Goal: Task Accomplishment & Management: Manage account settings

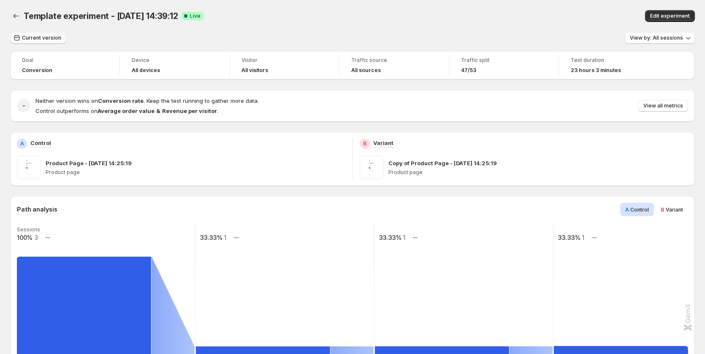
click at [46, 37] on span "Current version" at bounding box center [41, 38] width 39 height 7
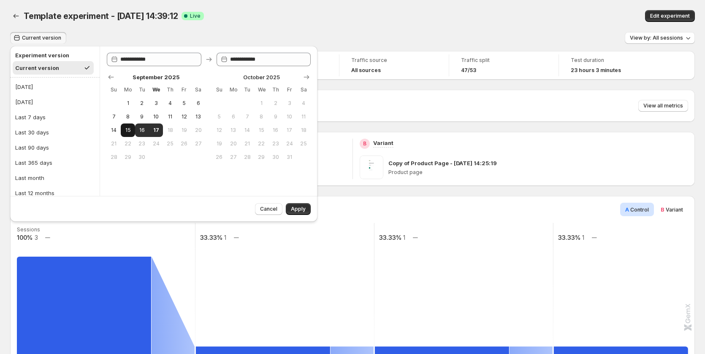
click at [127, 129] on span "15" at bounding box center [127, 130] width 7 height 7
type input "**********"
click at [154, 128] on span "17" at bounding box center [155, 130] width 7 height 7
type input "**********"
click at [300, 206] on span "Apply" at bounding box center [298, 209] width 15 height 7
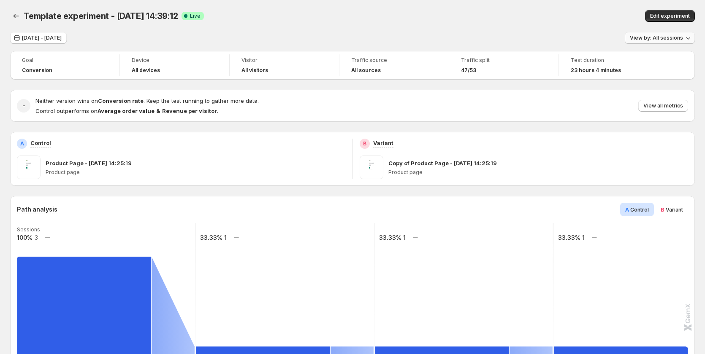
click at [659, 41] on span "View by: All sessions" at bounding box center [656, 38] width 53 height 7
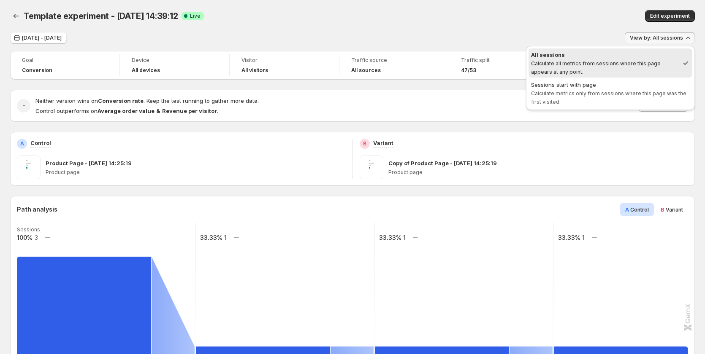
click at [652, 170] on p "Product page" at bounding box center [538, 172] width 300 height 7
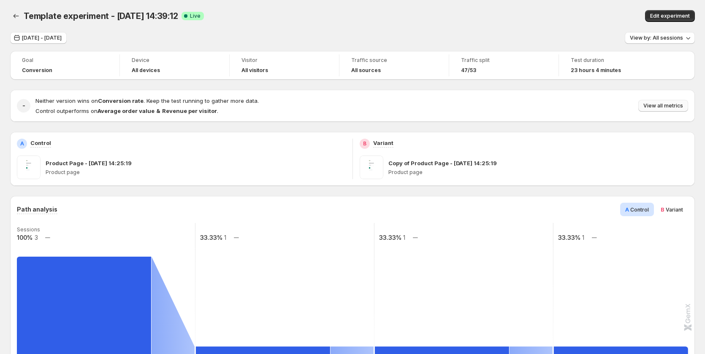
click at [670, 107] on span "View all metrics" at bounding box center [663, 106] width 40 height 7
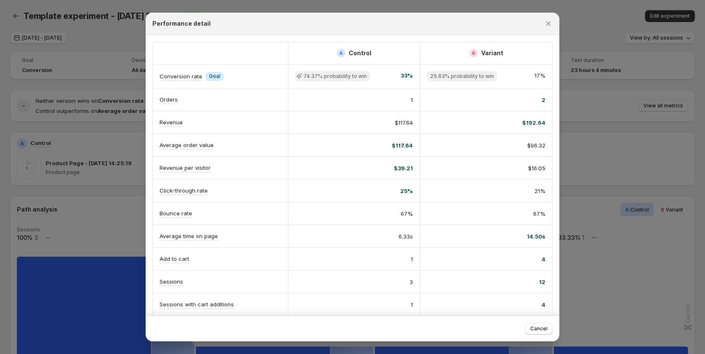
click at [612, 243] on div at bounding box center [352, 177] width 705 height 354
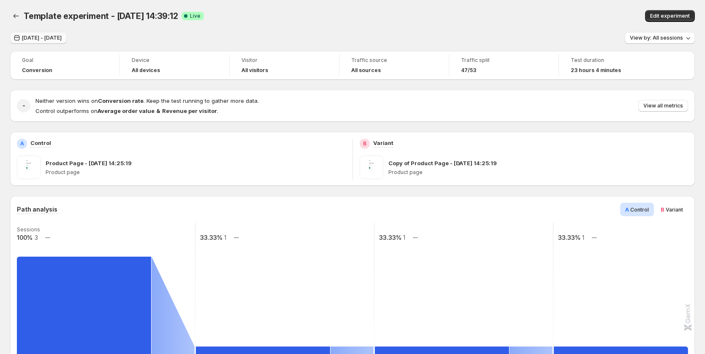
click at [56, 41] on span "Sep 15, 2025 - Sep 17, 2025" at bounding box center [42, 38] width 40 height 7
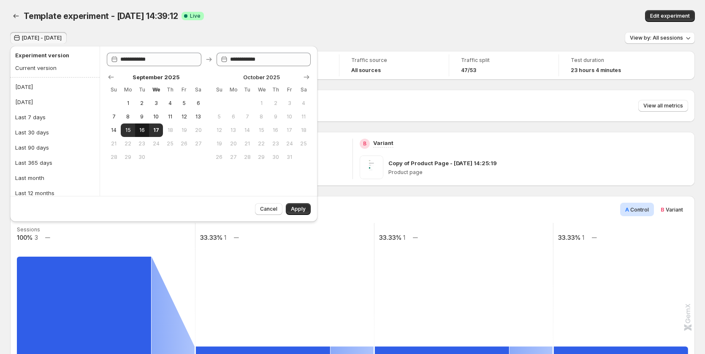
click at [144, 132] on span "16" at bounding box center [141, 130] width 7 height 7
type input "**********"
click at [150, 132] on button "17" at bounding box center [156, 131] width 14 height 14
type input "**********"
click at [291, 207] on button "Apply" at bounding box center [298, 209] width 25 height 12
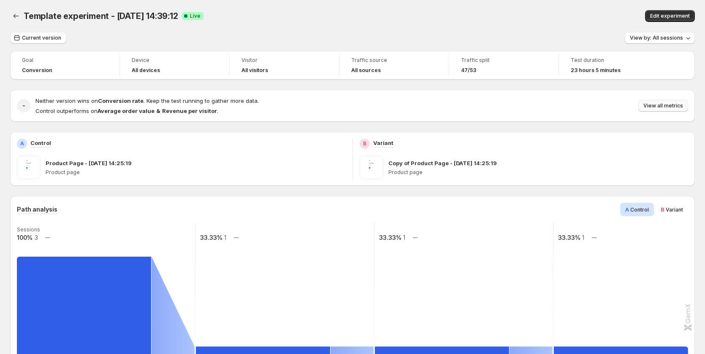
click at [671, 111] on button "View all metrics" at bounding box center [663, 106] width 50 height 12
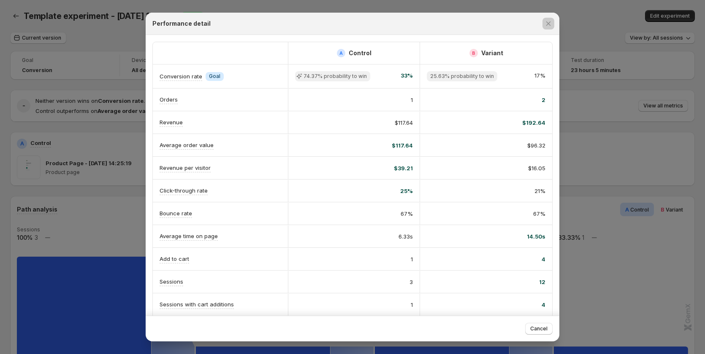
click at [573, 156] on div at bounding box center [352, 177] width 705 height 354
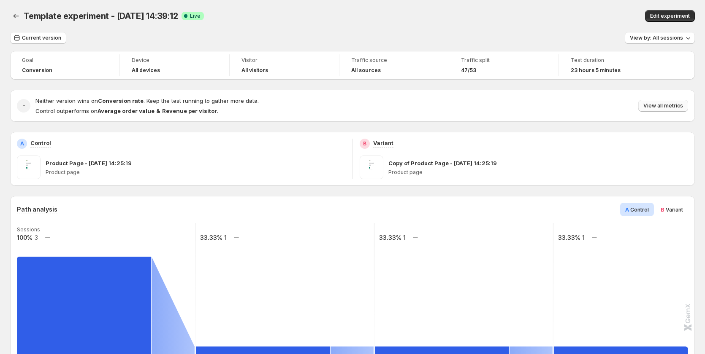
click at [675, 107] on span "View all metrics" at bounding box center [663, 106] width 40 height 7
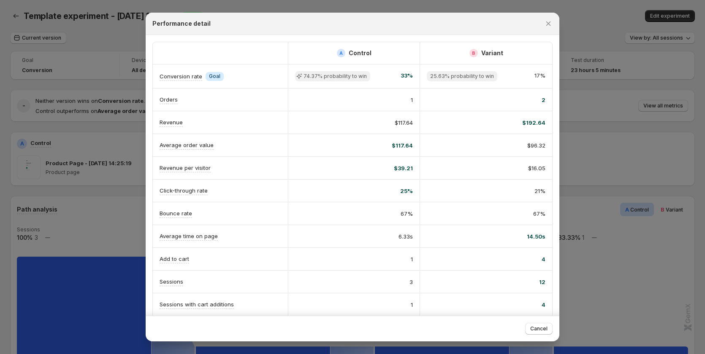
drag, startPoint x: 57, startPoint y: 68, endPoint x: 46, endPoint y: 50, distance: 20.6
click at [57, 68] on div at bounding box center [352, 177] width 705 height 354
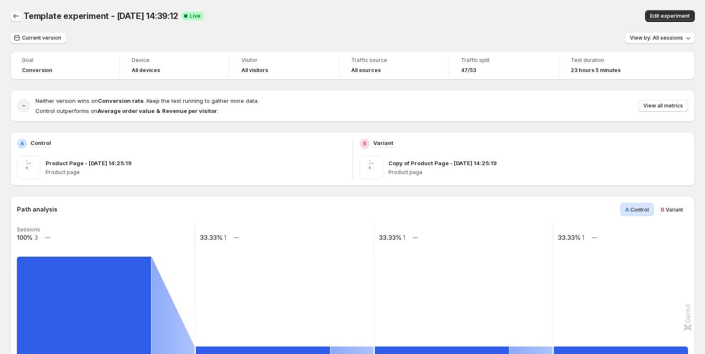
click at [17, 12] on icon "Back" at bounding box center [16, 16] width 8 height 8
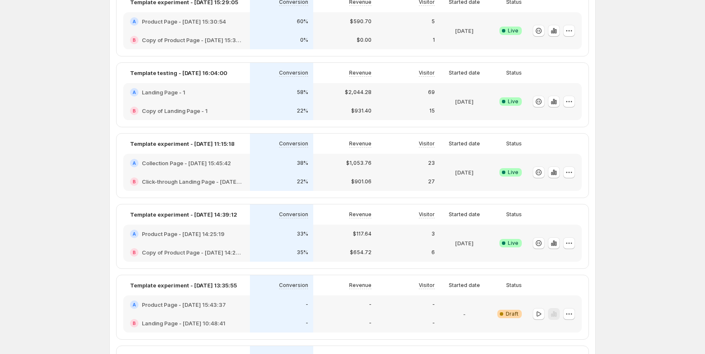
scroll to position [42, 0]
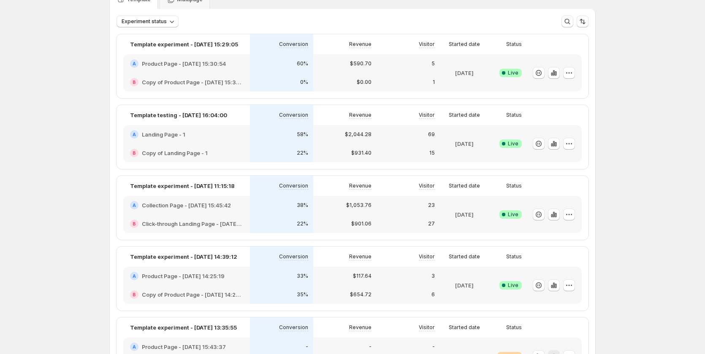
click at [321, 213] on div "$1,053.76" at bounding box center [344, 205] width 63 height 19
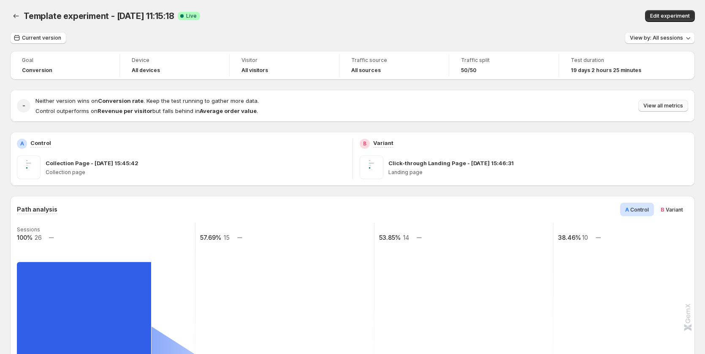
click at [663, 106] on span "View all metrics" at bounding box center [663, 106] width 40 height 7
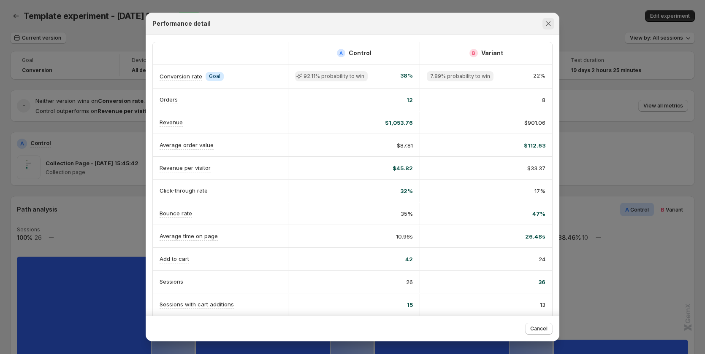
click at [547, 21] on icon "Close" at bounding box center [548, 23] width 8 height 8
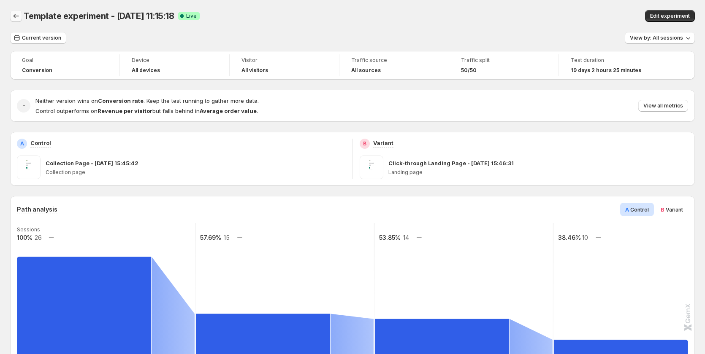
click at [21, 14] on button "Back" at bounding box center [16, 16] width 12 height 12
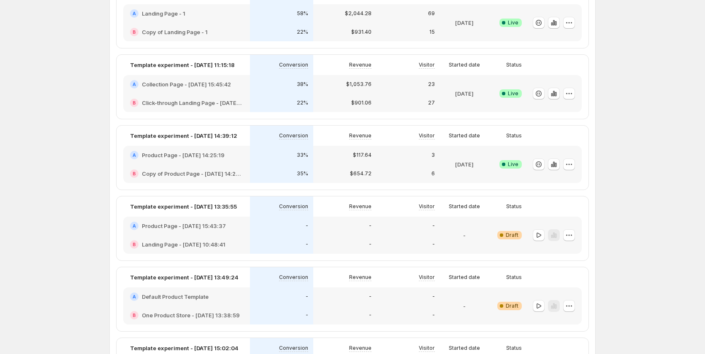
scroll to position [169, 0]
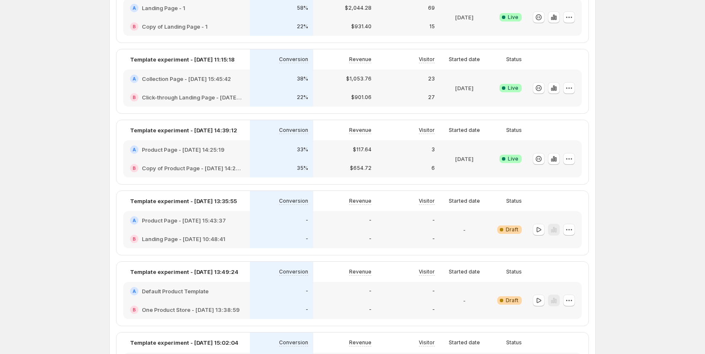
click at [260, 160] on div "35%" at bounding box center [281, 168] width 63 height 19
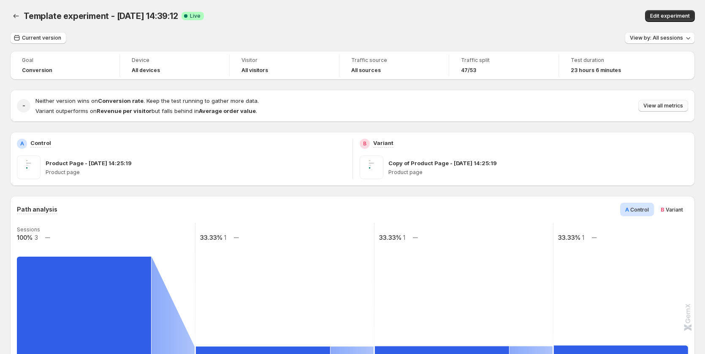
click at [668, 105] on span "View all metrics" at bounding box center [663, 106] width 40 height 7
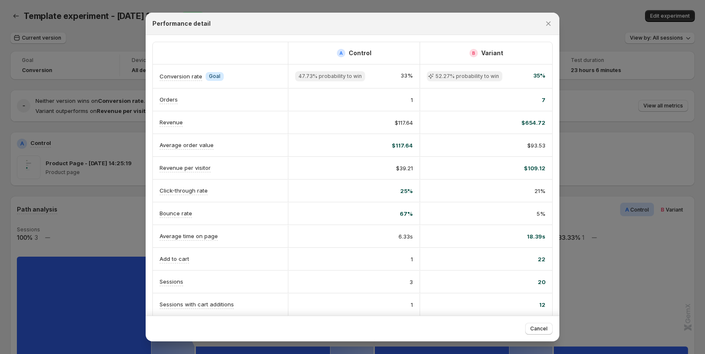
click at [593, 159] on div at bounding box center [352, 177] width 705 height 354
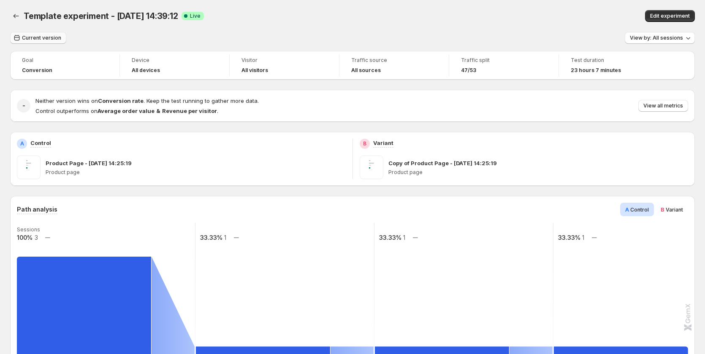
click at [51, 38] on span "Current version" at bounding box center [41, 38] width 39 height 7
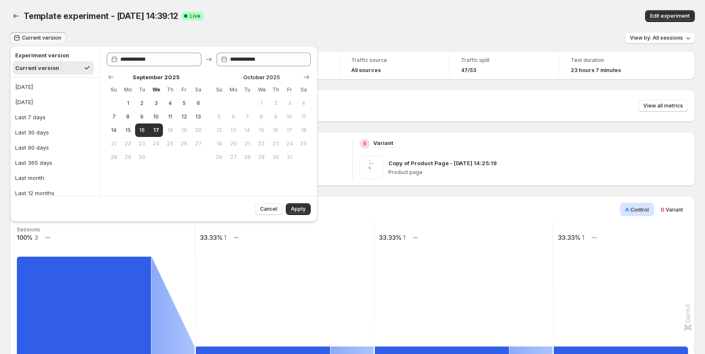
click at [504, 68] on div "47/53" at bounding box center [504, 70] width 86 height 7
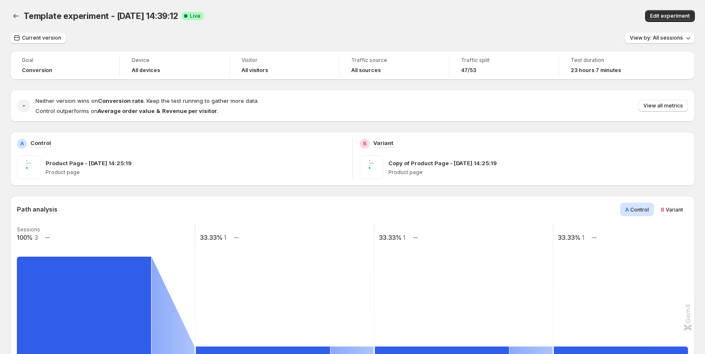
click at [475, 77] on div "Goal Conversion Device All devices Visitor All visitors Traffic source All sour…" at bounding box center [352, 65] width 684 height 29
click at [467, 67] on div "47/53" at bounding box center [504, 70] width 86 height 8
click at [471, 60] on span "Traffic split" at bounding box center [504, 60] width 86 height 7
click at [514, 59] on span "Traffic split" at bounding box center [504, 60] width 86 height 7
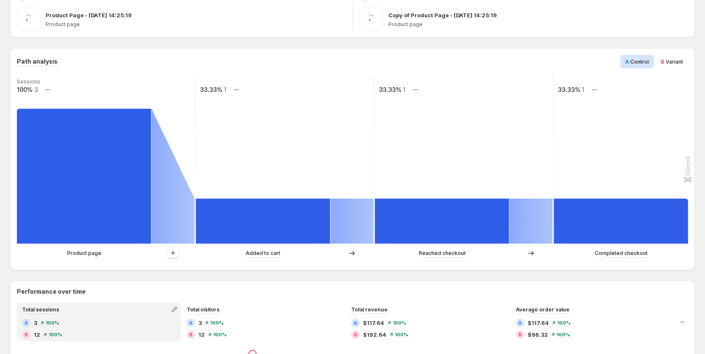
scroll to position [84, 0]
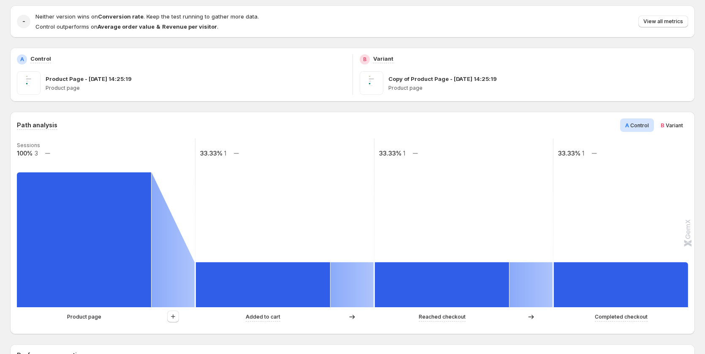
click at [679, 124] on span "Variant" at bounding box center [673, 125] width 17 height 6
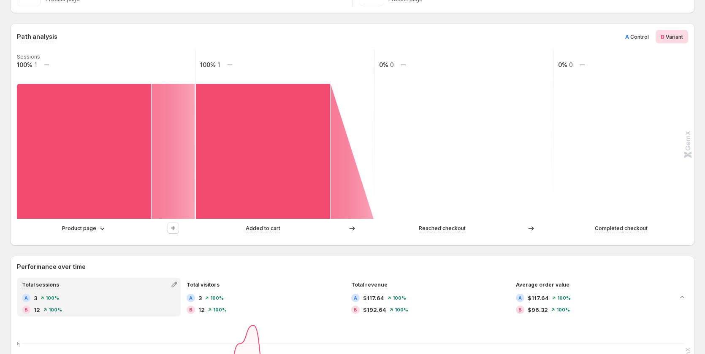
scroll to position [169, 0]
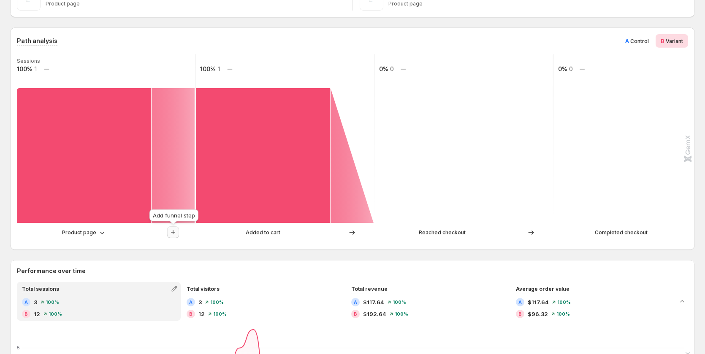
click at [174, 229] on icon "button" at bounding box center [173, 232] width 8 height 8
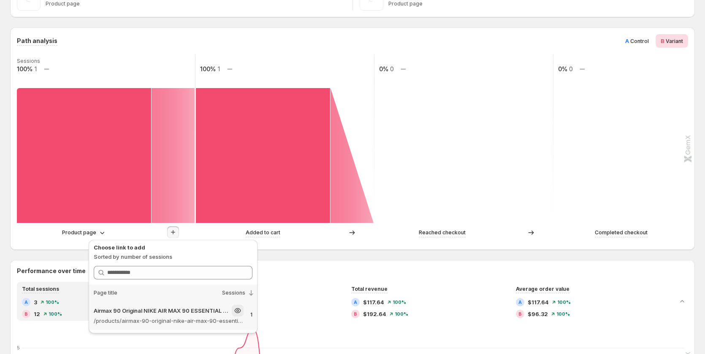
click at [189, 312] on p "Airmax 90 Original NIKE AIR MAX 90 ESSENTIAL men's Running Shoes Sport – Gemcom…" at bounding box center [162, 311] width 136 height 8
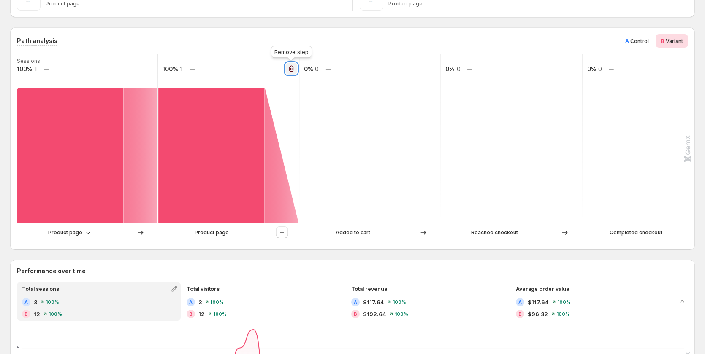
click at [291, 64] on button "button" at bounding box center [291, 69] width 12 height 12
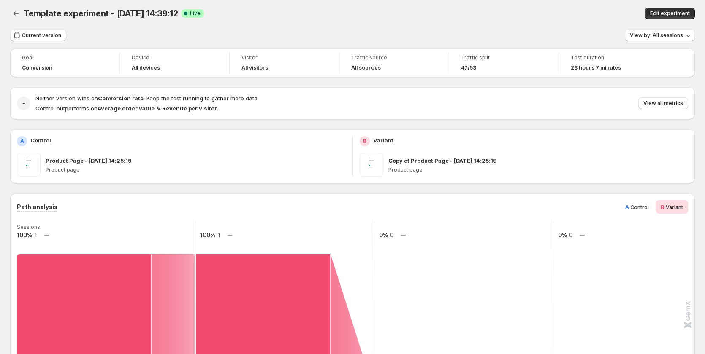
scroll to position [42, 0]
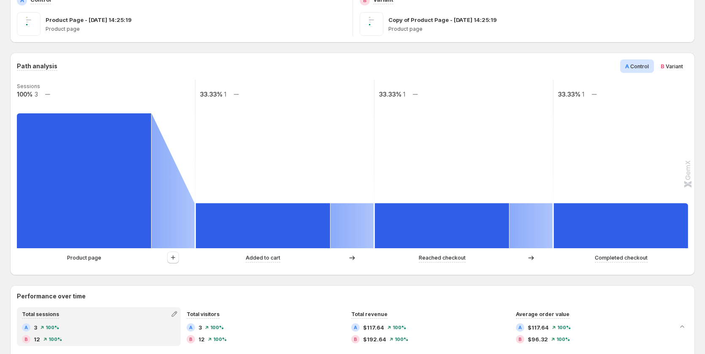
scroll to position [169, 0]
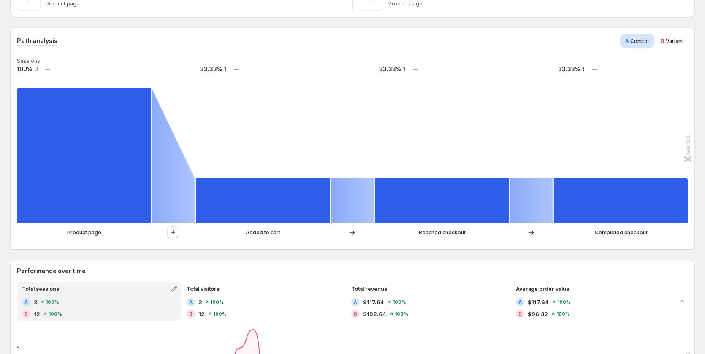
click at [664, 43] on span "B" at bounding box center [662, 41] width 4 height 7
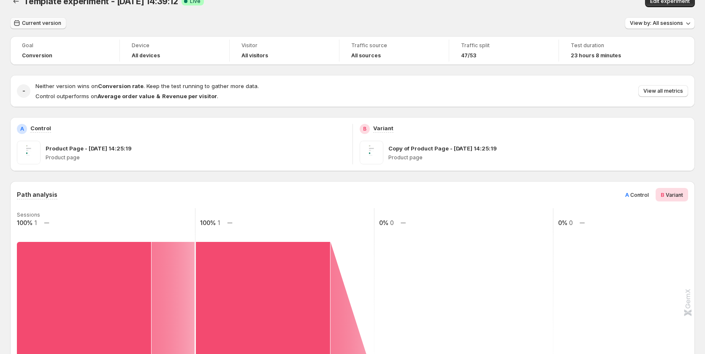
scroll to position [0, 0]
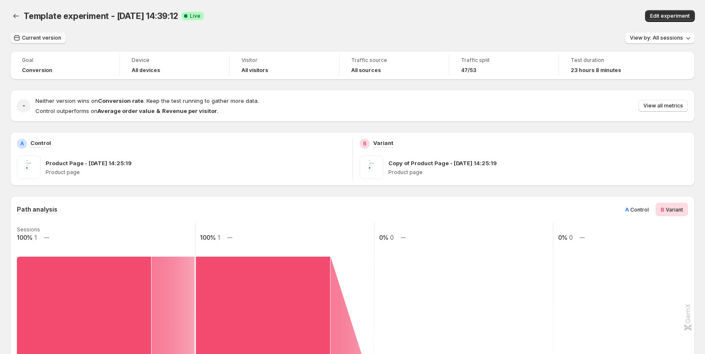
click at [50, 41] on span "Current version" at bounding box center [41, 38] width 39 height 7
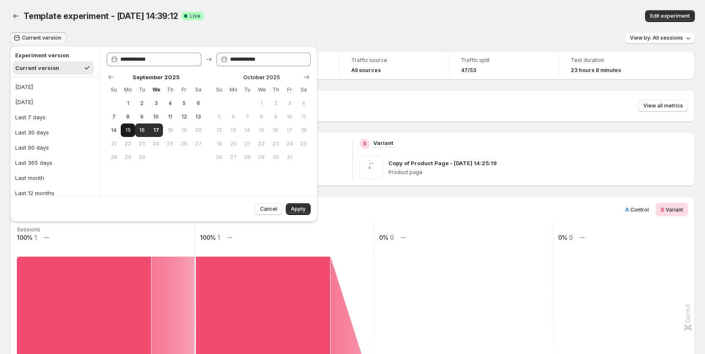
click at [129, 133] on span "15" at bounding box center [127, 130] width 7 height 7
type input "**********"
click at [157, 129] on span "17" at bounding box center [155, 130] width 7 height 7
type input "**********"
click at [298, 210] on span "Apply" at bounding box center [298, 209] width 15 height 7
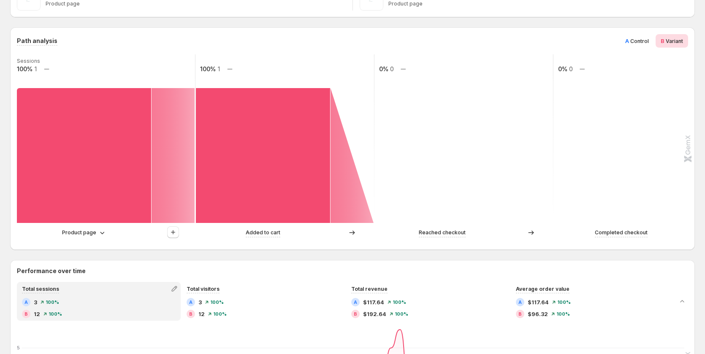
scroll to position [127, 0]
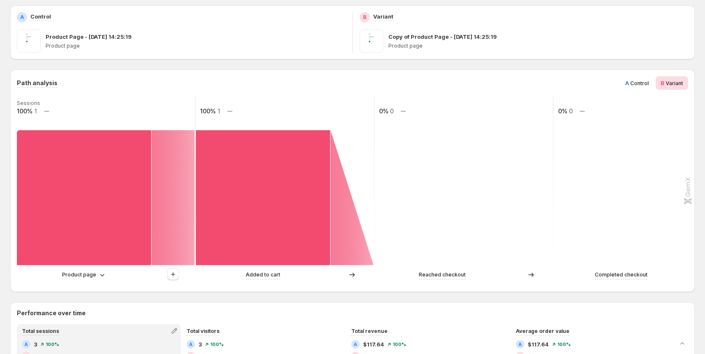
click at [644, 82] on span "Control" at bounding box center [639, 83] width 19 height 6
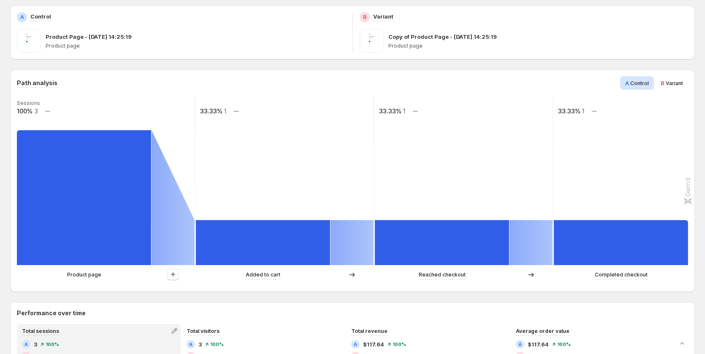
click at [664, 83] on span "B" at bounding box center [662, 83] width 4 height 7
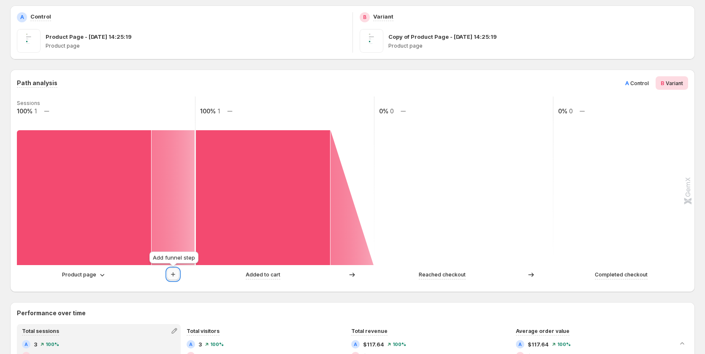
click at [173, 274] on icon "button" at bounding box center [173, 275] width 4 height 4
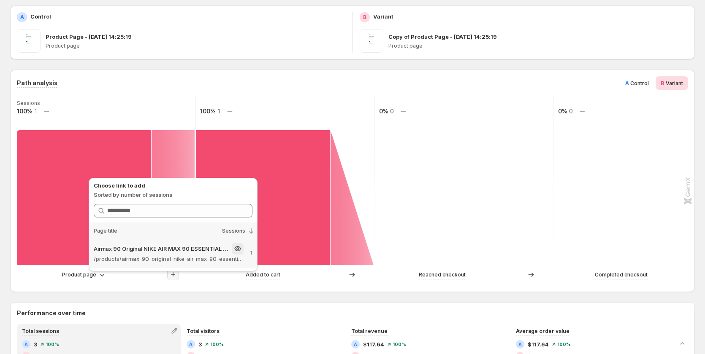
click at [216, 257] on p "/products/airmax-90-original-nike-air-max-90-essential-mens-running-shoes-sport…" at bounding box center [169, 259] width 150 height 8
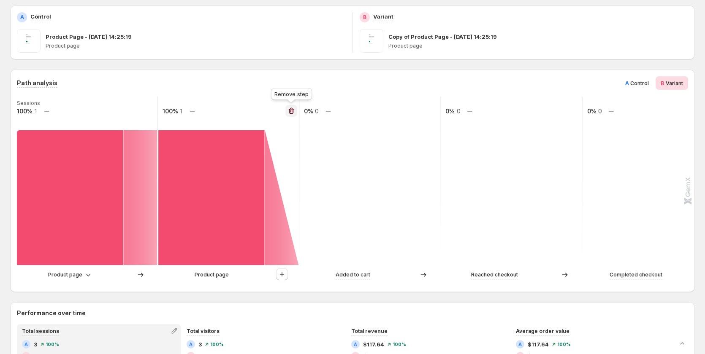
click at [289, 108] on icon "button" at bounding box center [291, 111] width 8 height 8
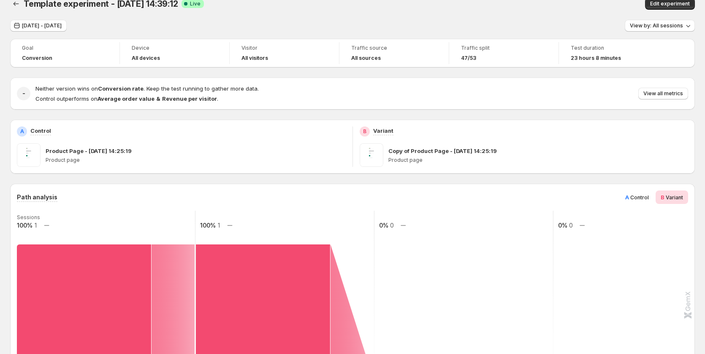
scroll to position [0, 0]
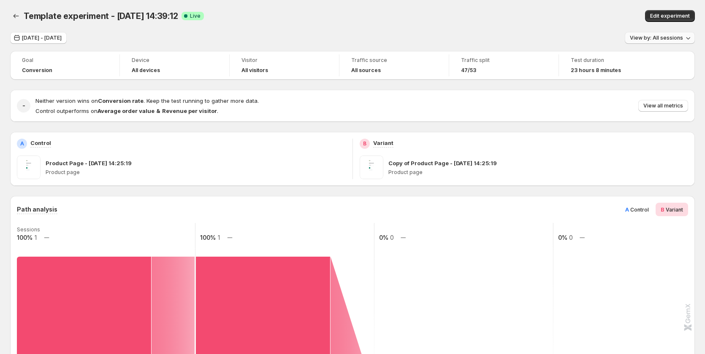
click at [667, 38] on span "View by: All sessions" at bounding box center [656, 38] width 53 height 7
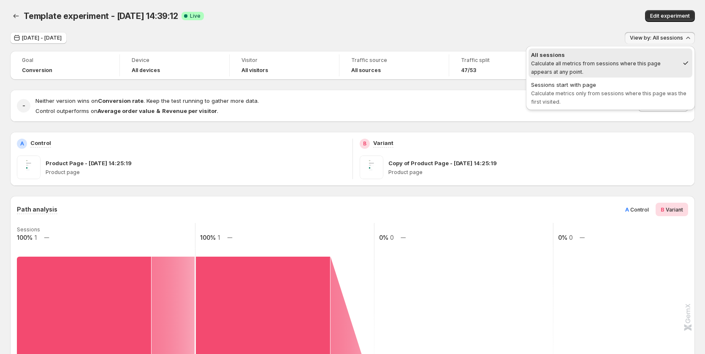
click at [620, 77] on button "All sessions Calculate all metrics from sessions where this page appears at any…" at bounding box center [610, 63] width 164 height 29
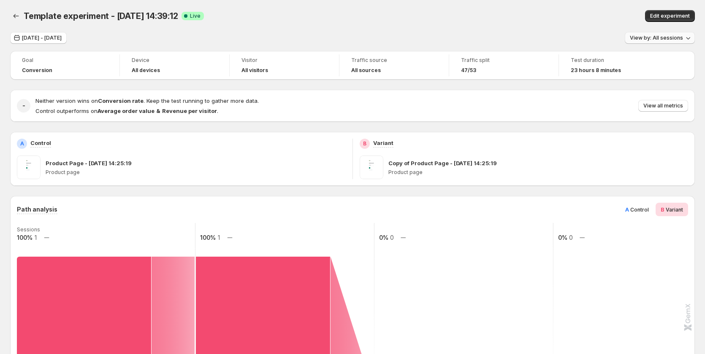
click at [662, 39] on span "View by: All sessions" at bounding box center [656, 38] width 53 height 7
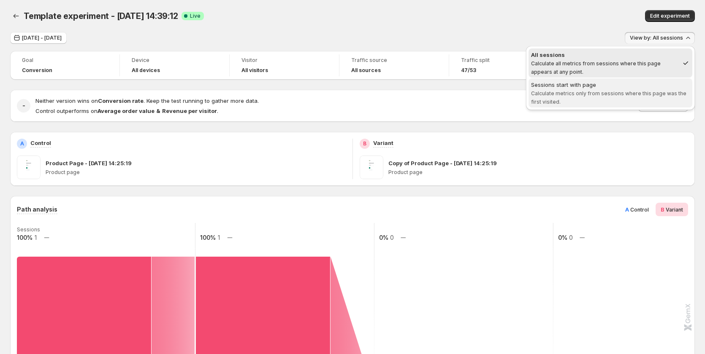
click at [641, 98] on span "Sessions start with page Calculate metrics only from sessions where this page w…" at bounding box center [610, 93] width 159 height 25
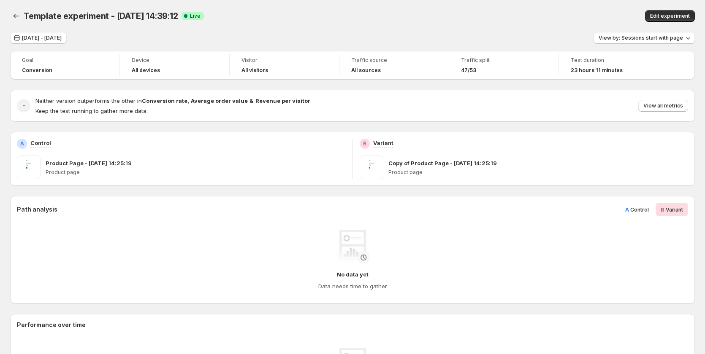
click at [636, 207] on span "Control" at bounding box center [639, 210] width 19 height 6
click at [680, 39] on span "View by: Sessions start with page" at bounding box center [640, 38] width 84 height 7
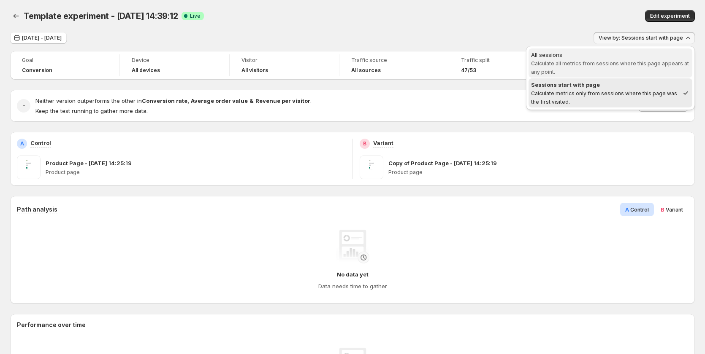
click at [650, 74] on span "All sessions Calculate all metrics from sessions where this page appears at any…" at bounding box center [610, 63] width 159 height 25
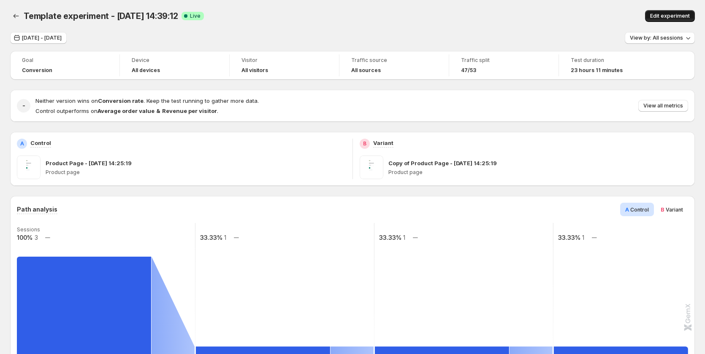
click at [677, 14] on span "Edit experiment" at bounding box center [670, 16] width 40 height 7
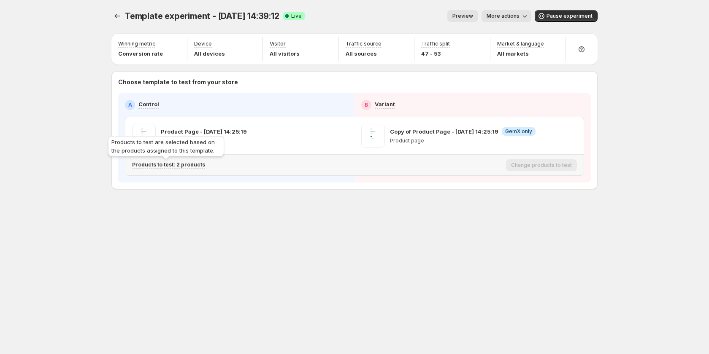
click at [192, 163] on p "Products to test: 2 products" at bounding box center [168, 165] width 73 height 7
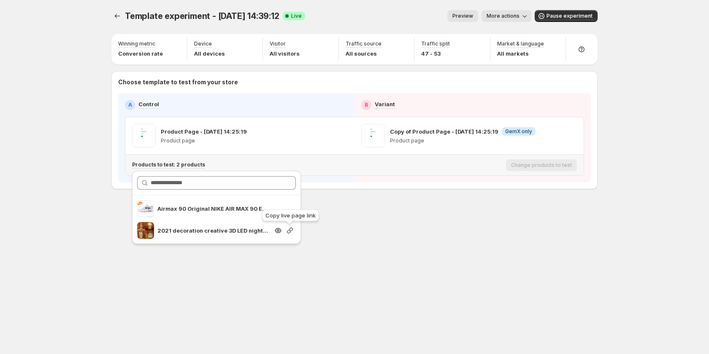
click at [289, 229] on icon "button" at bounding box center [290, 231] width 8 height 8
click at [497, 238] on div "Template experiment - Sep 16, 14:39:12. This page is ready Template experiment …" at bounding box center [354, 177] width 506 height 354
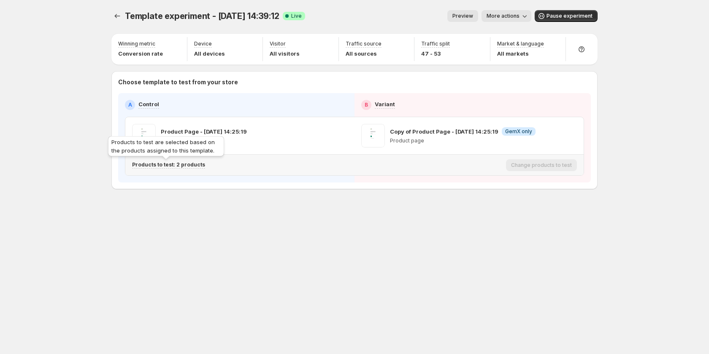
click at [192, 164] on p "Products to test: 2 products" at bounding box center [168, 165] width 73 height 7
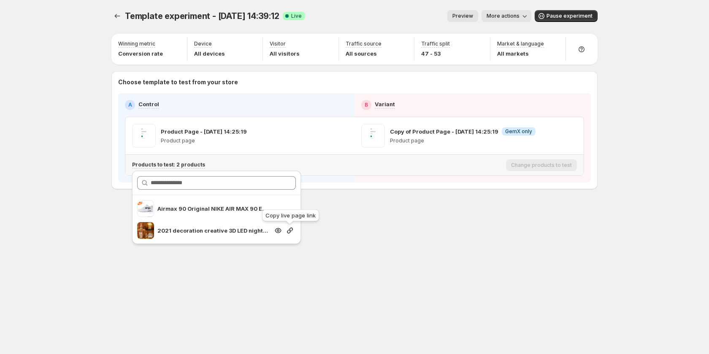
click at [289, 230] on icon "button" at bounding box center [290, 231] width 8 height 8
click at [397, 235] on div "Template experiment - Sep 16, 14:39:12. This page is ready Template experiment …" at bounding box center [354, 177] width 506 height 354
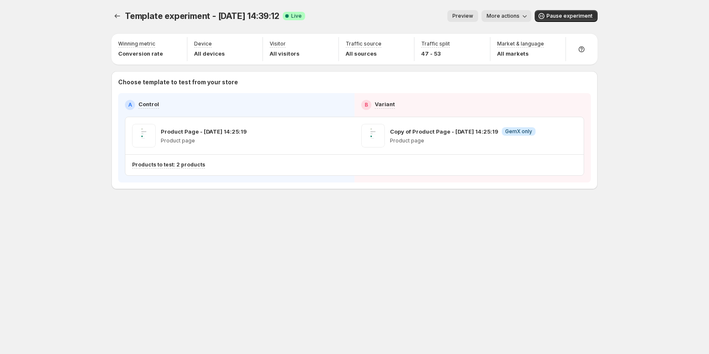
click at [506, 16] on span "More actions" at bounding box center [503, 16] width 33 height 7
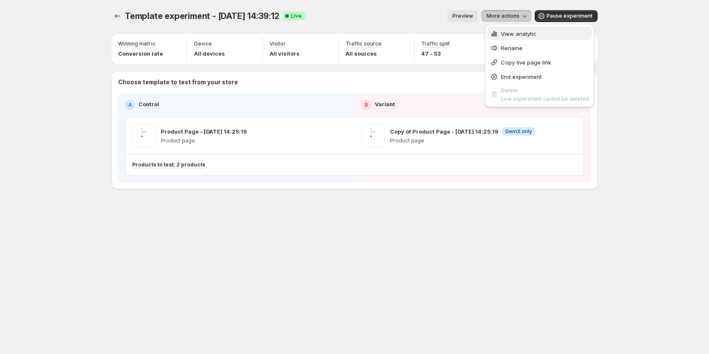
click at [506, 35] on span "View analytic" at bounding box center [518, 33] width 35 height 7
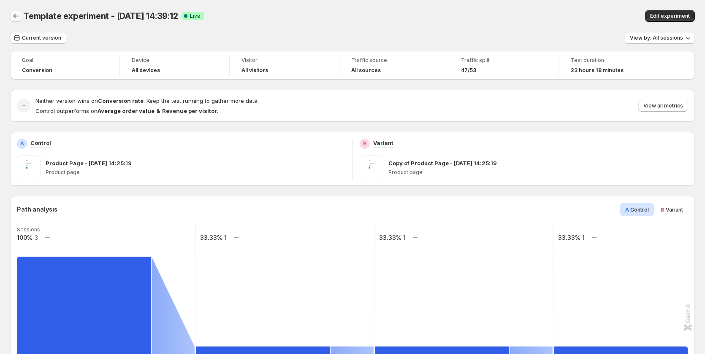
click at [13, 18] on icon "Back" at bounding box center [16, 16] width 8 height 8
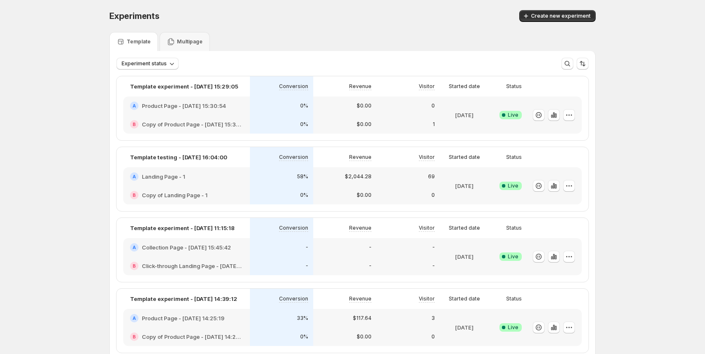
click at [308, 334] on p "0%" at bounding box center [304, 337] width 8 height 7
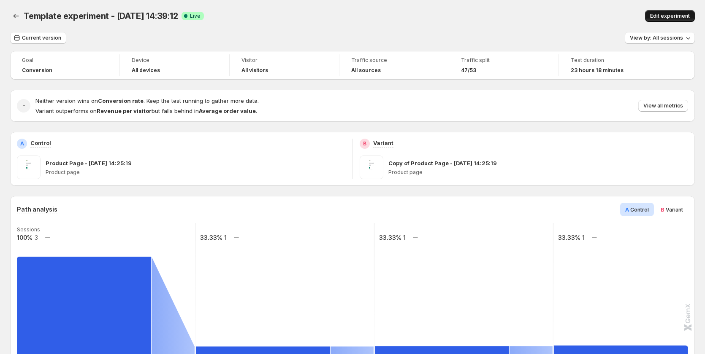
click at [669, 15] on span "Edit experiment" at bounding box center [670, 16] width 40 height 7
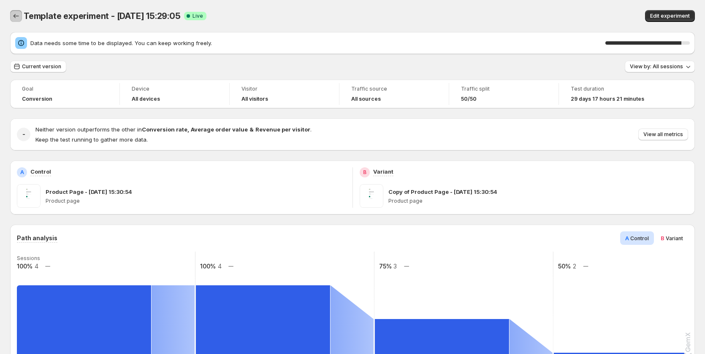
click at [19, 17] on icon "Back" at bounding box center [16, 16] width 8 height 8
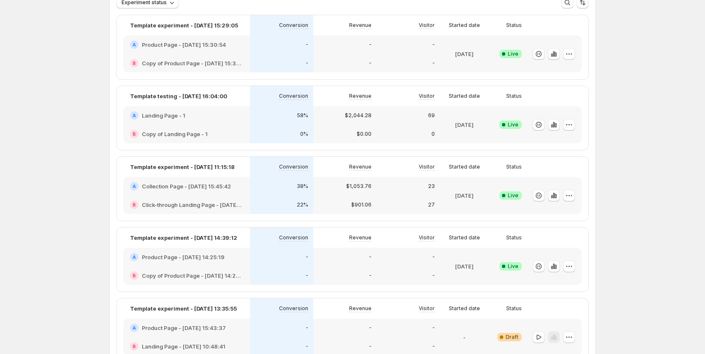
scroll to position [84, 0]
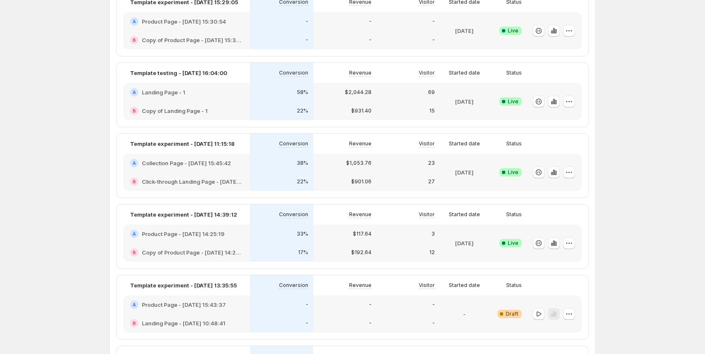
click at [250, 244] on div "B Copy of Product Page - Sep 16, 14:25:19" at bounding box center [186, 252] width 127 height 19
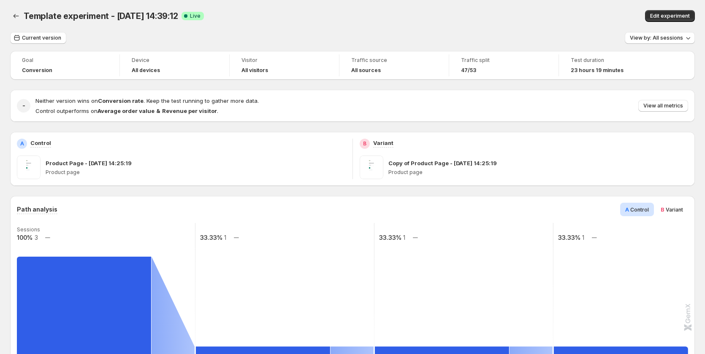
scroll to position [42, 0]
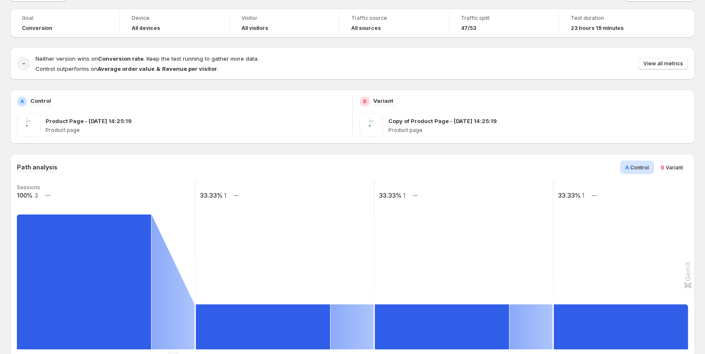
click at [674, 166] on span "Variant" at bounding box center [673, 168] width 17 height 6
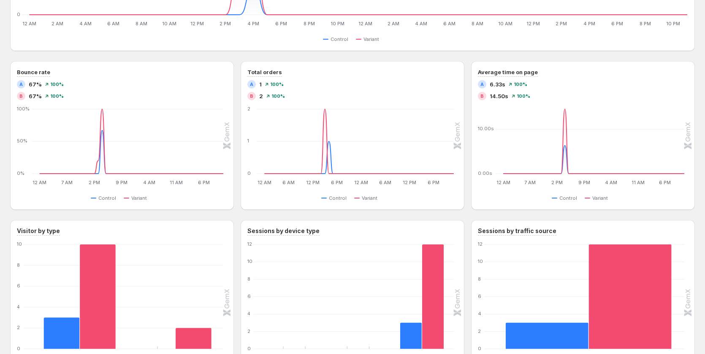
scroll to position [464, 0]
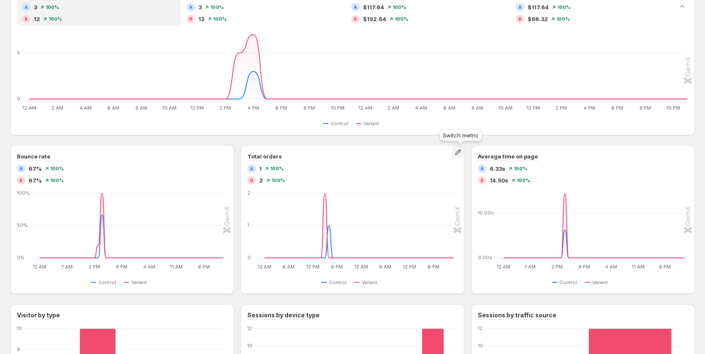
click at [460, 154] on icon "button" at bounding box center [458, 152] width 8 height 8
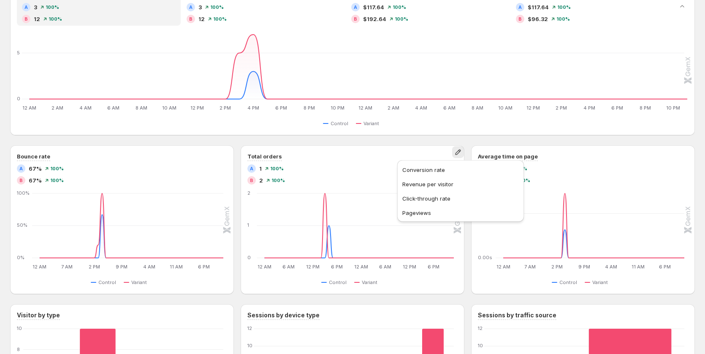
click at [337, 146] on div "Total orders A 1 100% B 2 100% 12 AM 12 AM 6 AM 6 AM 12 PM 12 PM 6 PM 6 PM 12 A…" at bounding box center [353, 220] width 224 height 149
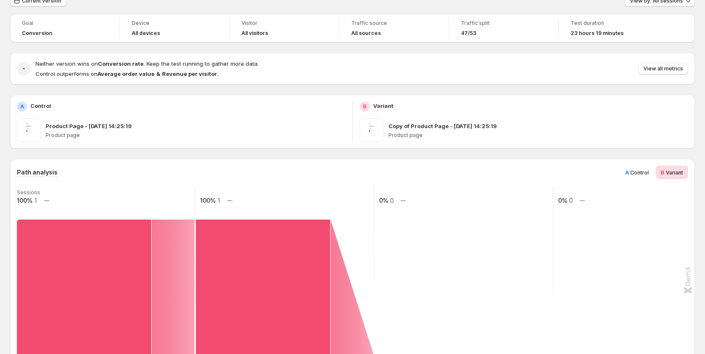
scroll to position [0, 0]
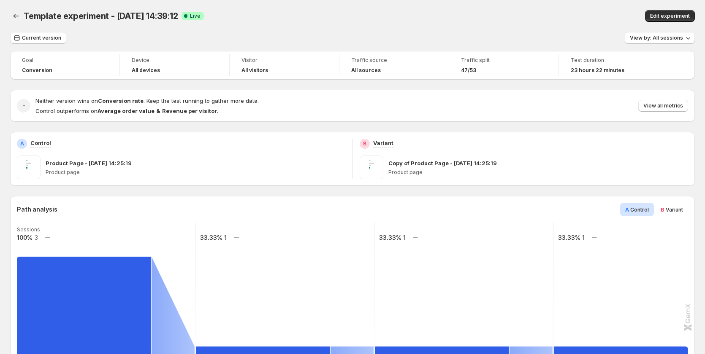
click at [673, 208] on span "Variant" at bounding box center [673, 210] width 17 height 6
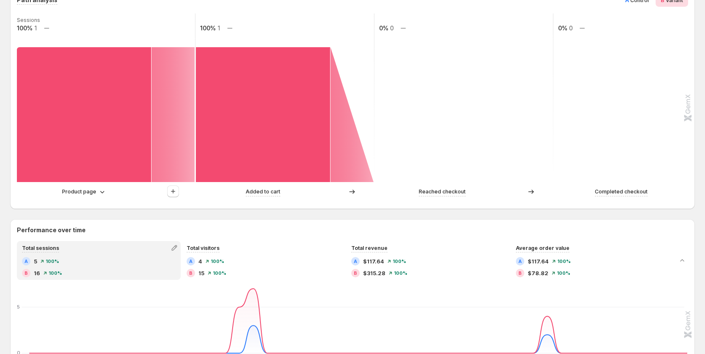
scroll to position [169, 0]
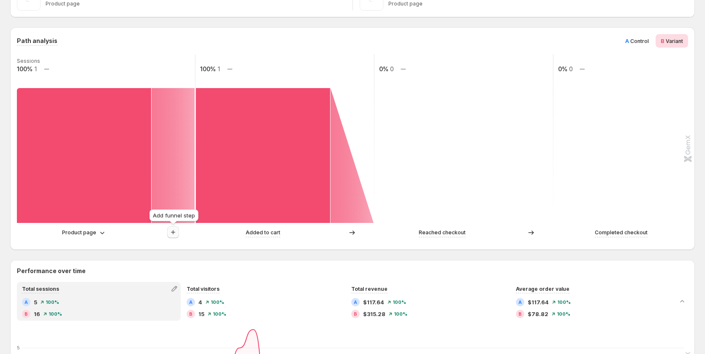
click at [172, 231] on icon "button" at bounding box center [173, 232] width 8 height 8
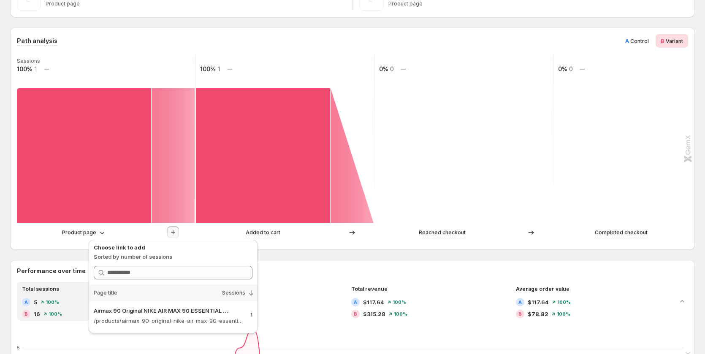
click at [454, 137] on rect at bounding box center [464, 138] width 180 height 169
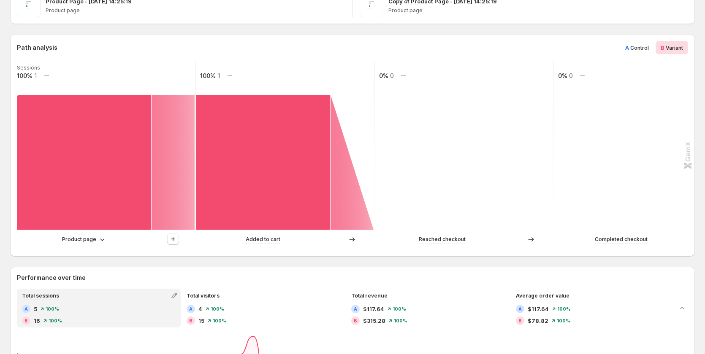
scroll to position [84, 0]
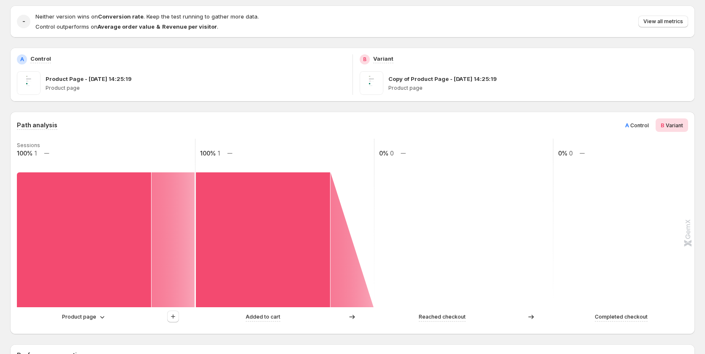
click at [638, 128] on span "Control" at bounding box center [639, 125] width 19 height 6
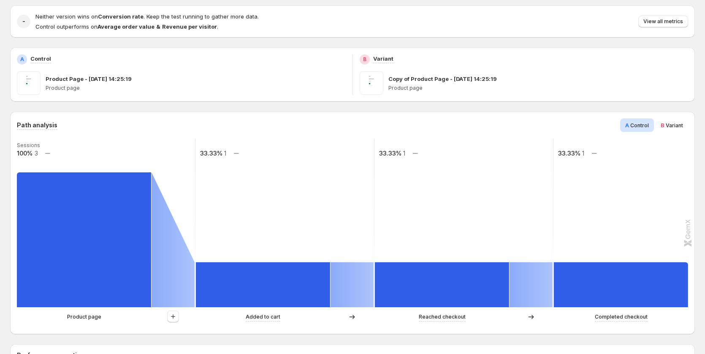
click at [683, 124] on span "Variant" at bounding box center [673, 125] width 17 height 6
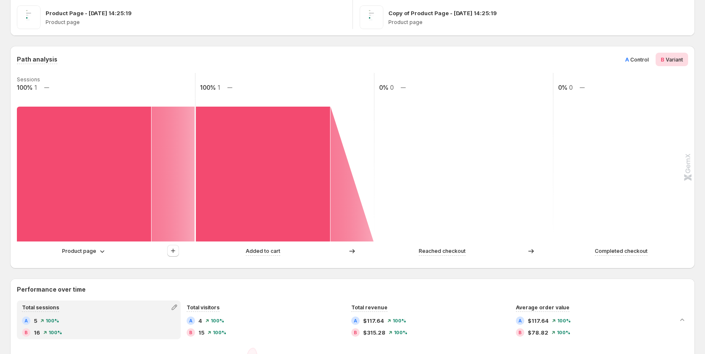
scroll to position [77, 0]
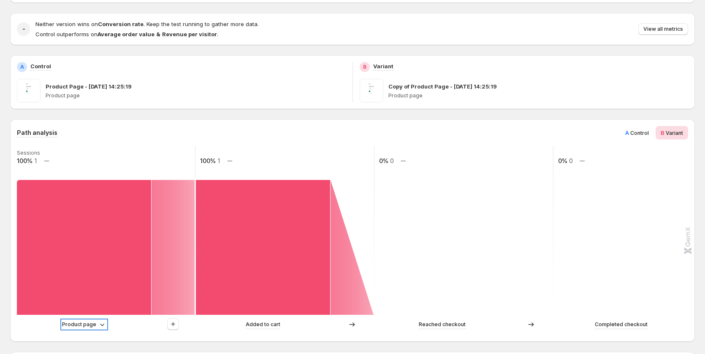
click at [81, 327] on p "Product page" at bounding box center [79, 325] width 34 height 8
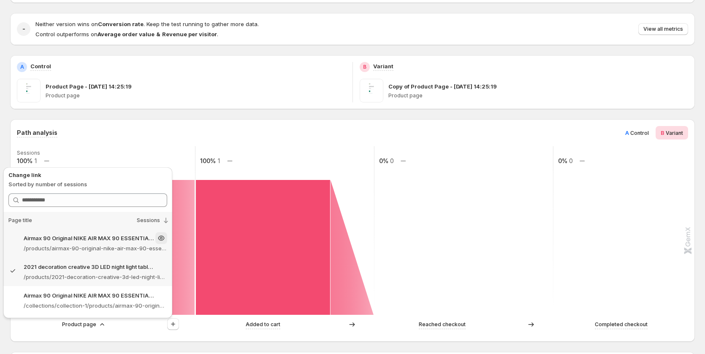
click at [104, 235] on p "Airmax 90 Original NIKE AIR MAX 90 ESSENTIAL men's Running Shoes Sport – Gemcom…" at bounding box center [89, 238] width 130 height 8
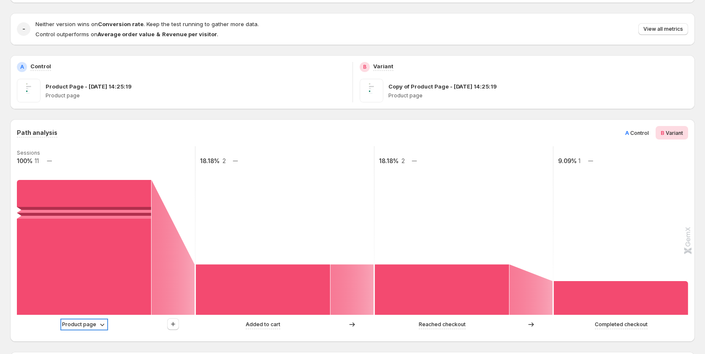
click at [95, 325] on p "Product page" at bounding box center [79, 325] width 34 height 8
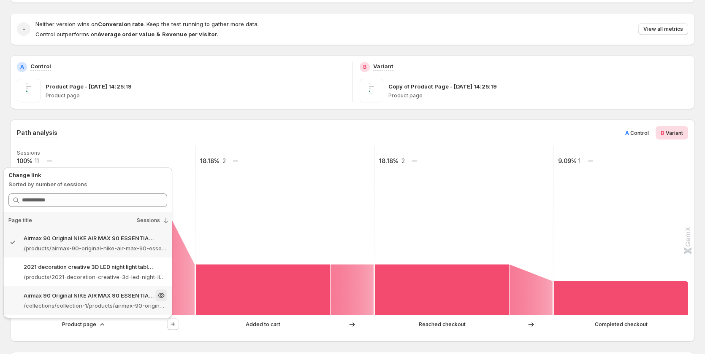
click at [112, 298] on p "Airmax 90 Original NIKE AIR MAX 90 ESSENTIAL men's Running Shoes Sport – Gemcom…" at bounding box center [89, 296] width 130 height 8
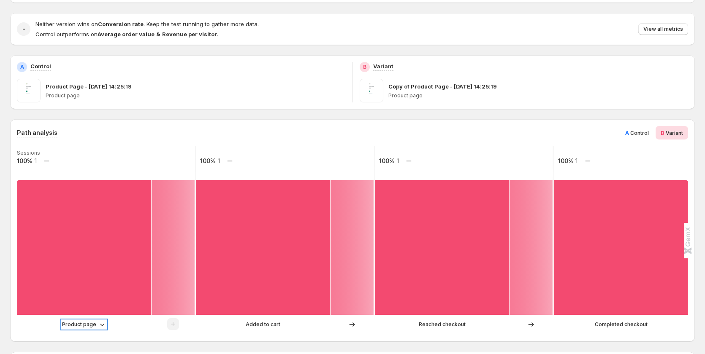
click at [93, 325] on p "Product page" at bounding box center [79, 325] width 34 height 8
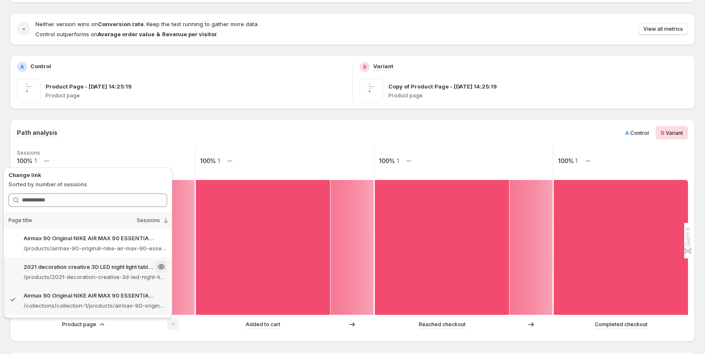
click at [95, 276] on p "/products/2021-decoration-creative-3d-led-night-light-table-lamp-children-bedro…" at bounding box center [95, 277] width 143 height 8
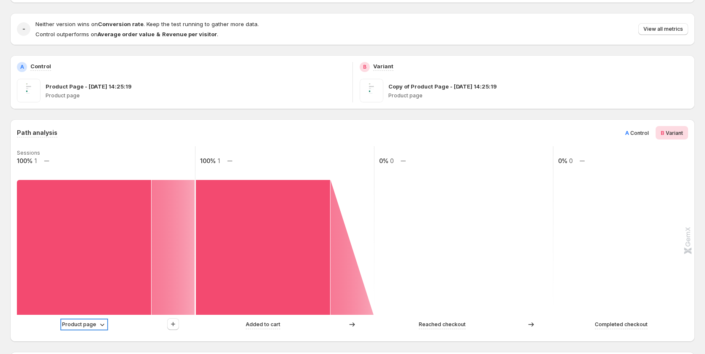
click at [91, 326] on p "Product page" at bounding box center [79, 325] width 34 height 8
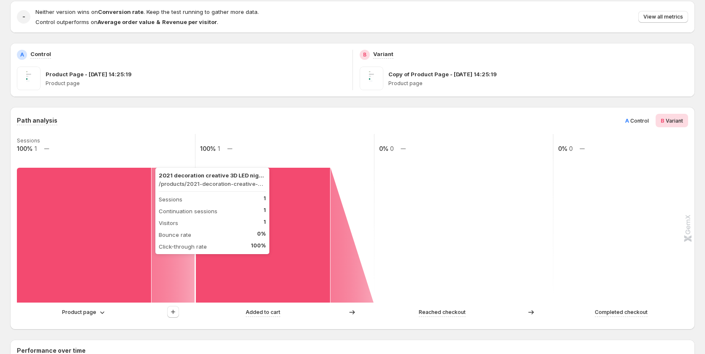
scroll to position [84, 0]
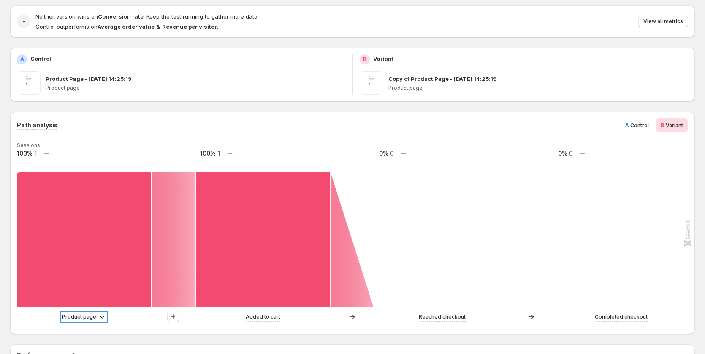
click at [85, 321] on p "Product page" at bounding box center [79, 317] width 34 height 8
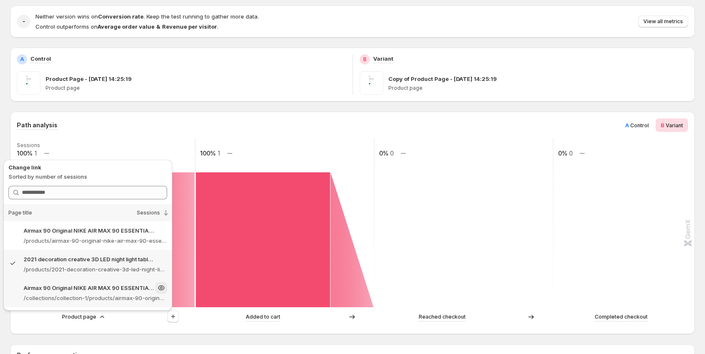
click at [86, 299] on p "/collections/collection-1/products/airmax-90-original-nike-air-max-90-essential…" at bounding box center [95, 298] width 143 height 8
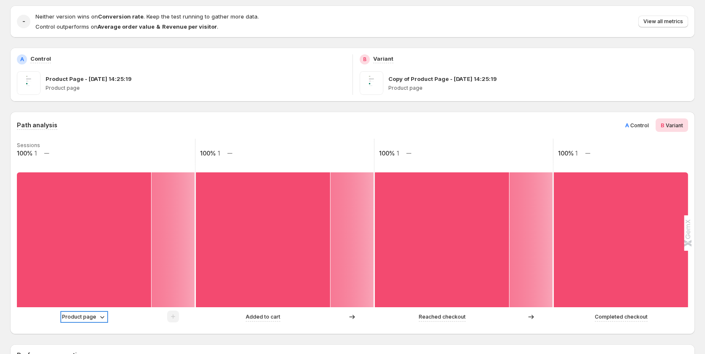
click at [91, 316] on p "Product page" at bounding box center [79, 317] width 34 height 8
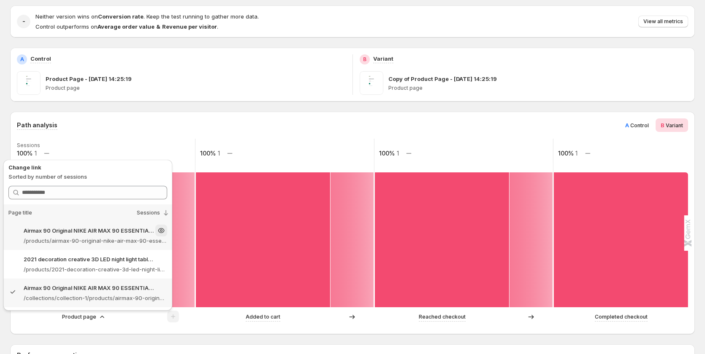
click at [91, 239] on p "/products/airmax-90-original-nike-air-max-90-essential-mens-running-shoes-sport…" at bounding box center [95, 241] width 143 height 8
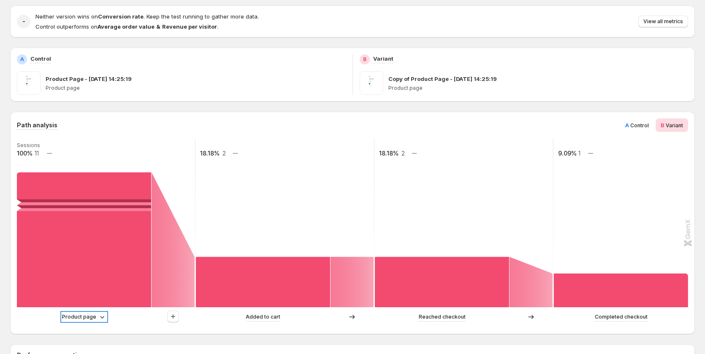
click at [92, 321] on p "Product page" at bounding box center [79, 317] width 34 height 8
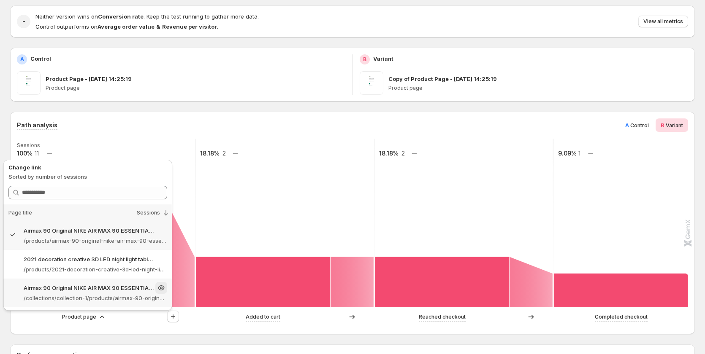
click at [113, 301] on p "/collections/collection-1/products/airmax-90-original-nike-air-max-90-essential…" at bounding box center [95, 298] width 143 height 8
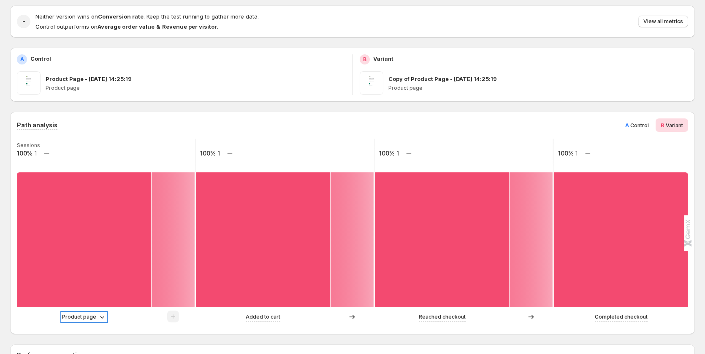
click at [95, 319] on p "Product page" at bounding box center [79, 317] width 34 height 8
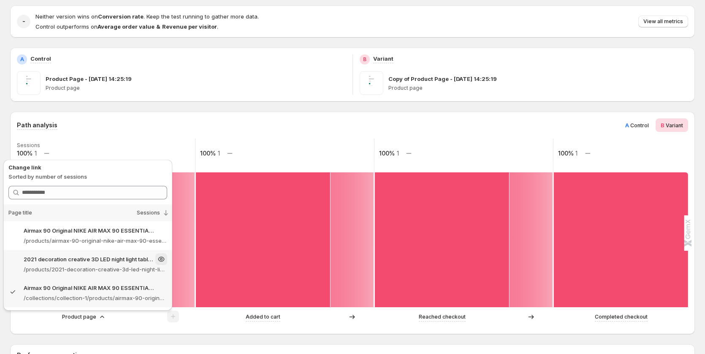
click at [97, 262] on p "2021 decoration creative 3D LED night light table lamp children bedroo – Gemcom…" at bounding box center [89, 259] width 130 height 8
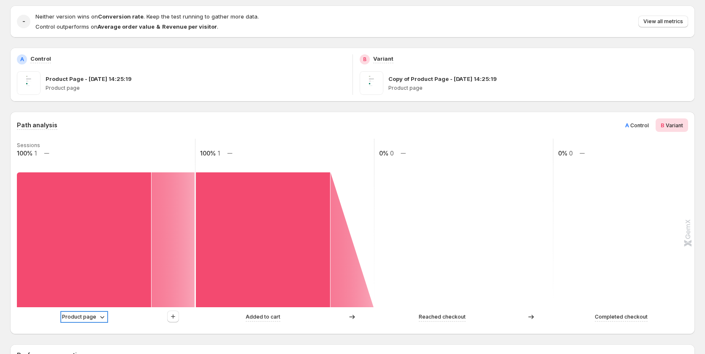
click at [95, 317] on p "Product page" at bounding box center [79, 317] width 34 height 8
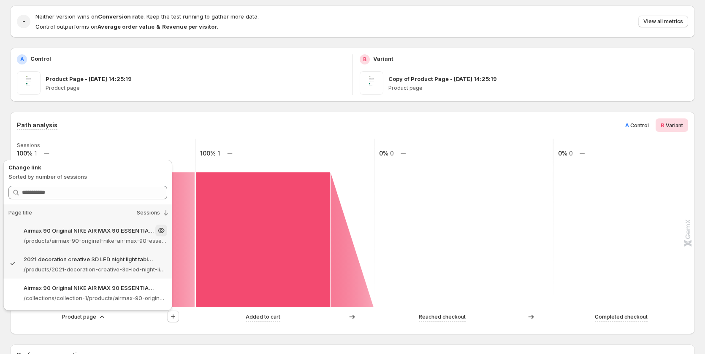
click at [107, 236] on div "Airmax 90 Original NIKE AIR MAX 90 ESSENTIAL men's Running Shoes Sport – Gemcom…" at bounding box center [95, 231] width 143 height 12
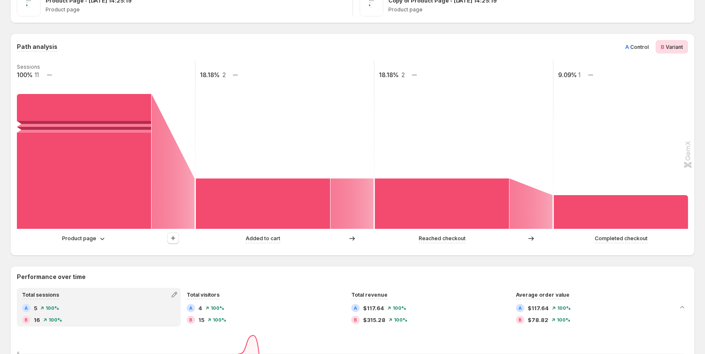
scroll to position [77, 0]
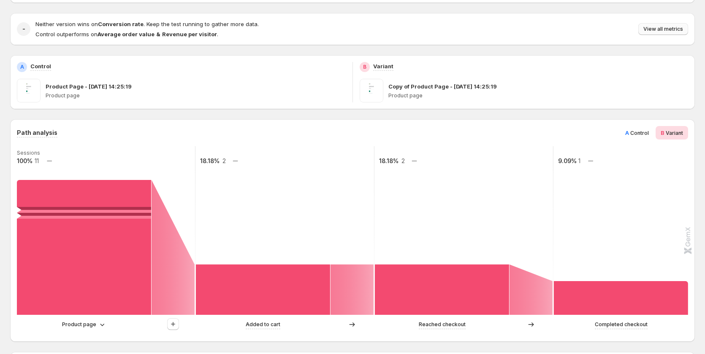
click at [663, 29] on span "View all metrics" at bounding box center [663, 29] width 40 height 7
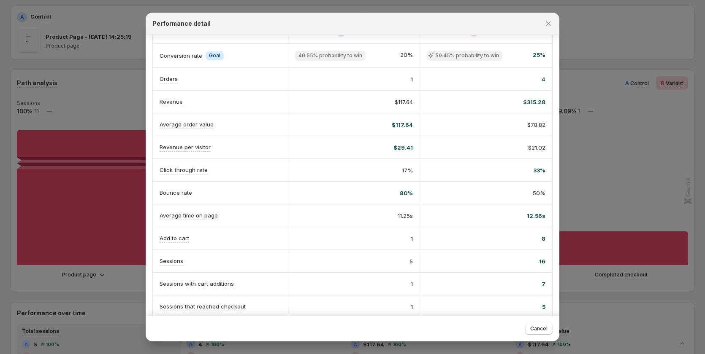
scroll to position [84, 0]
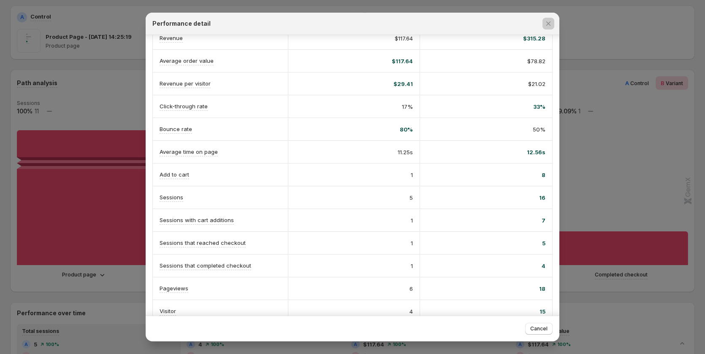
click at [652, 199] on div at bounding box center [352, 177] width 705 height 354
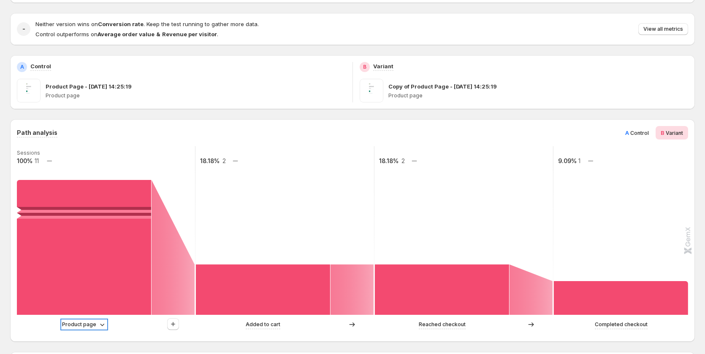
click at [94, 326] on p "Product page" at bounding box center [79, 325] width 34 height 8
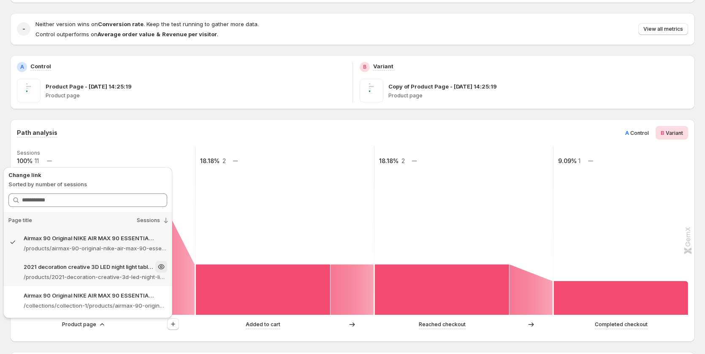
click at [103, 271] on div "2021 decoration creative 3D LED night light table lamp children bedroo – Gemcom…" at bounding box center [95, 267] width 143 height 12
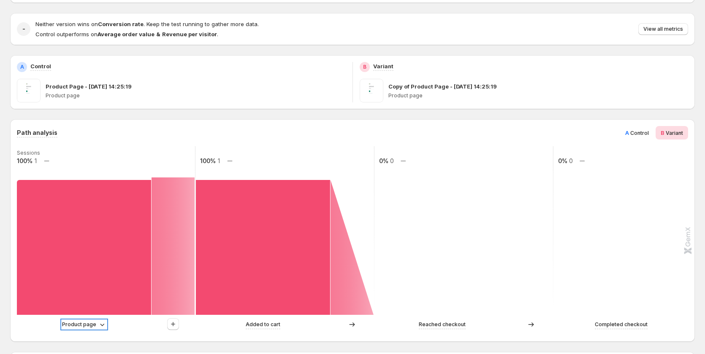
click at [87, 327] on p "Product page" at bounding box center [79, 325] width 34 height 8
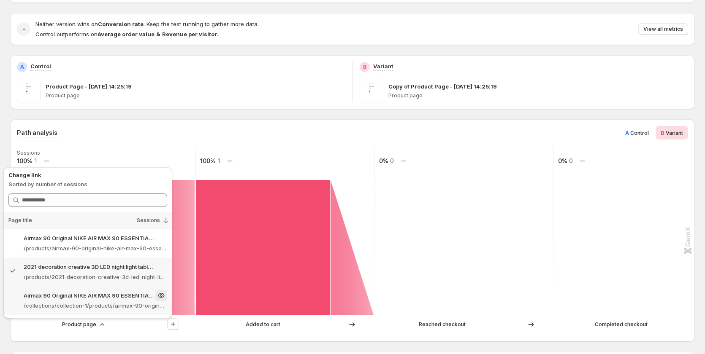
click at [104, 305] on p "/collections/collection-1/products/airmax-90-original-nike-air-max-90-essential…" at bounding box center [95, 306] width 143 height 8
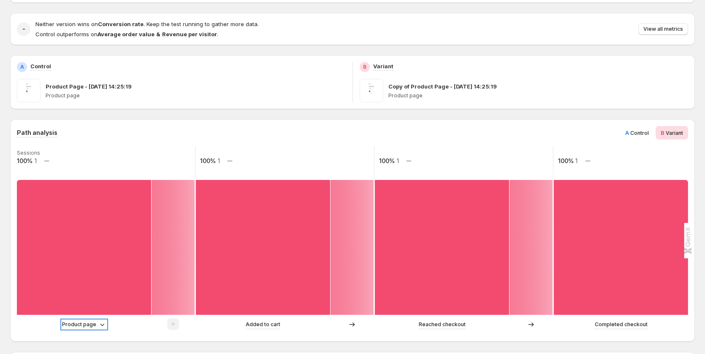
click at [90, 326] on p "Product page" at bounding box center [79, 325] width 34 height 8
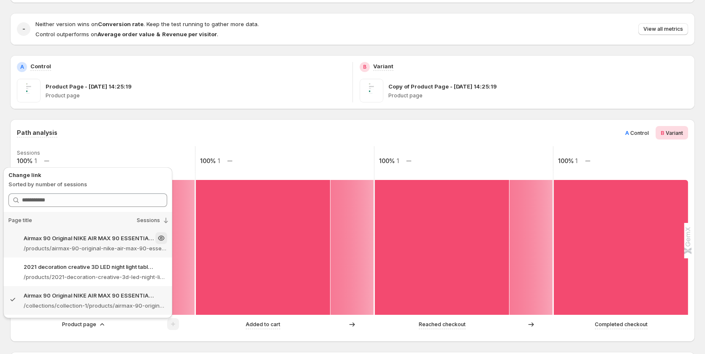
click at [119, 240] on p "Airmax 90 Original NIKE AIR MAX 90 ESSENTIAL men's Running Shoes Sport – Gemcom…" at bounding box center [89, 238] width 130 height 8
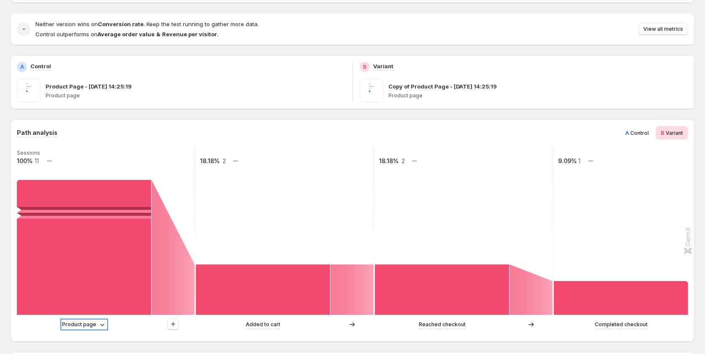
click at [81, 329] on p "Product page" at bounding box center [79, 325] width 34 height 8
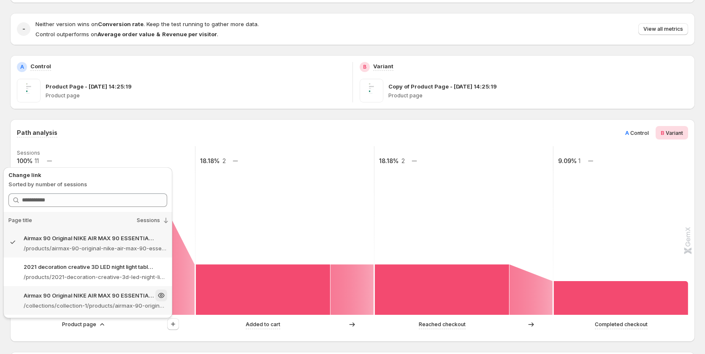
click at [98, 299] on p "Airmax 90 Original NIKE AIR MAX 90 ESSENTIAL men's Running Shoes Sport – Gemcom…" at bounding box center [89, 296] width 130 height 8
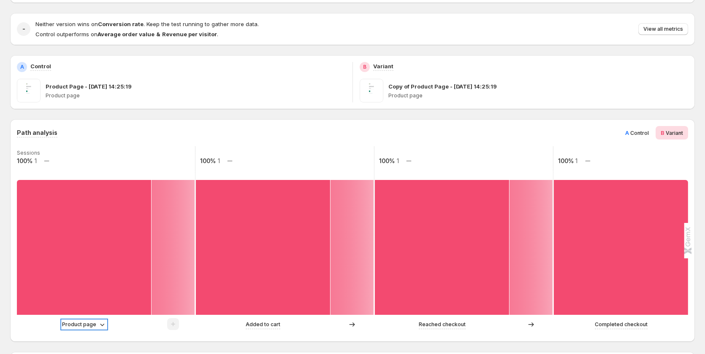
click at [93, 325] on p "Product page" at bounding box center [79, 325] width 34 height 8
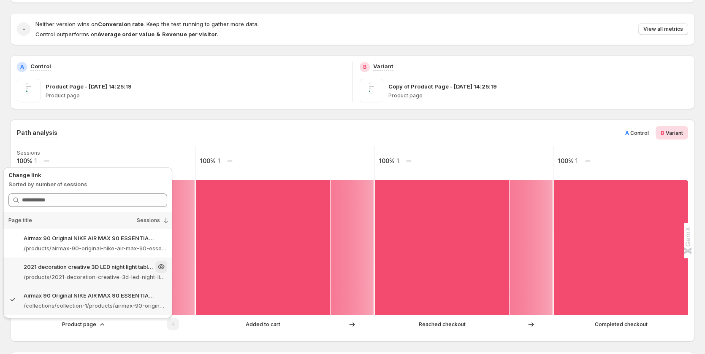
click at [97, 275] on p "/products/2021-decoration-creative-3d-led-night-light-table-lamp-children-bedro…" at bounding box center [95, 277] width 143 height 8
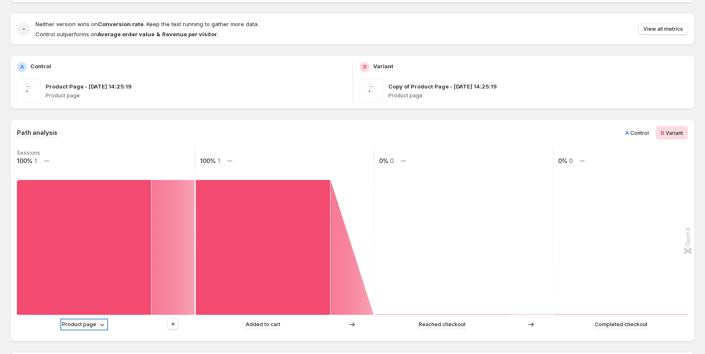
click at [91, 327] on p "Product page" at bounding box center [79, 325] width 34 height 8
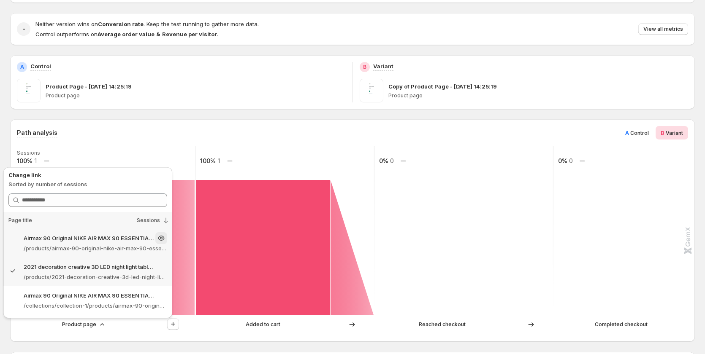
click at [105, 240] on p "Airmax 90 Original NIKE AIR MAX 90 ESSENTIAL men's Running Shoes Sport – Gemcom…" at bounding box center [89, 238] width 130 height 8
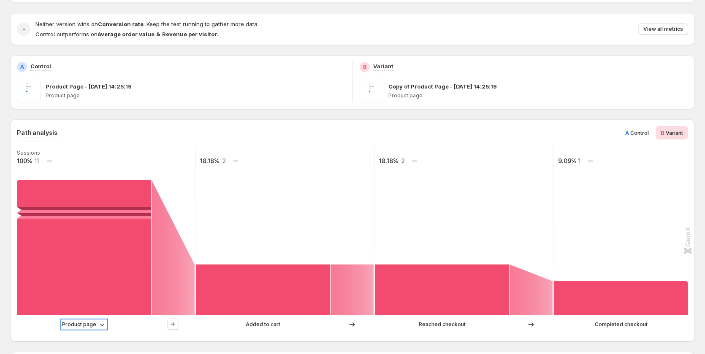
click at [93, 326] on p "Product page" at bounding box center [79, 325] width 34 height 8
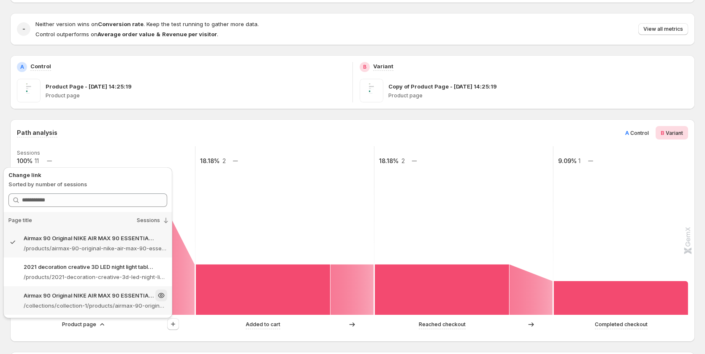
click at [114, 292] on p "Airmax 90 Original NIKE AIR MAX 90 ESSENTIAL men's Running Shoes Sport – Gemcom…" at bounding box center [89, 296] width 130 height 8
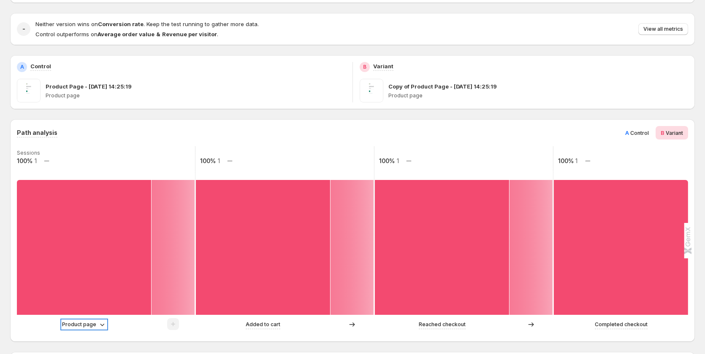
click at [89, 326] on p "Product page" at bounding box center [79, 325] width 34 height 8
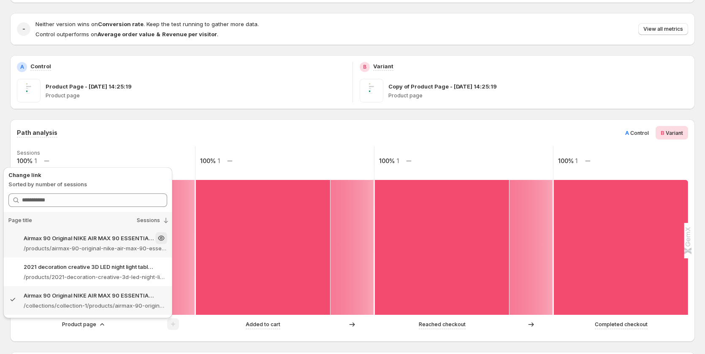
click at [94, 241] on p "Airmax 90 Original NIKE AIR MAX 90 ESSENTIAL men's Running Shoes Sport – Gemcom…" at bounding box center [89, 238] width 130 height 8
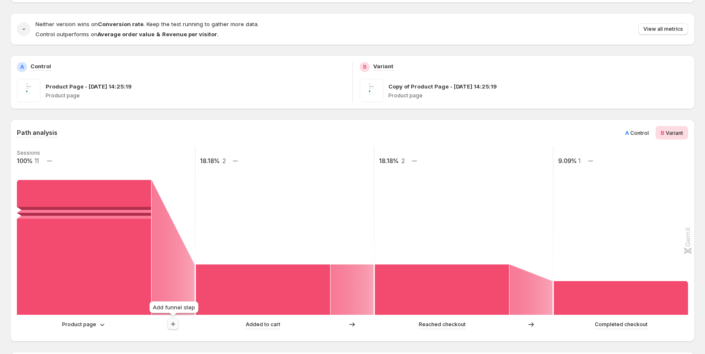
click at [173, 327] on icon "button" at bounding box center [173, 324] width 8 height 8
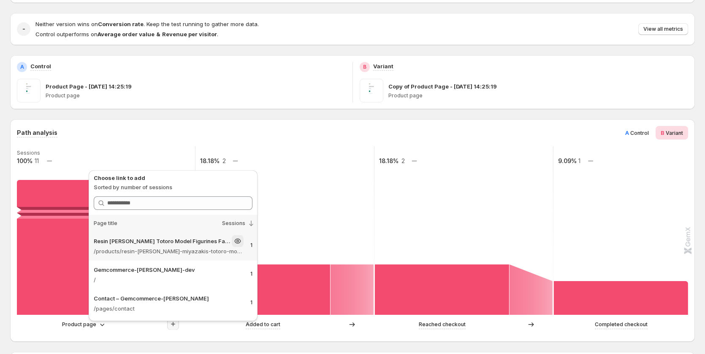
click at [203, 254] on p "/products/resin-hayao-miyazakis-totoro-model-figurines-fairy-flower-pot-ornamen…" at bounding box center [169, 251] width 150 height 8
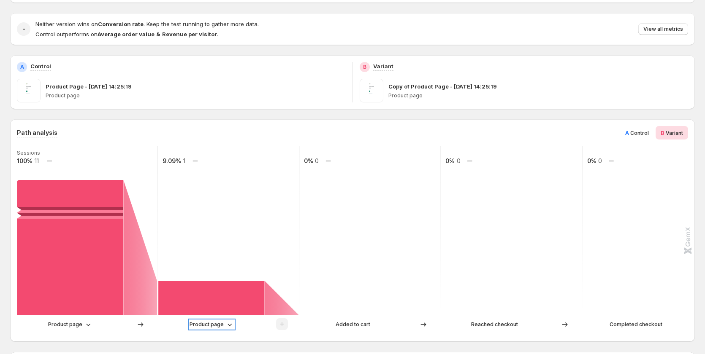
click at [212, 322] on p "Product page" at bounding box center [206, 325] width 34 height 8
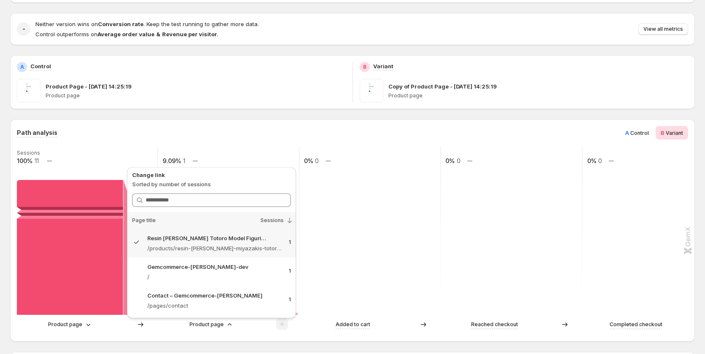
click at [273, 143] on div "Path analysis A Control B Variant Sessions 100% 11 9.09% 1 0% 0 0% 0 0% 0 Produ…" at bounding box center [352, 230] width 671 height 209
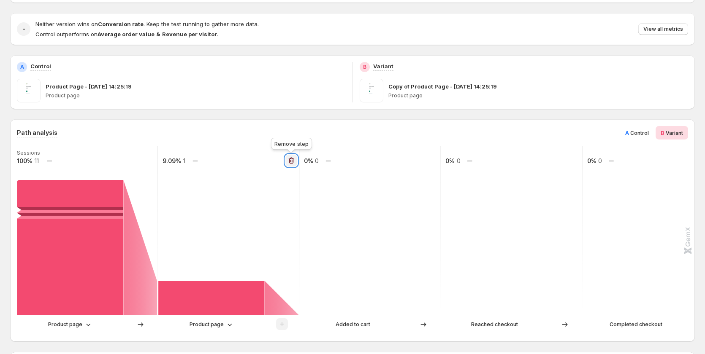
click at [292, 165] on icon "button" at bounding box center [291, 161] width 8 height 8
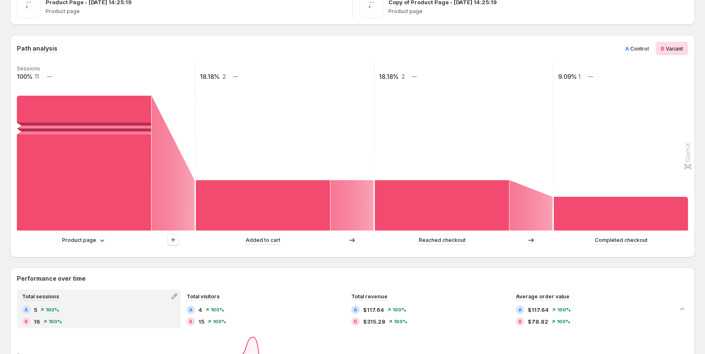
scroll to position [0, 0]
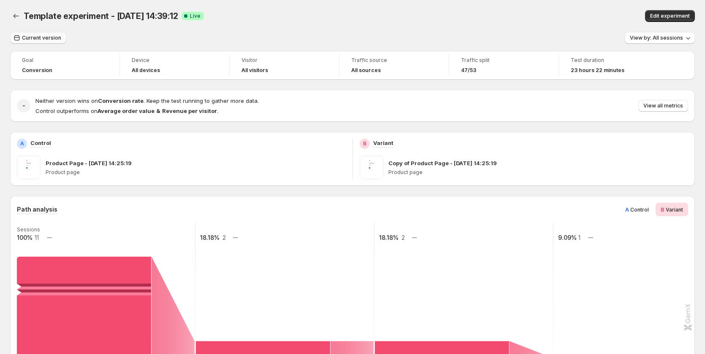
click at [38, 37] on span "Current version" at bounding box center [41, 38] width 39 height 7
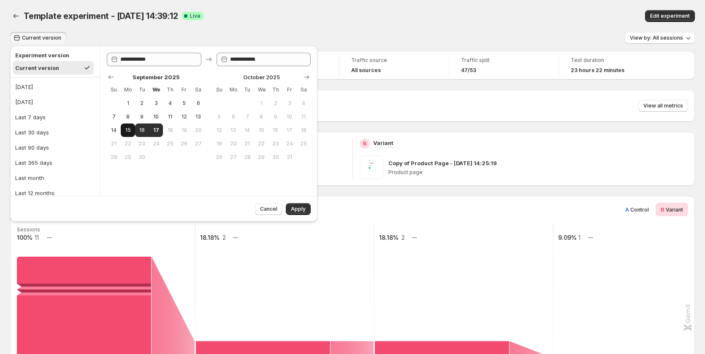
click at [134, 130] on button "15" at bounding box center [128, 131] width 14 height 14
type input "**********"
click at [162, 130] on button "17" at bounding box center [156, 131] width 14 height 14
type input "**********"
click at [305, 210] on span "Apply" at bounding box center [298, 209] width 15 height 7
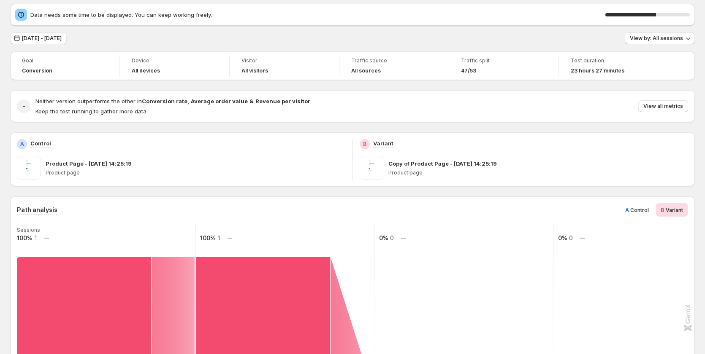
scroll to position [21, 0]
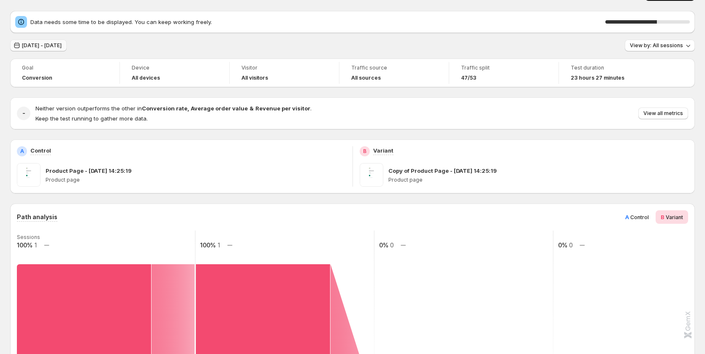
click at [57, 50] on button "Sep 15, 2025 - Sep 17, 2025" at bounding box center [38, 46] width 57 height 12
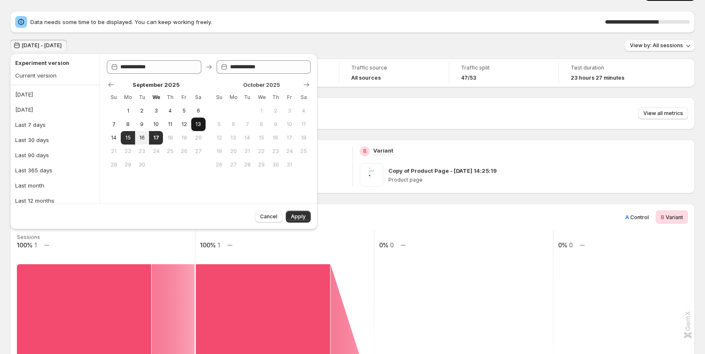
click at [201, 121] on button "13" at bounding box center [198, 125] width 14 height 14
type input "**********"
click at [151, 138] on button "17" at bounding box center [156, 138] width 14 height 14
type input "**********"
click at [303, 216] on span "Apply" at bounding box center [298, 217] width 15 height 7
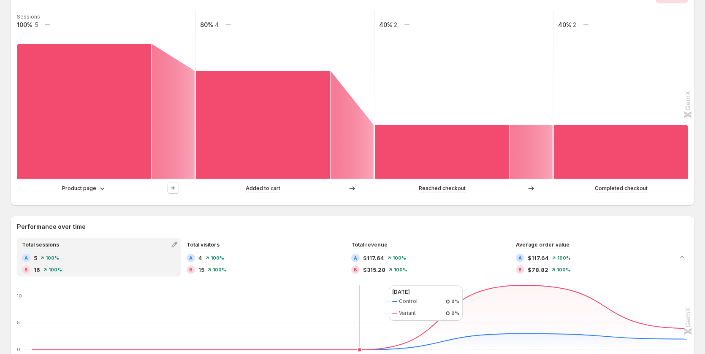
scroll to position [211, 0]
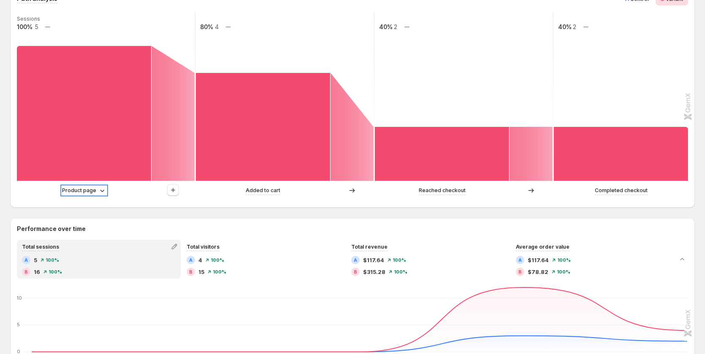
click at [101, 192] on icon at bounding box center [102, 191] width 4 height 3
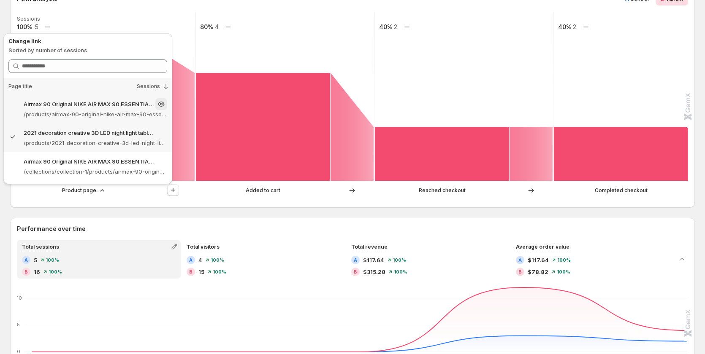
click at [117, 106] on p "Airmax 90 Original NIKE AIR MAX 90 ESSENTIAL men's Running Shoes Sport – Gemcom…" at bounding box center [89, 104] width 130 height 8
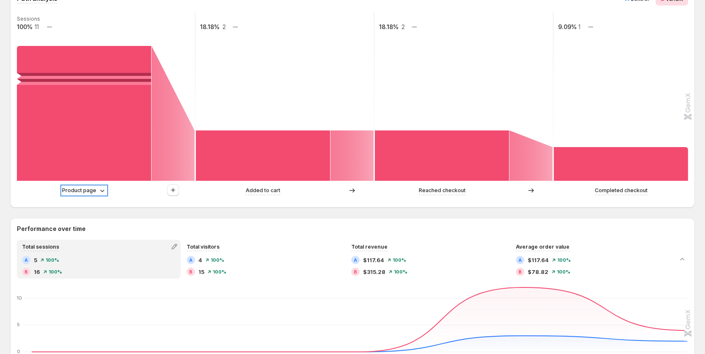
click at [101, 189] on icon at bounding box center [102, 191] width 8 height 8
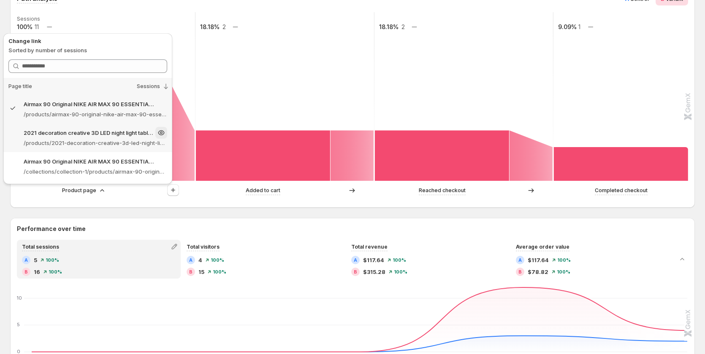
click at [111, 133] on p "2021 decoration creative 3D LED night light table lamp children bedroo – Gemcom…" at bounding box center [89, 133] width 130 height 8
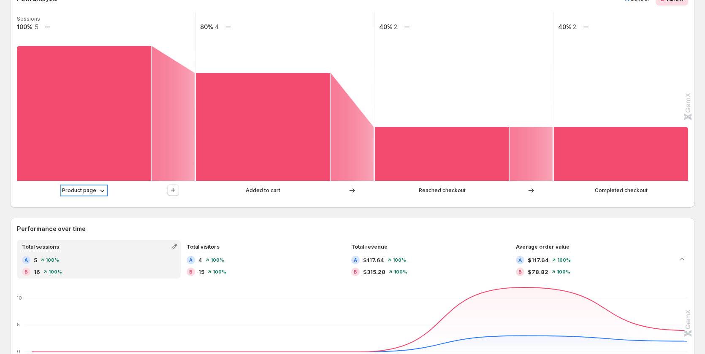
click at [97, 190] on div "Product page" at bounding box center [84, 191] width 44 height 8
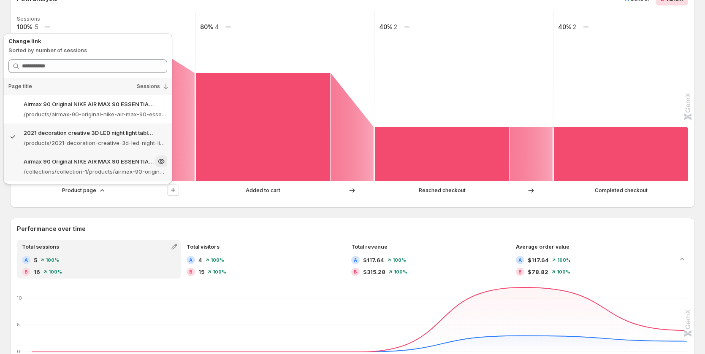
click at [109, 161] on p "Airmax 90 Original NIKE AIR MAX 90 ESSENTIAL men's Running Shoes Sport – Gemcom…" at bounding box center [89, 161] width 130 height 8
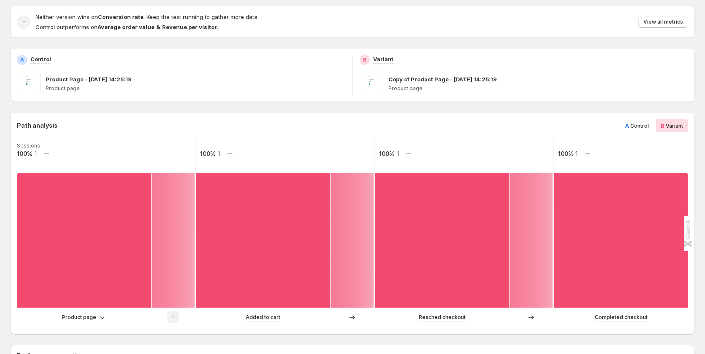
scroll to position [84, 0]
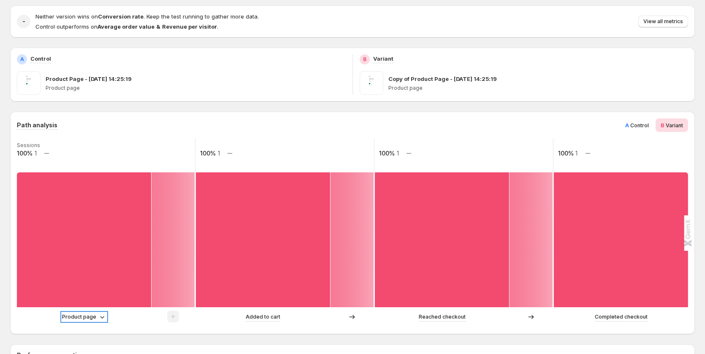
click at [95, 317] on p "Product page" at bounding box center [79, 317] width 34 height 8
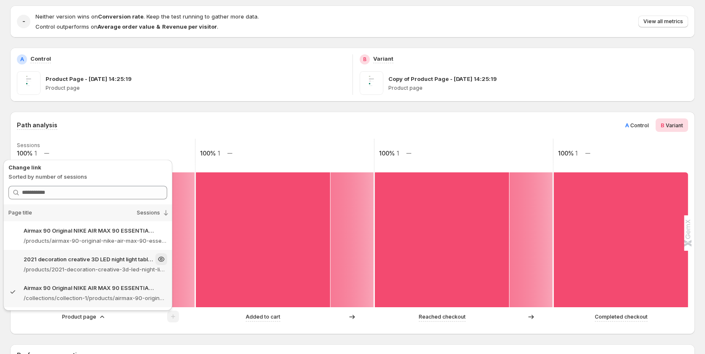
click at [100, 264] on div "2021 decoration creative 3D LED night light table lamp children bedroo – Gemcom…" at bounding box center [95, 260] width 143 height 12
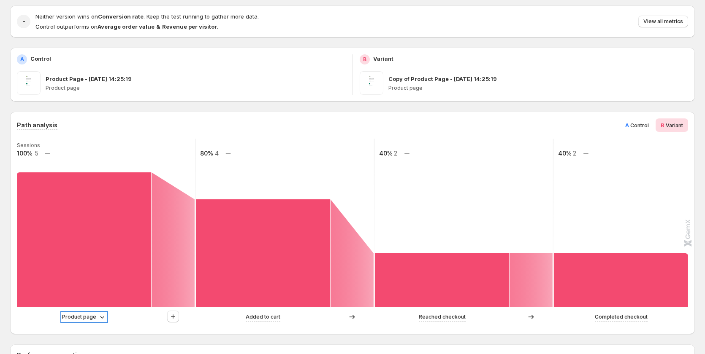
click at [87, 317] on p "Product page" at bounding box center [79, 317] width 34 height 8
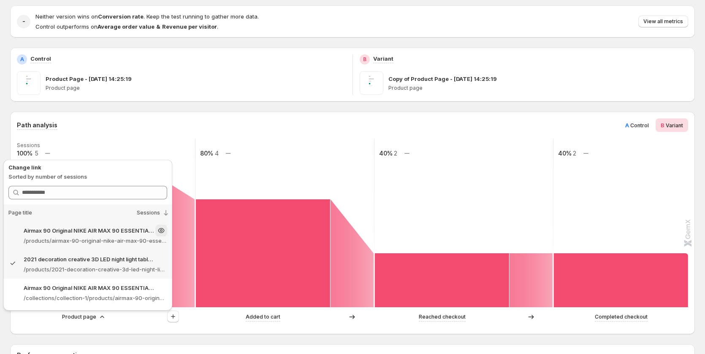
click at [101, 228] on p "Airmax 90 Original NIKE AIR MAX 90 ESSENTIAL men's Running Shoes Sport – Gemcom…" at bounding box center [89, 231] width 130 height 8
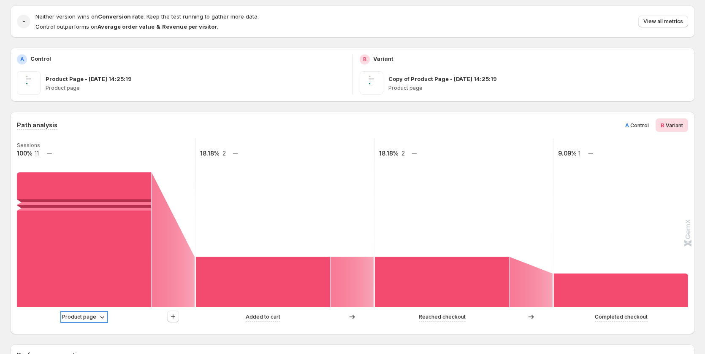
click at [101, 320] on icon at bounding box center [102, 317] width 8 height 8
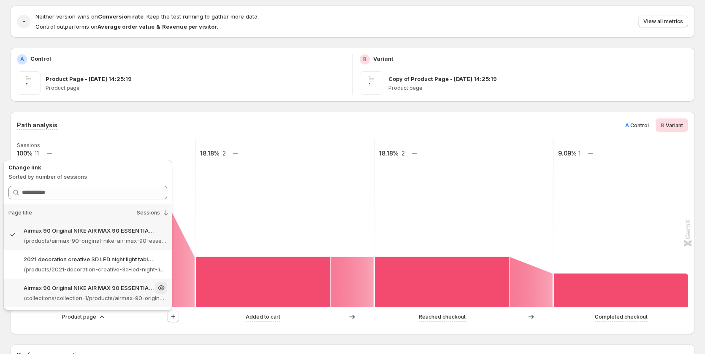
click at [96, 298] on p "/collections/collection-1/products/airmax-90-original-nike-air-max-90-essential…" at bounding box center [95, 298] width 143 height 8
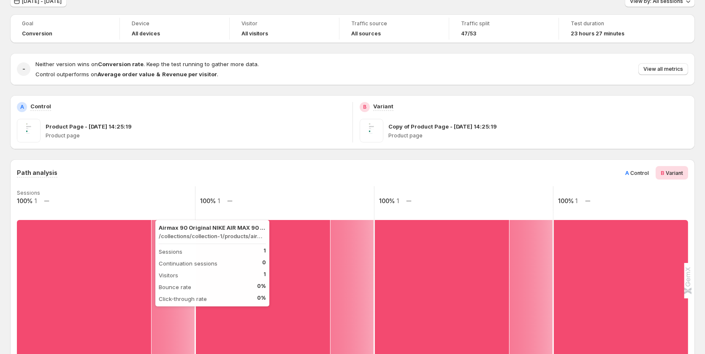
scroll to position [0, 0]
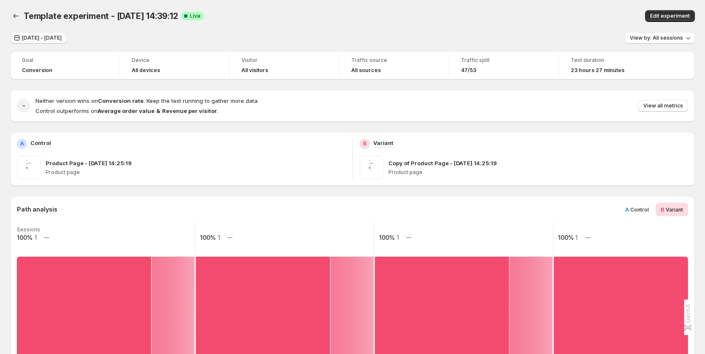
click at [62, 41] on span "Sep 13, 2025 - Sep 17, 2025" at bounding box center [42, 38] width 40 height 7
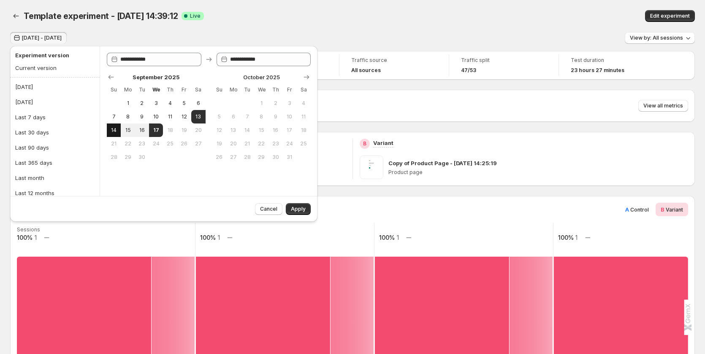
click at [116, 131] on span "14" at bounding box center [113, 130] width 7 height 7
type input "**********"
click at [145, 125] on button "16" at bounding box center [142, 131] width 14 height 14
type input "**********"
click at [157, 131] on span "17" at bounding box center [155, 130] width 7 height 7
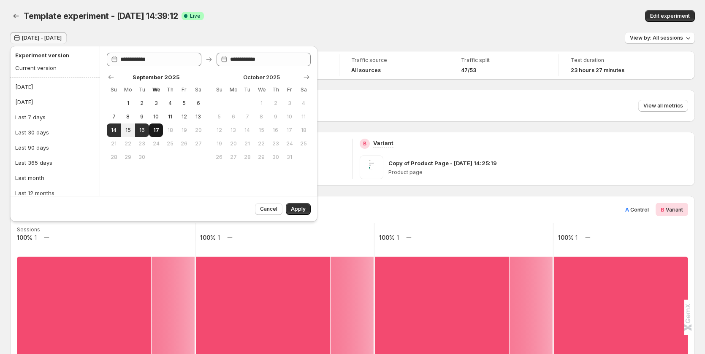
type input "**********"
click at [141, 131] on span "16" at bounding box center [141, 130] width 7 height 7
type input "**********"
click at [159, 127] on span "17" at bounding box center [155, 130] width 7 height 7
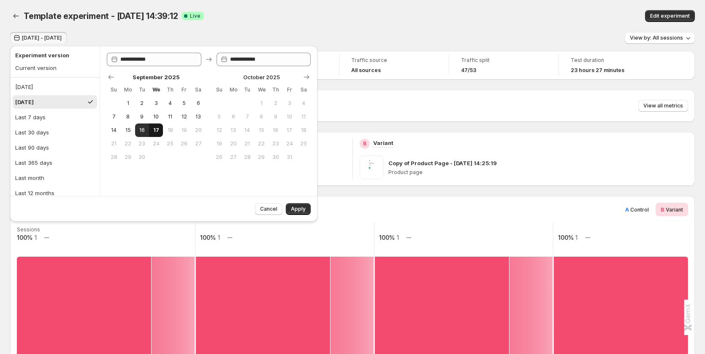
type input "**********"
click at [131, 127] on span "15" at bounding box center [127, 130] width 7 height 7
type input "**********"
click at [185, 112] on button "12" at bounding box center [184, 117] width 14 height 14
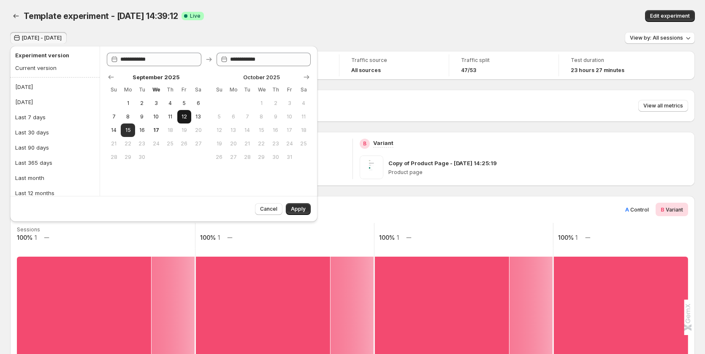
type input "**********"
drag, startPoint x: 154, startPoint y: 126, endPoint x: 167, endPoint y: 136, distance: 16.0
click at [155, 126] on button "17" at bounding box center [156, 131] width 14 height 14
type input "**********"
click at [304, 212] on span "Apply" at bounding box center [298, 209] width 15 height 7
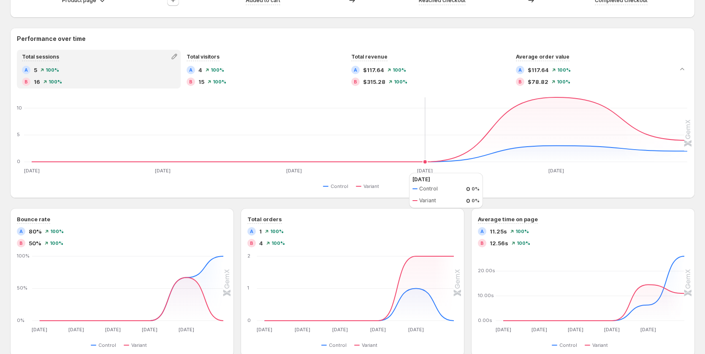
scroll to position [414, 0]
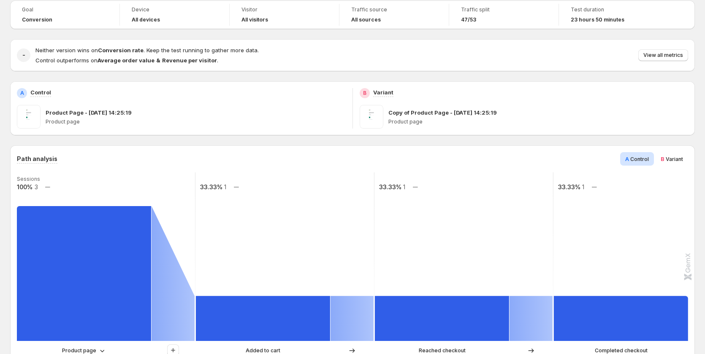
scroll to position [169, 0]
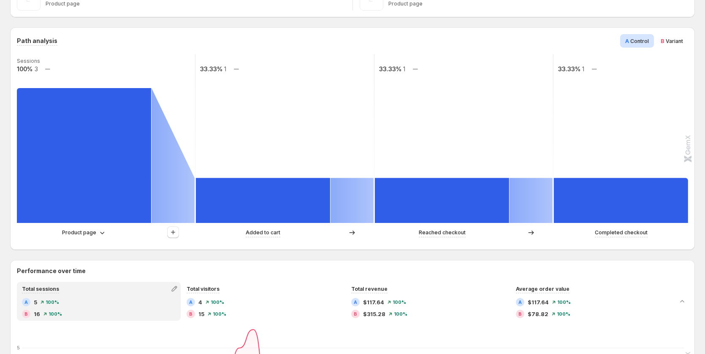
click at [679, 45] on div "B Variant" at bounding box center [671, 41] width 32 height 14
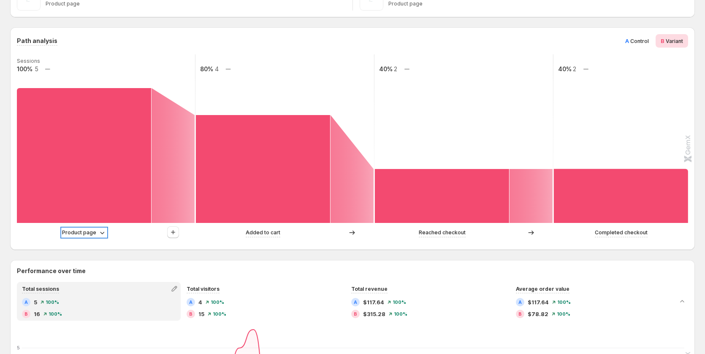
click at [89, 233] on p "Product page" at bounding box center [79, 233] width 34 height 8
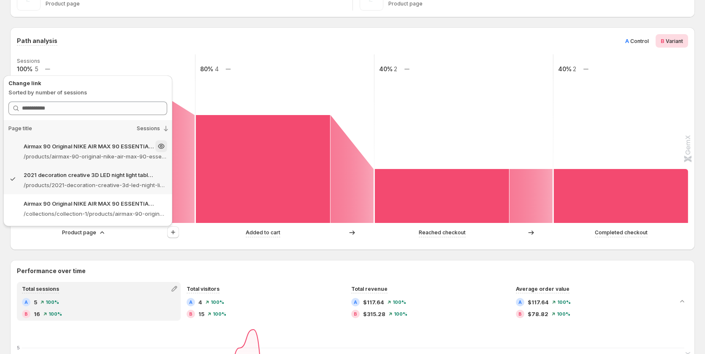
click at [103, 157] on p "/products/airmax-90-original-nike-air-max-90-essential-mens-running-shoes-sport…" at bounding box center [95, 156] width 143 height 8
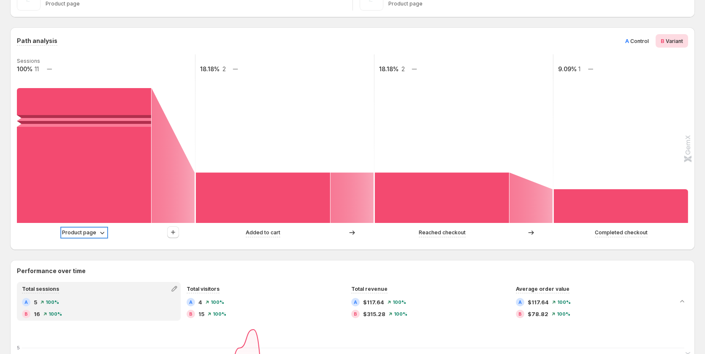
click at [84, 231] on p "Product page" at bounding box center [79, 233] width 34 height 8
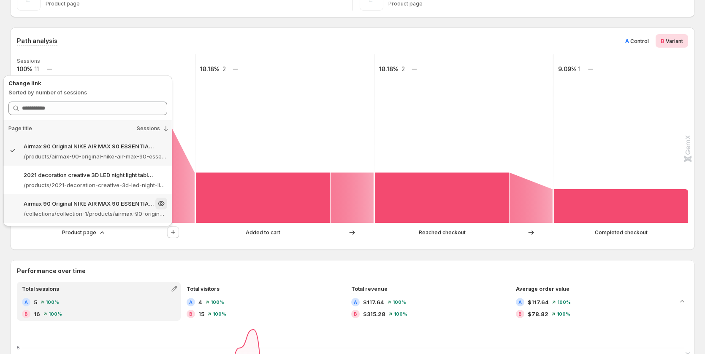
click at [97, 214] on p "/collections/collection-1/products/airmax-90-original-nike-air-max-90-essential…" at bounding box center [95, 214] width 143 height 8
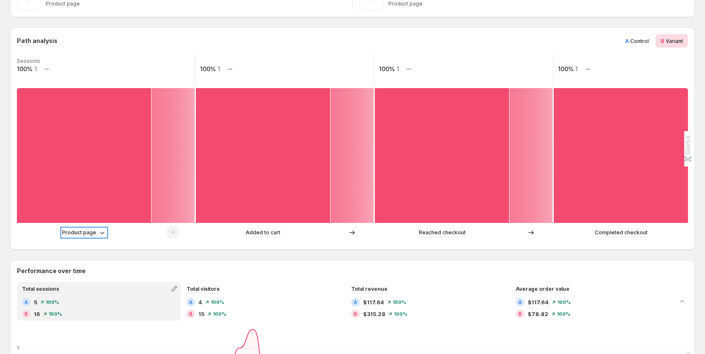
click at [88, 233] on p "Product page" at bounding box center [79, 233] width 34 height 8
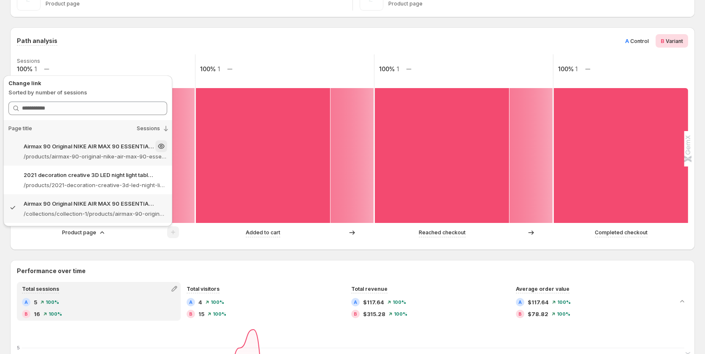
click at [100, 148] on p "Airmax 90 Original NIKE AIR MAX 90 ESSENTIAL men's Running Shoes Sport – Gemcom…" at bounding box center [89, 146] width 130 height 8
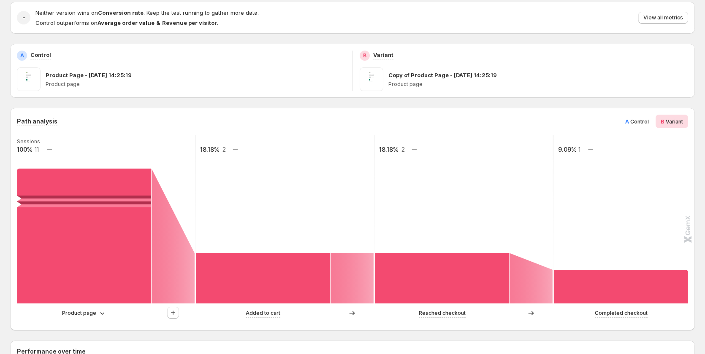
scroll to position [0, 0]
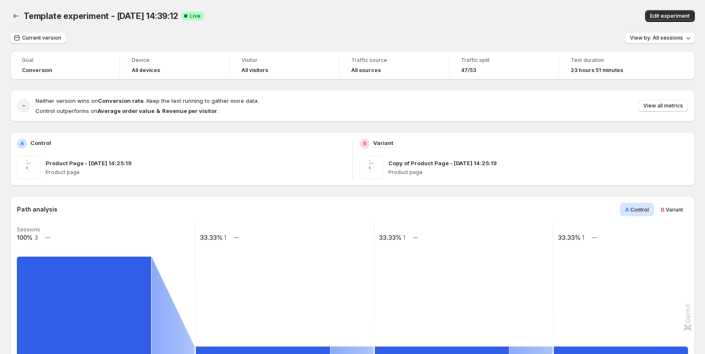
click at [50, 35] on button "Current version" at bounding box center [38, 38] width 56 height 12
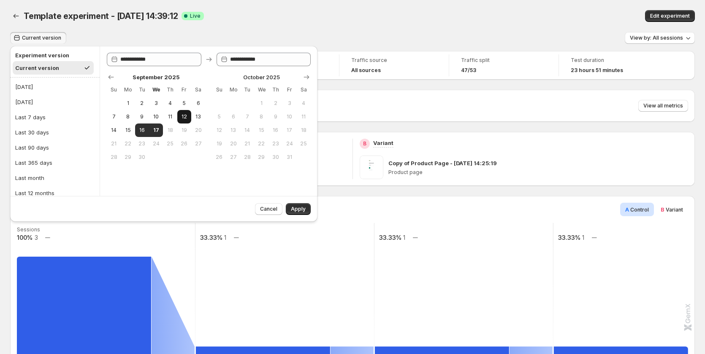
click at [188, 117] on button "12" at bounding box center [184, 117] width 14 height 14
type input "**********"
click at [151, 128] on button "17" at bounding box center [156, 131] width 14 height 14
type input "**********"
click at [302, 210] on span "Apply" at bounding box center [298, 209] width 15 height 7
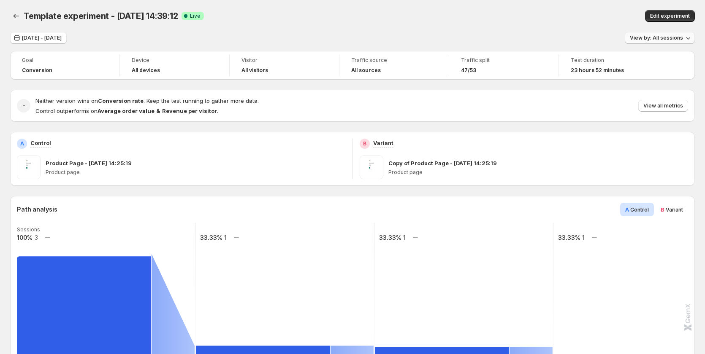
click at [652, 36] on span "View by: All sessions" at bounding box center [656, 38] width 53 height 7
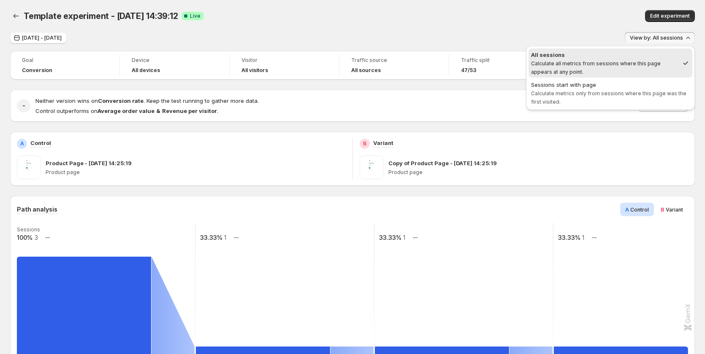
click at [656, 149] on div "B Variant" at bounding box center [524, 144] width 329 height 10
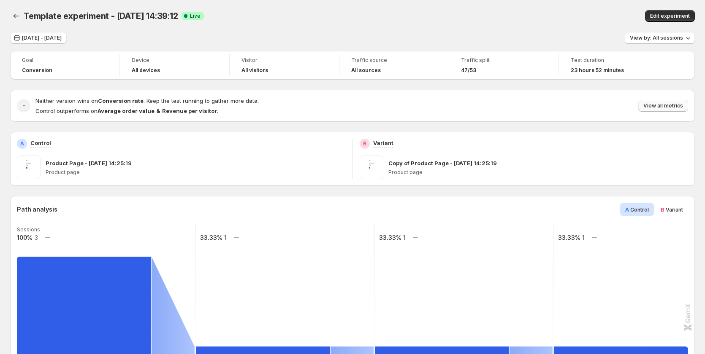
click at [672, 109] on button "View all metrics" at bounding box center [663, 106] width 50 height 12
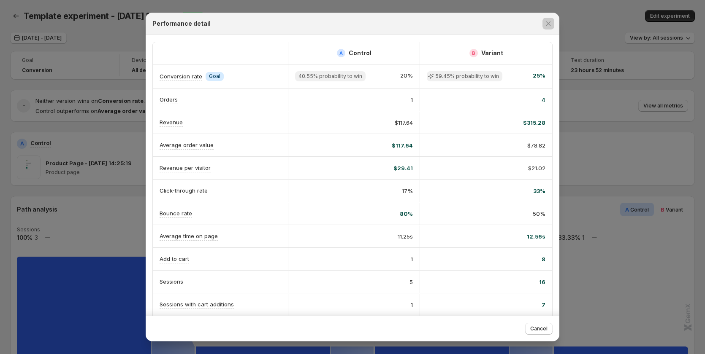
drag, startPoint x: 82, startPoint y: 101, endPoint x: 60, endPoint y: 50, distance: 55.9
click at [82, 101] on div at bounding box center [352, 177] width 705 height 354
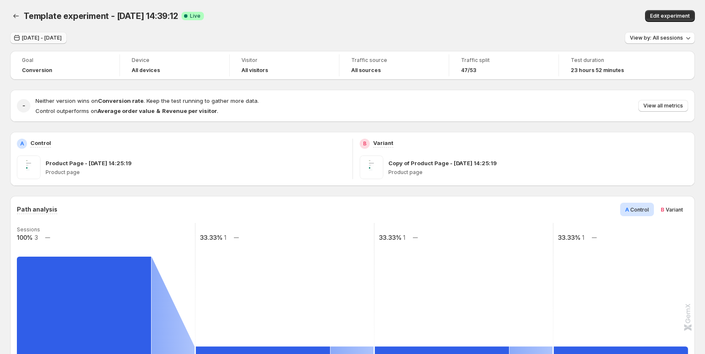
click at [54, 33] on button "Sep 12, 2025 - Sep 17, 2025" at bounding box center [38, 38] width 57 height 12
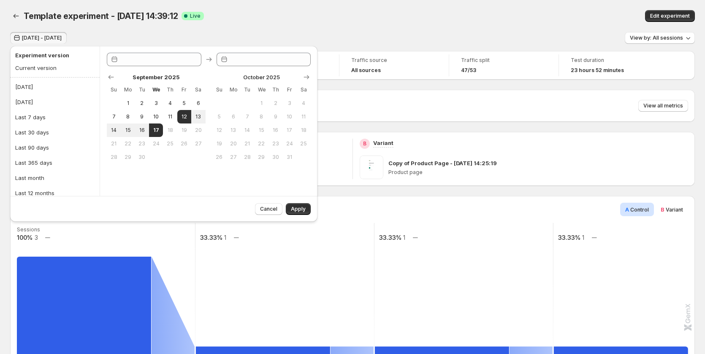
type input "**********"
click at [145, 115] on span "9" at bounding box center [141, 117] width 7 height 7
type input "**********"
click at [156, 130] on span "17" at bounding box center [155, 130] width 7 height 7
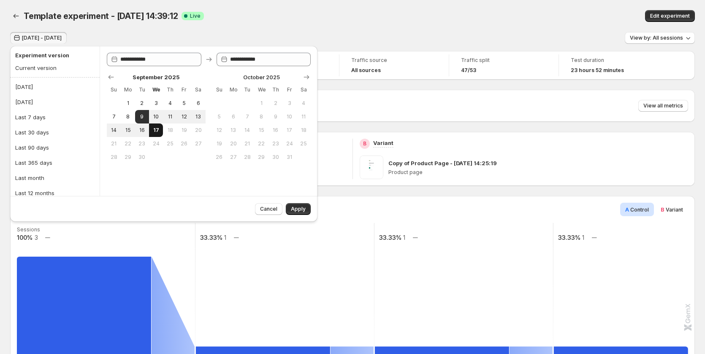
type input "**********"
click at [298, 208] on span "Apply" at bounding box center [298, 209] width 15 height 7
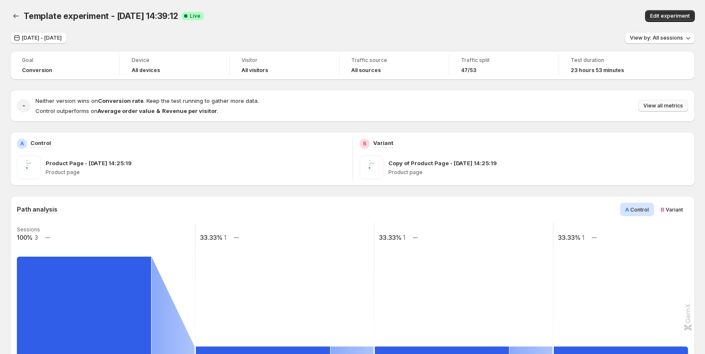
click at [662, 103] on span "View all metrics" at bounding box center [663, 106] width 40 height 7
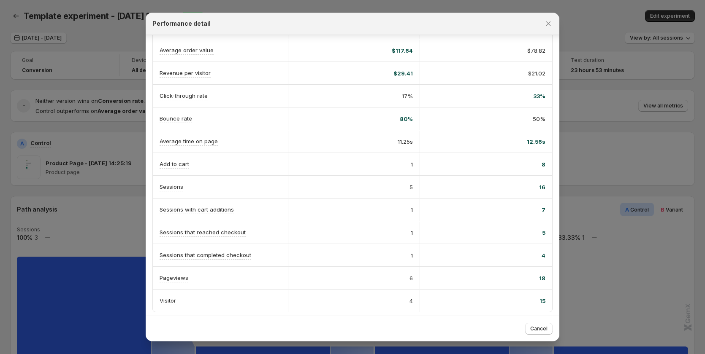
scroll to position [98, 0]
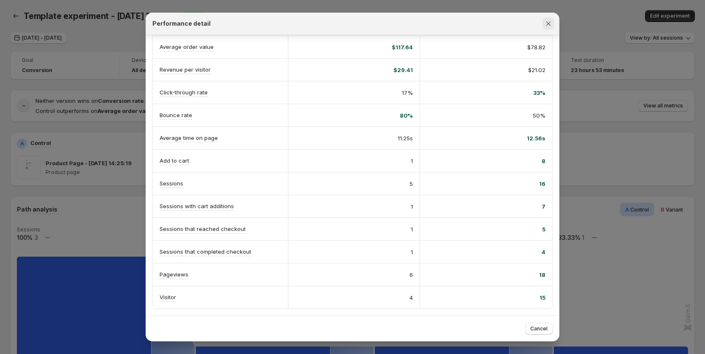
drag, startPoint x: 548, startPoint y: 22, endPoint x: 543, endPoint y: 26, distance: 6.1
click at [548, 22] on icon "Close" at bounding box center [548, 23] width 8 height 8
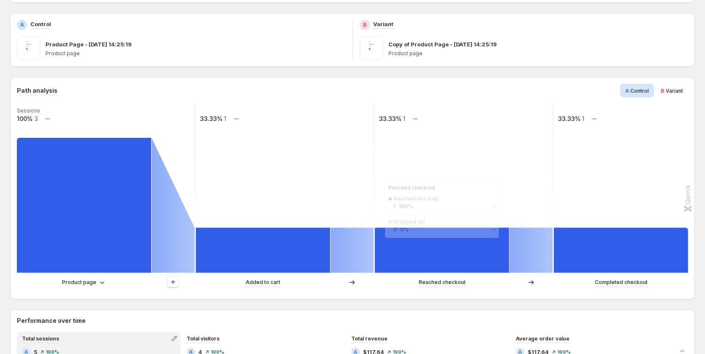
scroll to position [0, 0]
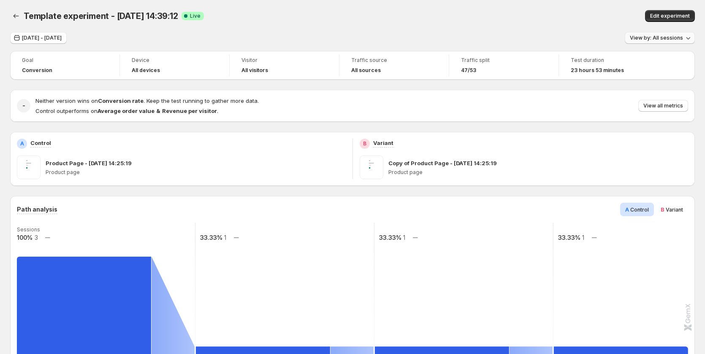
click at [668, 35] on button "View by: All sessions" at bounding box center [660, 38] width 70 height 12
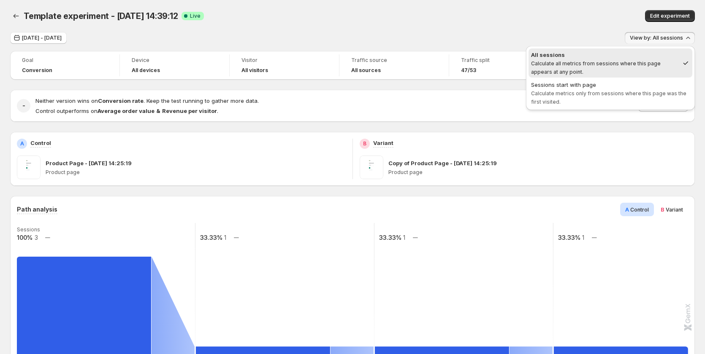
click at [582, 47] on div "All sessions Calculate all metrics from sessions where this page appears at any…" at bounding box center [610, 78] width 169 height 64
click at [576, 37] on div "Sep 09, 2025 - Sep 17, 2025 View by: All sessions" at bounding box center [352, 38] width 684 height 12
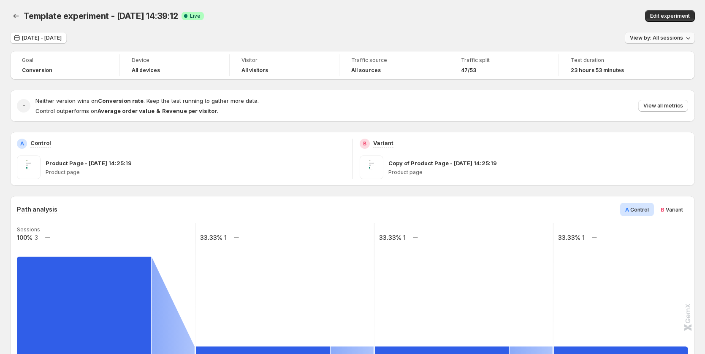
click at [679, 41] on span "View by: All sessions" at bounding box center [656, 38] width 53 height 7
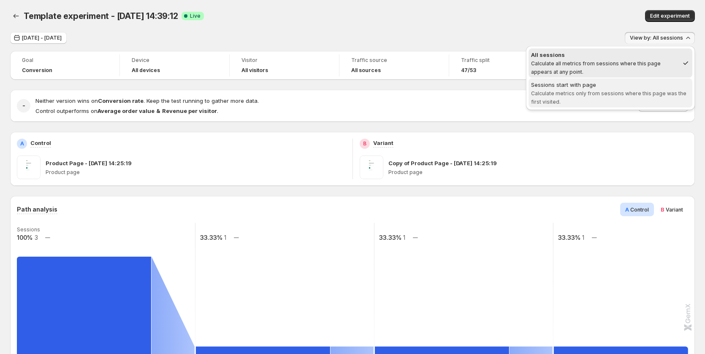
click at [647, 87] on div "Sessions start with page" at bounding box center [610, 85] width 159 height 8
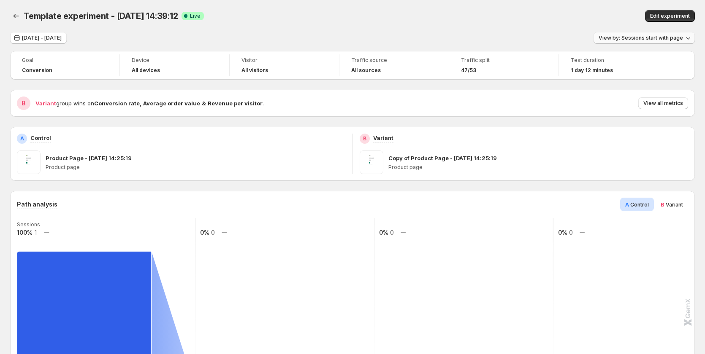
click at [665, 34] on button "View by: Sessions start with page" at bounding box center [643, 38] width 101 height 12
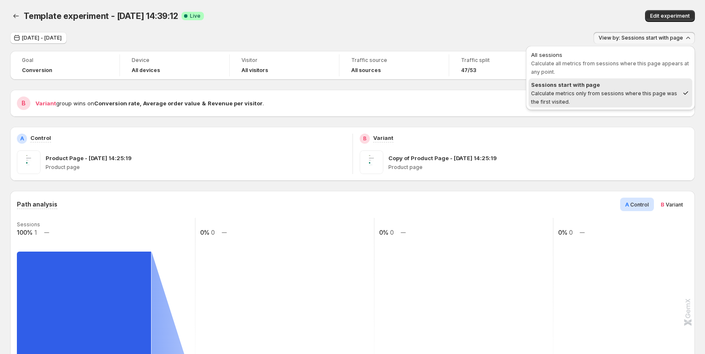
drag, startPoint x: 647, startPoint y: 73, endPoint x: 668, endPoint y: 189, distance: 117.0
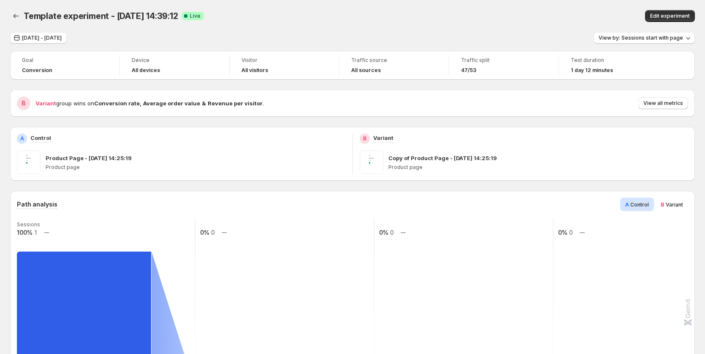
click at [669, 200] on div "B Variant" at bounding box center [671, 205] width 32 height 14
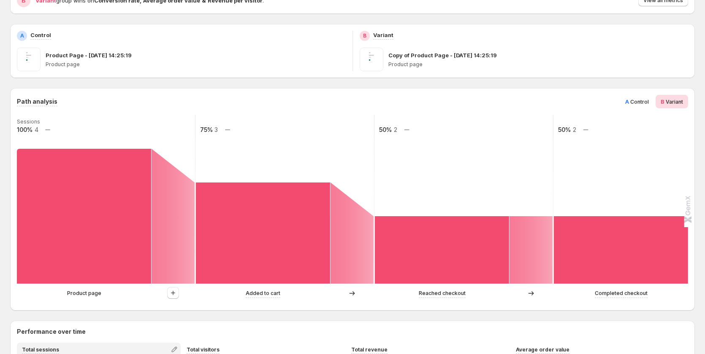
scroll to position [84, 0]
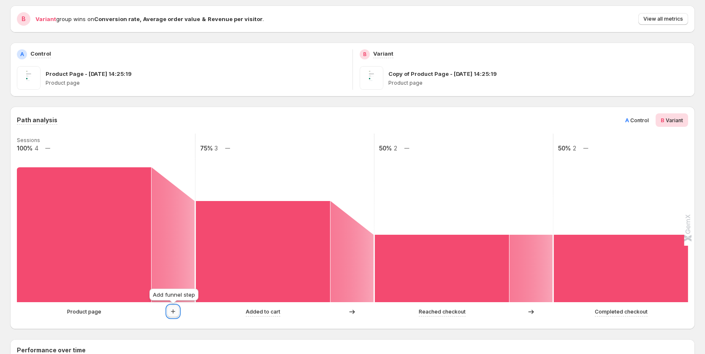
click at [172, 313] on icon "button" at bounding box center [173, 312] width 8 height 8
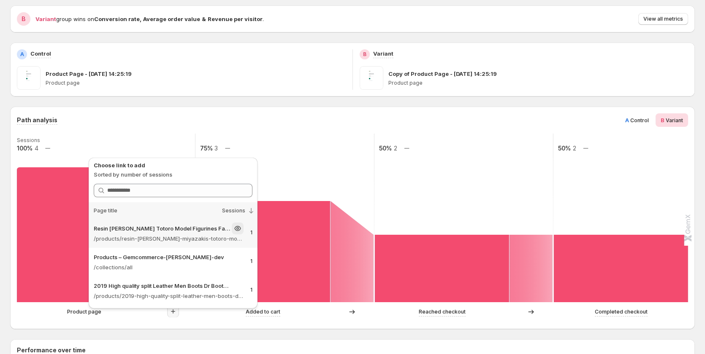
click at [165, 239] on p "/products/resin-hayao-miyazakis-totoro-model-figurines-fairy-flower-pot-ornamen…" at bounding box center [169, 239] width 150 height 8
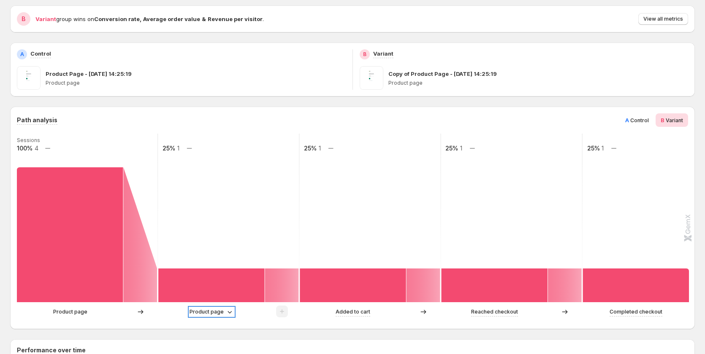
click at [197, 313] on p "Product page" at bounding box center [206, 312] width 34 height 8
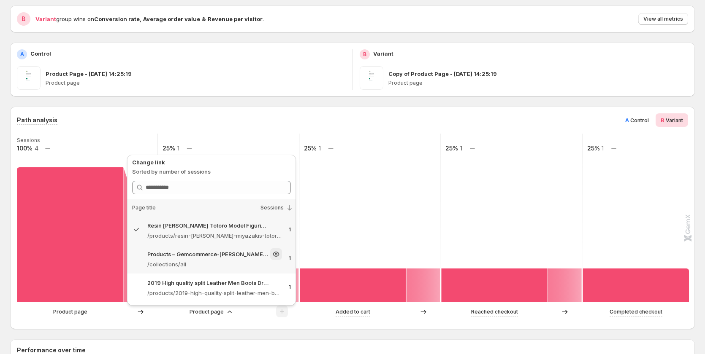
click at [216, 250] on div "Products – Gemcommerce-sandy-dev" at bounding box center [214, 255] width 135 height 12
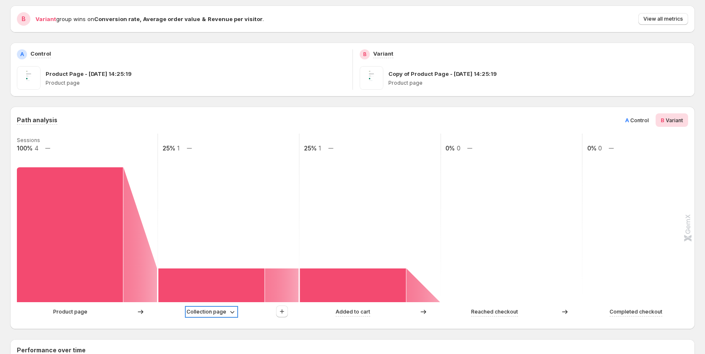
click at [213, 315] on p "Collection page" at bounding box center [207, 312] width 40 height 8
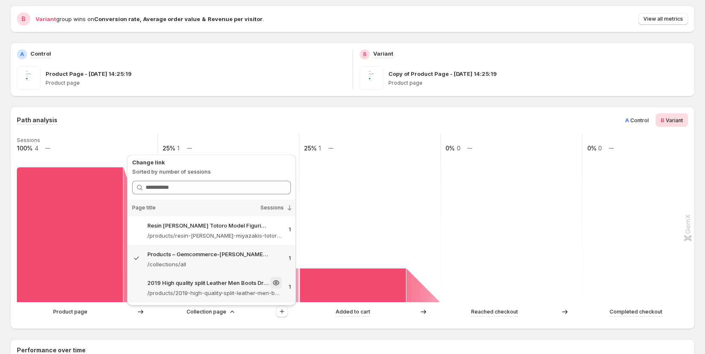
click at [215, 297] on p "/products/2019-high-quality-split-leather-men-boots-dr-boots-shoes-high-top-mot…" at bounding box center [214, 293] width 135 height 8
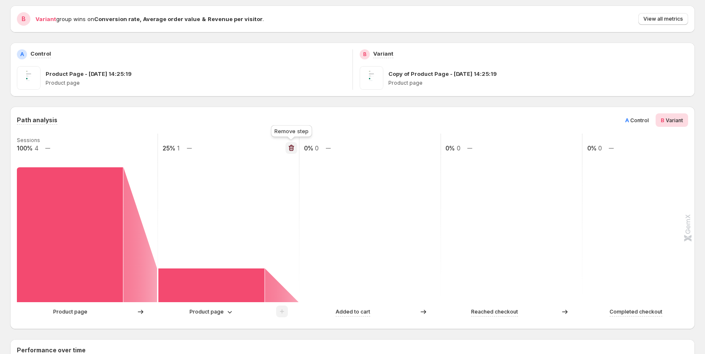
click at [287, 147] on button "button" at bounding box center [291, 148] width 12 height 12
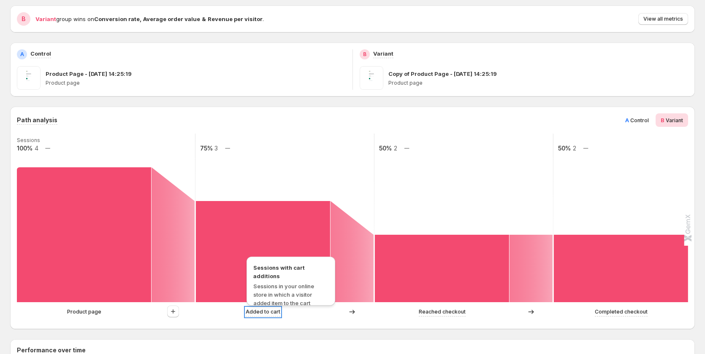
click at [253, 314] on p "Added to cart" at bounding box center [263, 312] width 35 height 8
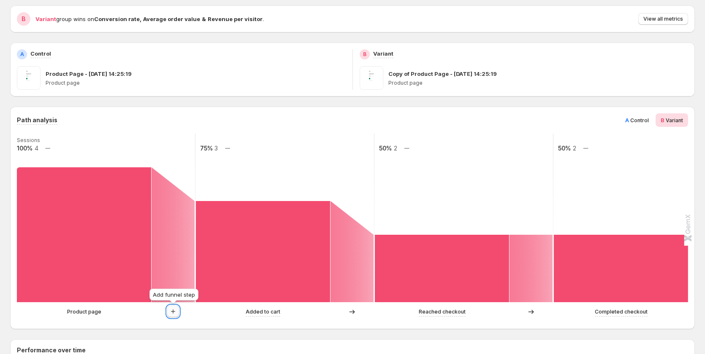
click at [172, 311] on icon "button" at bounding box center [173, 312] width 8 height 8
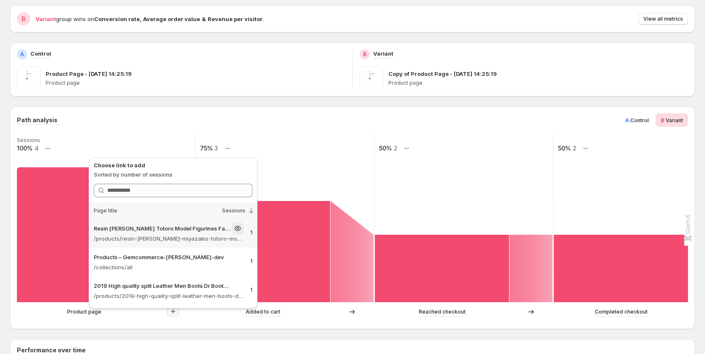
click at [180, 239] on p "/products/resin-hayao-miyazakis-totoro-model-figurines-fairy-flower-pot-ornamen…" at bounding box center [169, 239] width 150 height 8
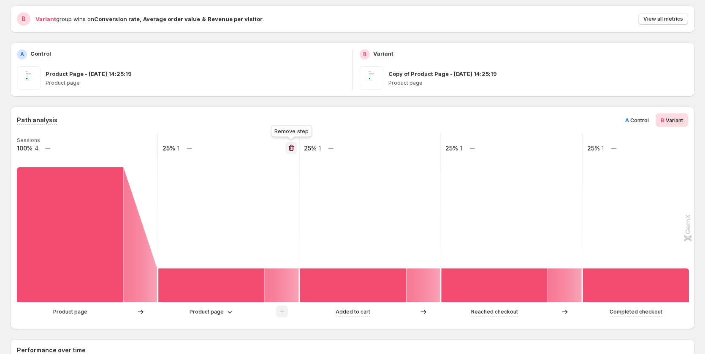
click at [287, 149] on button "button" at bounding box center [291, 148] width 12 height 12
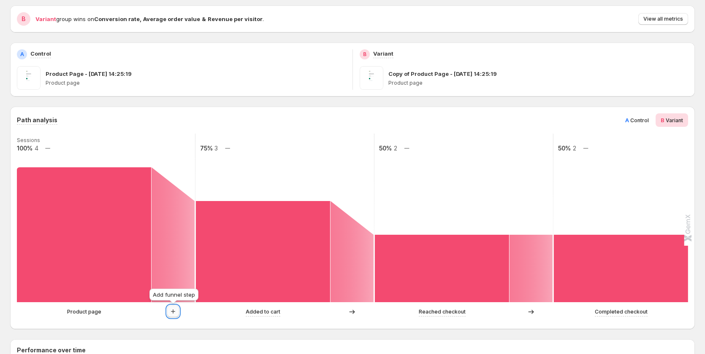
click at [169, 311] on icon "button" at bounding box center [173, 312] width 8 height 8
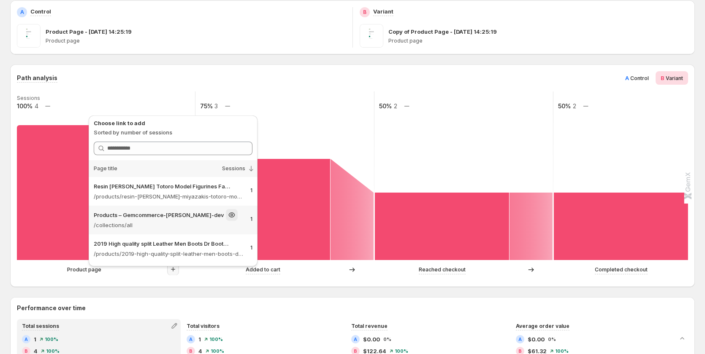
scroll to position [169, 0]
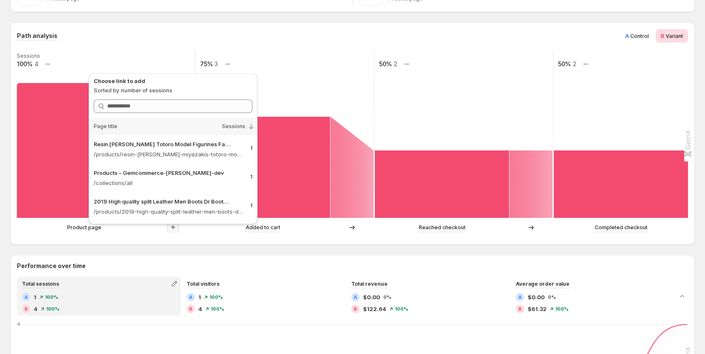
click at [326, 74] on rect at bounding box center [285, 133] width 180 height 169
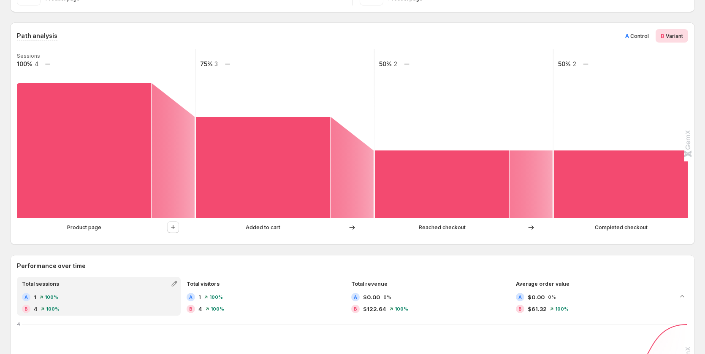
click at [87, 226] on p "Product page" at bounding box center [84, 228] width 34 height 8
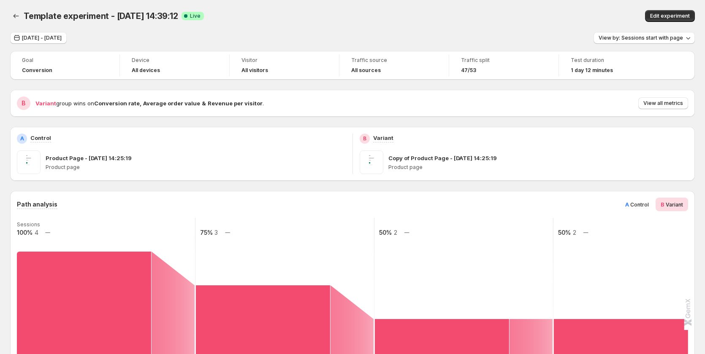
click at [629, 208] on span "A" at bounding box center [627, 204] width 4 height 7
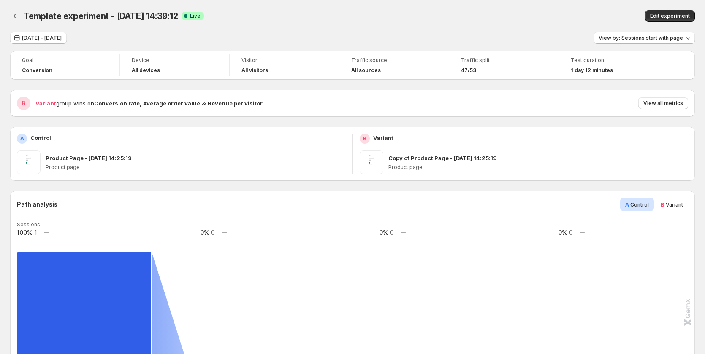
click at [682, 205] on span "Variant" at bounding box center [673, 205] width 17 height 6
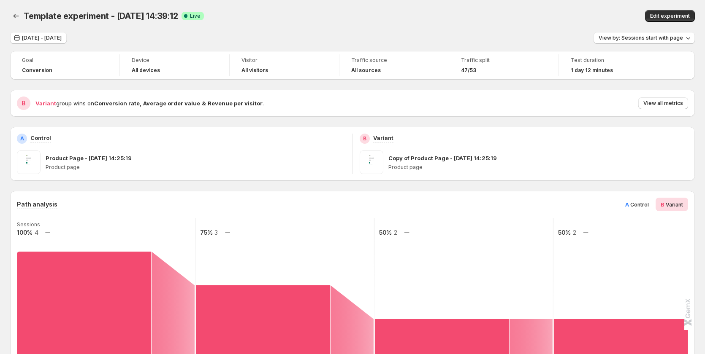
click at [652, 199] on div "A Control" at bounding box center [637, 205] width 34 height 14
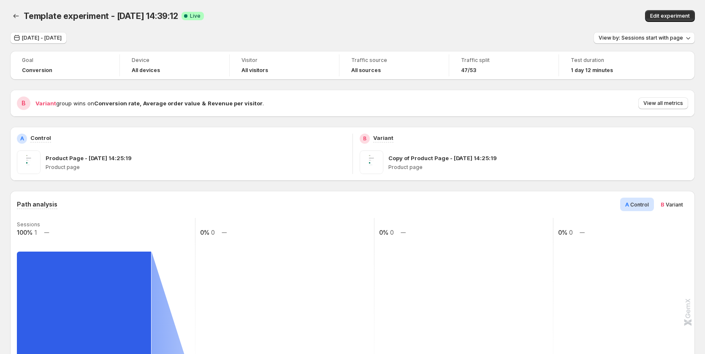
click at [671, 200] on div "B Variant" at bounding box center [671, 205] width 32 height 14
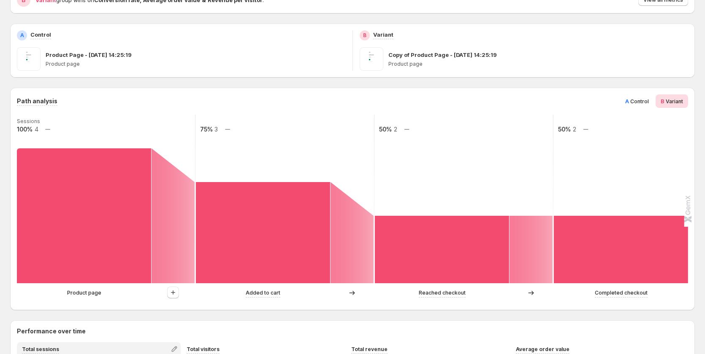
scroll to position [169, 0]
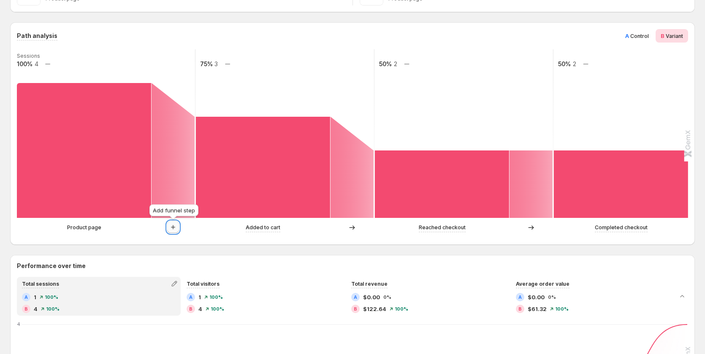
click at [175, 228] on icon "button" at bounding box center [173, 227] width 8 height 8
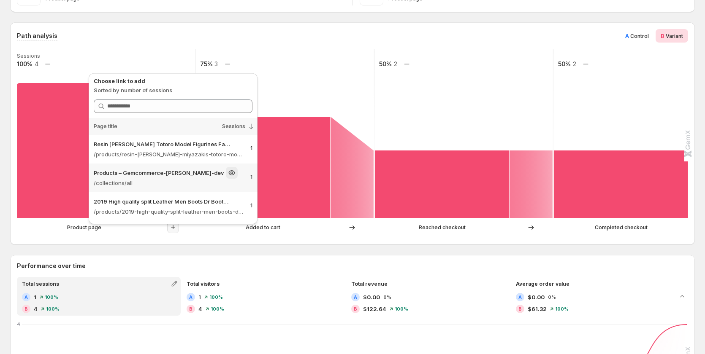
click at [156, 169] on p "Products – Gemcommerce-sandy-dev" at bounding box center [159, 173] width 130 height 8
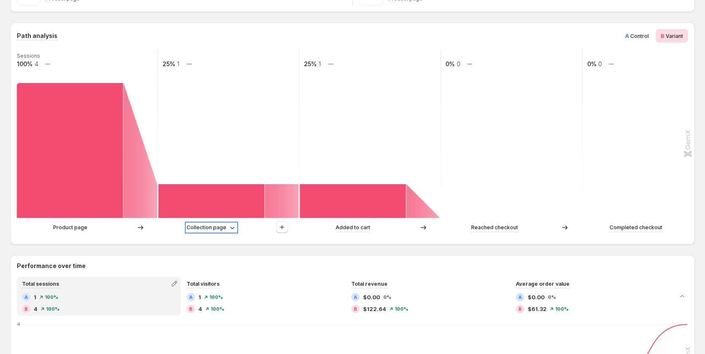
click at [195, 231] on p "Collection page" at bounding box center [207, 228] width 40 height 8
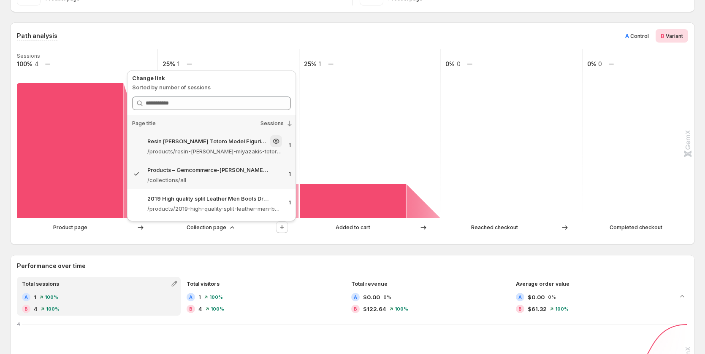
click at [214, 148] on p "/products/resin-hayao-miyazakis-totoro-model-figurines-fairy-flower-pot-ornamen…" at bounding box center [214, 151] width 135 height 8
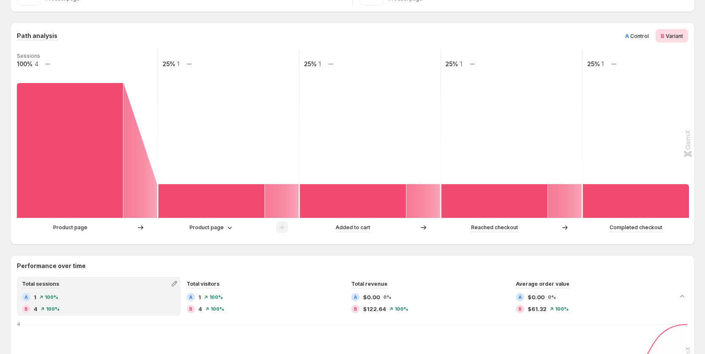
click at [207, 223] on div "Product page" at bounding box center [228, 228] width 141 height 13
click at [206, 225] on p "Product page" at bounding box center [206, 228] width 34 height 8
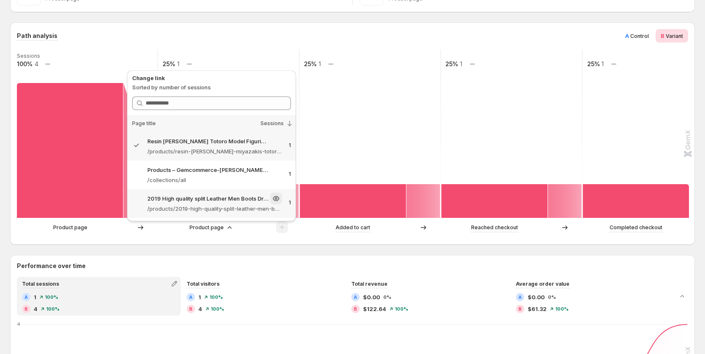
click at [210, 206] on p "/products/2019-high-quality-split-leather-men-boots-dr-boots-shoes-high-top-mot…" at bounding box center [214, 209] width 135 height 8
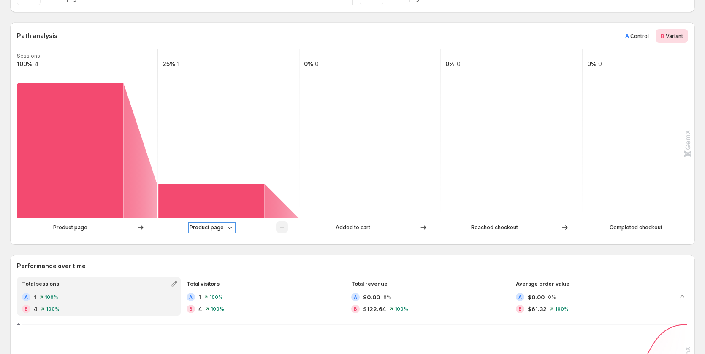
click at [216, 227] on p "Product page" at bounding box center [206, 228] width 34 height 8
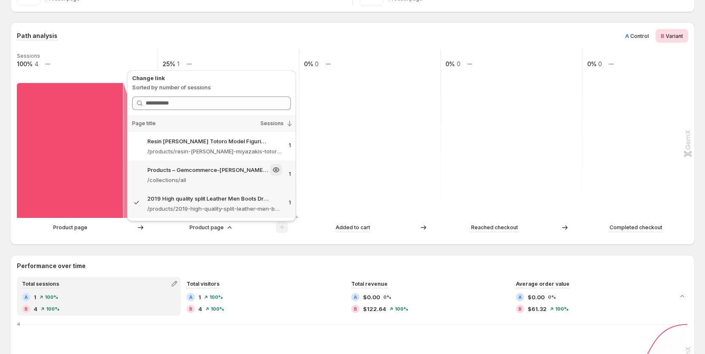
click at [206, 171] on p "Products – Gemcommerce-sandy-dev" at bounding box center [207, 170] width 121 height 8
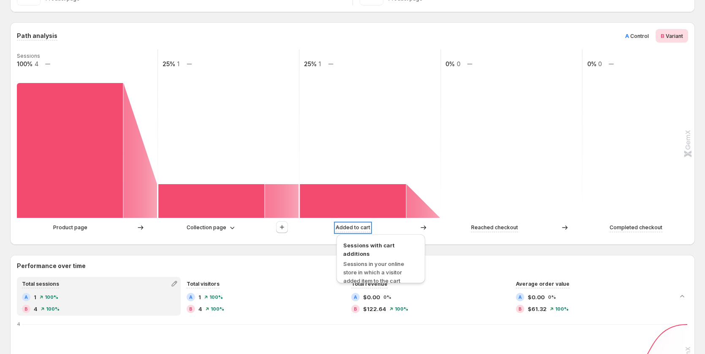
click at [347, 230] on p "Added to cart" at bounding box center [352, 228] width 35 height 8
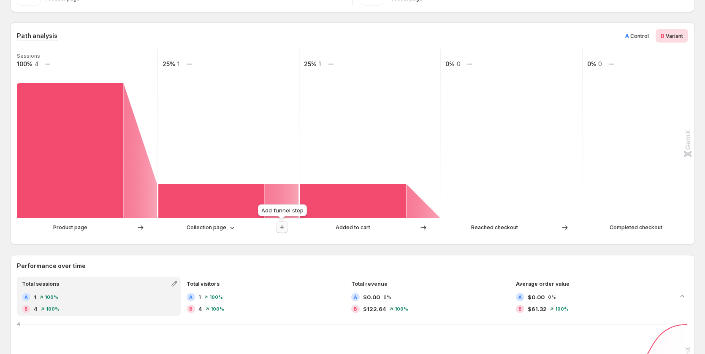
click at [276, 229] on button "button" at bounding box center [282, 228] width 12 height 12
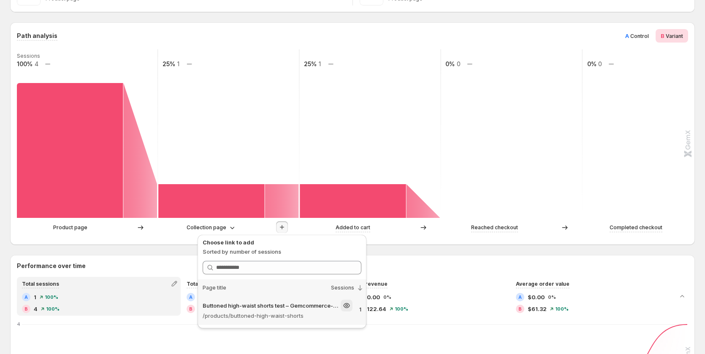
click at [258, 302] on p "Buttoned high-waist shorts test – Gemcommerce-sandy-dev" at bounding box center [271, 306] width 136 height 8
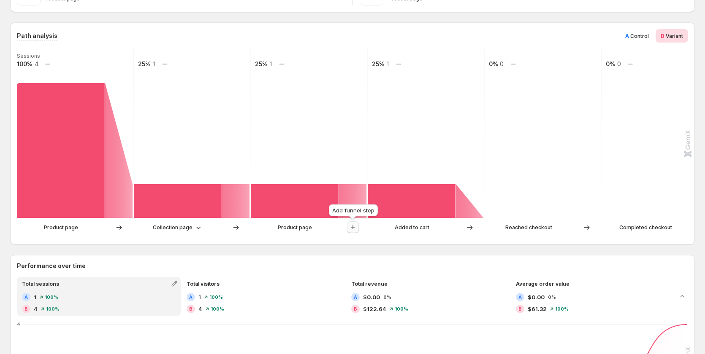
click at [355, 226] on icon "button" at bounding box center [353, 227] width 8 height 8
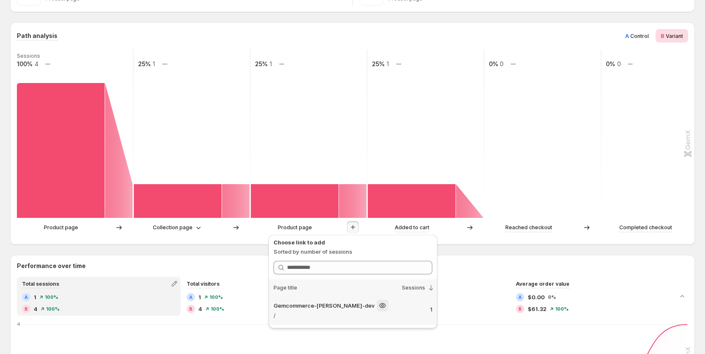
click at [333, 315] on p "/" at bounding box center [348, 316] width 150 height 8
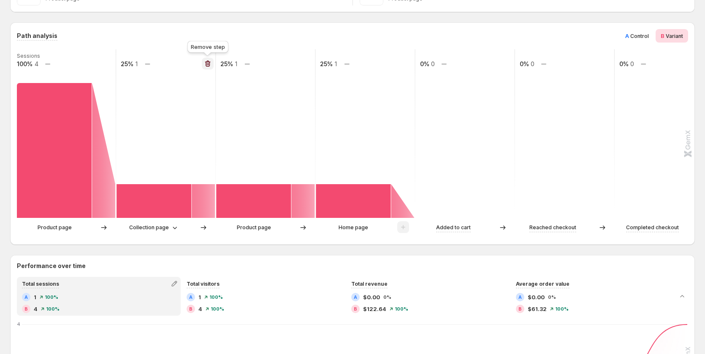
click at [207, 62] on icon "button" at bounding box center [207, 64] width 5 height 6
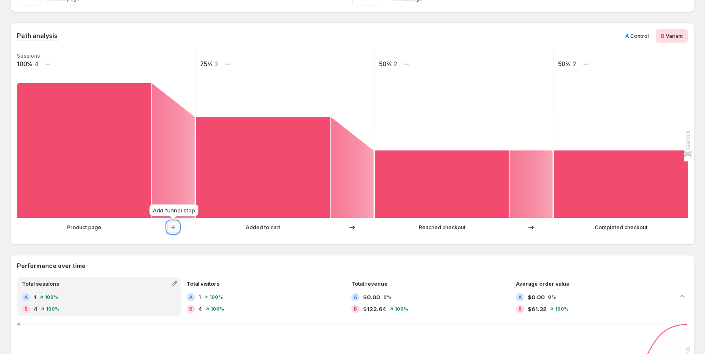
click at [174, 228] on icon "button" at bounding box center [173, 227] width 8 height 8
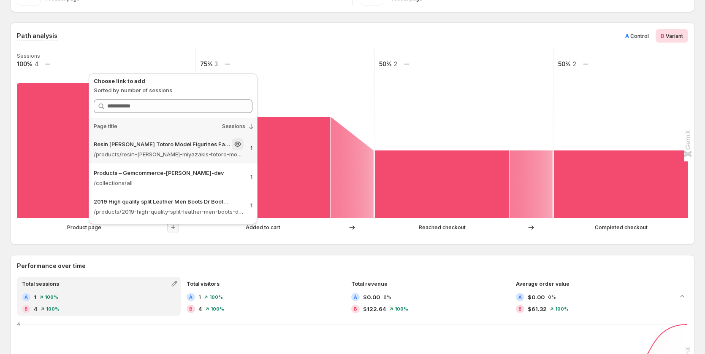
click at [195, 154] on p "/products/resin-hayao-miyazakis-totoro-model-figurines-fairy-flower-pot-ornamen…" at bounding box center [169, 154] width 150 height 8
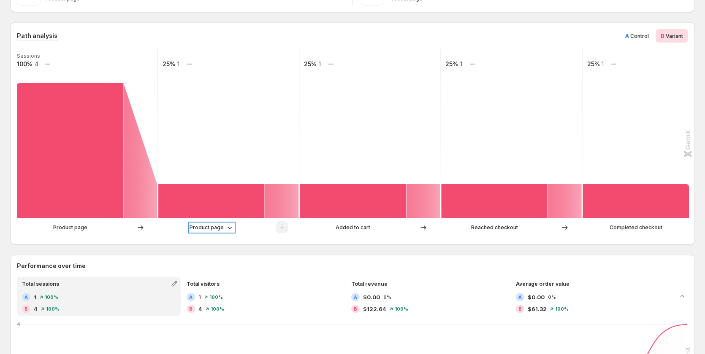
click at [212, 226] on p "Product page" at bounding box center [206, 228] width 34 height 8
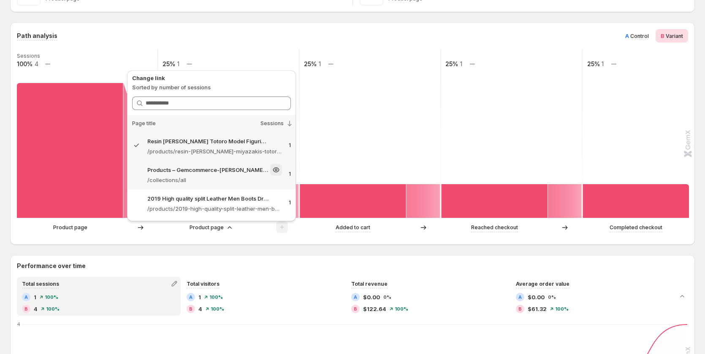
click at [217, 173] on p "Products – Gemcommerce-sandy-dev" at bounding box center [207, 170] width 121 height 8
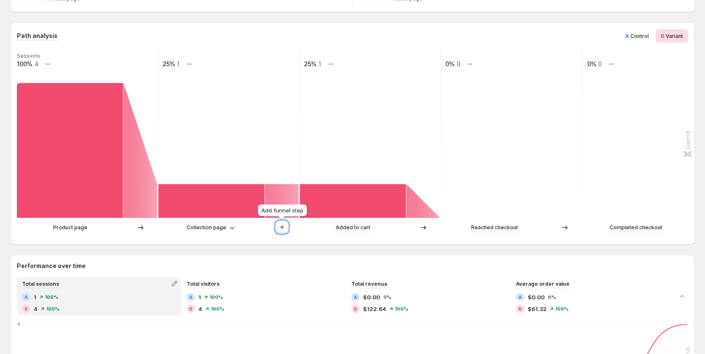
click at [284, 229] on icon "button" at bounding box center [282, 227] width 8 height 8
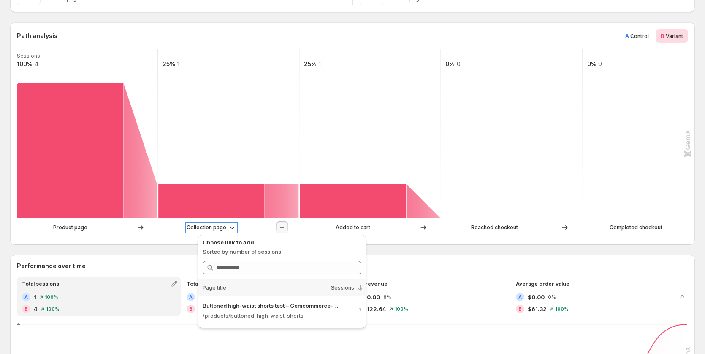
click at [218, 227] on p "Collection page" at bounding box center [207, 228] width 40 height 8
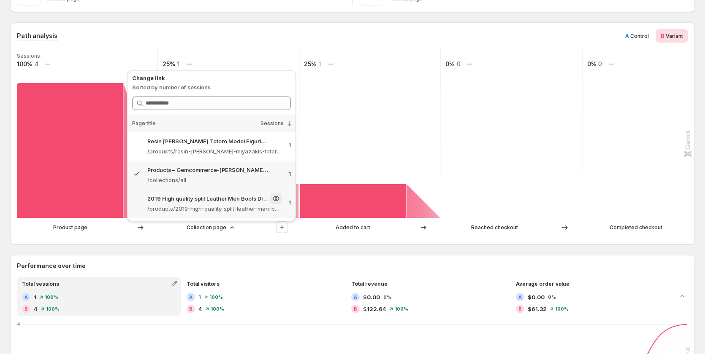
click at [219, 200] on p "2019 High quality split Leather Men Boots Dr Boots shoes High Top Motorcycle Au…" at bounding box center [207, 199] width 121 height 8
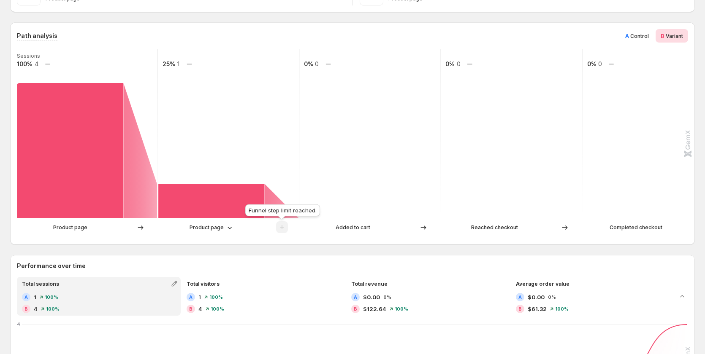
click at [281, 228] on span at bounding box center [282, 230] width 12 height 6
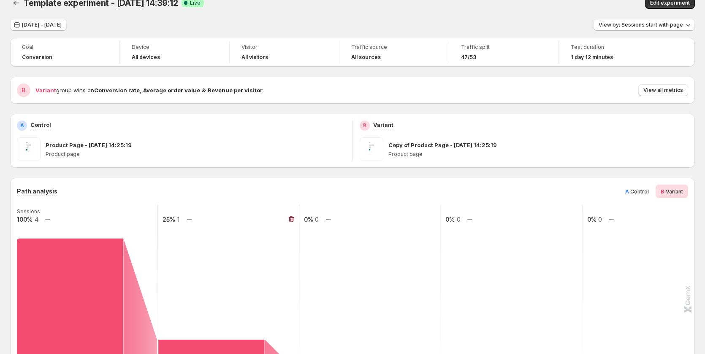
scroll to position [0, 0]
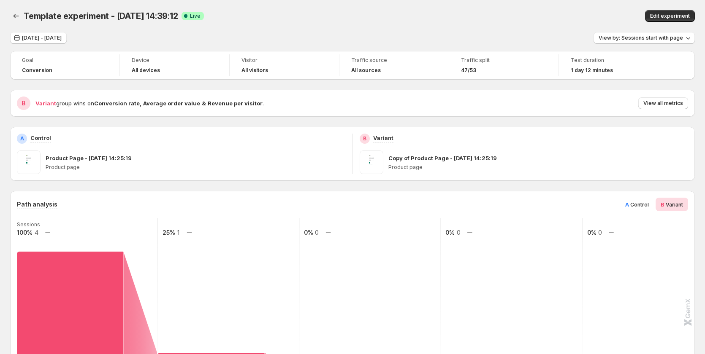
click at [635, 206] on span "Control" at bounding box center [639, 205] width 19 height 6
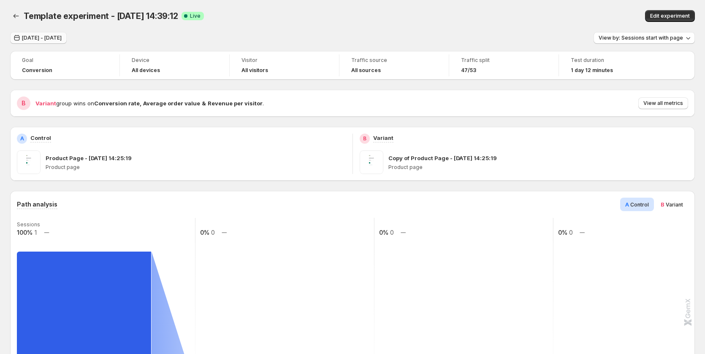
click at [59, 32] on button "Sep 09, 2025 - Sep 17, 2025" at bounding box center [38, 38] width 57 height 12
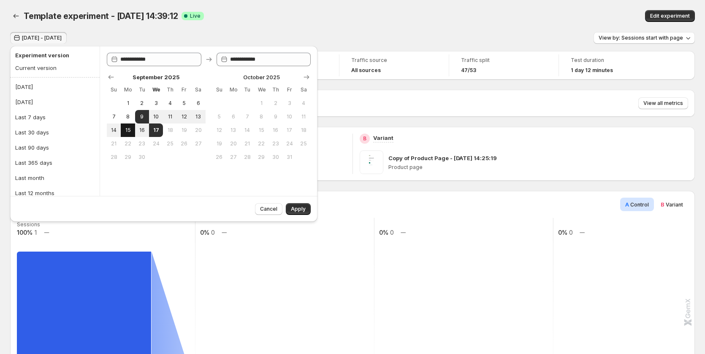
click at [126, 132] on span "15" at bounding box center [127, 130] width 7 height 7
type input "**********"
click at [154, 132] on span "17" at bounding box center [155, 130] width 7 height 7
type input "**********"
click at [287, 210] on button "Apply" at bounding box center [298, 209] width 25 height 12
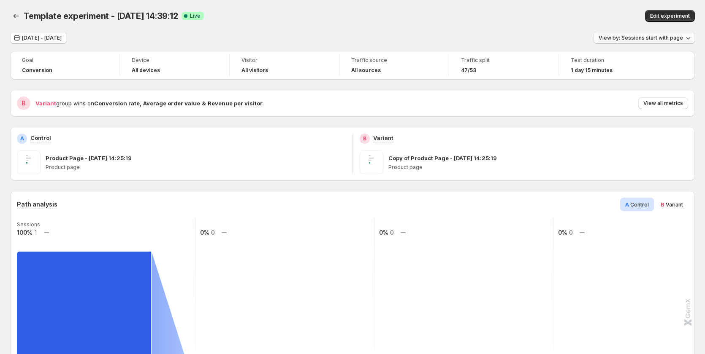
click at [664, 34] on button "View by: Sessions start with page" at bounding box center [643, 38] width 101 height 12
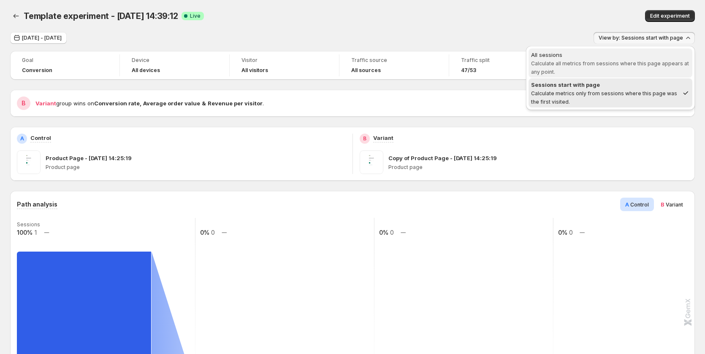
click at [643, 59] on div "All sessions" at bounding box center [610, 55] width 159 height 8
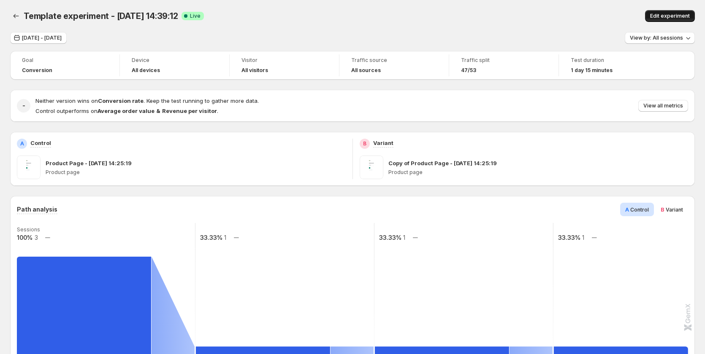
click at [683, 13] on button "Edit experiment" at bounding box center [670, 16] width 50 height 12
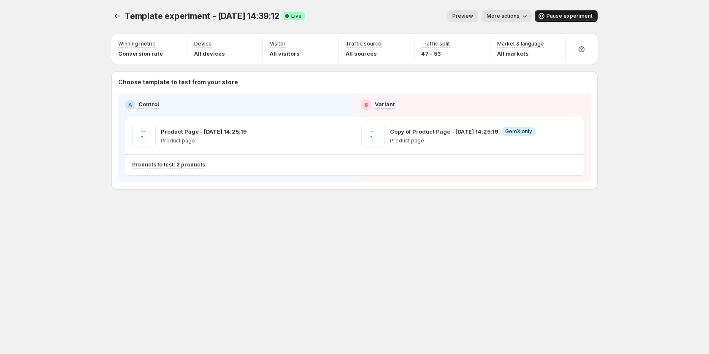
click at [568, 16] on span "Pause experiment" at bounding box center [569, 16] width 46 height 7
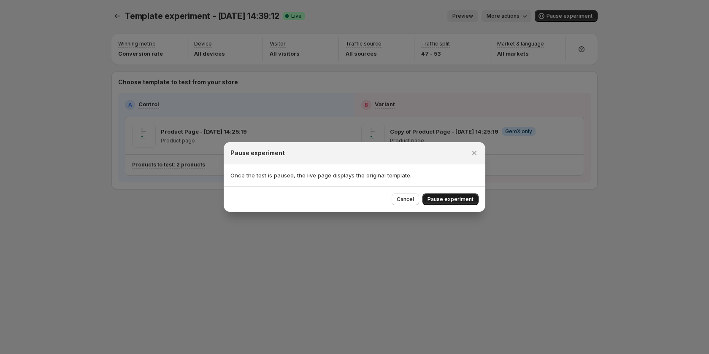
click at [465, 200] on span "Pause experiment" at bounding box center [450, 199] width 46 height 7
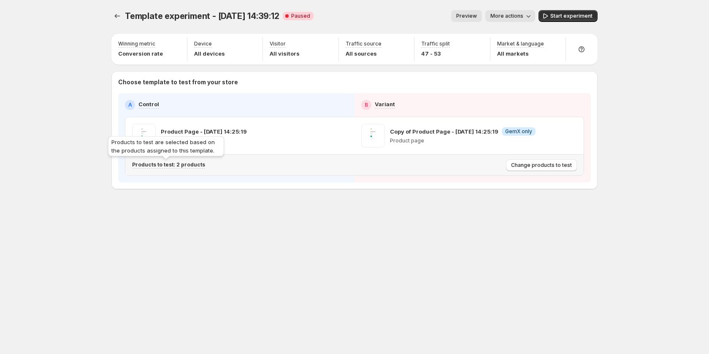
click at [185, 163] on p "Products to test: 2 products" at bounding box center [168, 165] width 73 height 7
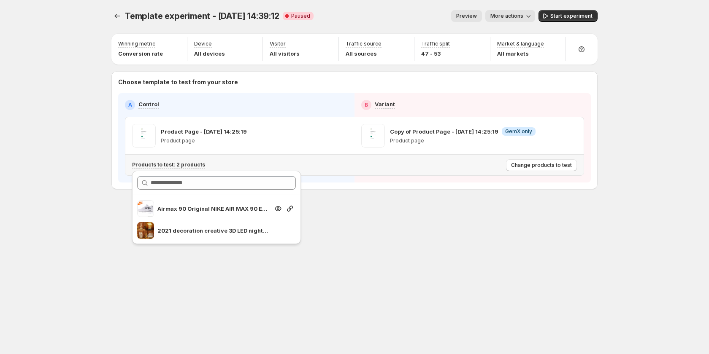
click at [285, 210] on div at bounding box center [290, 209] width 12 height 8
click at [289, 210] on icon "button" at bounding box center [290, 209] width 8 height 8
click at [435, 273] on div "Template experiment - Sep 16, 14:39:12. This page is ready Template experiment …" at bounding box center [354, 177] width 506 height 354
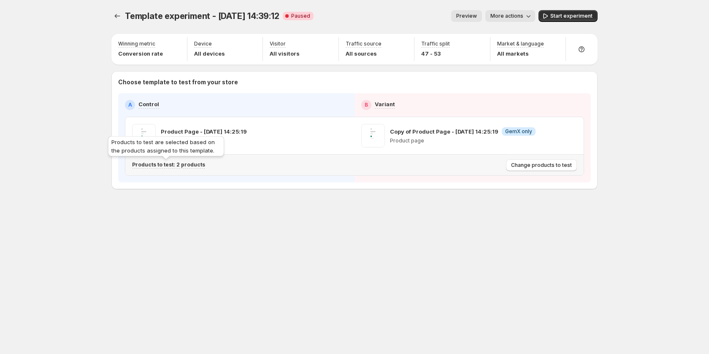
click at [185, 162] on p "Products to test: 2 products" at bounding box center [168, 165] width 73 height 7
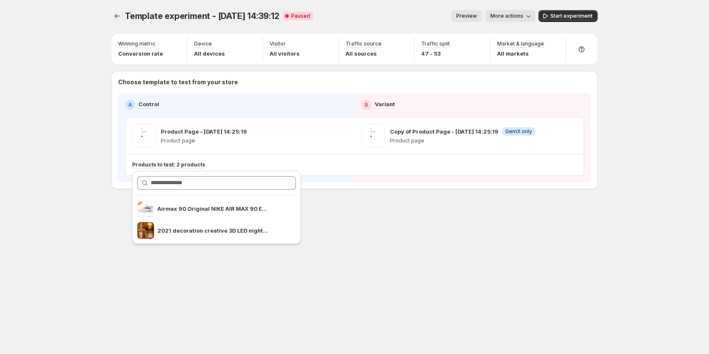
click at [372, 240] on div "Template experiment - Sep 16, 14:39:12. This page is ready Template experiment …" at bounding box center [354, 177] width 506 height 354
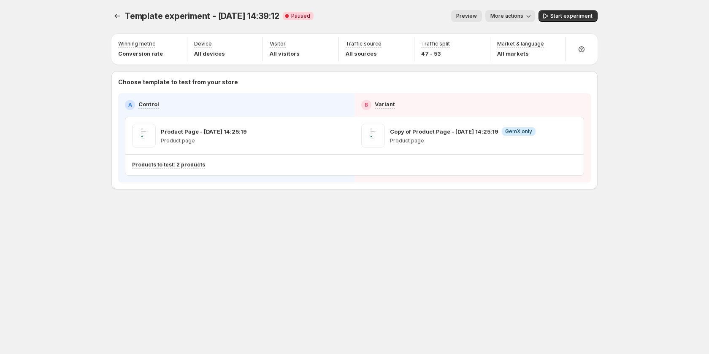
click at [498, 15] on span "More actions" at bounding box center [506, 16] width 33 height 7
click at [417, 206] on div "Template experiment - Sep 16, 14:39:12. This page is ready Template experiment …" at bounding box center [354, 117] width 506 height 235
click at [181, 165] on p "Products to test: 2 products" at bounding box center [168, 165] width 73 height 7
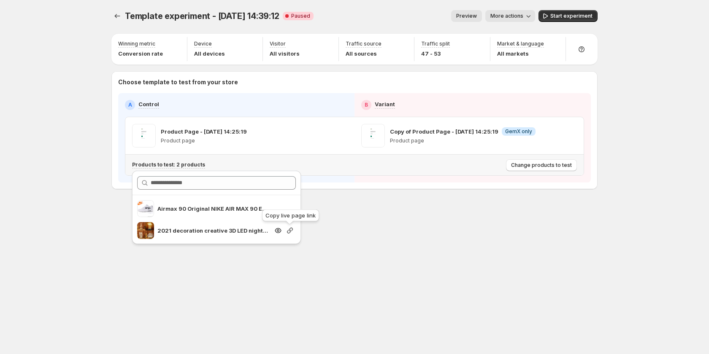
click at [289, 230] on icon "button" at bounding box center [290, 231] width 6 height 6
drag, startPoint x: 289, startPoint y: 225, endPoint x: 295, endPoint y: 237, distance: 12.9
click at [295, 237] on div at bounding box center [284, 230] width 24 height 17
click at [502, 16] on span "More actions" at bounding box center [506, 16] width 33 height 7
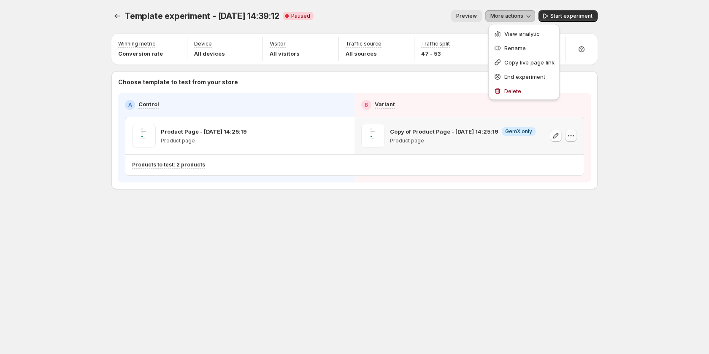
click at [571, 137] on icon "button" at bounding box center [571, 136] width 8 height 8
click at [344, 136] on icon "button" at bounding box center [342, 136] width 8 height 8
click at [343, 170] on div "Copy ID" at bounding box center [349, 167] width 58 height 8
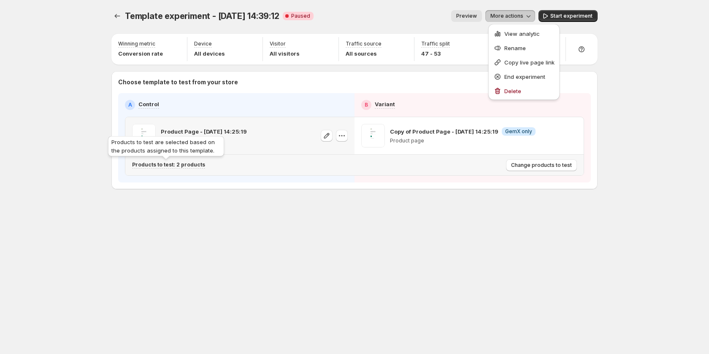
drag, startPoint x: 193, startPoint y: 164, endPoint x: 204, endPoint y: 165, distance: 10.7
click at [193, 164] on p "Products to test: 2 products" at bounding box center [168, 165] width 73 height 7
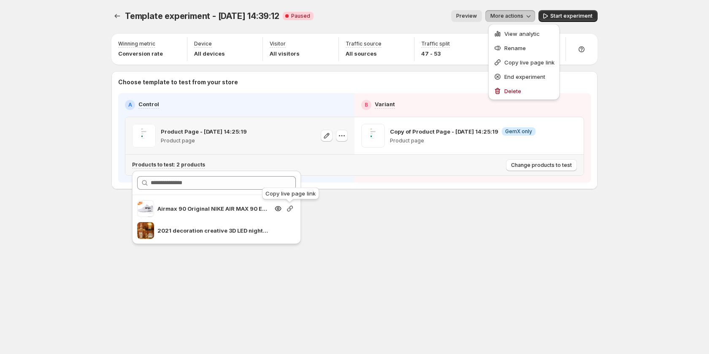
click at [291, 211] on icon "button" at bounding box center [290, 209] width 8 height 8
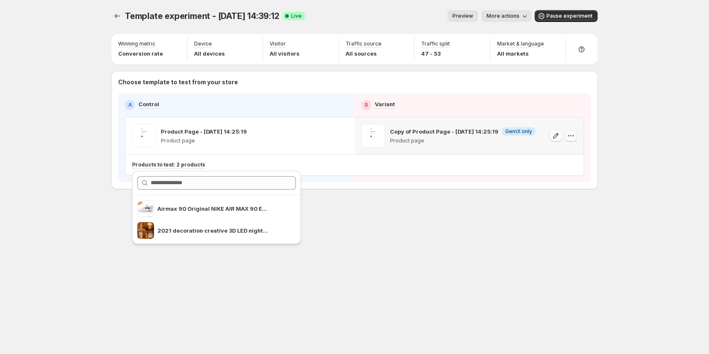
click at [569, 134] on icon "button" at bounding box center [571, 136] width 8 height 8
click at [563, 175] on div "Copy ID" at bounding box center [579, 174] width 96 height 8
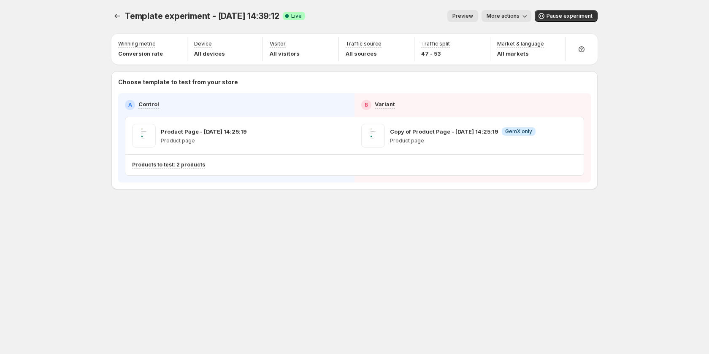
click at [463, 14] on span "Preview" at bounding box center [462, 16] width 21 height 7
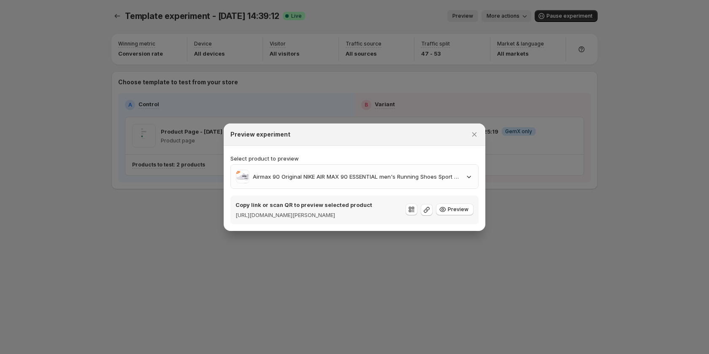
click at [445, 188] on div "Select product to preview Airmax 90 Original NIKE AIR MAX 90 ESSENTIAL men's Ru…" at bounding box center [354, 189] width 248 height 70
click at [449, 179] on div "Airmax 90 Original NIKE AIR MAX 90 ESSENTIAL men's Running Shoes Sport Outdoor …" at bounding box center [348, 177] width 224 height 14
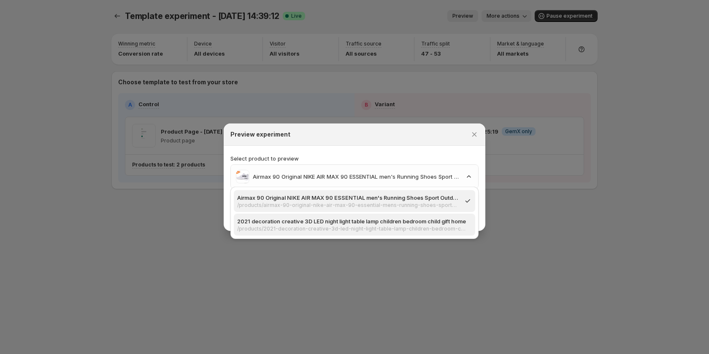
click at [403, 220] on p "2021 decoration creative 3D LED night light table lamp children bedroom child g…" at bounding box center [352, 221] width 230 height 8
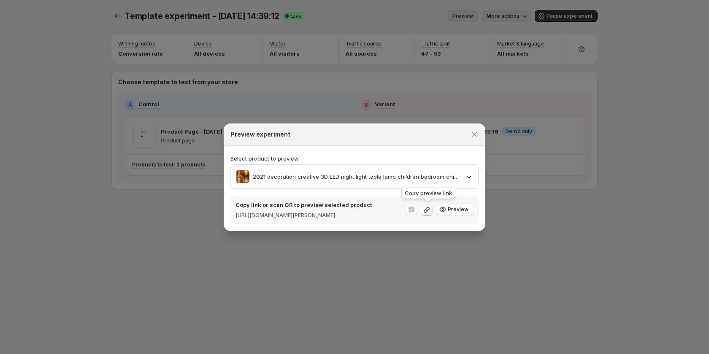
click at [427, 211] on icon ":rk4:" at bounding box center [426, 210] width 8 height 8
click at [313, 47] on div at bounding box center [354, 177] width 709 height 354
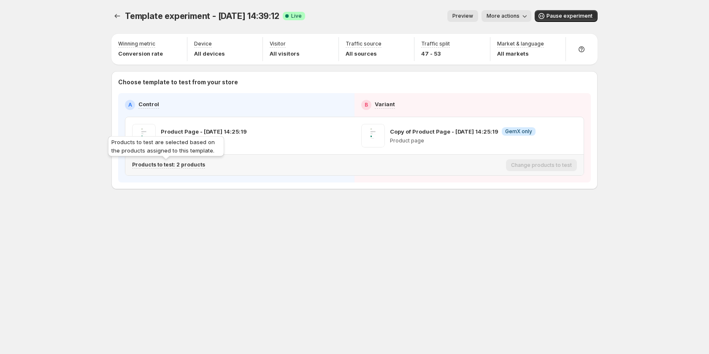
click at [189, 168] on div "Products to test: 2 products" at bounding box center [168, 165] width 73 height 7
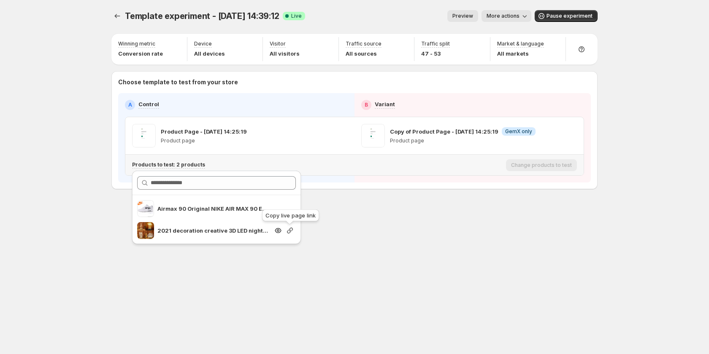
click at [289, 230] on icon "button" at bounding box center [290, 231] width 8 height 8
click at [629, 203] on div "Template experiment - Sep 16, 14:39:12. This page is ready Template experiment …" at bounding box center [354, 177] width 709 height 354
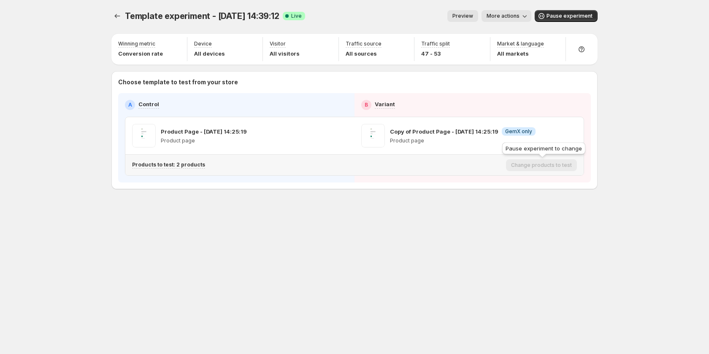
click at [519, 187] on div "Choose template to test from your store A Control B Variant Product Page - Sep …" at bounding box center [354, 130] width 486 height 118
click at [69, 77] on div "Template experiment - Sep 16, 14:39:12. This page is ready Template experiment …" at bounding box center [354, 177] width 709 height 354
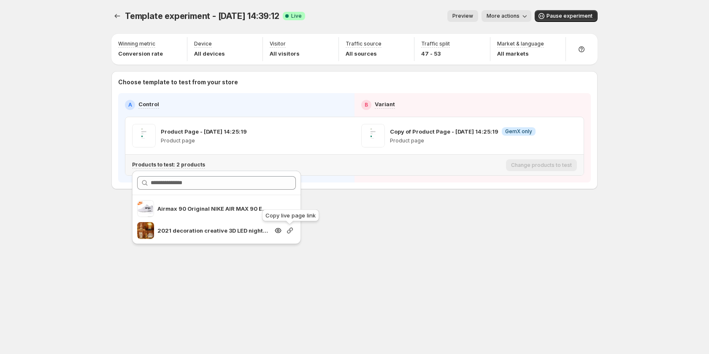
click at [291, 229] on icon "button" at bounding box center [290, 231] width 8 height 8
click at [116, 15] on icon "Experiments" at bounding box center [117, 16] width 5 height 4
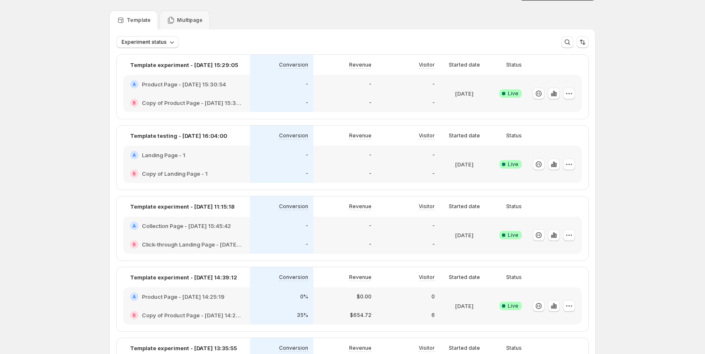
scroll to position [42, 0]
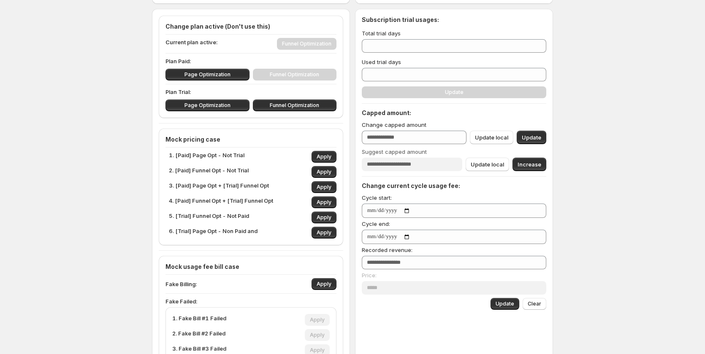
scroll to position [169, 0]
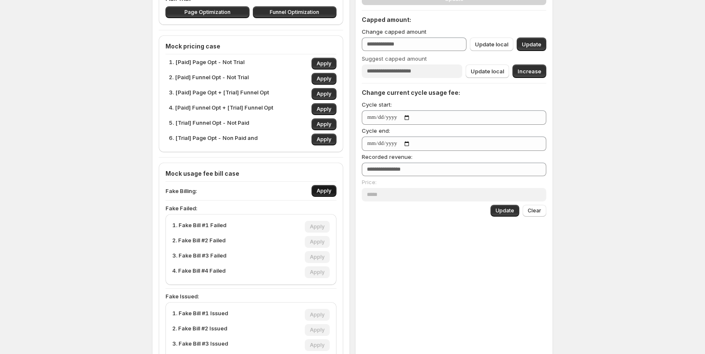
click at [322, 192] on span "Apply" at bounding box center [323, 191] width 15 height 7
click at [317, 241] on span "Apply" at bounding box center [317, 242] width 15 height 7
type input "***"
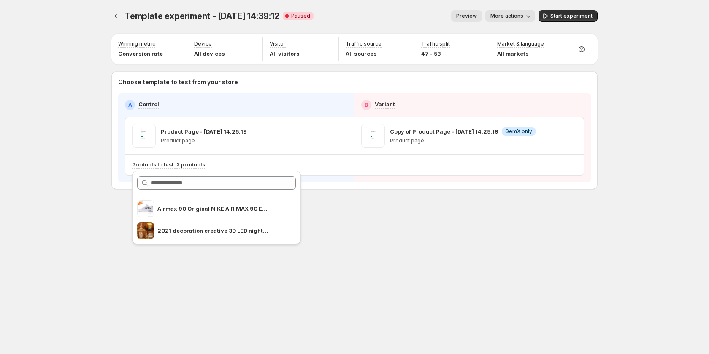
click at [346, 266] on div "Template experiment - [DATE] 14:39:12. This page is ready Template experiment -…" at bounding box center [354, 177] width 506 height 354
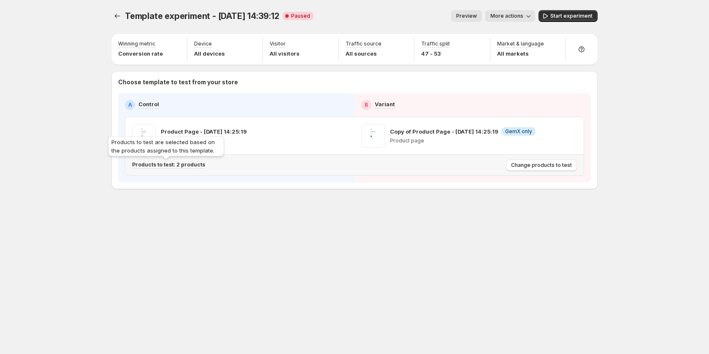
click at [191, 166] on p "Products to test: 2 products" at bounding box center [168, 165] width 73 height 7
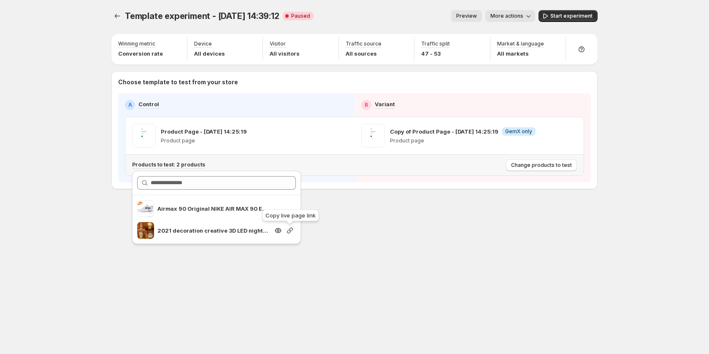
click at [290, 230] on icon "button" at bounding box center [290, 231] width 8 height 8
click at [445, 233] on div "Template experiment - [DATE] 14:39:12. This page is ready Template experiment -…" at bounding box center [354, 117] width 506 height 235
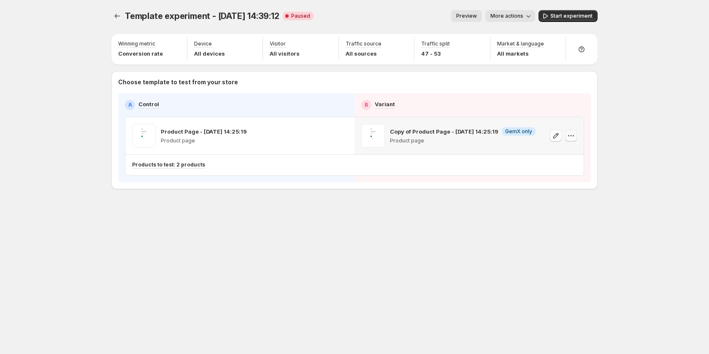
click at [571, 137] on icon "button" at bounding box center [571, 136] width 8 height 8
click at [458, 230] on div "Template experiment - [DATE] 14:39:12. This page is ready Template experiment -…" at bounding box center [354, 117] width 506 height 235
click at [201, 165] on div "Products to test: 2 products" at bounding box center [317, 165] width 371 height 7
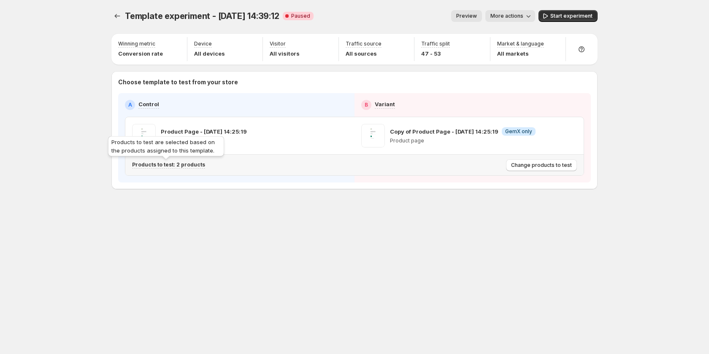
click at [192, 162] on p "Products to test: 2 products" at bounding box center [168, 165] width 73 height 7
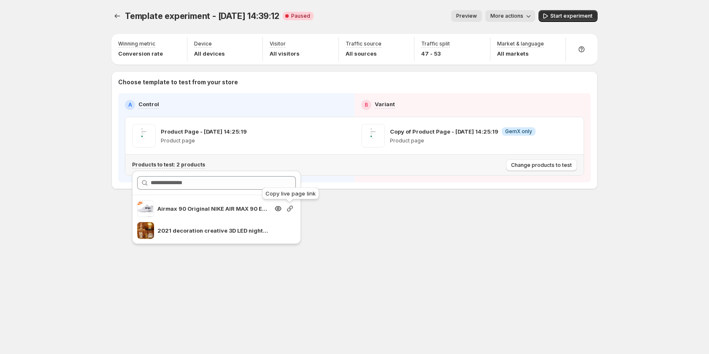
click at [289, 210] on icon "button" at bounding box center [290, 209] width 8 height 8
click at [287, 211] on icon "button" at bounding box center [290, 209] width 8 height 8
click at [500, 254] on div "Template experiment - [DATE] 14:39:12. This page is ready Template experiment -…" at bounding box center [354, 177] width 506 height 354
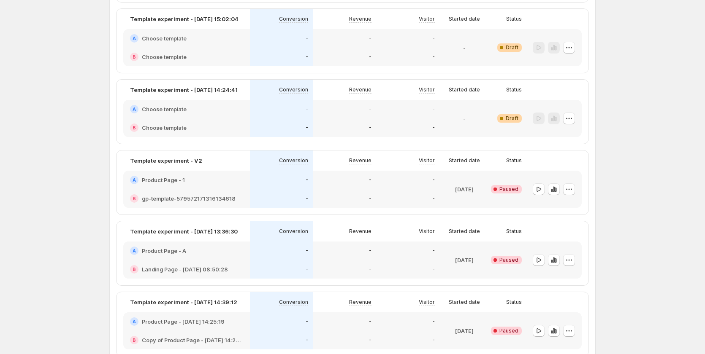
scroll to position [506, 0]
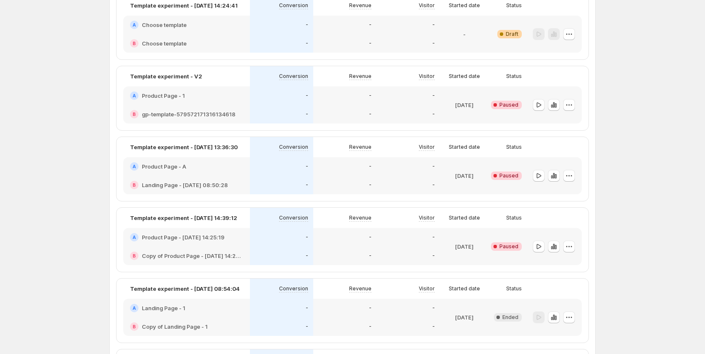
click at [283, 243] on div "-" at bounding box center [281, 237] width 63 height 19
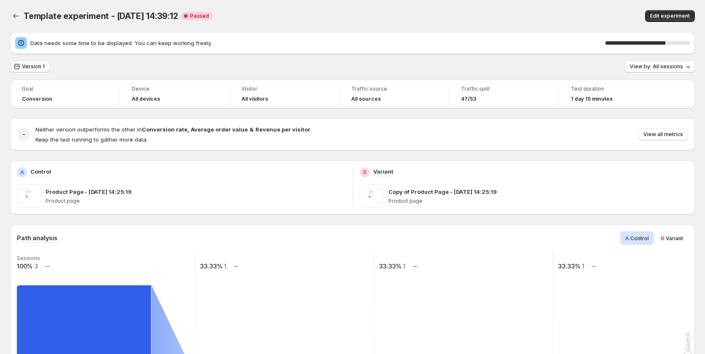
click at [38, 68] on span "Version 1" at bounding box center [33, 66] width 23 height 7
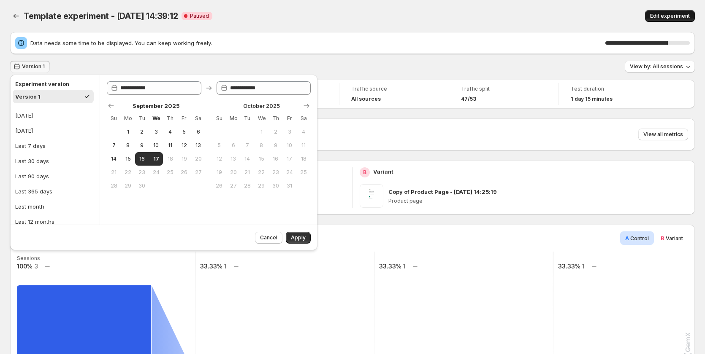
click at [662, 12] on button "Edit experiment" at bounding box center [670, 16] width 50 height 12
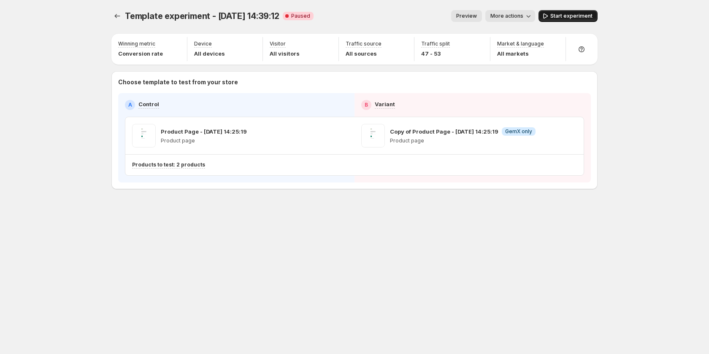
click at [549, 16] on icon "button" at bounding box center [545, 16] width 8 height 8
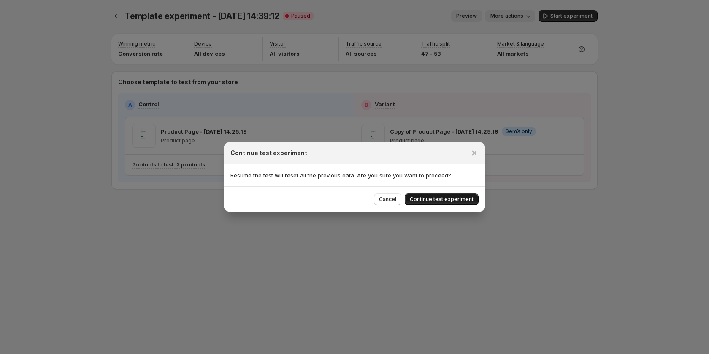
click at [451, 202] on span "Continue test experiment" at bounding box center [442, 199] width 64 height 7
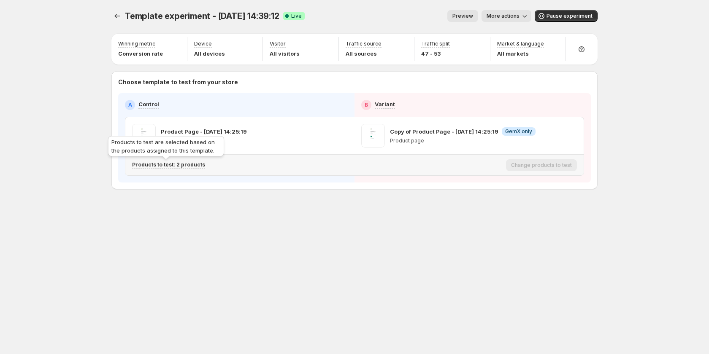
click at [179, 168] on p "Products to test: 2 products" at bounding box center [168, 165] width 73 height 7
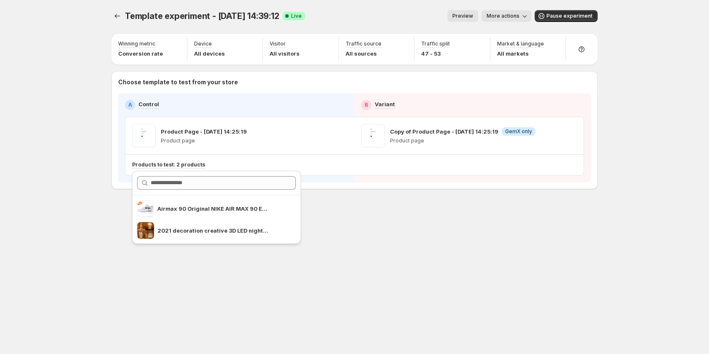
click at [46, 216] on div "Template experiment - [DATE] 14:39:12. This page is ready Template experiment -…" at bounding box center [354, 177] width 709 height 354
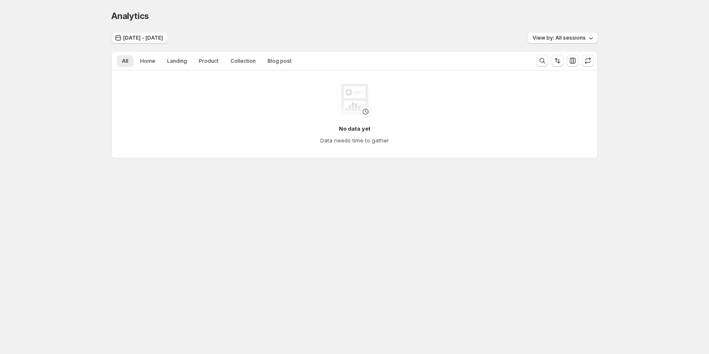
click at [163, 35] on span "[DATE] - [DATE]" at bounding box center [143, 38] width 40 height 7
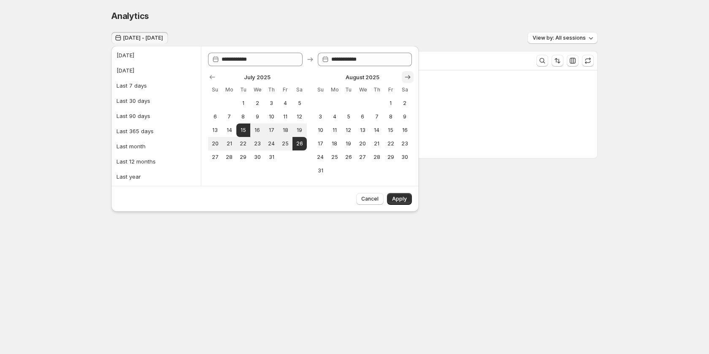
click at [405, 78] on icon "Show next month, September 2025" at bounding box center [407, 77] width 8 height 8
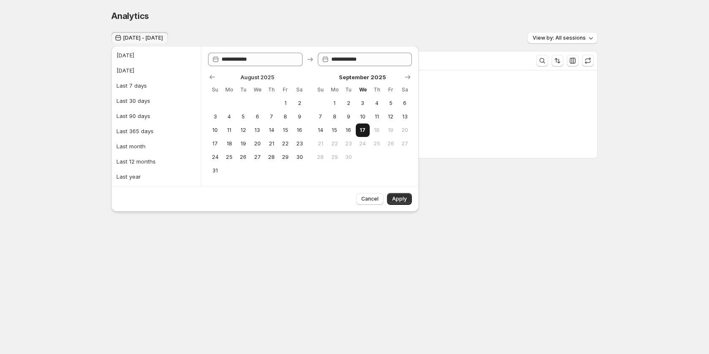
click at [365, 131] on span "17" at bounding box center [362, 130] width 7 height 7
type input "**********"
click at [335, 132] on span "15" at bounding box center [334, 130] width 7 height 7
type input "**********"
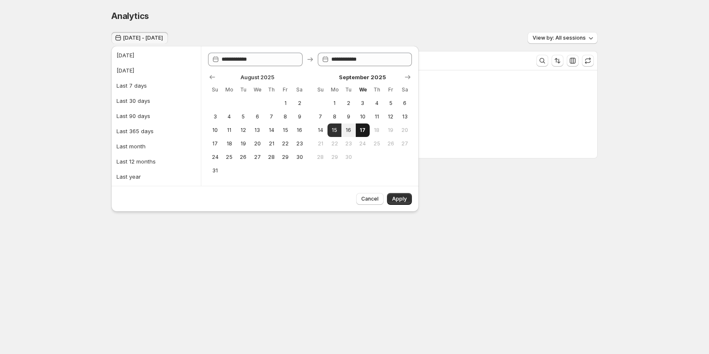
click at [361, 130] on span "17" at bounding box center [362, 130] width 7 height 7
type input "**********"
click at [392, 200] on button "Apply" at bounding box center [399, 199] width 25 height 12
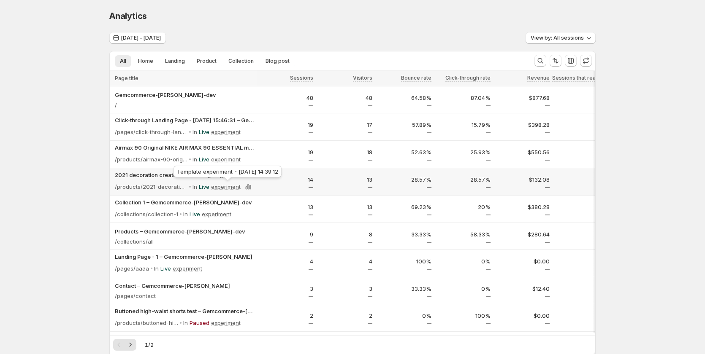
click at [218, 188] on p "experiment" at bounding box center [226, 187] width 30 height 8
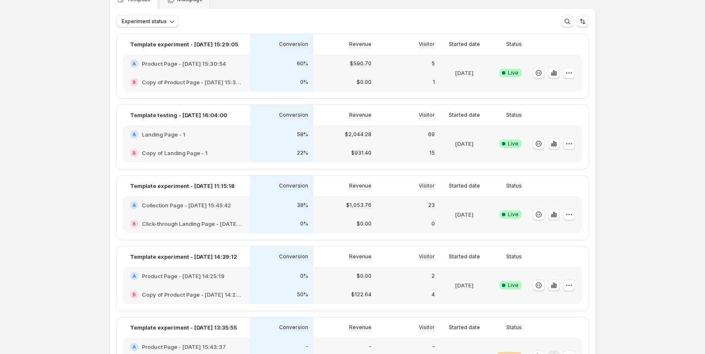
click at [291, 270] on div "0%" at bounding box center [281, 276] width 63 height 19
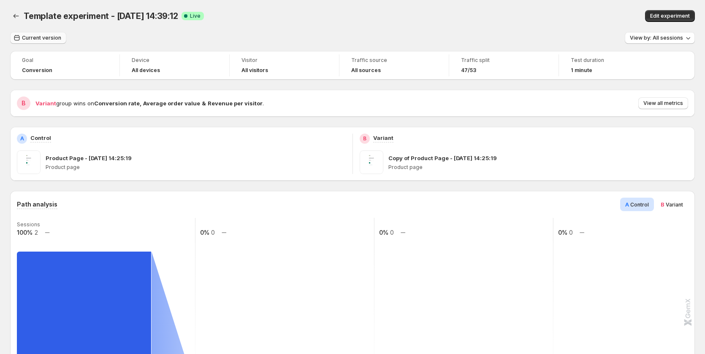
click at [33, 39] on span "Current version" at bounding box center [41, 38] width 39 height 7
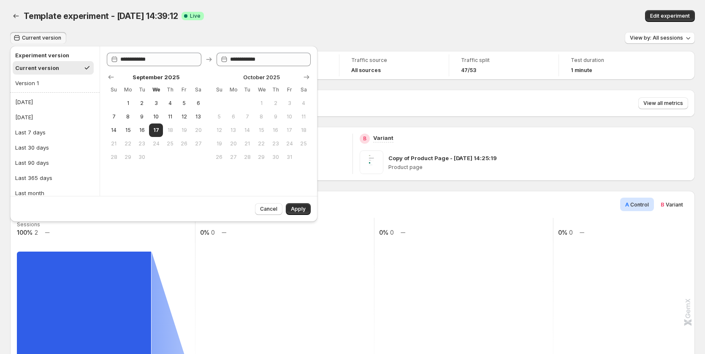
click at [323, 24] on div "Template experiment - [DATE] 14:39:12. This page is ready Template experiment -…" at bounding box center [352, 16] width 684 height 32
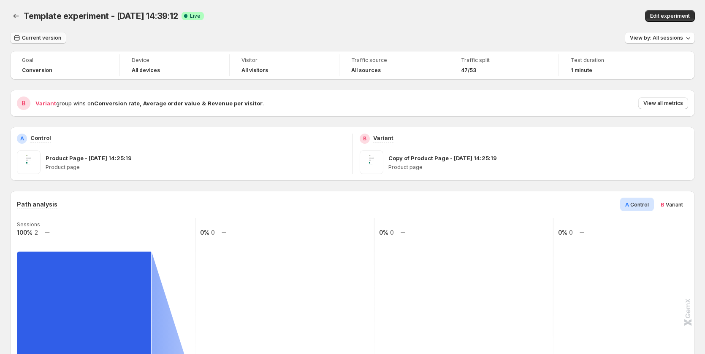
click at [28, 38] on span "Current version" at bounding box center [41, 38] width 39 height 7
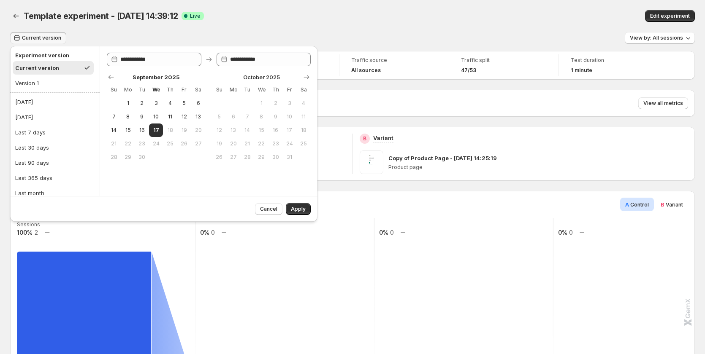
click at [255, 251] on rect at bounding box center [285, 302] width 180 height 169
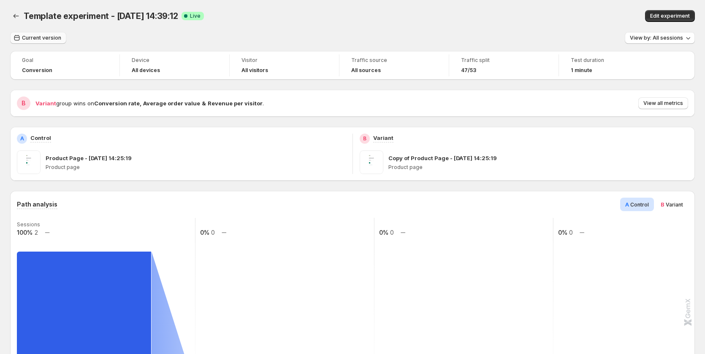
click at [40, 43] on button "Current version" at bounding box center [38, 38] width 56 height 12
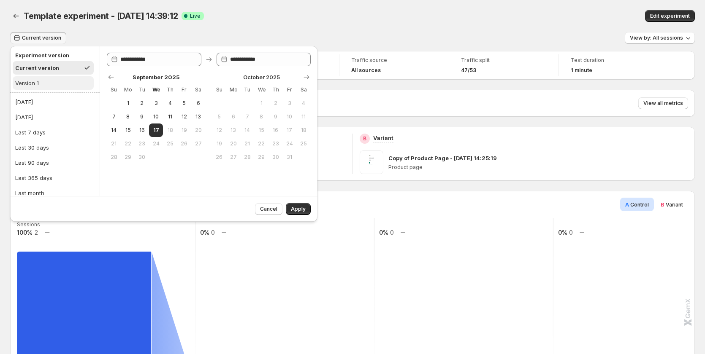
click at [53, 80] on button "Version 1" at bounding box center [53, 83] width 81 height 14
type input "**********"
click at [299, 206] on span "Apply" at bounding box center [298, 209] width 15 height 7
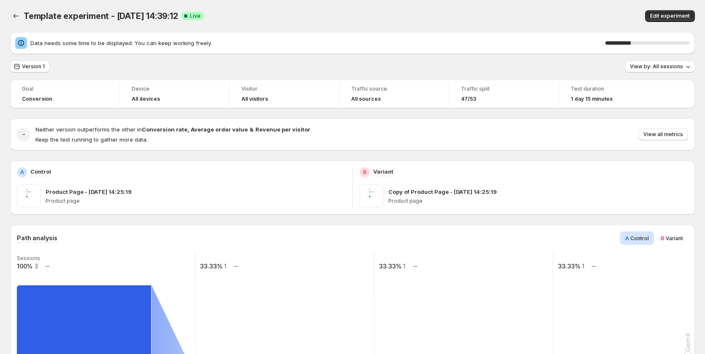
click at [675, 236] on span "Variant" at bounding box center [673, 238] width 17 height 6
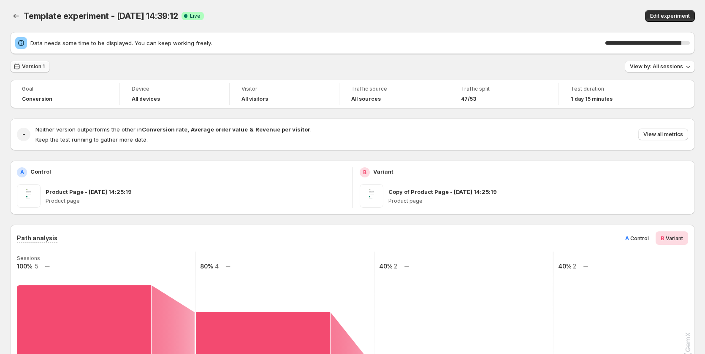
click at [29, 66] on span "Version 1" at bounding box center [33, 66] width 23 height 7
click at [31, 70] on button "Version 1" at bounding box center [30, 67] width 40 height 12
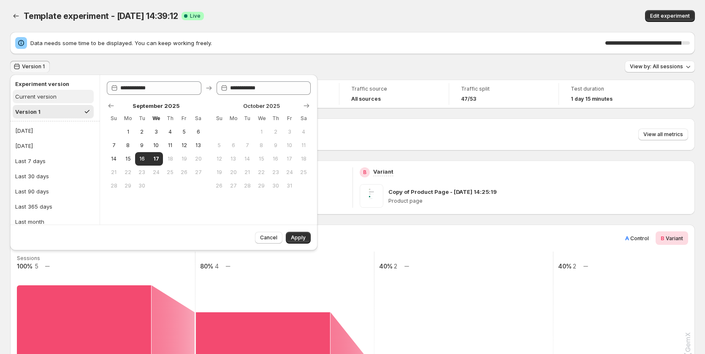
click at [67, 94] on button "Current version" at bounding box center [53, 97] width 81 height 14
click at [55, 106] on button "Version 1" at bounding box center [53, 112] width 81 height 14
type input "**********"
click at [303, 230] on div "Cancel Apply" at bounding box center [281, 236] width 59 height 15
click at [299, 236] on span "Apply" at bounding box center [298, 238] width 15 height 7
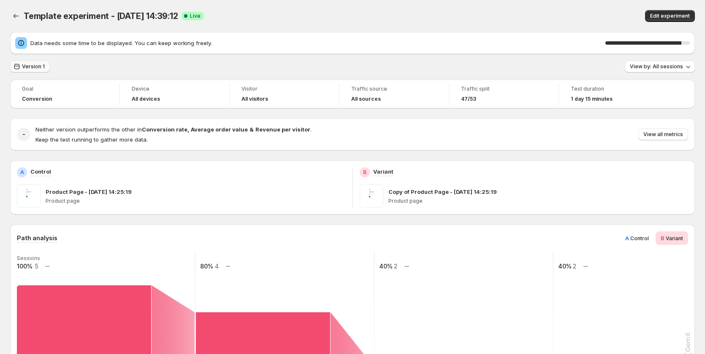
click at [41, 67] on span "Version 1" at bounding box center [33, 66] width 23 height 7
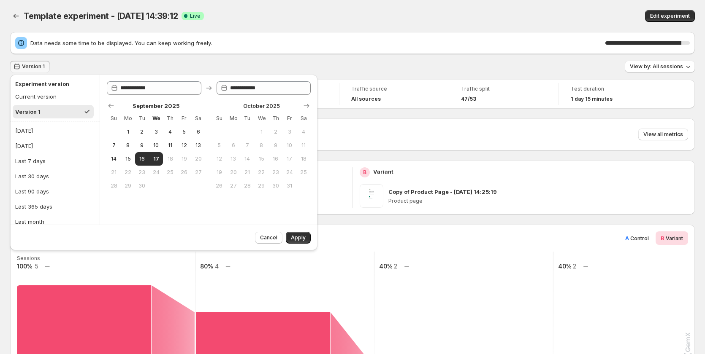
click at [44, 110] on button "Version 1" at bounding box center [53, 112] width 81 height 14
click at [60, 89] on div "Experiment version" at bounding box center [53, 84] width 81 height 11
click at [60, 94] on button "Current version" at bounding box center [53, 97] width 81 height 14
type input "**********"
click at [300, 237] on span "Apply" at bounding box center [298, 238] width 15 height 7
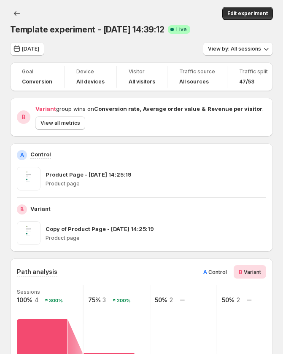
drag, startPoint x: 24, startPoint y: 51, endPoint x: 45, endPoint y: 53, distance: 21.1
click at [24, 52] on span "[DATE]" at bounding box center [30, 49] width 17 height 7
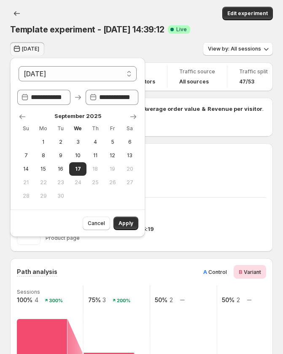
click at [91, 46] on div "Today View by: All sessions" at bounding box center [141, 49] width 263 height 14
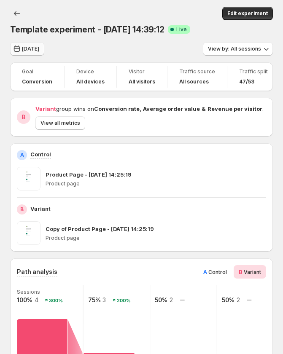
click at [22, 51] on button "[DATE]" at bounding box center [27, 49] width 34 height 14
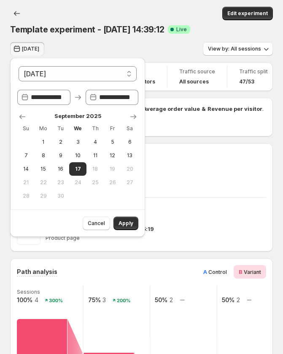
click at [22, 51] on button "[DATE]" at bounding box center [27, 49] width 34 height 14
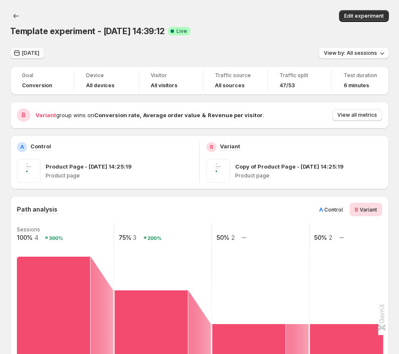
click at [38, 54] on button "[DATE]" at bounding box center [27, 53] width 34 height 12
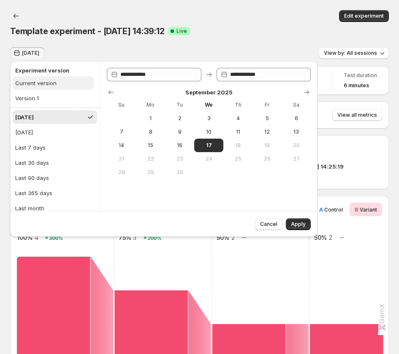
click at [64, 83] on button "Current version" at bounding box center [53, 83] width 81 height 14
click at [30, 72] on h2 "Experiment version" at bounding box center [53, 70] width 76 height 8
click at [29, 83] on div "Current version" at bounding box center [35, 83] width 41 height 8
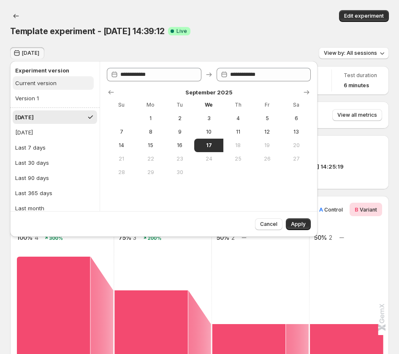
click at [29, 83] on div "Current version" at bounding box center [35, 83] width 41 height 8
click at [30, 84] on div "Current version" at bounding box center [35, 83] width 41 height 8
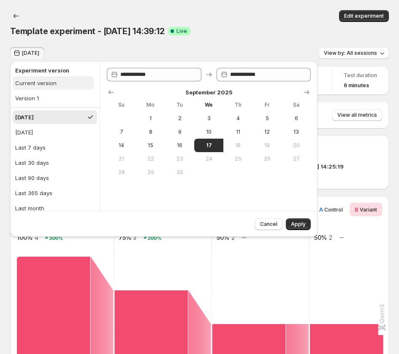
click at [30, 84] on div "Current version" at bounding box center [35, 83] width 41 height 8
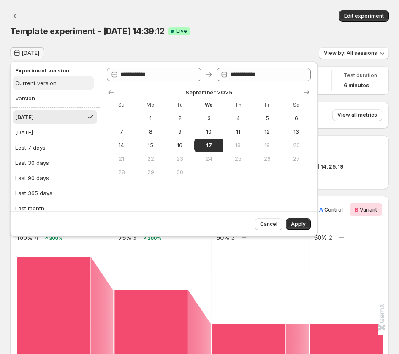
click at [30, 84] on div "Current version" at bounding box center [35, 83] width 41 height 8
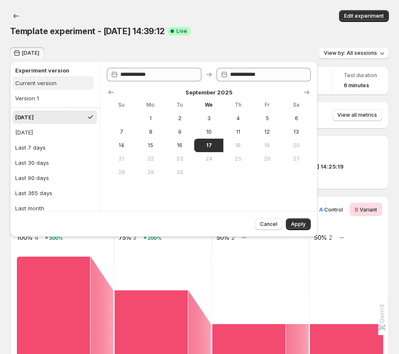
click at [30, 84] on div "Current version" at bounding box center [35, 83] width 41 height 8
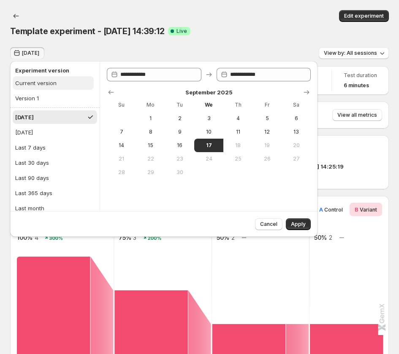
click at [30, 84] on div "Current version" at bounding box center [35, 83] width 41 height 8
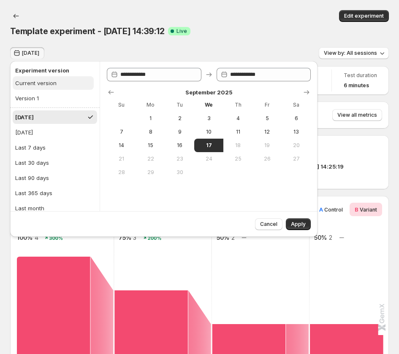
click at [30, 84] on div "Current version" at bounding box center [35, 83] width 41 height 8
click at [35, 82] on div "Current version" at bounding box center [35, 83] width 41 height 8
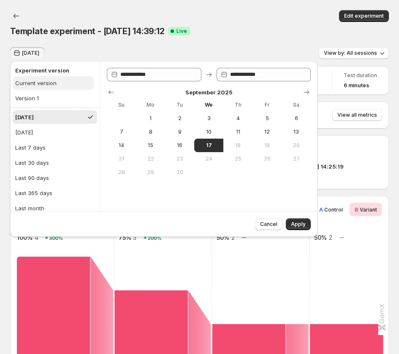
click at [35, 82] on div "Current version" at bounding box center [35, 83] width 41 height 8
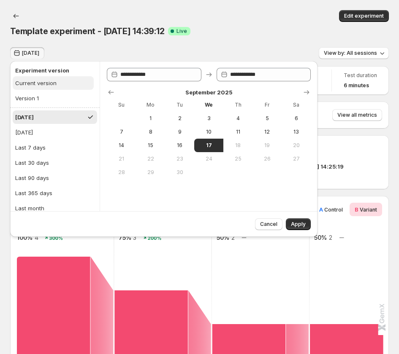
click at [35, 82] on div "Current version" at bounding box center [35, 83] width 41 height 8
click at [51, 101] on button "Version 1" at bounding box center [53, 99] width 81 height 14
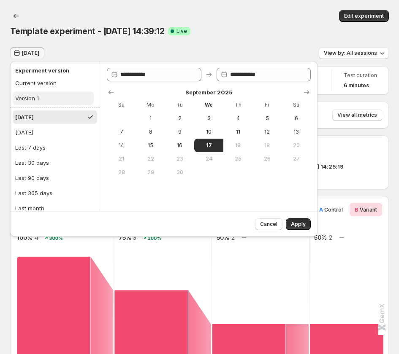
type input "**********"
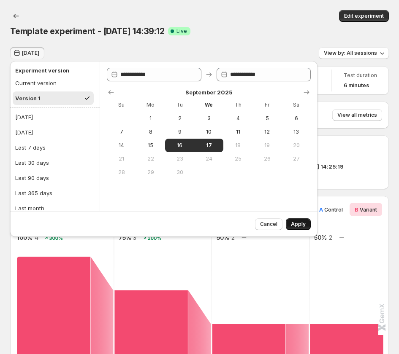
click at [300, 224] on span "Apply" at bounding box center [298, 224] width 15 height 7
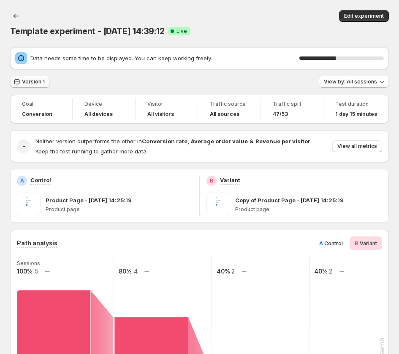
click at [30, 84] on span "Version 1" at bounding box center [33, 81] width 23 height 7
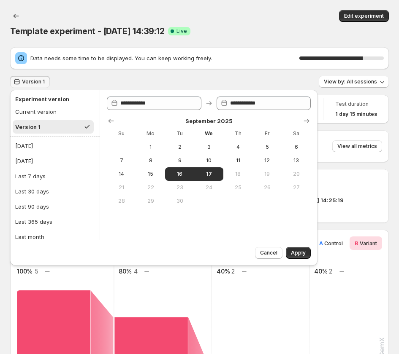
click at [45, 122] on button "Version 1" at bounding box center [53, 127] width 81 height 14
click at [303, 252] on span "Apply" at bounding box center [298, 253] width 15 height 7
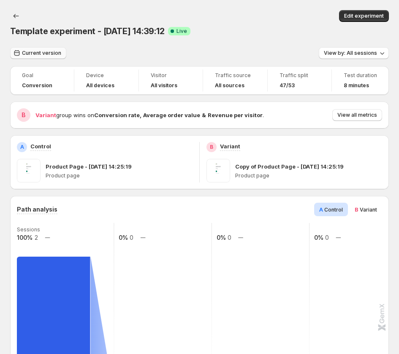
click at [45, 51] on span "Current version" at bounding box center [41, 53] width 39 height 7
click at [41, 51] on span "Current version" at bounding box center [41, 53] width 39 height 7
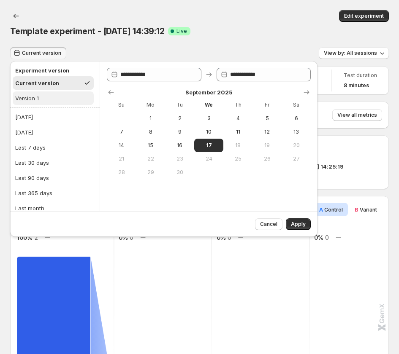
click at [58, 94] on button "Version 1" at bounding box center [53, 99] width 81 height 14
click at [68, 81] on button "Current version" at bounding box center [53, 83] width 81 height 14
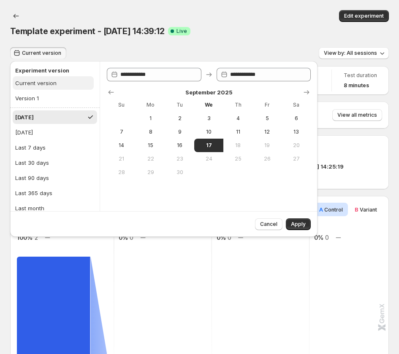
click at [56, 84] on button "Current version" at bounding box center [53, 83] width 81 height 14
click at [55, 84] on div "Current version" at bounding box center [35, 83] width 41 height 8
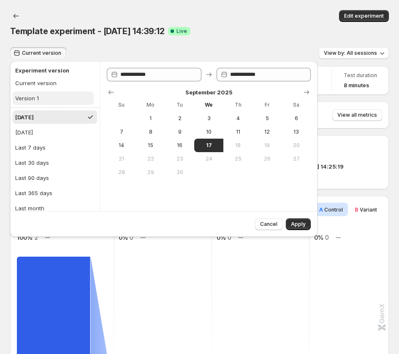
click at [51, 99] on button "Version 1" at bounding box center [53, 99] width 81 height 14
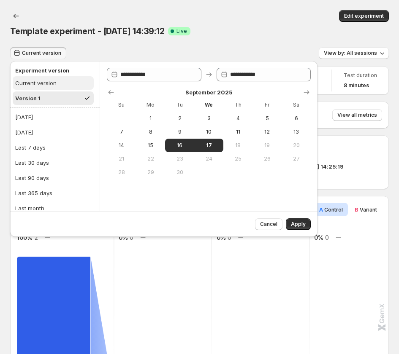
click at [55, 81] on div "Current version" at bounding box center [35, 83] width 41 height 8
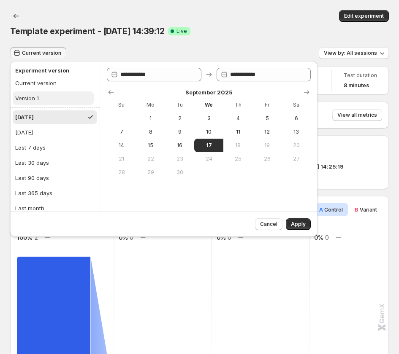
click at [49, 92] on button "Version 1" at bounding box center [53, 99] width 81 height 14
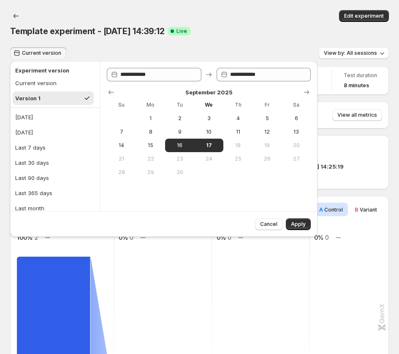
click at [49, 93] on button "Version 1" at bounding box center [53, 99] width 81 height 14
click at [53, 83] on div "Current version" at bounding box center [35, 83] width 41 height 8
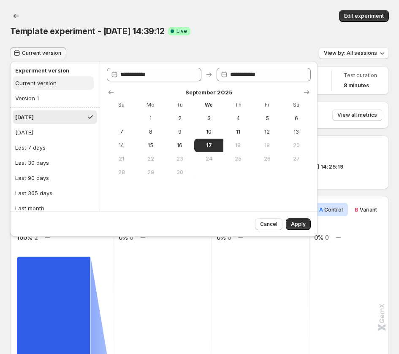
click at [53, 83] on div "Current version" at bounding box center [35, 83] width 41 height 8
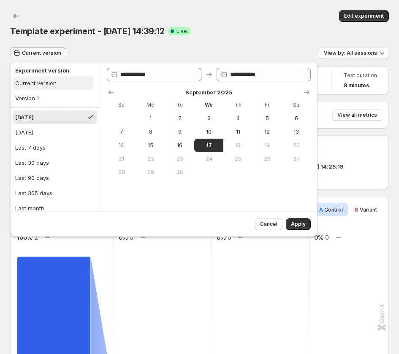
click at [53, 83] on div "Current version" at bounding box center [35, 83] width 41 height 8
click at [47, 97] on button "Version 1" at bounding box center [53, 99] width 81 height 14
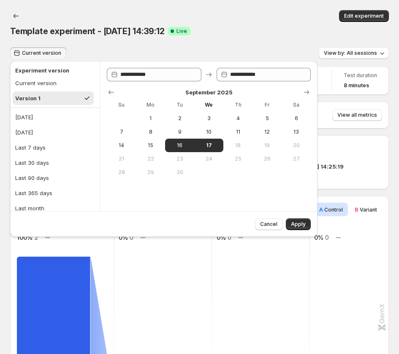
click at [60, 72] on h2 "Experiment version" at bounding box center [53, 70] width 76 height 8
click at [57, 84] on button "Current version" at bounding box center [53, 83] width 81 height 14
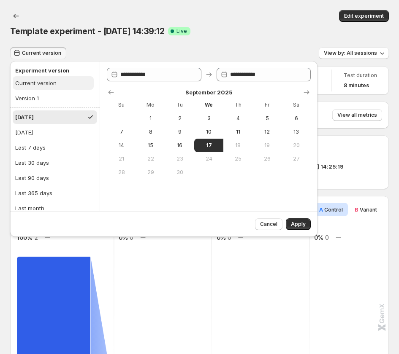
click at [57, 84] on button "Current version" at bounding box center [53, 83] width 81 height 14
click at [50, 100] on button "Version 1" at bounding box center [53, 99] width 81 height 14
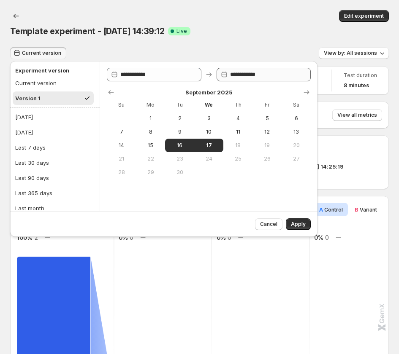
drag, startPoint x: 50, startPoint y: 101, endPoint x: 230, endPoint y: 80, distance: 181.4
click at [54, 100] on button "Version 1" at bounding box center [53, 99] width 81 height 14
click at [169, 73] on input "**********" at bounding box center [160, 75] width 81 height 14
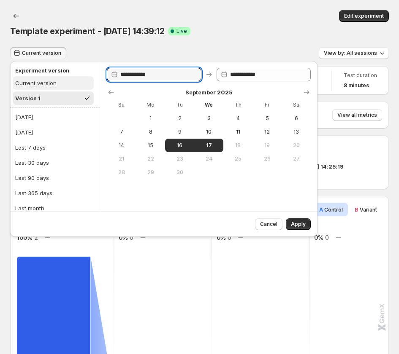
click at [59, 87] on button "Current version" at bounding box center [53, 83] width 81 height 14
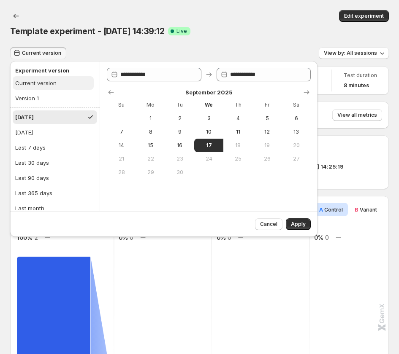
click at [72, 84] on button "Current version" at bounding box center [53, 83] width 81 height 14
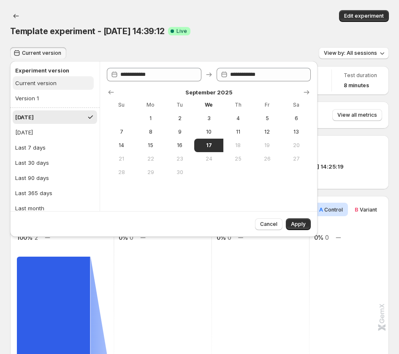
click at [72, 84] on button "Current version" at bounding box center [53, 83] width 81 height 14
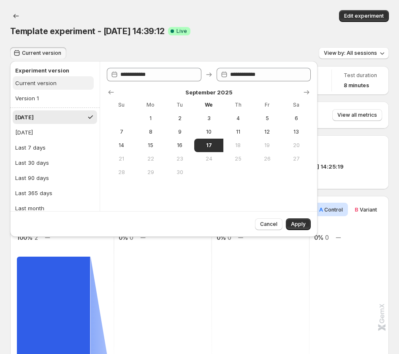
click at [72, 84] on button "Current version" at bounding box center [53, 83] width 81 height 14
click at [65, 85] on button "Current version" at bounding box center [53, 83] width 81 height 14
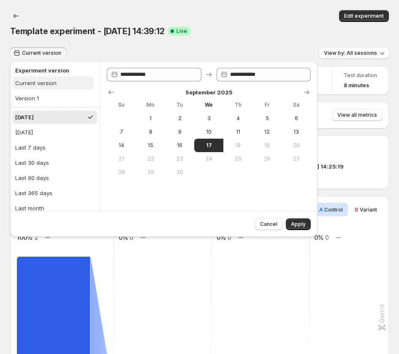
click at [67, 85] on button "Current version" at bounding box center [53, 83] width 81 height 14
click at [34, 93] on button "Version 1" at bounding box center [53, 99] width 81 height 14
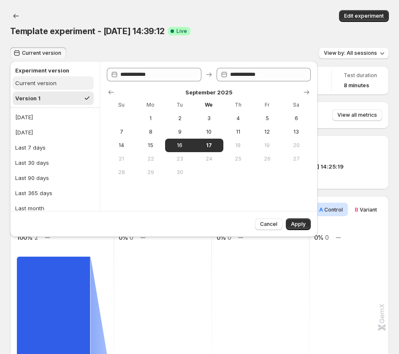
click at [41, 86] on div "Current version" at bounding box center [35, 83] width 41 height 8
type input "**********"
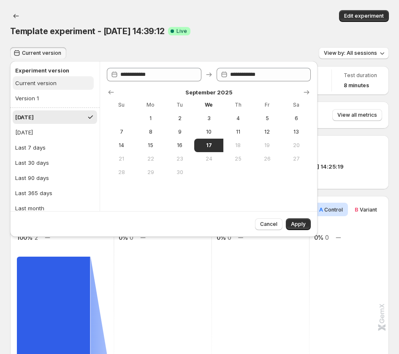
click at [57, 81] on button "Current version" at bounding box center [53, 83] width 81 height 14
click at [65, 89] on button "Current version" at bounding box center [53, 83] width 81 height 14
click at [64, 85] on button "Current version" at bounding box center [53, 83] width 81 height 14
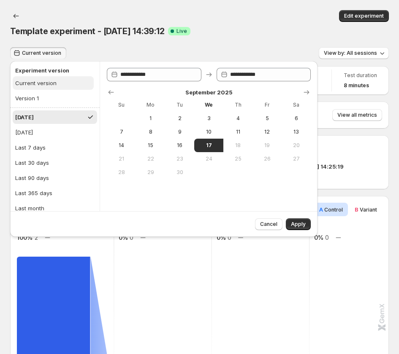
drag, startPoint x: 64, startPoint y: 85, endPoint x: 64, endPoint y: 92, distance: 6.3
click at [63, 85] on button "Current version" at bounding box center [53, 83] width 81 height 14
click at [211, 55] on div "Current version View by: All sessions" at bounding box center [199, 53] width 379 height 12
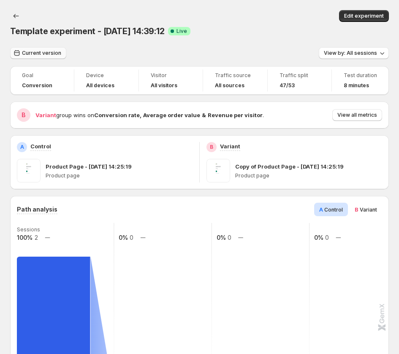
click at [60, 55] on button "Current version" at bounding box center [38, 53] width 56 height 12
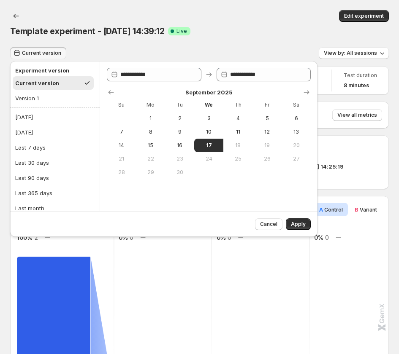
click at [299, 226] on span "Apply" at bounding box center [298, 224] width 15 height 7
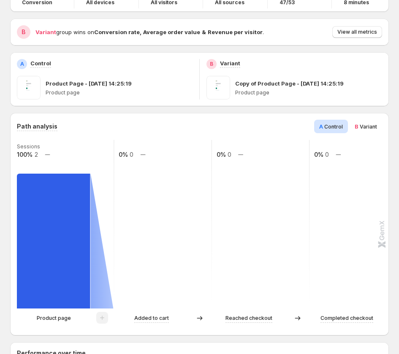
scroll to position [42, 0]
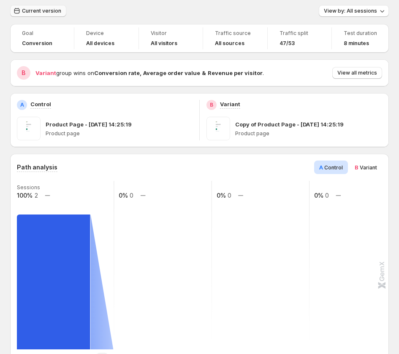
click at [52, 13] on span "Current version" at bounding box center [41, 11] width 39 height 7
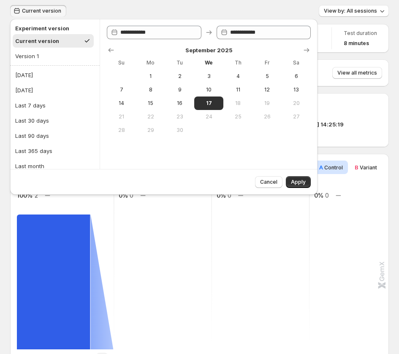
click at [208, 5] on div "Current version View by: All sessions" at bounding box center [199, 11] width 379 height 12
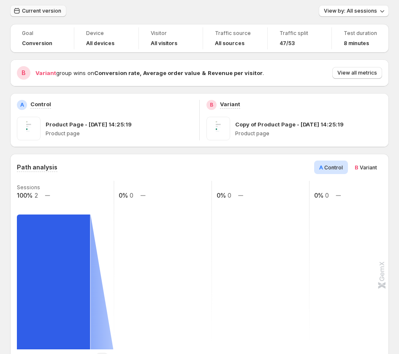
click at [42, 8] on span "Current version" at bounding box center [41, 11] width 39 height 7
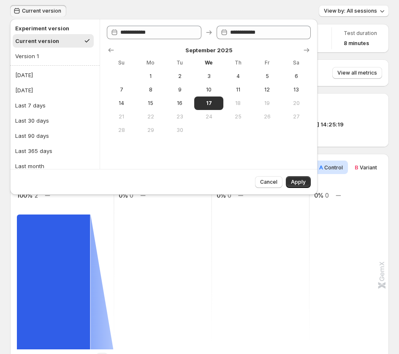
click at [118, 10] on div "Current version View by: All sessions" at bounding box center [199, 11] width 379 height 12
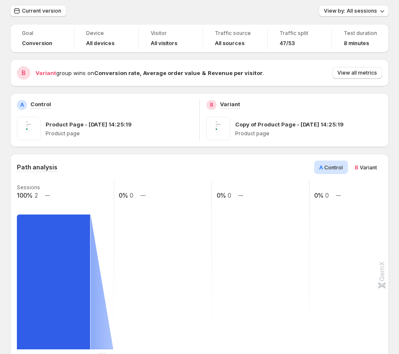
click at [46, 8] on span "Current version" at bounding box center [41, 11] width 39 height 7
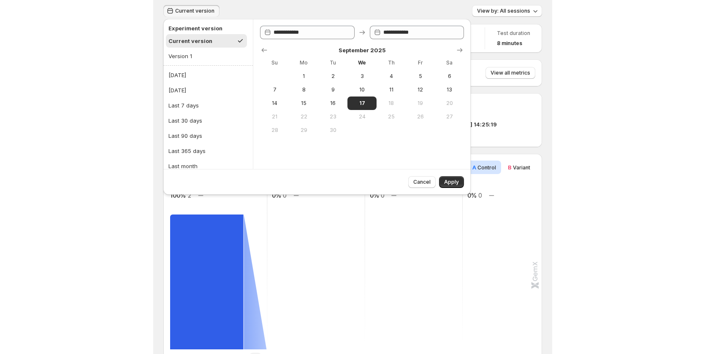
scroll to position [20, 0]
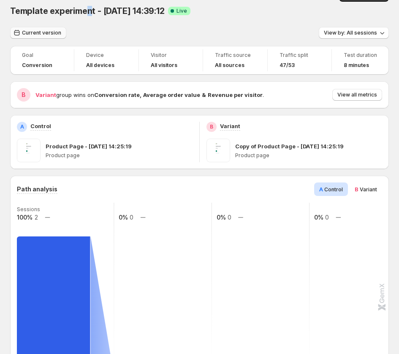
click at [41, 32] on span "Current version" at bounding box center [41, 33] width 39 height 7
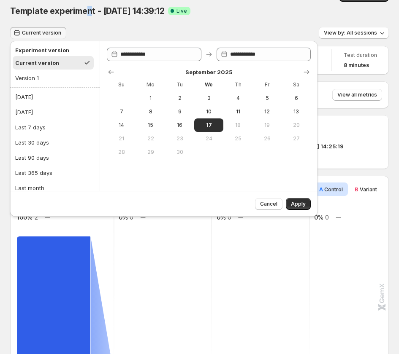
click at [51, 60] on div "Current version" at bounding box center [37, 63] width 44 height 8
click at [54, 64] on div "Current version" at bounding box center [35, 63] width 41 height 8
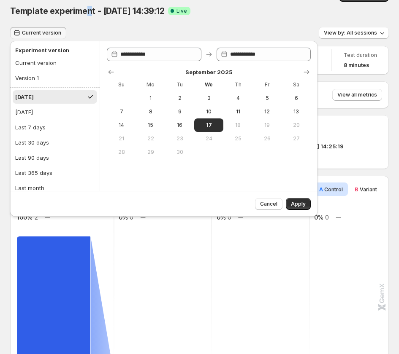
click at [91, 22] on div "Template experiment - [DATE] 14:39:12. This page is ready Template experiment -…" at bounding box center [199, 3] width 379 height 47
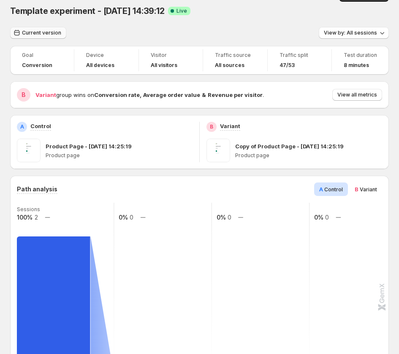
click at [41, 28] on button "Current version" at bounding box center [38, 33] width 56 height 12
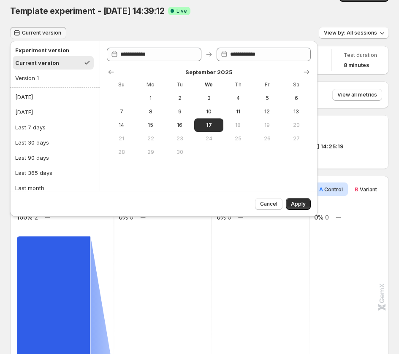
click at [105, 27] on div "Current version View by: All sessions" at bounding box center [199, 33] width 379 height 12
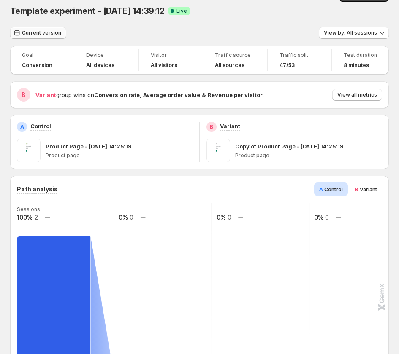
click at [64, 31] on button "Current version" at bounding box center [38, 33] width 56 height 12
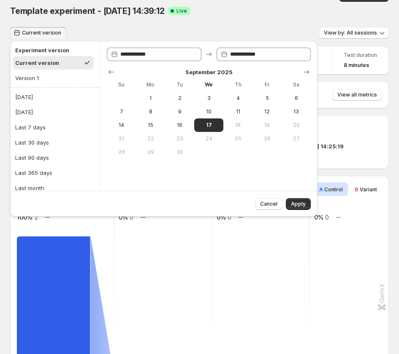
click at [45, 62] on div "Current version" at bounding box center [37, 63] width 44 height 8
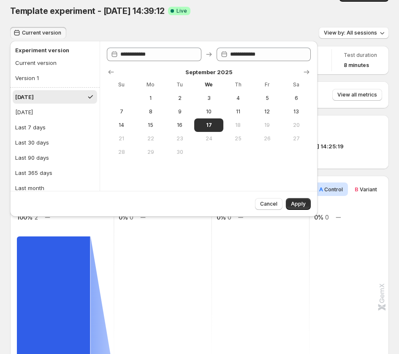
click at [99, 32] on div "Current version View by: All sessions" at bounding box center [199, 33] width 379 height 12
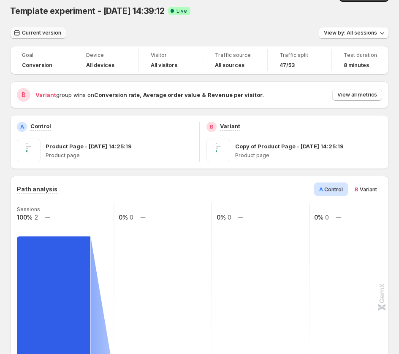
drag, startPoint x: 49, startPoint y: 33, endPoint x: 61, endPoint y: 31, distance: 12.0
click at [49, 32] on span "Current version" at bounding box center [41, 33] width 39 height 7
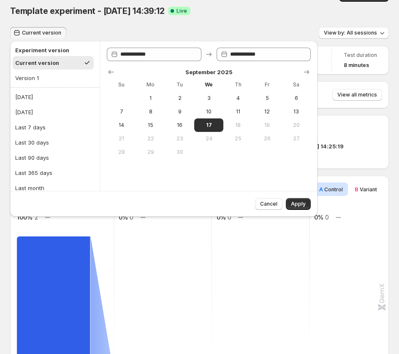
click at [66, 64] on button "Current version" at bounding box center [53, 63] width 81 height 14
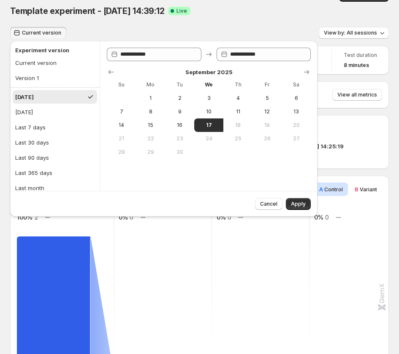
click at [184, 23] on div "Template experiment - Sep 16, 14:39:12. This page is ready Template experiment …" at bounding box center [199, 3] width 379 height 47
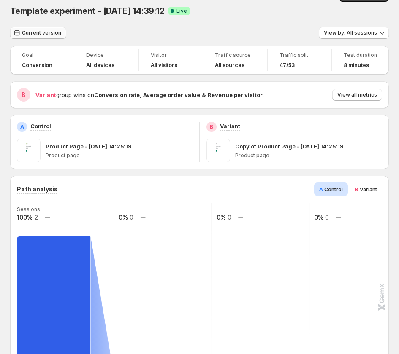
click at [52, 34] on span "Current version" at bounding box center [41, 33] width 39 height 7
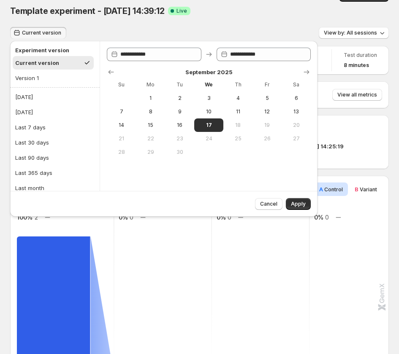
click at [158, 19] on div "Template experiment - Sep 16, 14:39:12. This page is ready Template experiment …" at bounding box center [199, 3] width 379 height 47
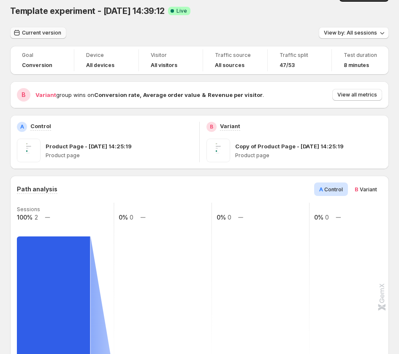
click at [42, 31] on span "Current version" at bounding box center [41, 33] width 39 height 7
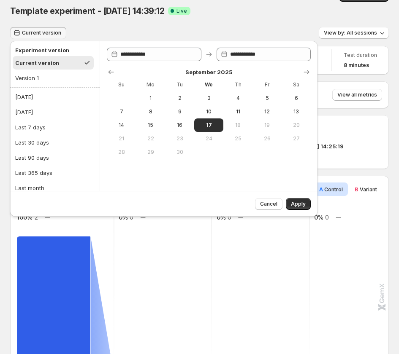
click at [158, 25] on div "Template experiment - Sep 16, 14:39:12. This page is ready Template experiment …" at bounding box center [199, 3] width 379 height 47
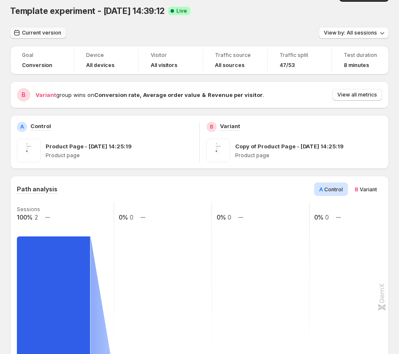
click at [48, 28] on button "Current version" at bounding box center [38, 33] width 56 height 12
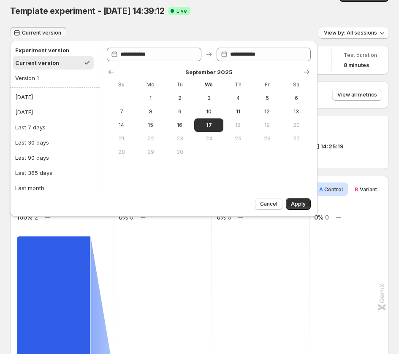
drag, startPoint x: 145, startPoint y: 22, endPoint x: 139, endPoint y: 22, distance: 5.5
click at [141, 22] on div "Template experiment - Sep 16, 14:39:12. This page is ready Template experiment …" at bounding box center [199, 3] width 379 height 47
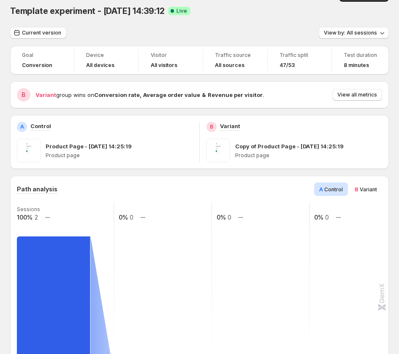
click at [70, 23] on div "Template experiment - Sep 16, 14:39:12. This page is ready Template experiment …" at bounding box center [199, 3] width 379 height 47
drag, startPoint x: 49, startPoint y: 33, endPoint x: 56, endPoint y: 31, distance: 7.9
click at [49, 33] on span "Current version" at bounding box center [41, 33] width 39 height 7
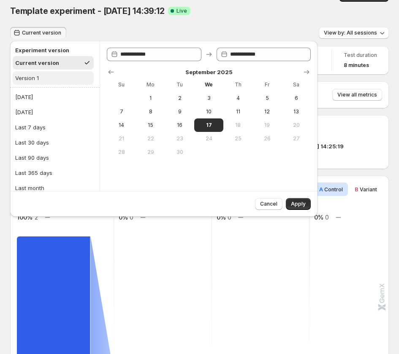
click at [69, 73] on button "Version 1" at bounding box center [53, 78] width 81 height 14
type input "**********"
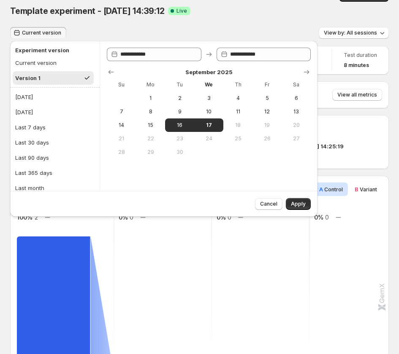
click at [305, 21] on div "Template experiment - Sep 16, 14:39:12. This page is ready Template experiment …" at bounding box center [199, 3] width 379 height 47
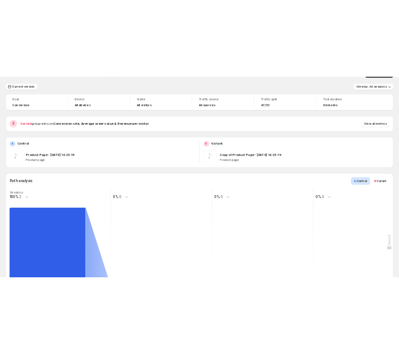
scroll to position [0, 0]
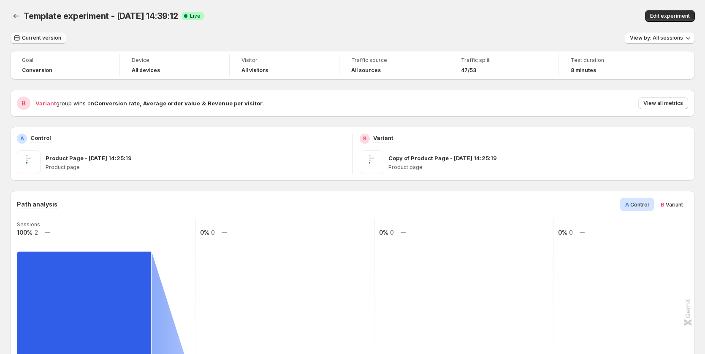
click at [31, 39] on span "Current version" at bounding box center [41, 38] width 39 height 7
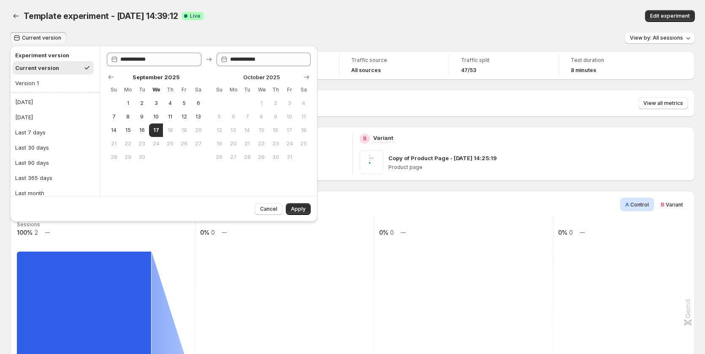
click at [313, 7] on div "Template experiment - Sep 16, 14:39:12. This page is ready Template experiment …" at bounding box center [352, 16] width 684 height 32
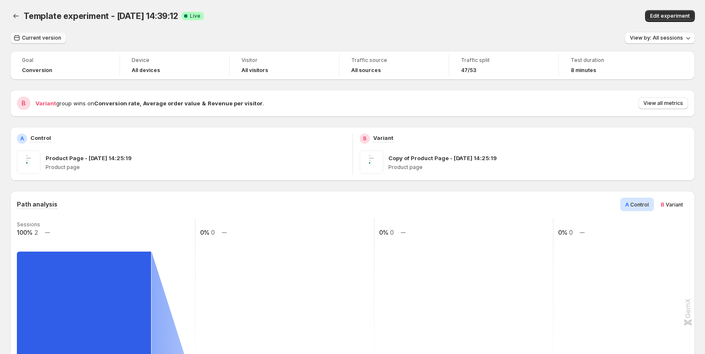
click at [51, 38] on span "Current version" at bounding box center [41, 38] width 39 height 7
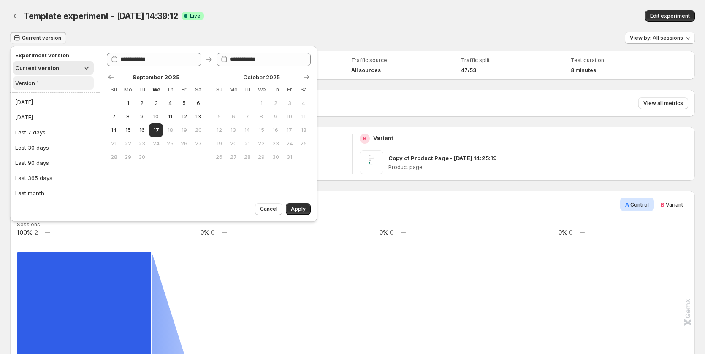
click at [57, 81] on button "Version 1" at bounding box center [53, 83] width 81 height 14
click at [55, 59] on h2 "Experiment version" at bounding box center [53, 55] width 76 height 8
click at [55, 68] on div "Current version" at bounding box center [35, 68] width 41 height 8
click at [55, 91] on ul "Experiment version Current version Version 1" at bounding box center [53, 69] width 86 height 46
click at [54, 83] on button "Version 1" at bounding box center [53, 83] width 81 height 14
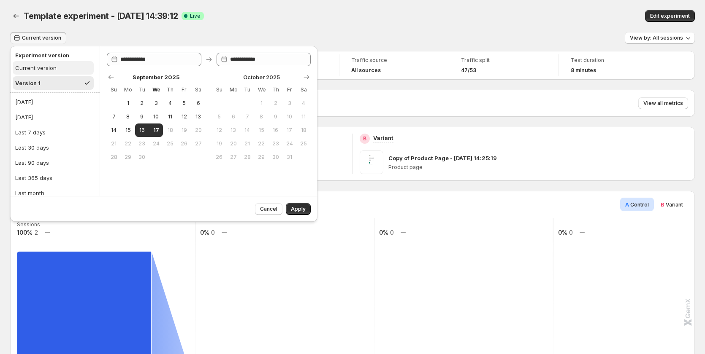
click at [53, 66] on div "Current version" at bounding box center [35, 68] width 41 height 8
click at [51, 80] on button "Version 1" at bounding box center [53, 83] width 81 height 14
click at [53, 67] on div "Current version" at bounding box center [35, 68] width 41 height 8
click at [54, 78] on button "Version 1" at bounding box center [53, 83] width 81 height 14
click at [57, 65] on button "Current version" at bounding box center [53, 68] width 81 height 14
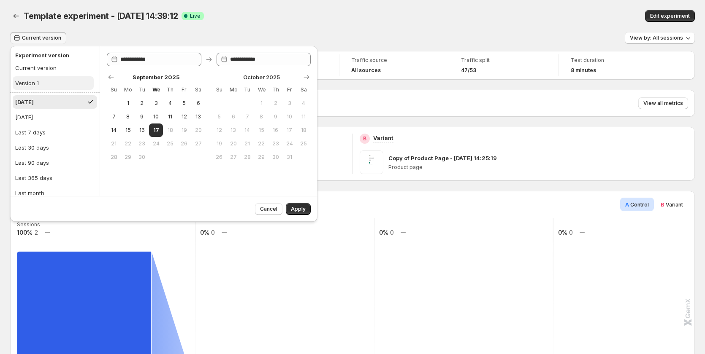
click at [55, 80] on button "Version 1" at bounding box center [53, 83] width 81 height 14
click at [59, 65] on button "Current version" at bounding box center [53, 68] width 81 height 14
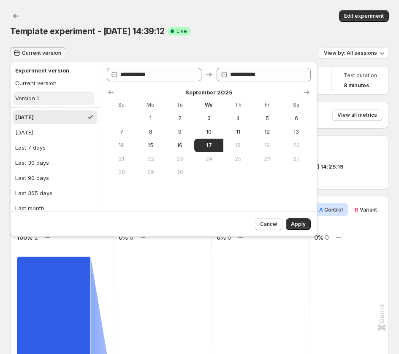
drag, startPoint x: 11, startPoint y: 94, endPoint x: 17, endPoint y: 95, distance: 5.9
click at [15, 94] on ul "Experiment version Current version Version 1" at bounding box center [53, 84] width 86 height 46
click at [18, 95] on div "Version 1" at bounding box center [27, 98] width 24 height 8
type input "**********"
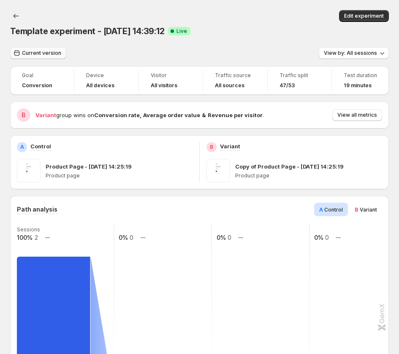
click at [46, 54] on span "Current version" at bounding box center [41, 53] width 39 height 7
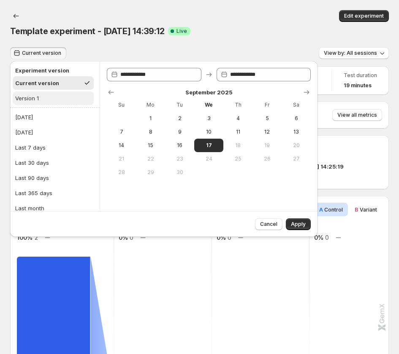
click at [49, 95] on button "Version 1" at bounding box center [53, 99] width 81 height 14
type input "**********"
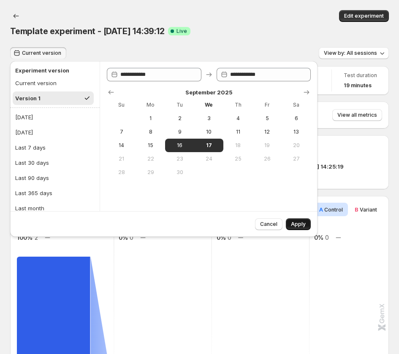
click at [298, 227] on span "Apply" at bounding box center [298, 224] width 15 height 7
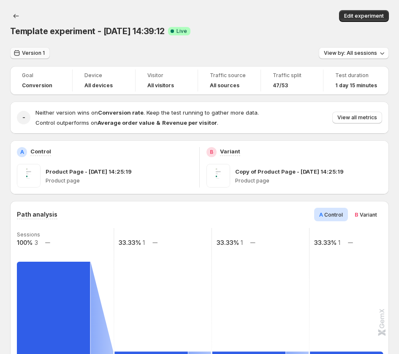
click at [40, 54] on span "Version 1" at bounding box center [33, 53] width 23 height 7
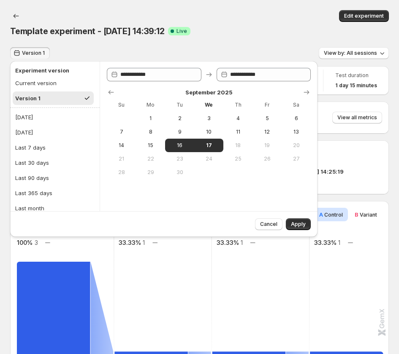
click at [311, 31] on div "Template experiment - Sep 16, 14:39:12 Success Complete Live" at bounding box center [199, 31] width 379 height 12
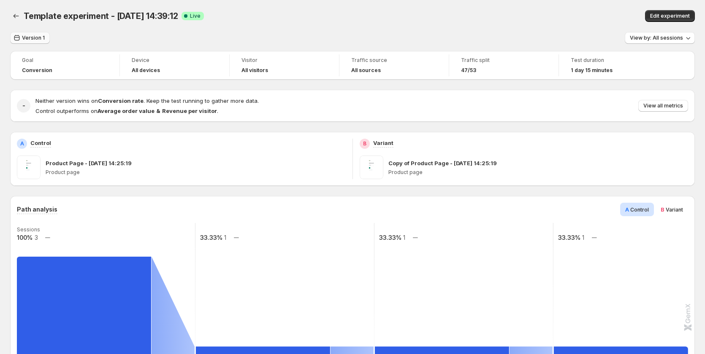
click at [28, 39] on span "Version 1" at bounding box center [33, 38] width 23 height 7
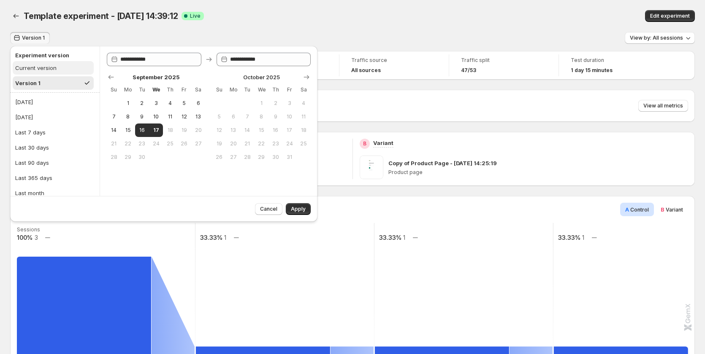
click at [38, 69] on div "Current version" at bounding box center [35, 68] width 41 height 8
type input "**********"
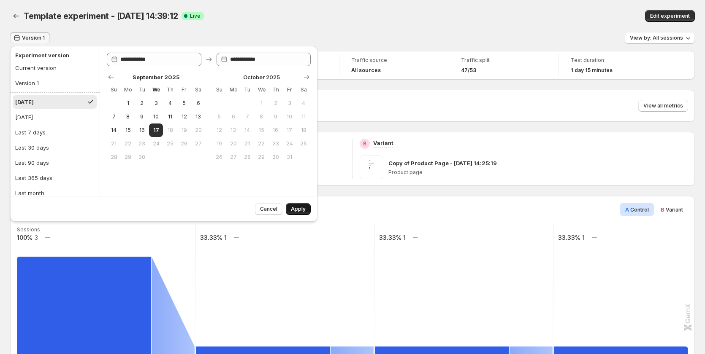
click at [299, 209] on span "Apply" at bounding box center [298, 209] width 15 height 7
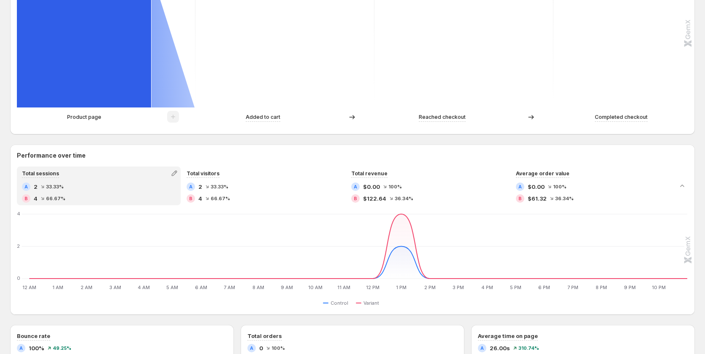
scroll to position [283, 0]
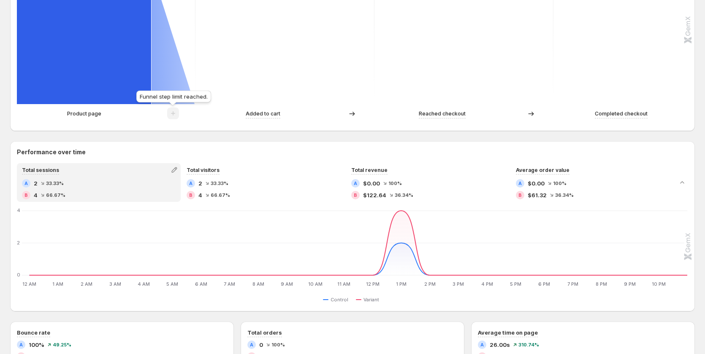
click at [168, 115] on span at bounding box center [173, 116] width 12 height 6
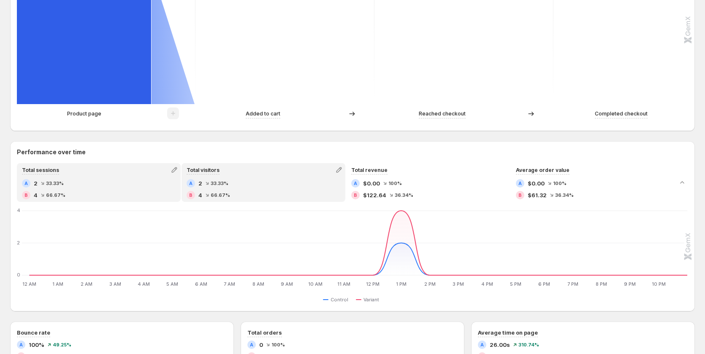
click at [198, 190] on div "A 2 33.33% B 4 66.67%" at bounding box center [264, 189] width 154 height 20
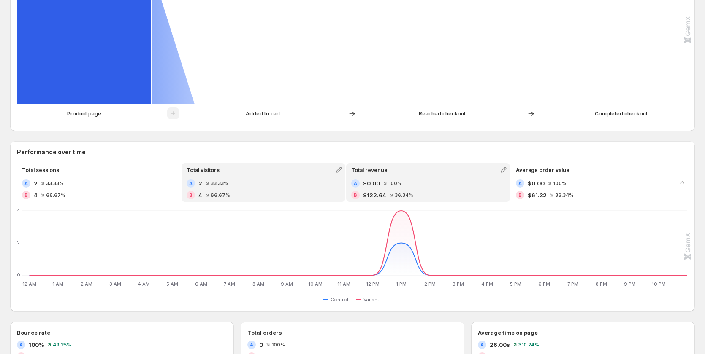
click at [395, 180] on div "A $0.00 100%" at bounding box center [428, 183] width 154 height 8
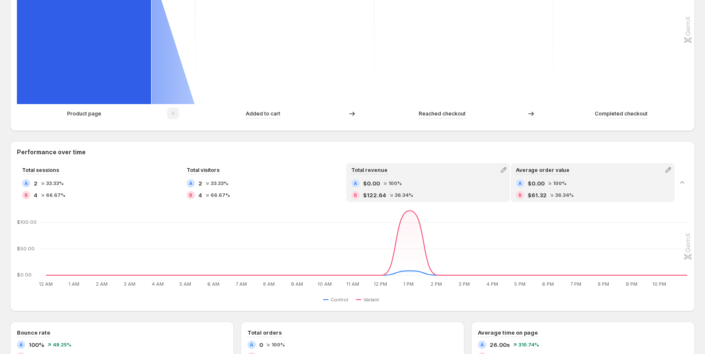
click at [403, 186] on div "A $0.00 100%" at bounding box center [593, 183] width 154 height 8
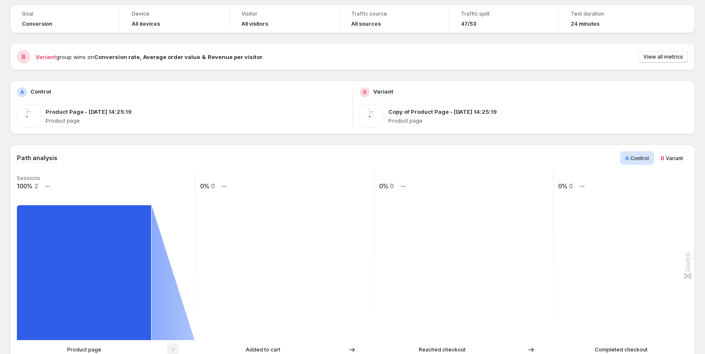
scroll to position [0, 0]
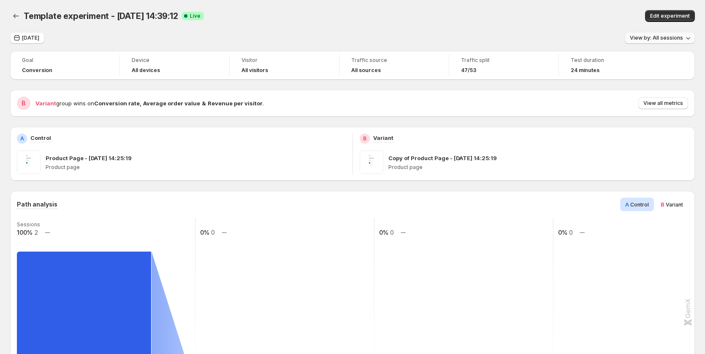
click at [403, 39] on span "View by: All sessions" at bounding box center [656, 38] width 53 height 7
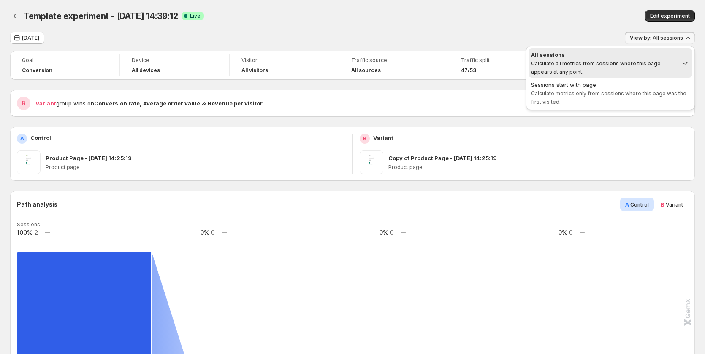
click at [403, 39] on div "Today View by: All sessions" at bounding box center [352, 38] width 684 height 12
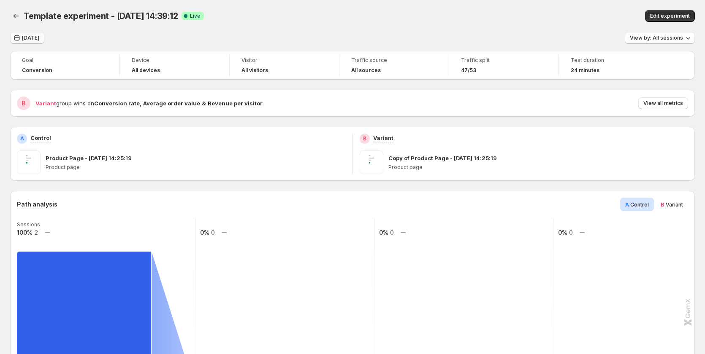
click at [36, 35] on button "[DATE]" at bounding box center [27, 38] width 34 height 12
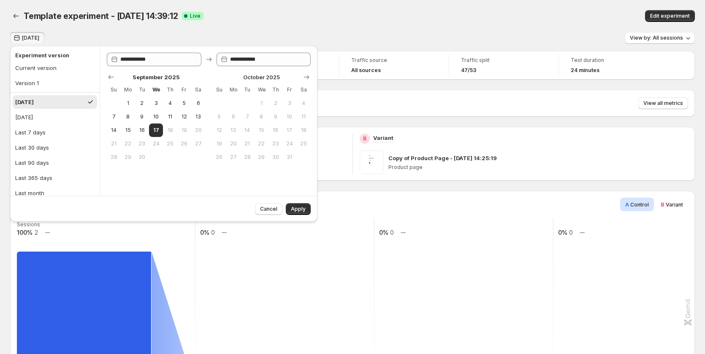
click at [262, 23] on div "Template experiment - [DATE] 14:39:12. This page is ready Template experiment -…" at bounding box center [352, 16] width 684 height 32
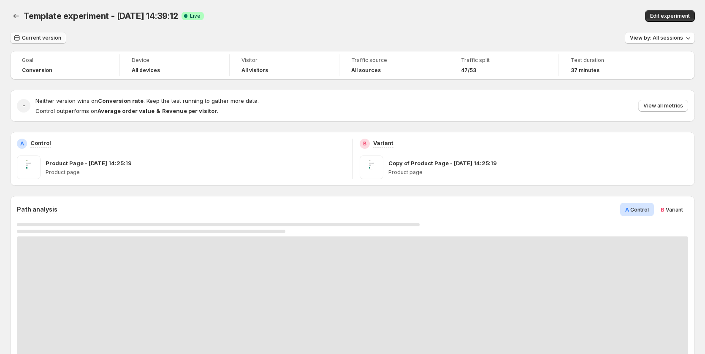
click at [43, 36] on span "Current version" at bounding box center [41, 38] width 39 height 7
click at [51, 40] on span "Current version" at bounding box center [41, 38] width 39 height 7
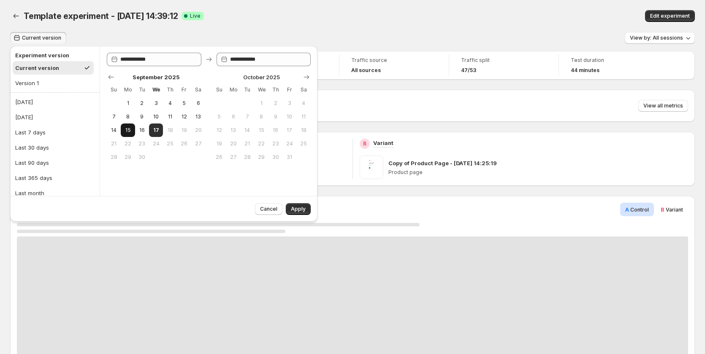
click at [131, 130] on span "15" at bounding box center [127, 130] width 7 height 7
type input "**********"
click at [159, 131] on span "17" at bounding box center [155, 130] width 7 height 7
type input "**********"
click at [298, 209] on span "Apply" at bounding box center [298, 209] width 15 height 7
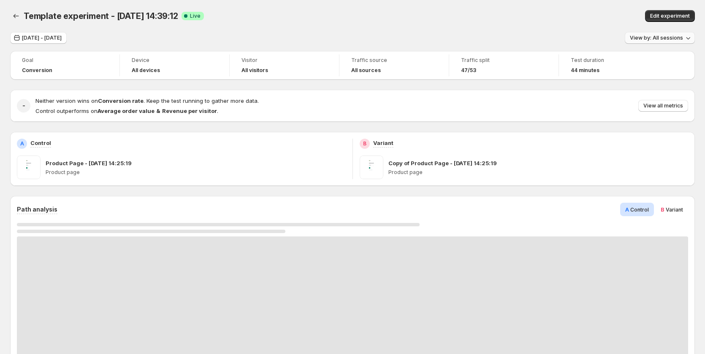
click at [669, 35] on button "View by: All sessions" at bounding box center [660, 38] width 70 height 12
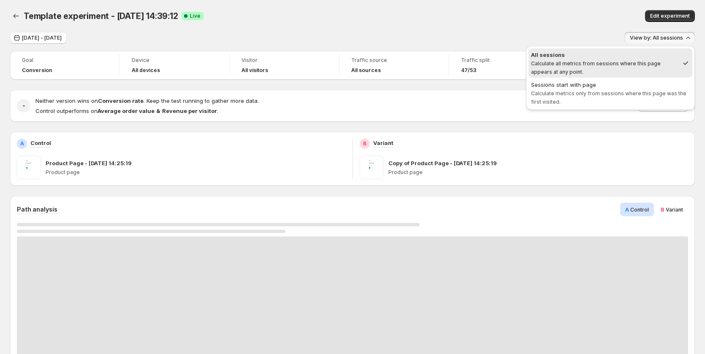
click at [549, 28] on div "Template experiment - Sep 16, 14:39:12. This page is ready Template experiment …" at bounding box center [352, 16] width 684 height 32
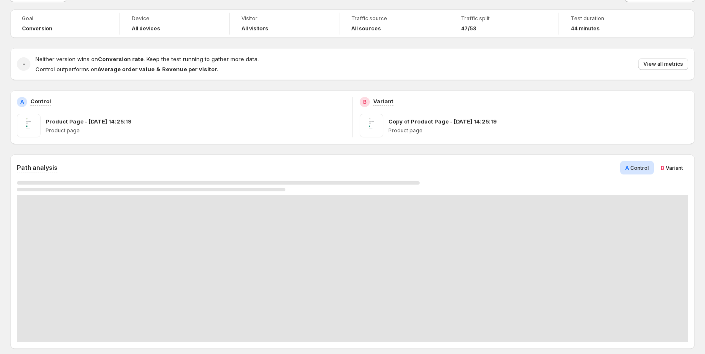
scroll to position [42, 0]
click at [669, 166] on span "Variant" at bounding box center [673, 168] width 17 height 6
click at [636, 166] on span "Control" at bounding box center [639, 168] width 19 height 6
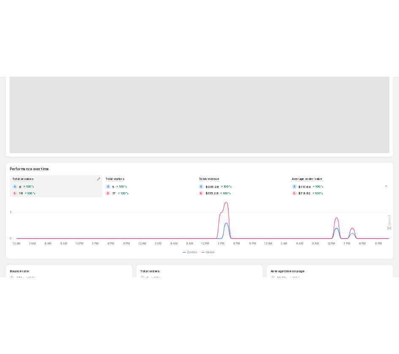
scroll to position [338, 0]
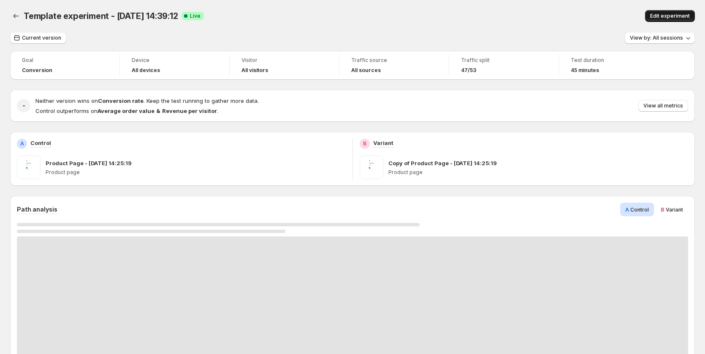
click at [403, 11] on button "Edit experiment" at bounding box center [670, 16] width 50 height 12
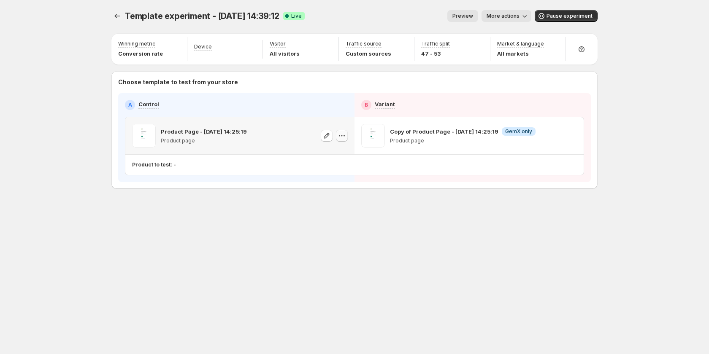
click at [345, 133] on icon "button" at bounding box center [342, 136] width 8 height 8
click at [403, 136] on icon "button" at bounding box center [571, 135] width 1 height 1
click at [403, 131] on button "button" at bounding box center [571, 136] width 12 height 12
click at [282, 220] on div "Template experiment - [DATE] 14:39:12. This page is ready Template experiment -…" at bounding box center [354, 117] width 506 height 235
click at [345, 136] on icon "button" at bounding box center [342, 136] width 8 height 8
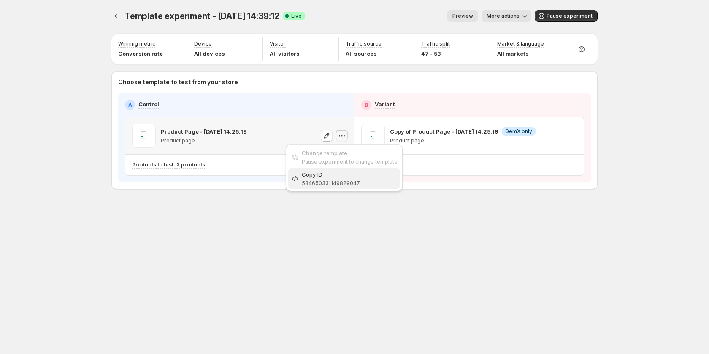
click at [340, 187] on span "Copy ID 584650331149829047" at bounding box center [350, 178] width 96 height 17
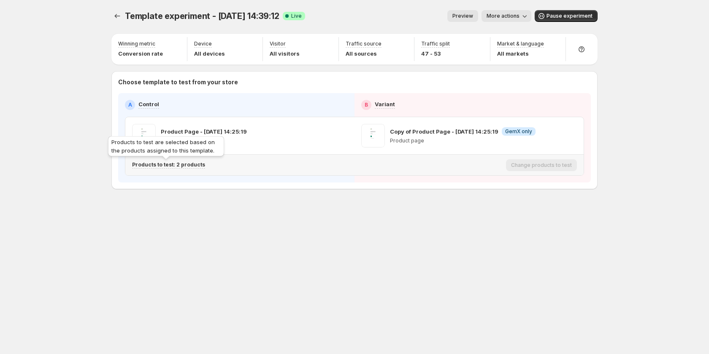
click at [184, 164] on p "Products to test: 2 products" at bounding box center [168, 165] width 73 height 7
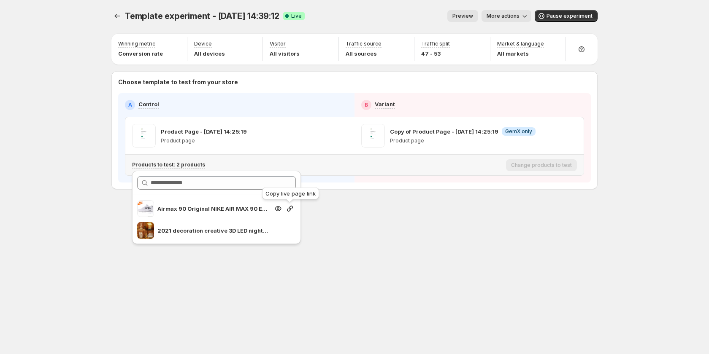
click at [291, 207] on icon "button" at bounding box center [290, 209] width 8 height 8
click at [350, 240] on div "Template experiment - [DATE] 14:39:12. This page is ready Template experiment -…" at bounding box center [354, 177] width 506 height 354
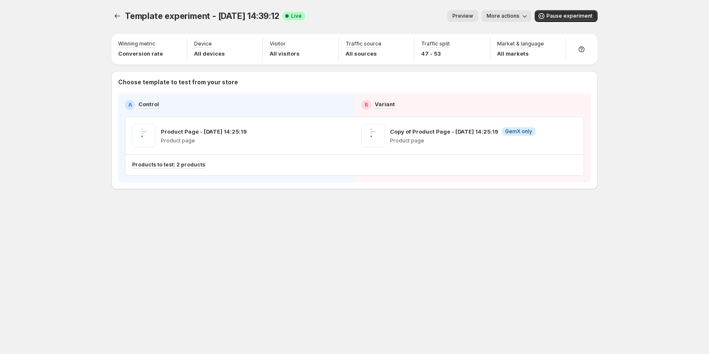
drag, startPoint x: 509, startPoint y: 13, endPoint x: 509, endPoint y: 17, distance: 4.7
click at [403, 13] on button "More actions" at bounding box center [506, 16] width 50 height 12
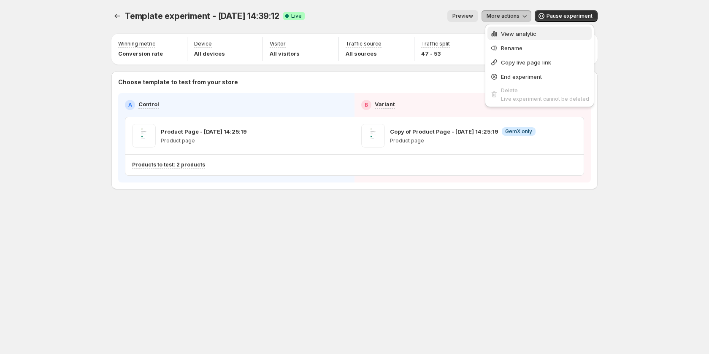
click at [403, 30] on span "View analytic" at bounding box center [545, 34] width 88 height 8
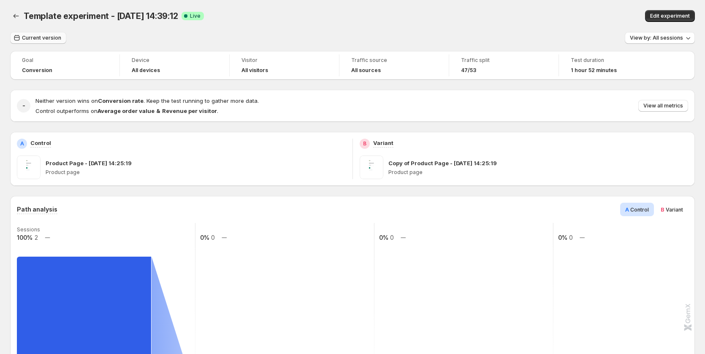
click at [43, 36] on span "Current version" at bounding box center [41, 38] width 39 height 7
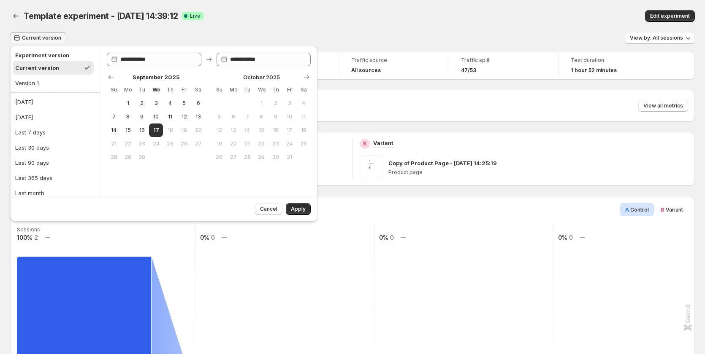
click at [308, 22] on div "Template experiment - [DATE] 14:39:12. This page is ready Template experiment -…" at bounding box center [352, 16] width 684 height 32
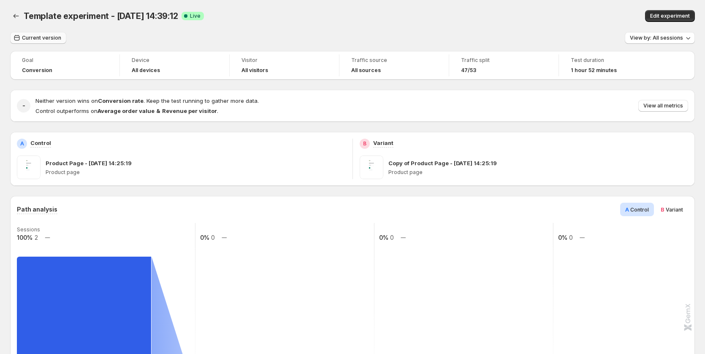
click at [25, 39] on span "Current version" at bounding box center [41, 38] width 39 height 7
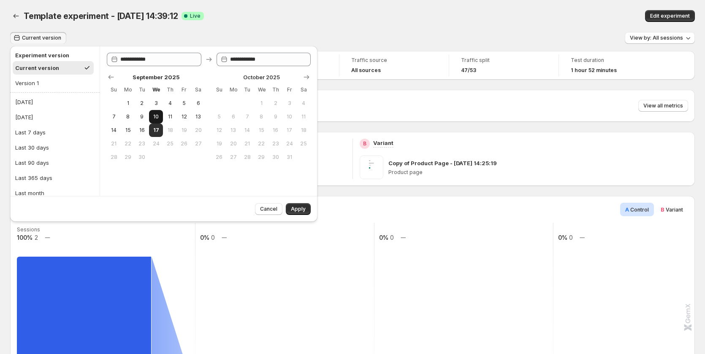
click at [154, 116] on span "10" at bounding box center [155, 117] width 7 height 7
type input "**********"
drag, startPoint x: 154, startPoint y: 128, endPoint x: 203, endPoint y: 156, distance: 55.6
click at [154, 129] on span "17" at bounding box center [155, 130] width 7 height 7
type input "**********"
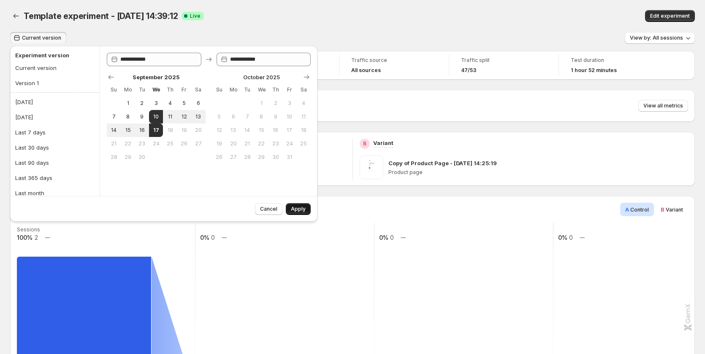
click at [295, 210] on span "Apply" at bounding box center [298, 209] width 15 height 7
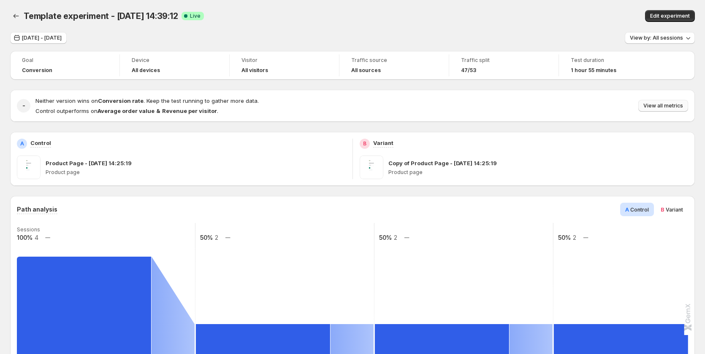
click at [403, 100] on button "View all metrics" at bounding box center [663, 106] width 50 height 12
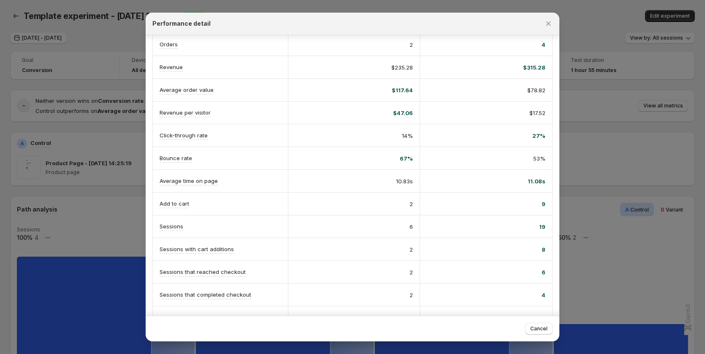
scroll to position [98, 0]
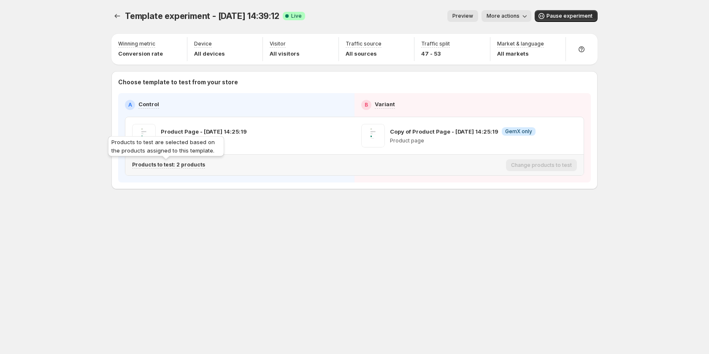
click at [181, 167] on p "Products to test: 2 products" at bounding box center [168, 165] width 73 height 7
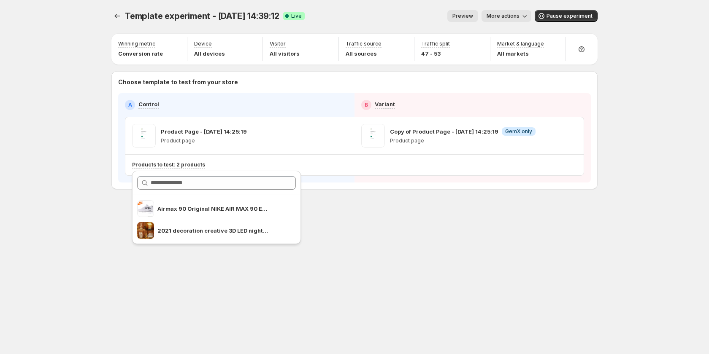
click at [318, 205] on div "Template experiment - [DATE] 14:39:12. This page is ready Template experiment -…" at bounding box center [354, 117] width 506 height 235
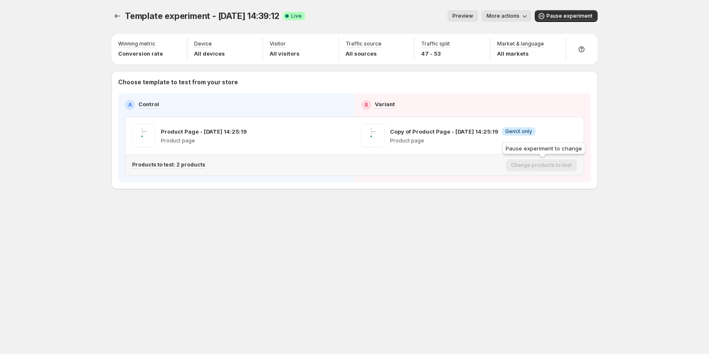
click at [543, 166] on div "Change products to test" at bounding box center [541, 166] width 71 height 12
click at [473, 15] on span "Preview" at bounding box center [462, 16] width 21 height 7
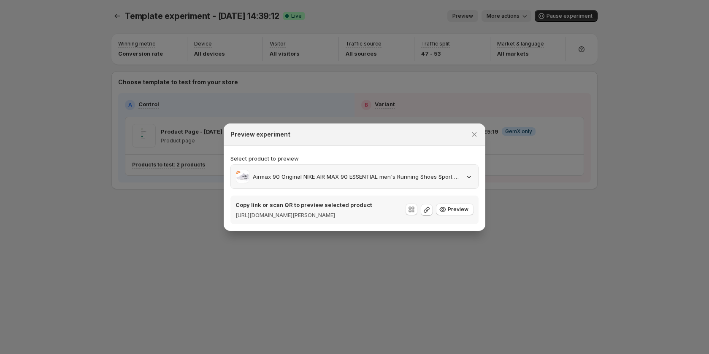
click at [453, 173] on p "Airmax 90 Original NIKE AIR MAX 90 ESSENTIAL men's Running Shoes Sport Outdoor …" at bounding box center [356, 177] width 207 height 8
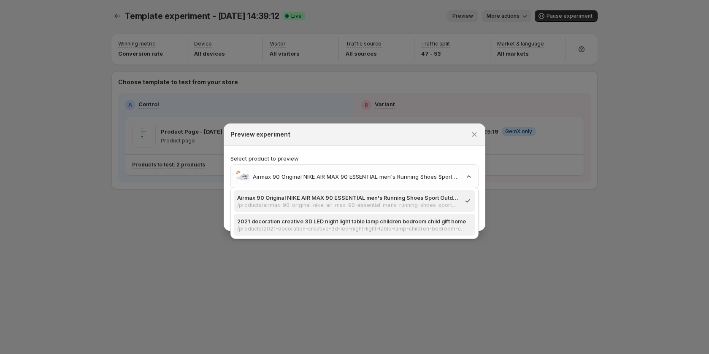
click at [427, 226] on p "/products/2021-decoration-creative-3d-led-night-light-table-lamp-children-bedro…" at bounding box center [352, 229] width 230 height 7
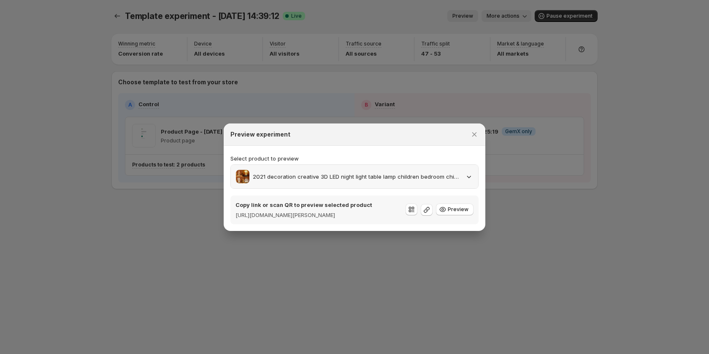
click at [411, 173] on p "2021 decoration creative 3D LED night light table lamp children bedroom child g…" at bounding box center [356, 177] width 207 height 8
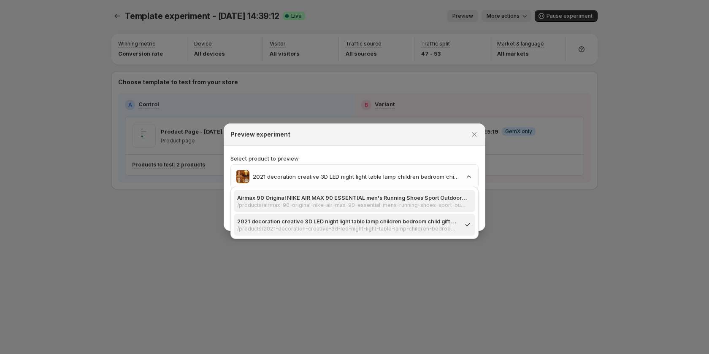
click at [401, 202] on p "/products/airmax-90-original-nike-air-max-90-essential-mens-running-shoes-sport…" at bounding box center [352, 205] width 230 height 7
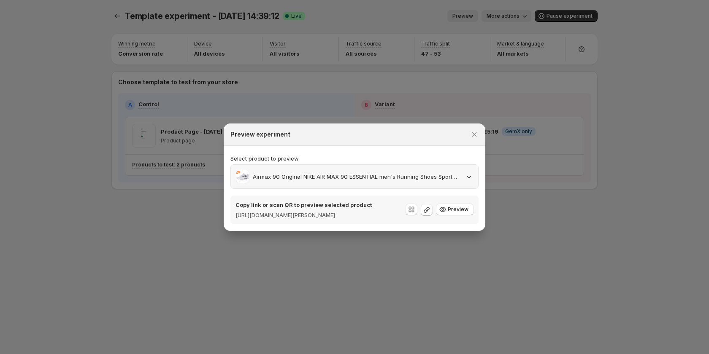
click at [417, 173] on p "Airmax 90 Original NIKE AIR MAX 90 ESSENTIAL men's Running Shoes Sport Outdoor …" at bounding box center [356, 177] width 207 height 8
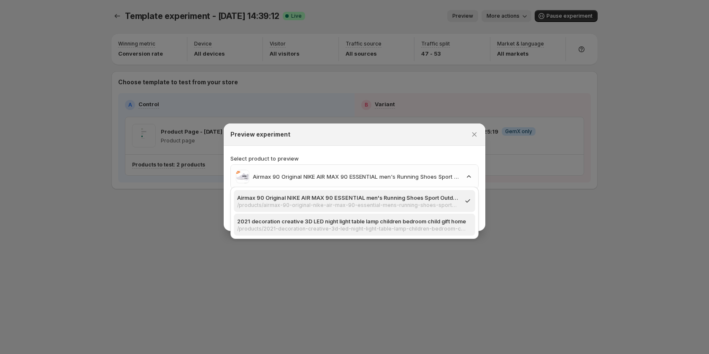
click at [361, 219] on p "2021 decoration creative 3D LED night light table lamp children bedroom child g…" at bounding box center [352, 221] width 230 height 8
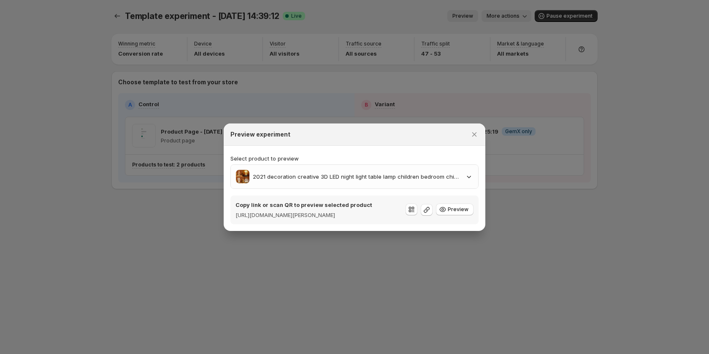
click at [514, 233] on div at bounding box center [354, 177] width 709 height 354
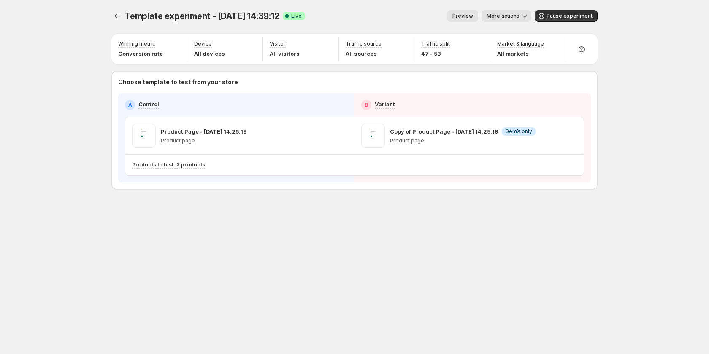
click at [509, 19] on button "More actions" at bounding box center [506, 16] width 50 height 12
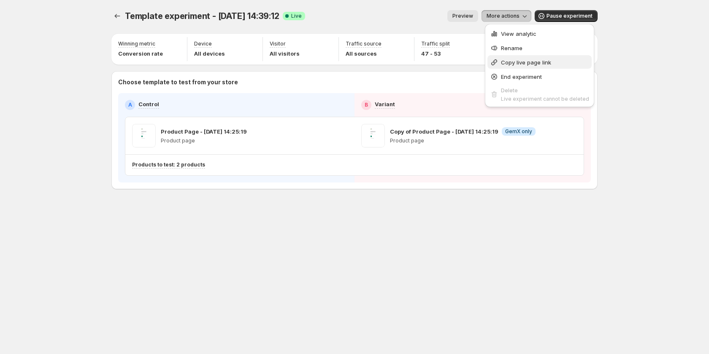
click at [523, 60] on span "Copy live page link" at bounding box center [526, 62] width 50 height 7
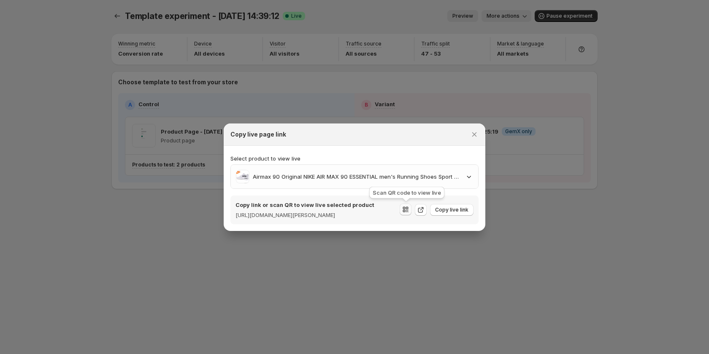
click at [408, 212] on icon ":r35:" at bounding box center [405, 210] width 8 height 8
click at [471, 130] on icon "Close" at bounding box center [474, 134] width 8 height 8
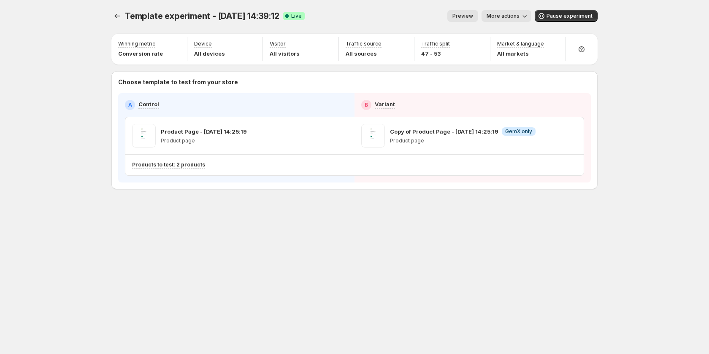
click at [468, 12] on button "Preview" at bounding box center [462, 16] width 31 height 12
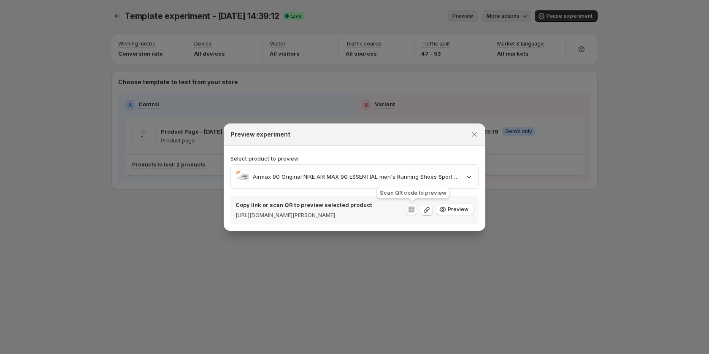
click at [411, 210] on icon ":r3k:" at bounding box center [411, 210] width 8 height 8
click at [472, 133] on icon "Close" at bounding box center [474, 134] width 8 height 8
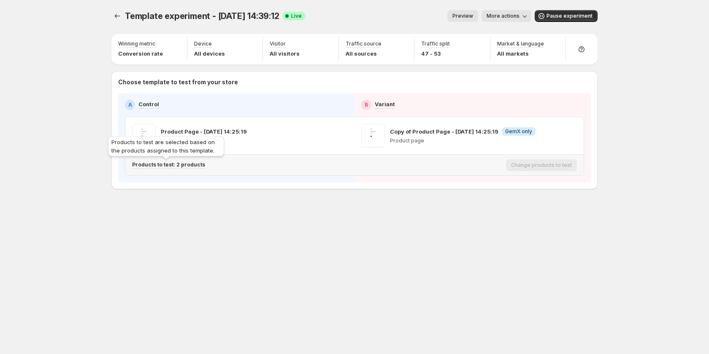
click at [158, 166] on p "Products to test: 2 products" at bounding box center [168, 165] width 73 height 7
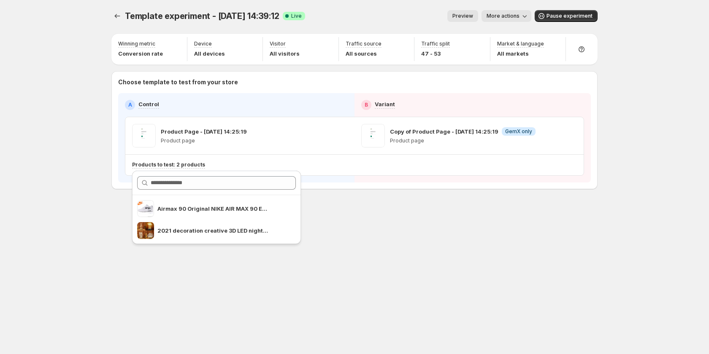
click at [343, 211] on div "Template experiment - [DATE] 14:39:12. This page is ready Template experiment -…" at bounding box center [354, 117] width 506 height 235
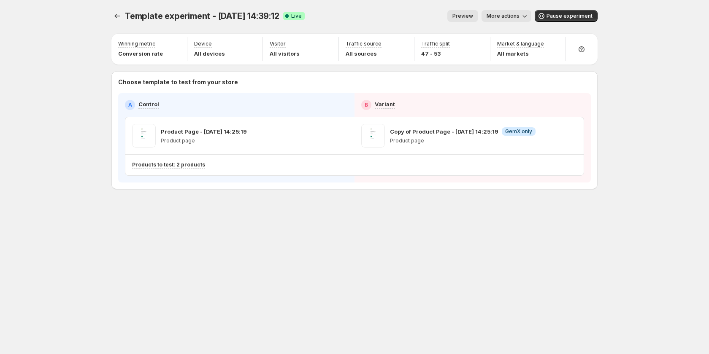
click at [501, 16] on span "More actions" at bounding box center [503, 16] width 33 height 7
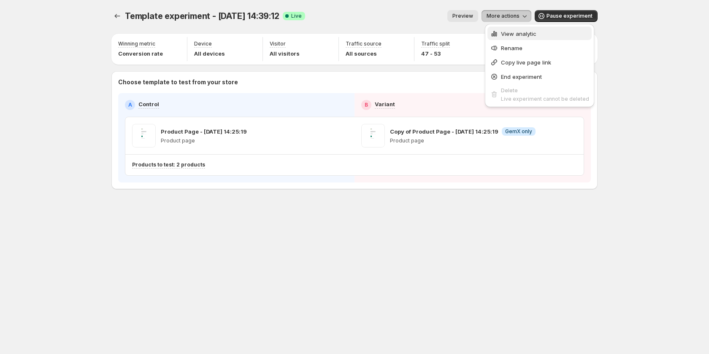
click at [499, 30] on div "View analytic" at bounding box center [539, 34] width 99 height 8
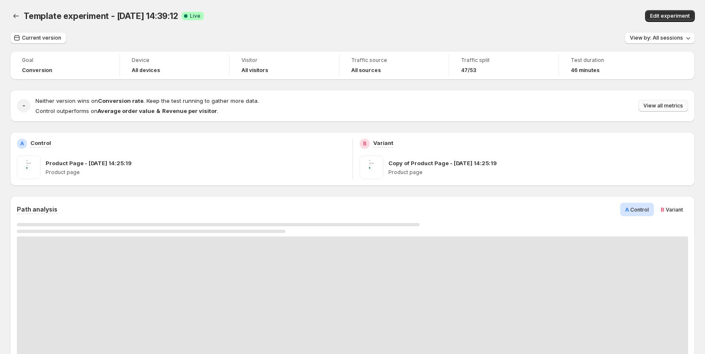
click at [683, 106] on span "View all metrics" at bounding box center [663, 106] width 40 height 7
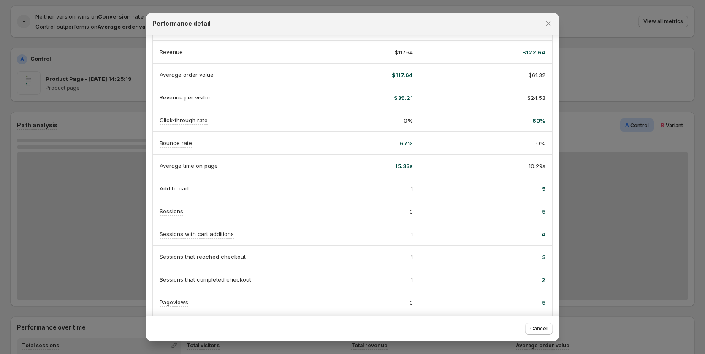
scroll to position [56, 0]
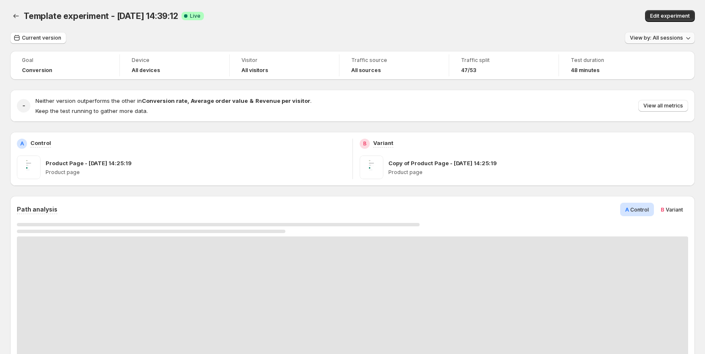
click at [667, 39] on span "View by: All sessions" at bounding box center [656, 38] width 53 height 7
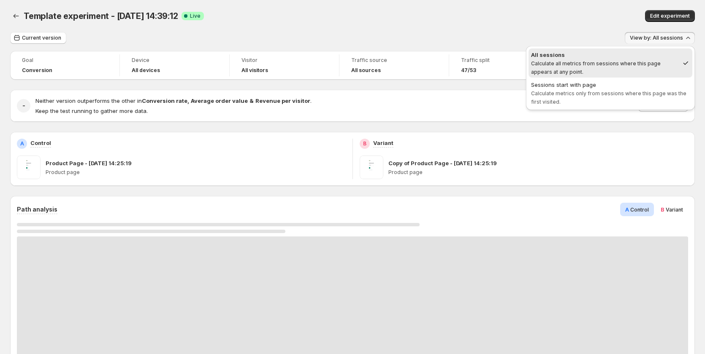
click at [609, 156] on div "Copy of Product Page - [DATE] 14:25:19 Product page" at bounding box center [538, 168] width 300 height 24
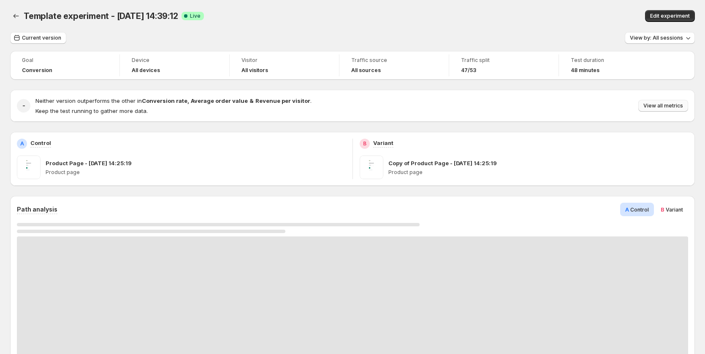
click at [671, 105] on span "View all metrics" at bounding box center [663, 106] width 40 height 7
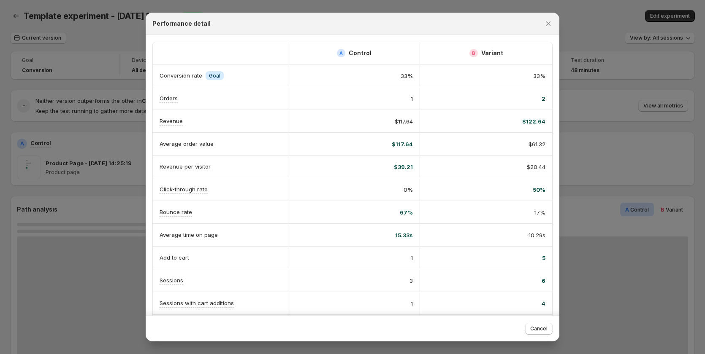
click at [78, 105] on div at bounding box center [352, 177] width 705 height 354
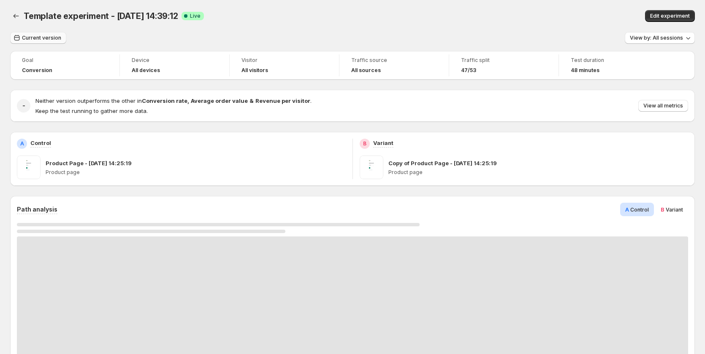
click at [43, 35] on button "Current version" at bounding box center [38, 38] width 56 height 12
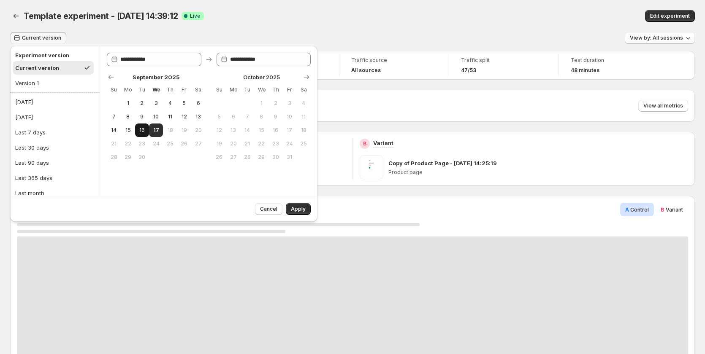
click at [142, 126] on button "16" at bounding box center [142, 131] width 14 height 14
type input "**********"
click at [158, 128] on span "17" at bounding box center [155, 130] width 7 height 7
type input "**********"
click at [304, 207] on span "Apply" at bounding box center [298, 209] width 15 height 7
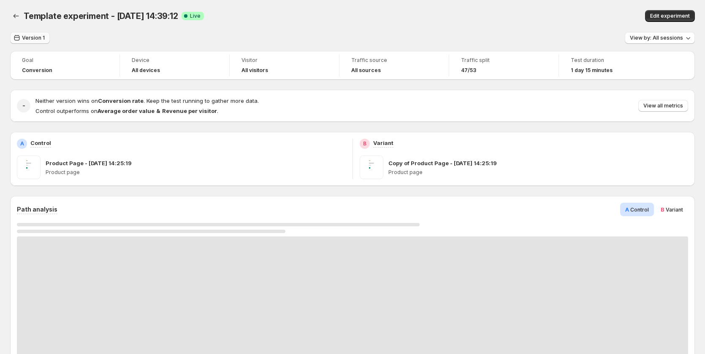
click at [26, 35] on span "Version 1" at bounding box center [33, 38] width 23 height 7
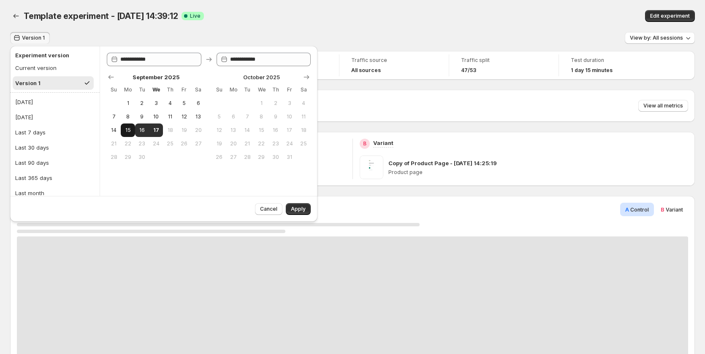
click at [124, 130] on span "15" at bounding box center [127, 130] width 7 height 7
type input "**********"
click at [165, 133] on button "18" at bounding box center [170, 131] width 14 height 14
click at [163, 128] on button "18" at bounding box center [170, 131] width 14 height 14
click at [159, 130] on span "17" at bounding box center [155, 130] width 7 height 7
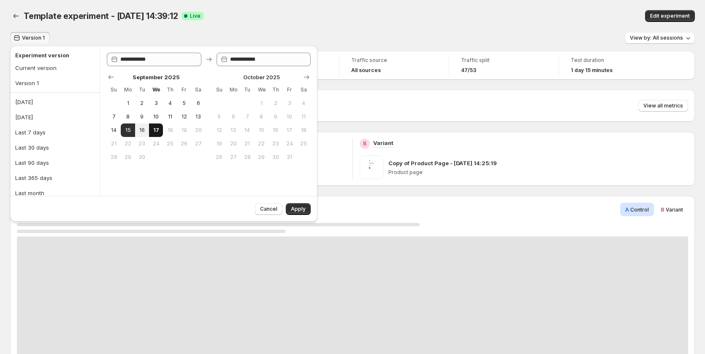
type input "**********"
click at [292, 205] on button "Apply" at bounding box center [298, 209] width 25 height 12
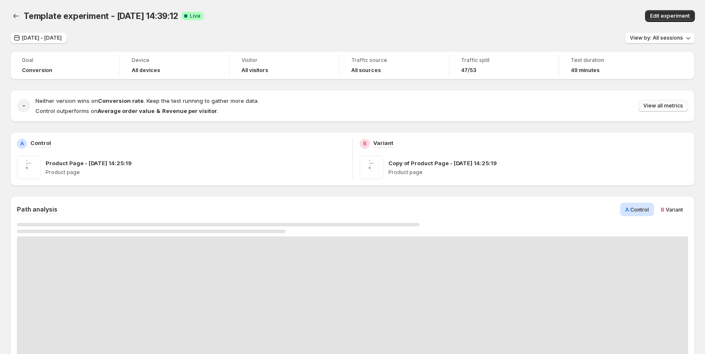
click at [674, 108] on span "View all metrics" at bounding box center [663, 106] width 40 height 7
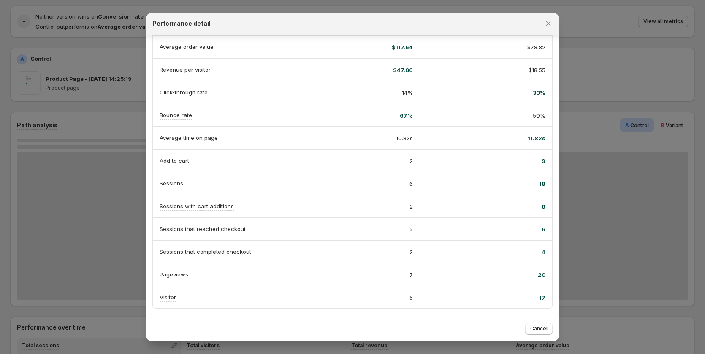
scroll to position [127, 0]
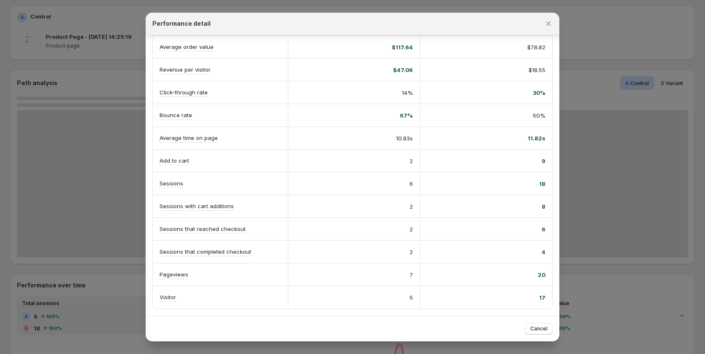
click at [109, 84] on div at bounding box center [352, 177] width 705 height 354
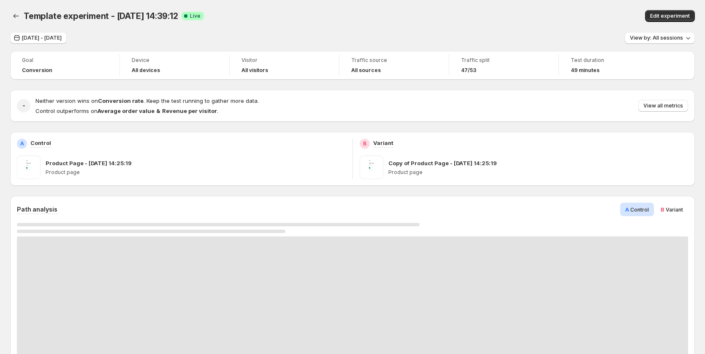
scroll to position [0, 0]
click at [50, 39] on span "Sep 15, 2025 - Sep 17, 2025" at bounding box center [42, 38] width 40 height 7
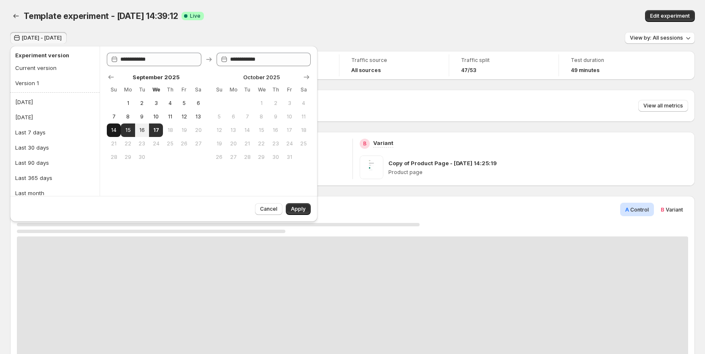
click at [115, 133] on span "14" at bounding box center [113, 130] width 7 height 7
type input "**********"
click at [153, 133] on span "17" at bounding box center [155, 130] width 7 height 7
type input "**********"
click at [153, 115] on span "10" at bounding box center [155, 117] width 7 height 7
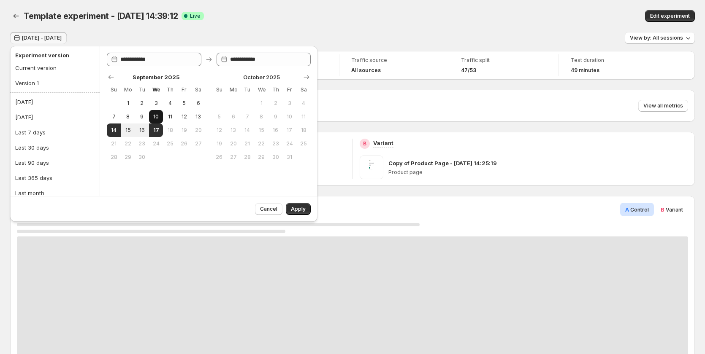
type input "**********"
click at [155, 129] on span "17" at bounding box center [155, 130] width 7 height 7
type input "**********"
click at [294, 206] on button "Apply" at bounding box center [298, 209] width 25 height 12
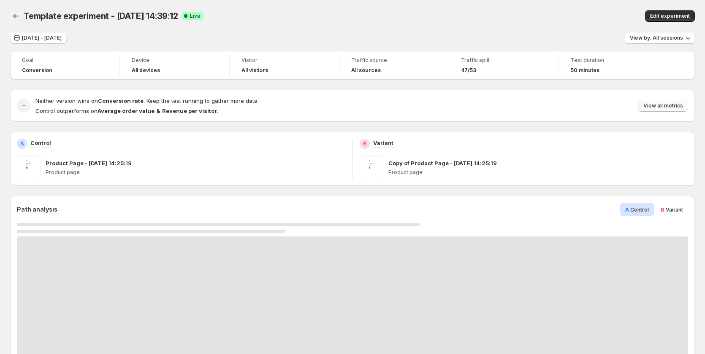
click at [668, 102] on button "View all metrics" at bounding box center [663, 106] width 50 height 12
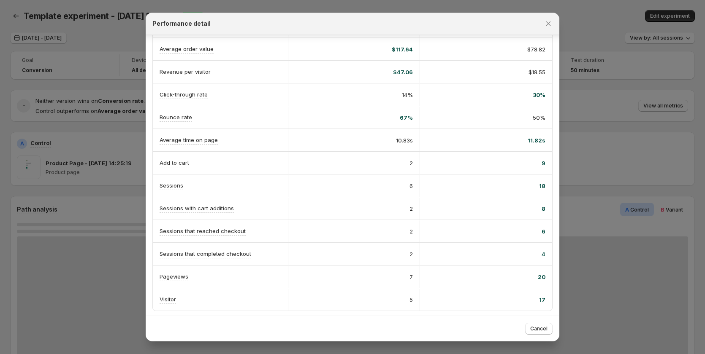
scroll to position [98, 0]
click at [658, 130] on div at bounding box center [352, 177] width 705 height 354
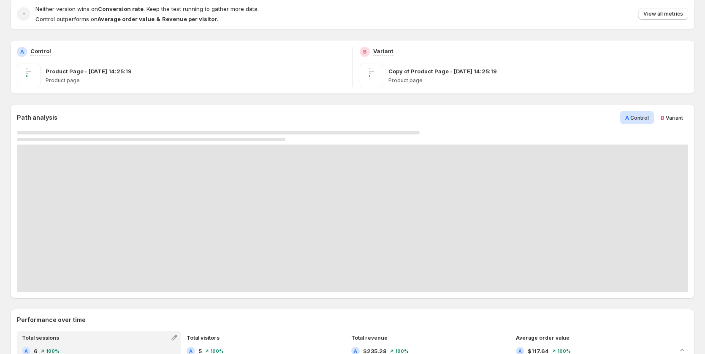
scroll to position [91, 0]
click at [677, 118] on span "Variant" at bounding box center [673, 119] width 17 height 6
click at [638, 117] on span "Control" at bounding box center [639, 119] width 19 height 6
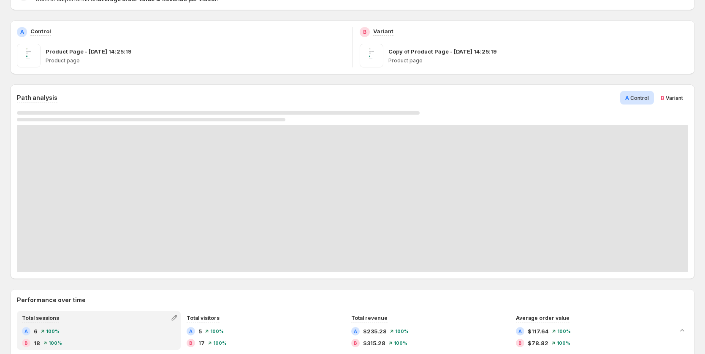
scroll to position [127, 0]
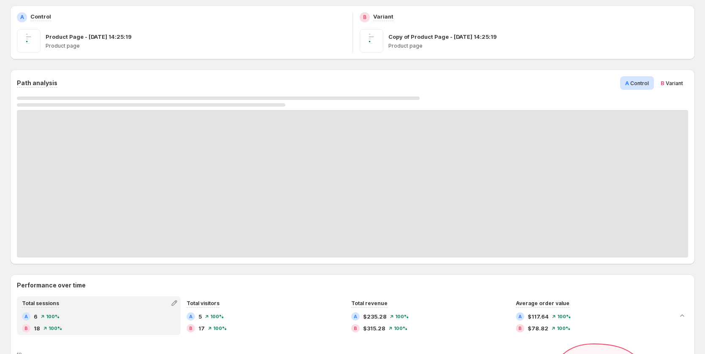
click at [675, 79] on span "B Variant" at bounding box center [671, 83] width 22 height 8
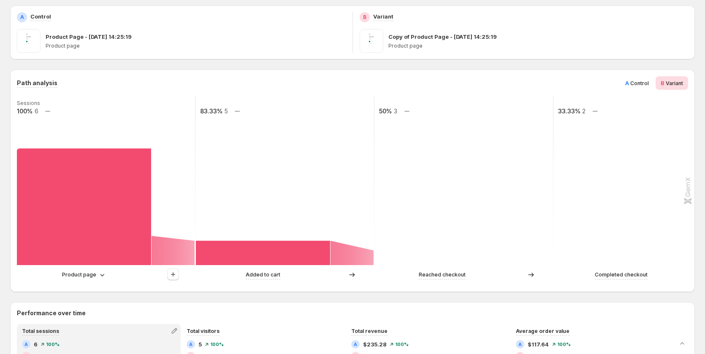
click at [645, 83] on span "Control" at bounding box center [639, 83] width 19 height 6
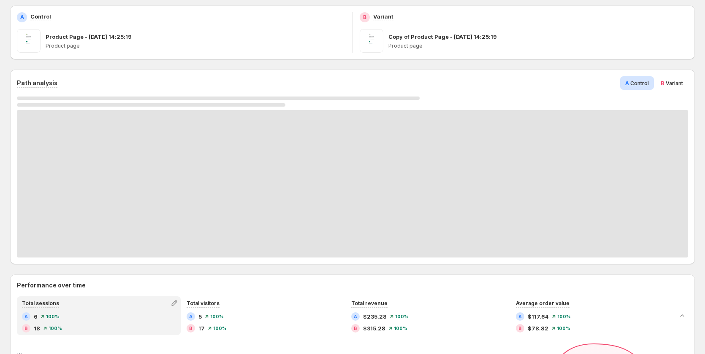
click at [664, 82] on span "B" at bounding box center [662, 83] width 4 height 7
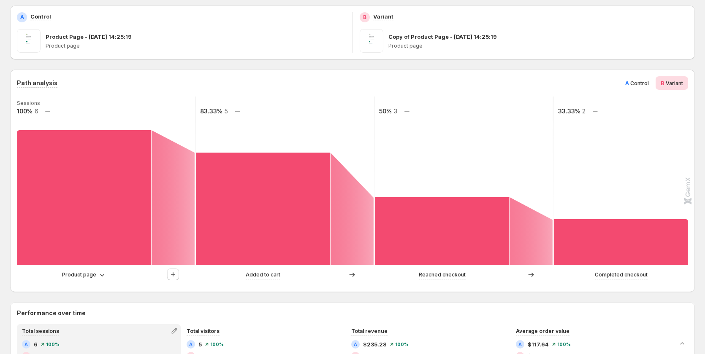
click at [629, 82] on span "A" at bounding box center [627, 83] width 4 height 7
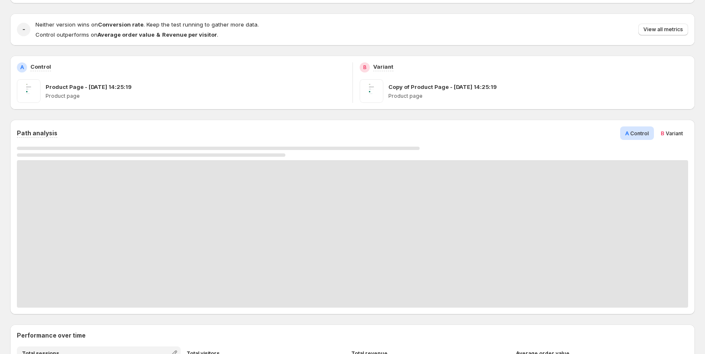
scroll to position [0, 0]
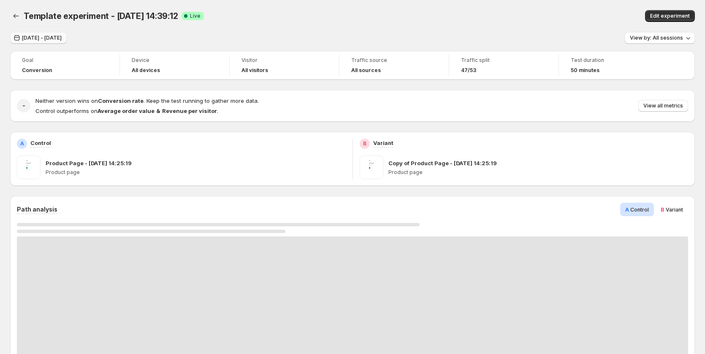
click at [59, 38] on span "Sep 10, 2025 - Sep 17, 2025" at bounding box center [42, 38] width 40 height 7
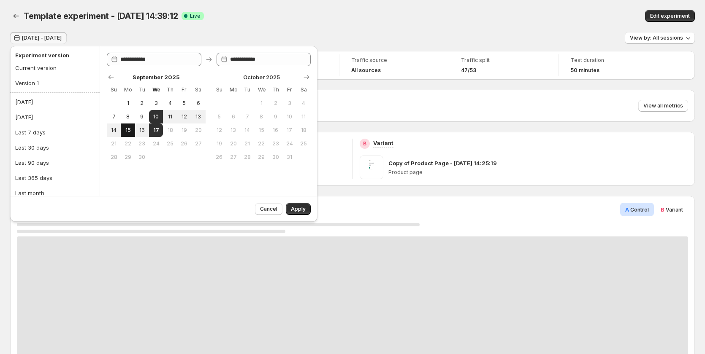
click at [126, 129] on span "15" at bounding box center [127, 130] width 7 height 7
type input "**********"
click at [149, 130] on button "17" at bounding box center [156, 131] width 14 height 14
type input "**********"
click at [305, 208] on span "Apply" at bounding box center [298, 209] width 15 height 7
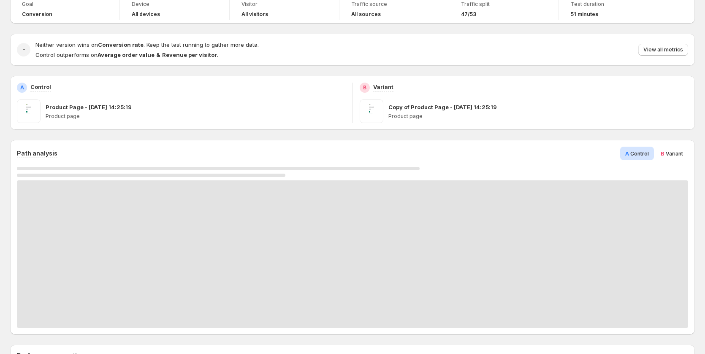
scroll to position [127, 0]
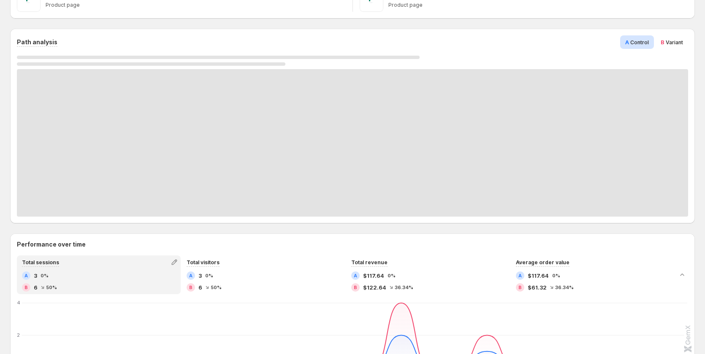
scroll to position [211, 0]
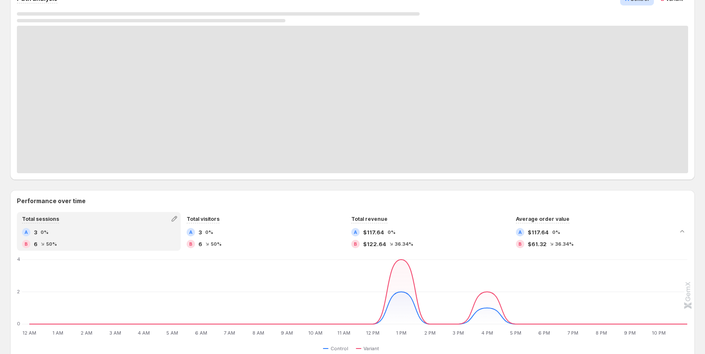
click at [187, 99] on div at bounding box center [352, 100] width 671 height 148
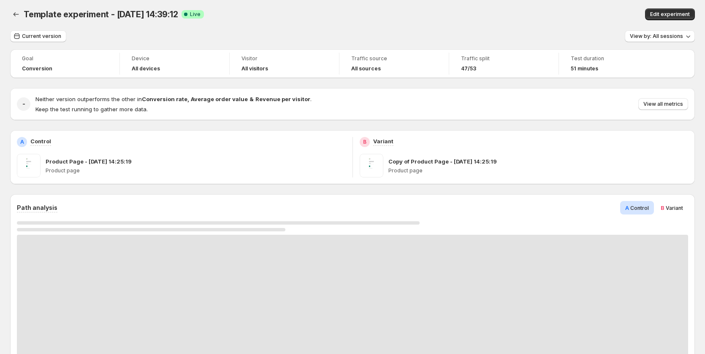
scroll to position [0, 0]
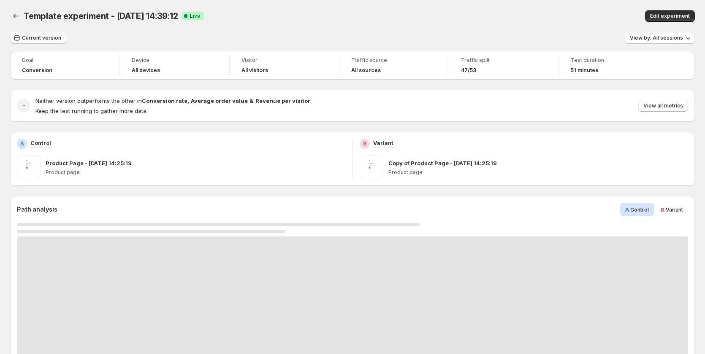
click at [44, 32] on button "Current version" at bounding box center [38, 38] width 56 height 12
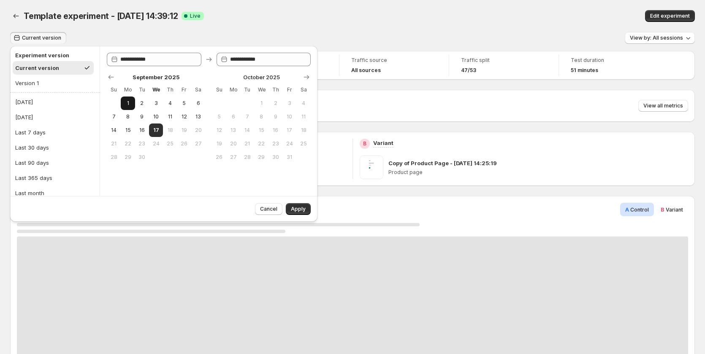
click at [127, 102] on span "1" at bounding box center [127, 103] width 7 height 7
type input "**********"
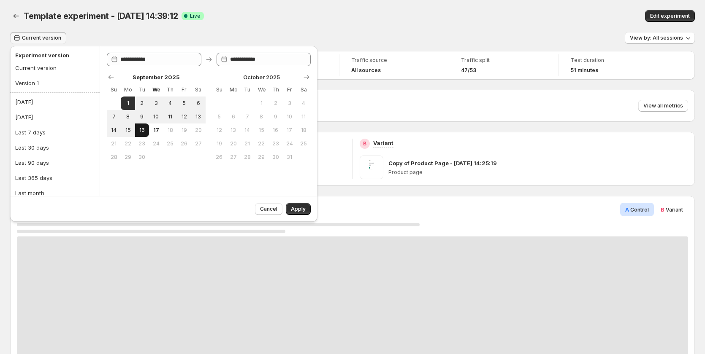
click at [141, 131] on span "16" at bounding box center [141, 130] width 7 height 7
type input "**********"
click at [301, 208] on span "Apply" at bounding box center [298, 209] width 15 height 7
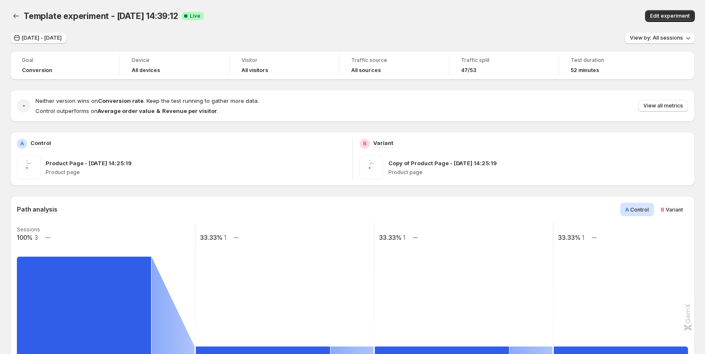
click at [51, 34] on button "[DATE] - [DATE]" at bounding box center [38, 38] width 57 height 12
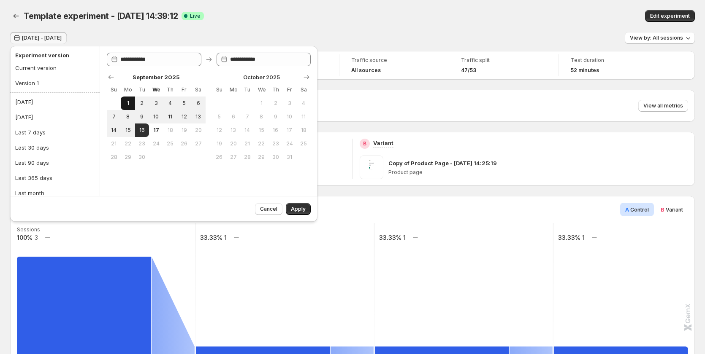
click at [129, 101] on span "1" at bounding box center [127, 103] width 7 height 7
click at [157, 130] on span "17" at bounding box center [155, 130] width 7 height 7
type input "**********"
click at [303, 205] on button "Apply" at bounding box center [298, 209] width 25 height 12
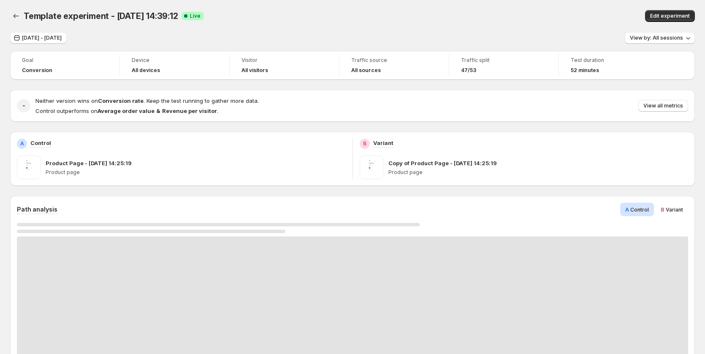
click at [682, 209] on span "Variant" at bounding box center [673, 210] width 17 height 6
click at [649, 206] on span "A Control" at bounding box center [637, 210] width 24 height 8
click at [62, 35] on span "Sep 01, 2025 - Sep 17, 2025" at bounding box center [42, 38] width 40 height 7
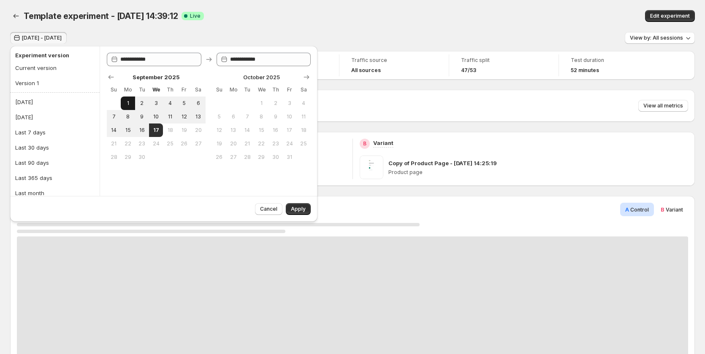
click at [123, 100] on button "1" at bounding box center [128, 104] width 14 height 14
click at [144, 134] on button "16" at bounding box center [142, 131] width 14 height 14
type input "**********"
click at [298, 207] on span "Apply" at bounding box center [298, 209] width 15 height 7
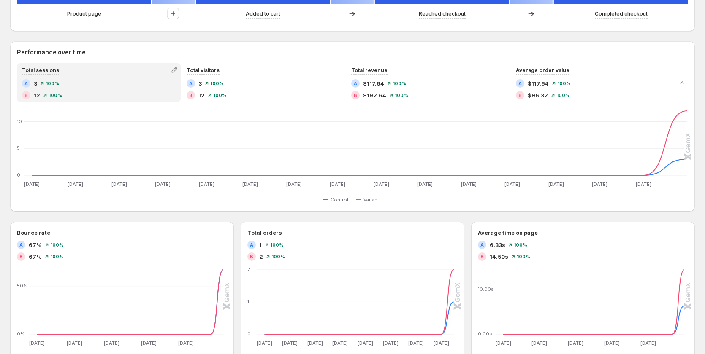
scroll to position [169, 0]
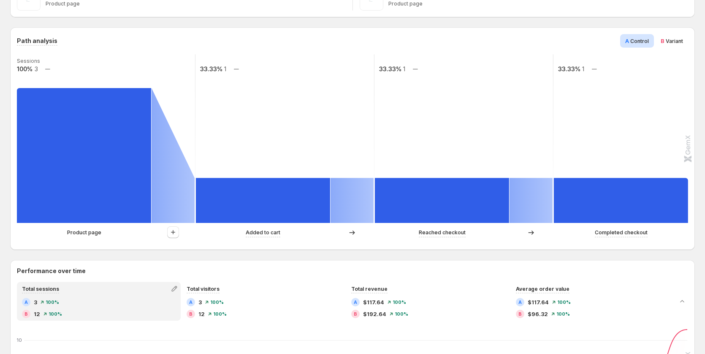
click at [671, 44] on span "Variant" at bounding box center [673, 41] width 17 height 6
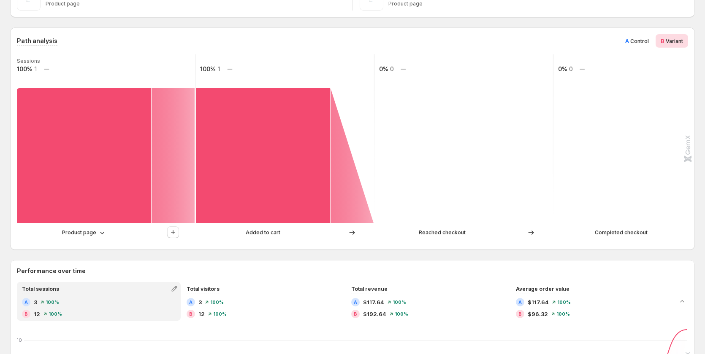
click at [636, 44] on span "A Control" at bounding box center [637, 41] width 24 height 8
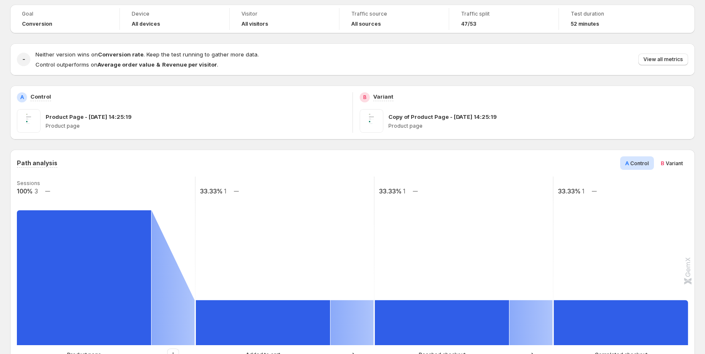
scroll to position [42, 0]
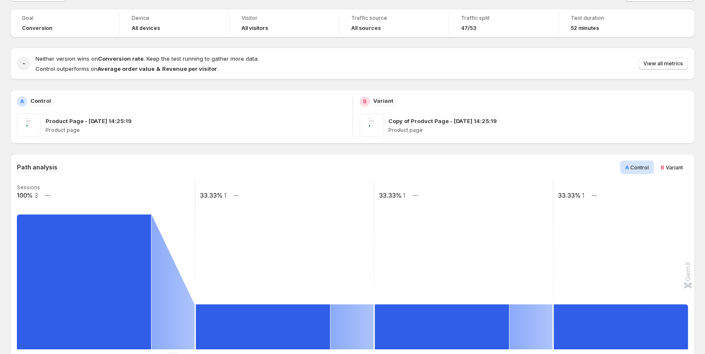
click at [679, 164] on span "B Variant" at bounding box center [671, 167] width 22 height 8
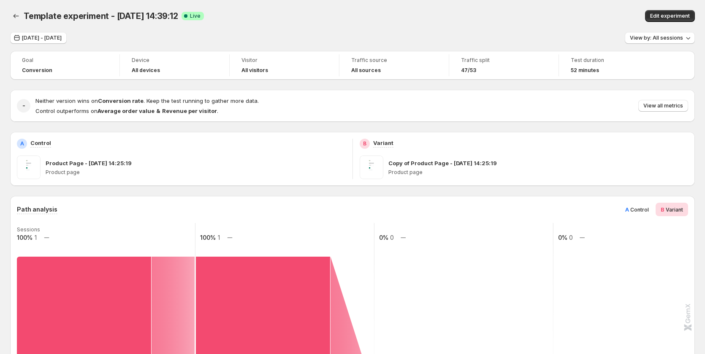
scroll to position [169, 0]
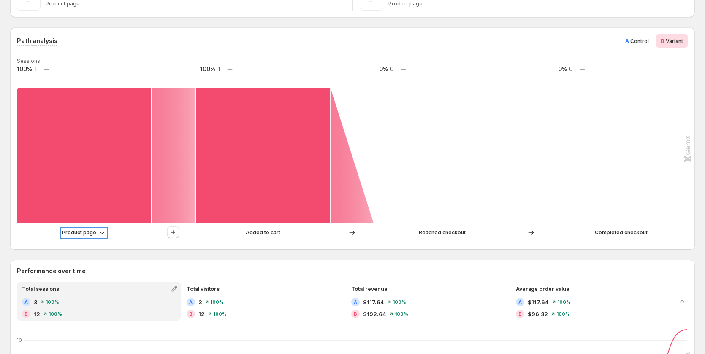
click at [96, 233] on div "Product page" at bounding box center [84, 233] width 44 height 8
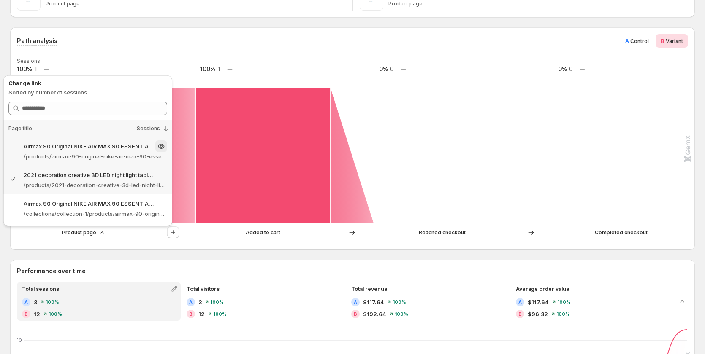
click at [110, 143] on p "Airmax 90 Original NIKE AIR MAX 90 ESSENTIAL men's Running Shoes Sport – Gemcom…" at bounding box center [89, 146] width 130 height 8
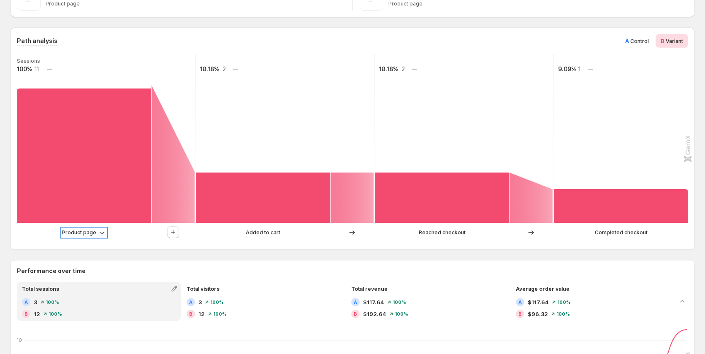
click at [92, 232] on p "Product page" at bounding box center [79, 233] width 34 height 8
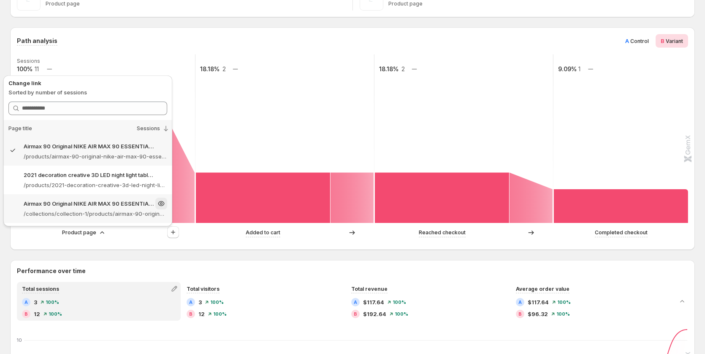
click at [97, 216] on p "/collections/collection-1/products/airmax-90-original-nike-air-max-90-essential…" at bounding box center [95, 214] width 143 height 8
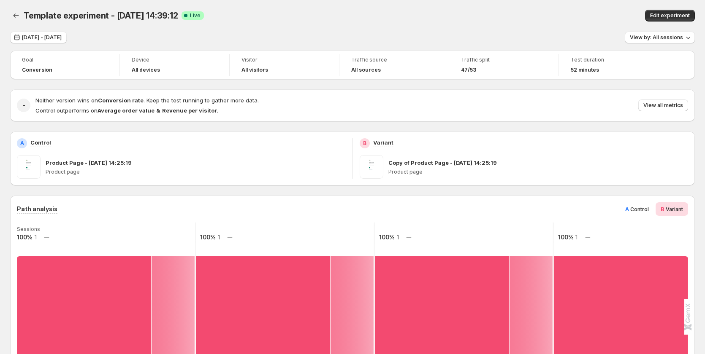
scroll to position [0, 0]
click at [49, 40] on span "Sep 01, 2025 - Sep 16, 2025" at bounding box center [42, 38] width 40 height 7
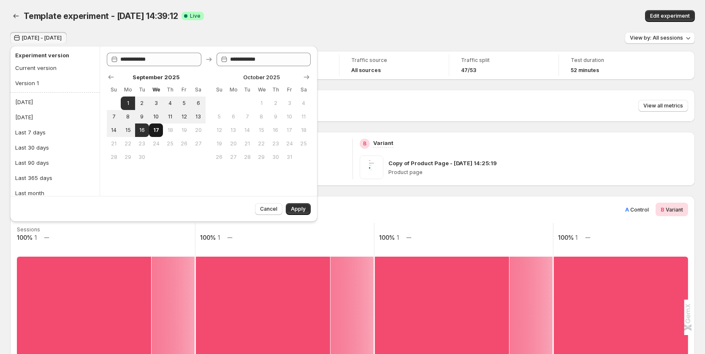
click at [155, 127] on button "17" at bounding box center [156, 131] width 14 height 14
type input "**********"
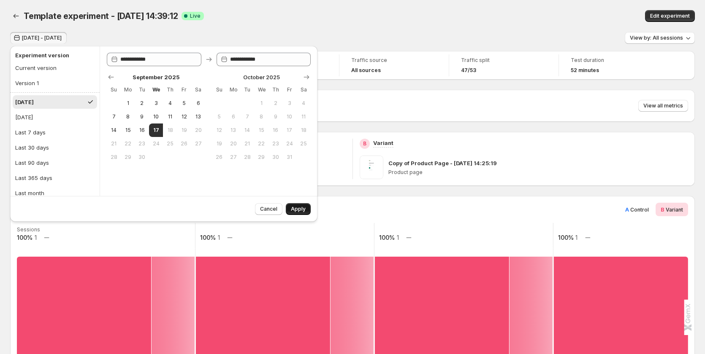
click at [307, 208] on button "Apply" at bounding box center [298, 209] width 25 height 12
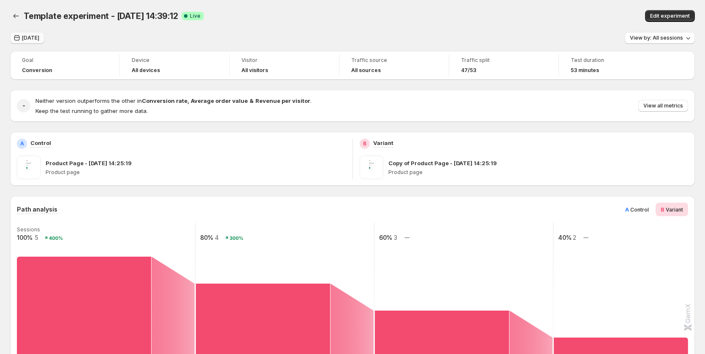
click at [30, 33] on button "Today" at bounding box center [27, 38] width 34 height 12
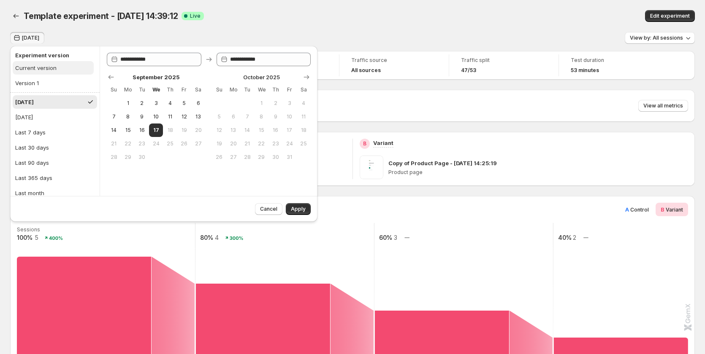
click at [52, 66] on div "Current version" at bounding box center [35, 68] width 41 height 8
click at [298, 213] on button "Apply" at bounding box center [298, 209] width 25 height 12
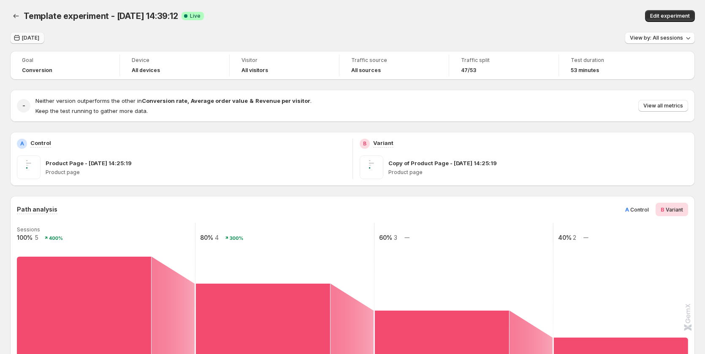
click at [36, 41] on span "[DATE]" at bounding box center [30, 38] width 17 height 7
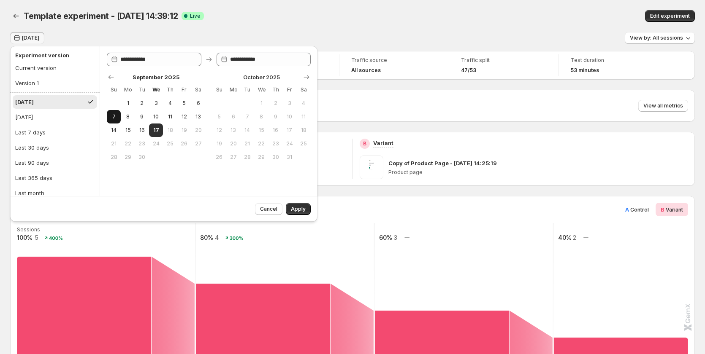
click at [118, 116] on button "7" at bounding box center [114, 117] width 14 height 14
type input "**********"
drag, startPoint x: 149, startPoint y: 133, endPoint x: 158, endPoint y: 131, distance: 9.1
click at [151, 133] on button "17" at bounding box center [156, 131] width 14 height 14
type input "**********"
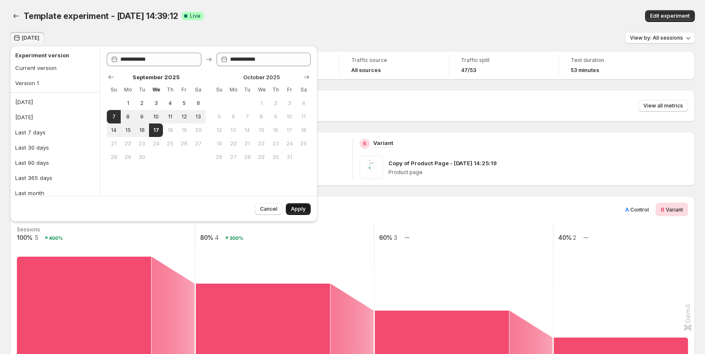
click at [293, 209] on span "Apply" at bounding box center [298, 209] width 15 height 7
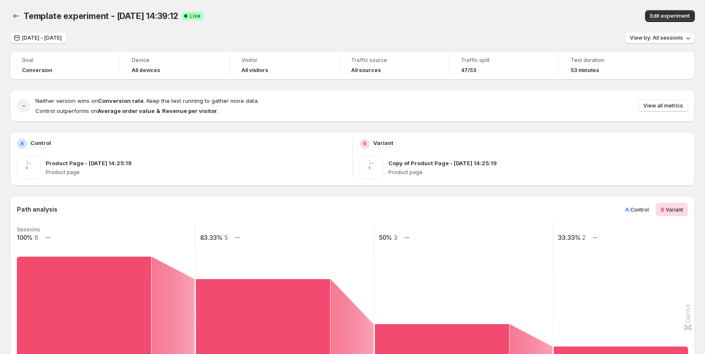
click at [649, 212] on span "Control" at bounding box center [639, 210] width 19 height 6
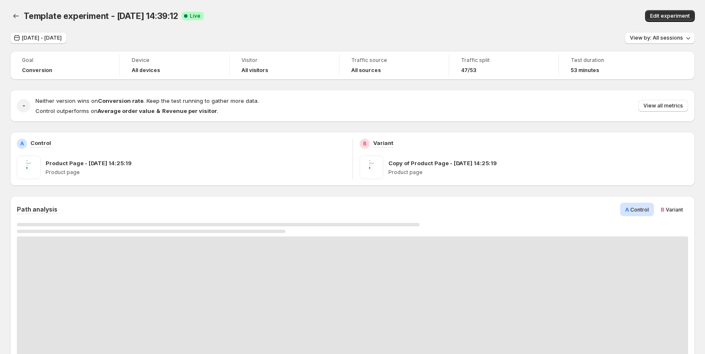
click at [673, 206] on span "B Variant" at bounding box center [671, 210] width 22 height 8
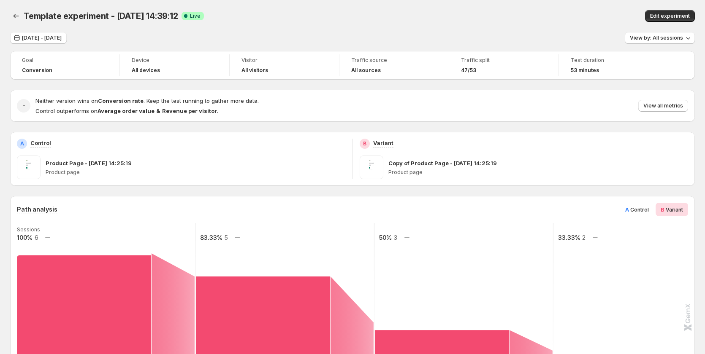
click at [640, 208] on span "Control" at bounding box center [639, 210] width 19 height 6
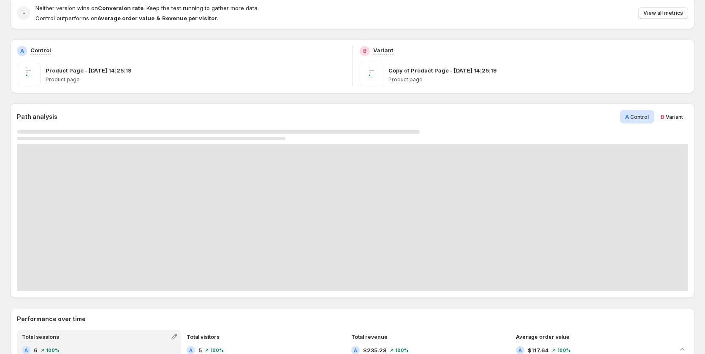
scroll to position [42, 0]
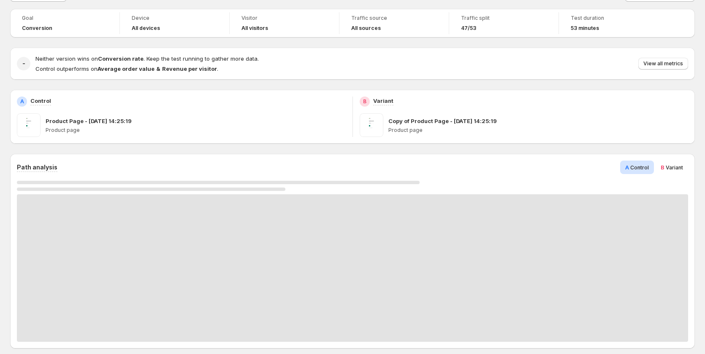
click at [665, 163] on div "B Variant" at bounding box center [671, 168] width 32 height 14
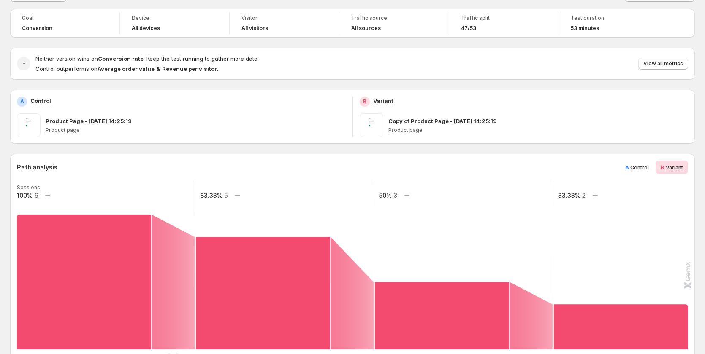
click at [640, 176] on div "Path analysis A Control B Variant Sessions 100% 6 83.33% 5 50% 3 33.33% 2 Produ…" at bounding box center [352, 265] width 671 height 209
click at [648, 170] on span "Control" at bounding box center [639, 168] width 19 height 6
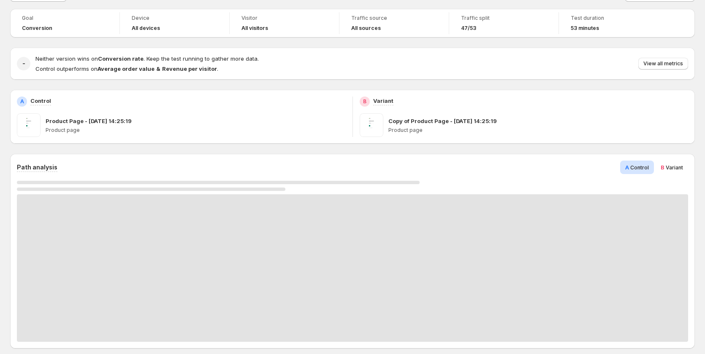
scroll to position [0, 0]
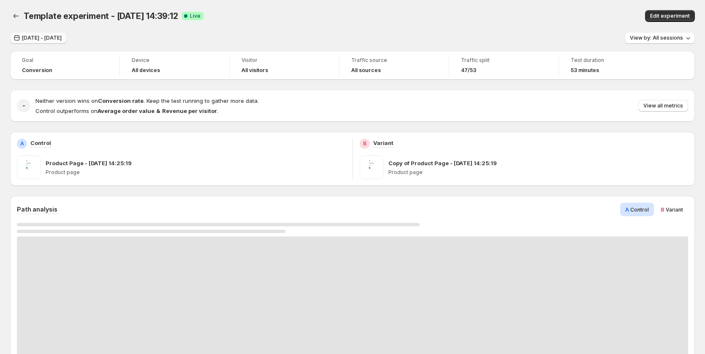
click at [57, 39] on span "Sep 07, 2025 - Sep 17, 2025" at bounding box center [42, 38] width 40 height 7
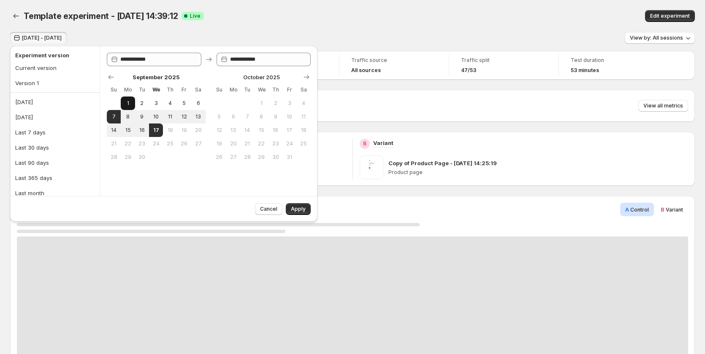
click at [133, 99] on button "1" at bounding box center [128, 104] width 14 height 14
type input "**********"
click at [157, 128] on span "17" at bounding box center [155, 130] width 7 height 7
type input "**********"
click at [299, 209] on span "Apply" at bounding box center [298, 209] width 15 height 7
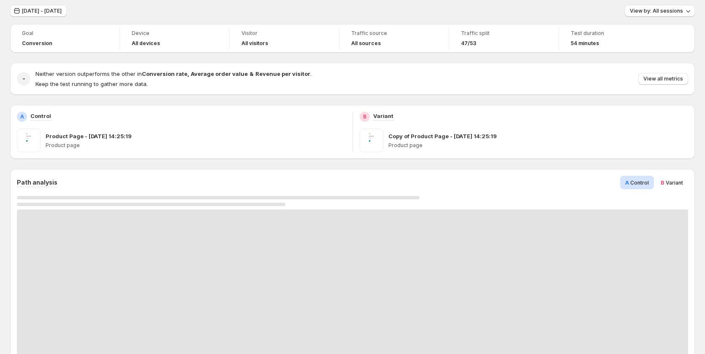
scroll to position [42, 0]
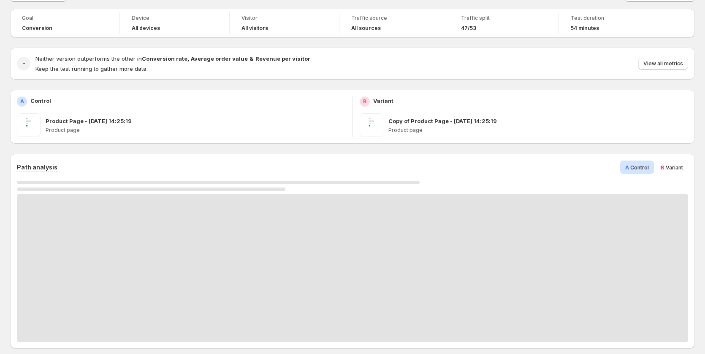
click at [676, 168] on span "Variant" at bounding box center [673, 168] width 17 height 6
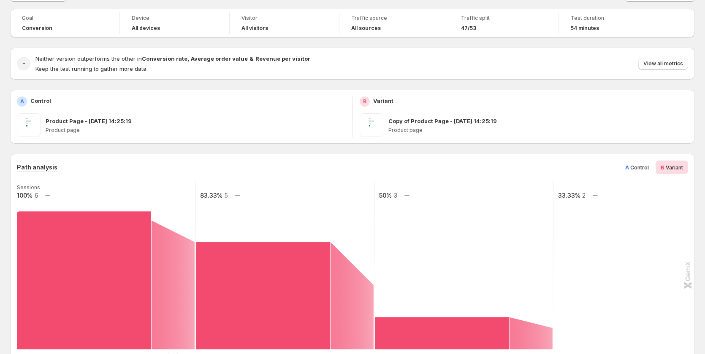
click at [644, 163] on span "A Control" at bounding box center [637, 167] width 24 height 8
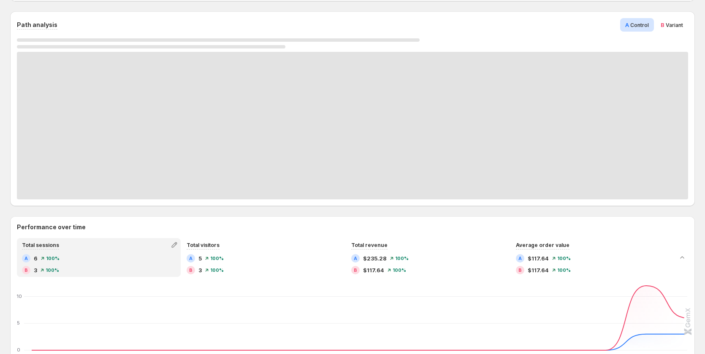
scroll to position [84, 0]
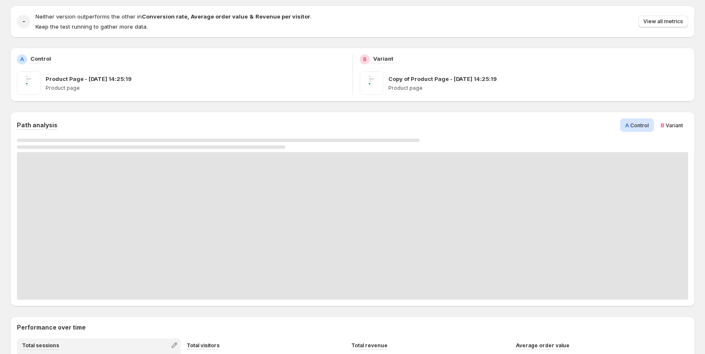
click at [676, 125] on span "Variant" at bounding box center [673, 125] width 17 height 6
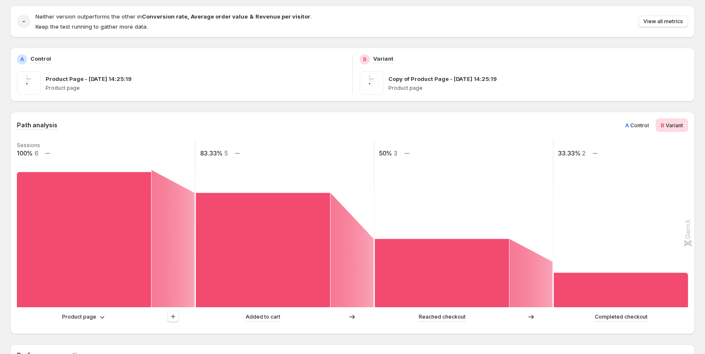
click at [644, 127] on span "Control" at bounding box center [639, 125] width 19 height 6
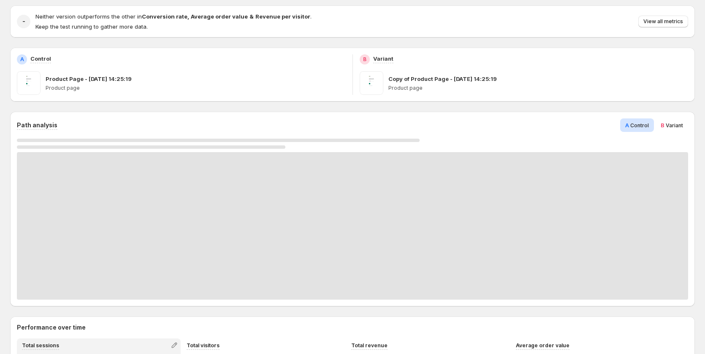
click at [681, 124] on span "Variant" at bounding box center [673, 125] width 17 height 6
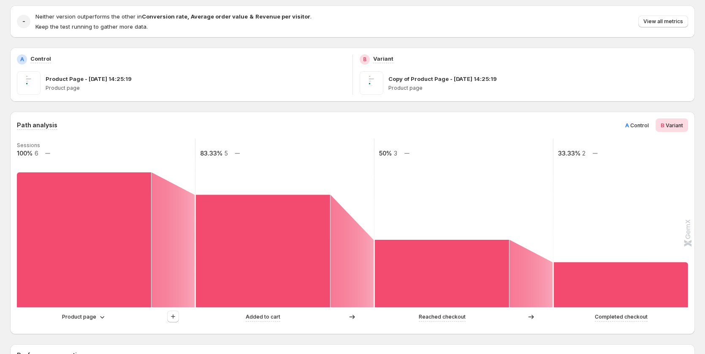
click at [646, 125] on span "Control" at bounding box center [639, 125] width 19 height 6
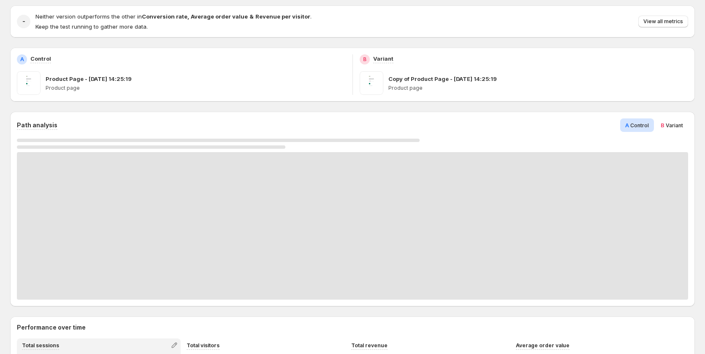
click at [670, 127] on span "Variant" at bounding box center [673, 125] width 17 height 6
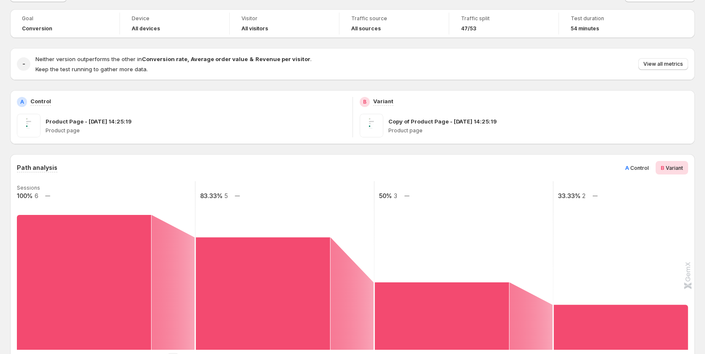
scroll to position [0, 0]
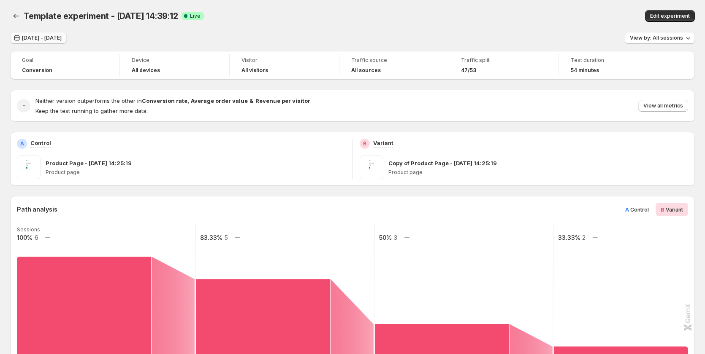
click at [61, 38] on span "Sep 01, 2025 - Sep 17, 2025" at bounding box center [42, 38] width 40 height 7
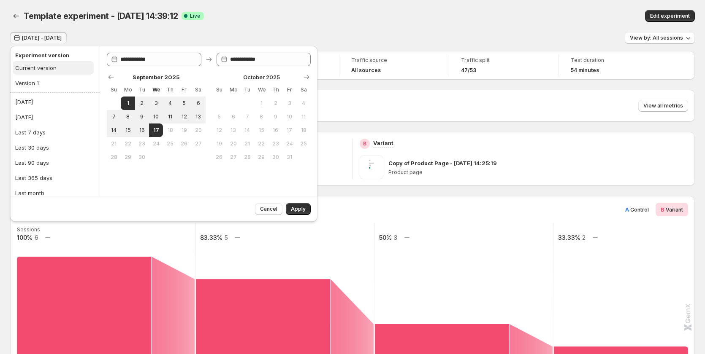
click at [56, 68] on button "Current version" at bounding box center [53, 68] width 81 height 14
type input "**********"
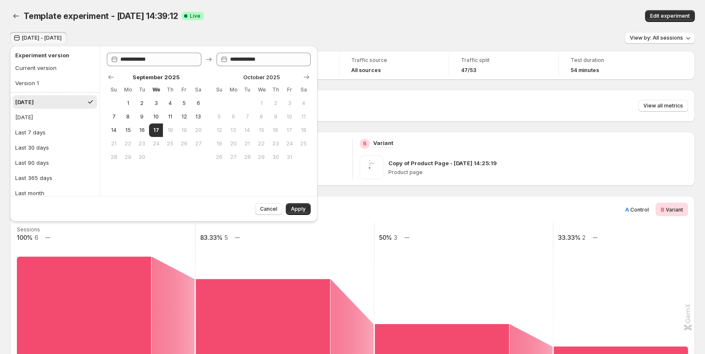
click at [38, 60] on div "Experiment version" at bounding box center [53, 55] width 81 height 11
click at [39, 66] on div "Current version" at bounding box center [35, 68] width 41 height 8
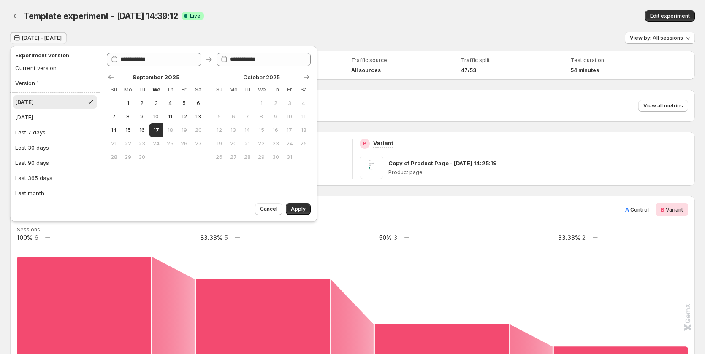
drag, startPoint x: 300, startPoint y: 212, endPoint x: 312, endPoint y: 209, distance: 11.7
click at [301, 212] on span "Apply" at bounding box center [298, 209] width 15 height 7
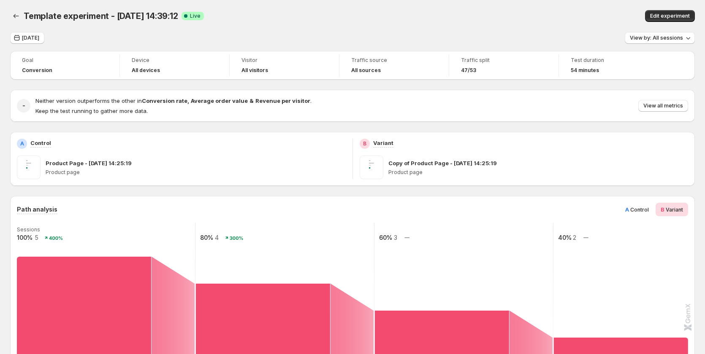
click at [638, 211] on span "Control" at bounding box center [639, 210] width 19 height 6
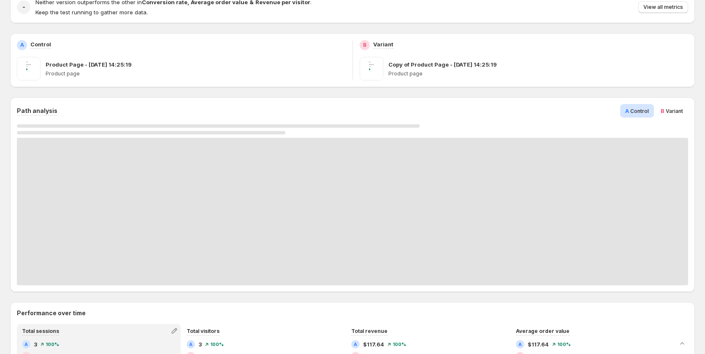
scroll to position [169, 0]
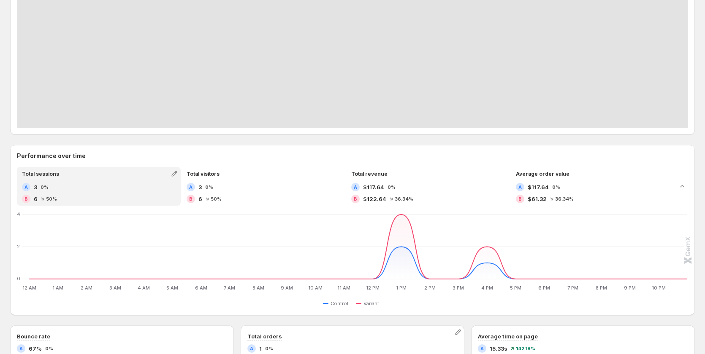
scroll to position [49, 0]
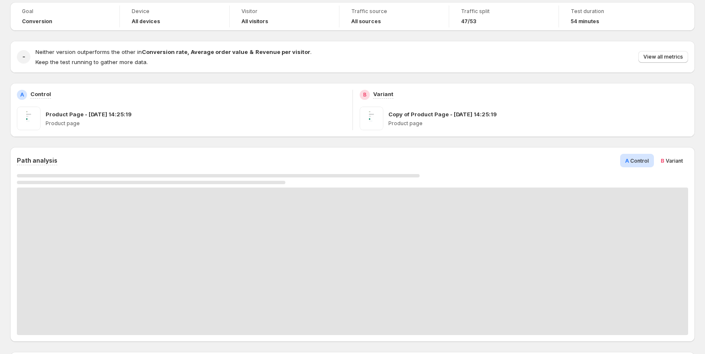
click at [514, 230] on div at bounding box center [352, 262] width 671 height 148
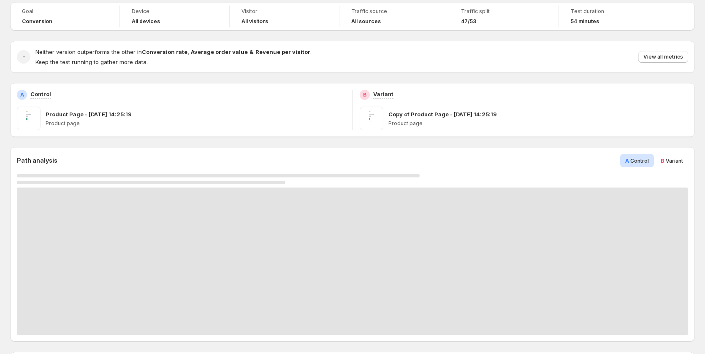
click at [514, 230] on div at bounding box center [352, 262] width 671 height 148
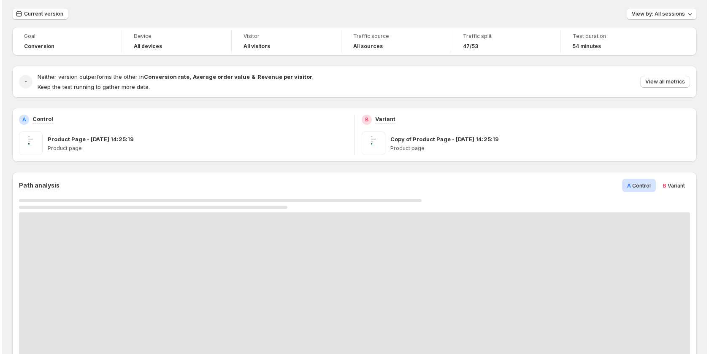
scroll to position [0, 0]
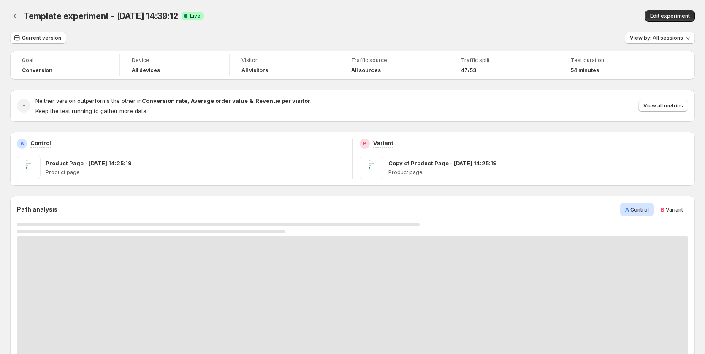
click at [620, 15] on div "Edit experiment" at bounding box center [560, 16] width 269 height 12
click at [662, 11] on button "Edit experiment" at bounding box center [670, 16] width 50 height 12
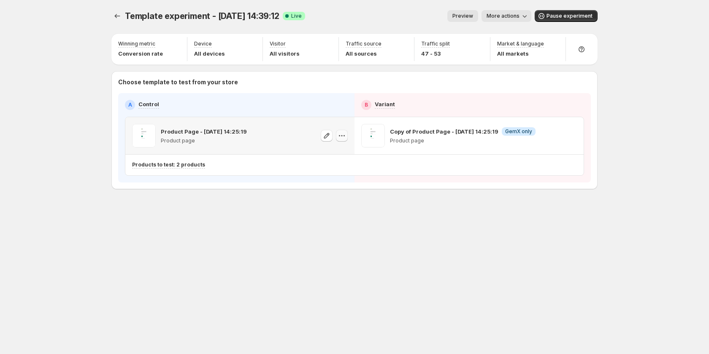
click at [343, 136] on icon "button" at bounding box center [342, 136] width 8 height 8
click at [573, 136] on icon "button" at bounding box center [573, 135] width 1 height 1
click at [519, 14] on span "More actions" at bounding box center [503, 16] width 33 height 7
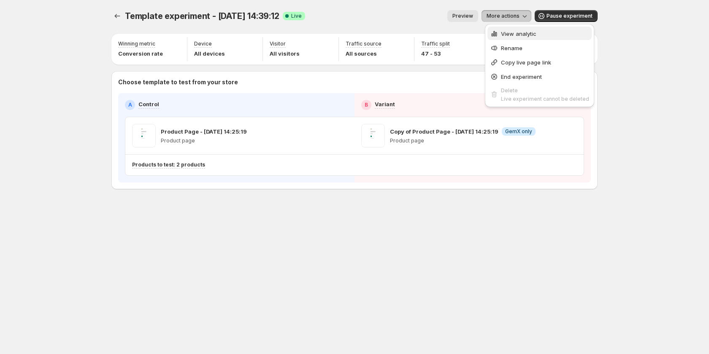
click at [514, 31] on span "View analytic" at bounding box center [518, 33] width 35 height 7
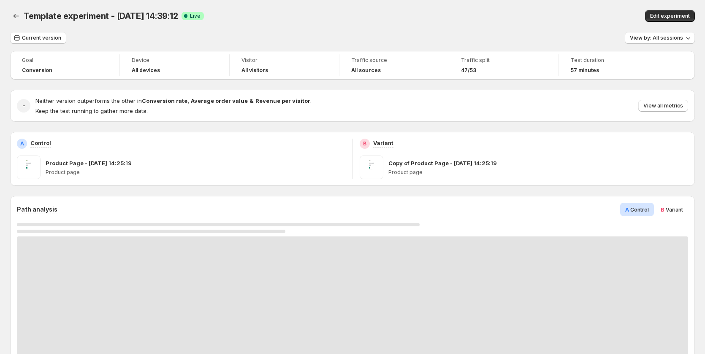
click at [675, 209] on span "Variant" at bounding box center [673, 210] width 17 height 6
click at [640, 211] on span "Control" at bounding box center [639, 210] width 19 height 6
click at [673, 211] on span "Variant" at bounding box center [673, 210] width 17 height 6
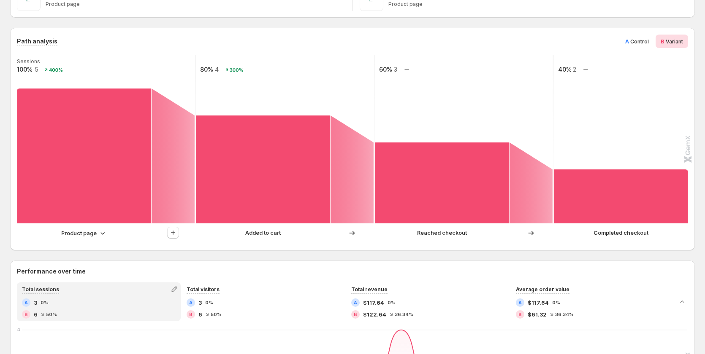
scroll to position [169, 0]
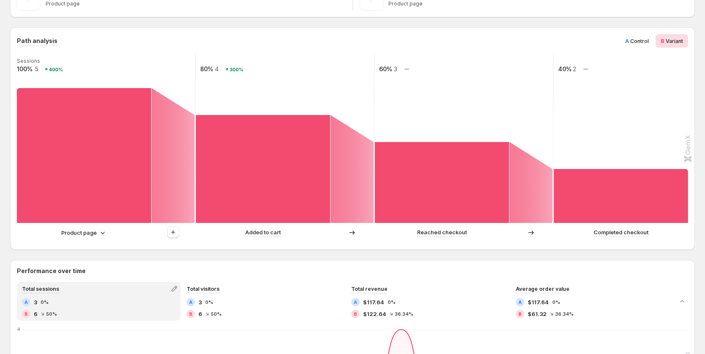
click at [103, 232] on icon at bounding box center [102, 233] width 8 height 8
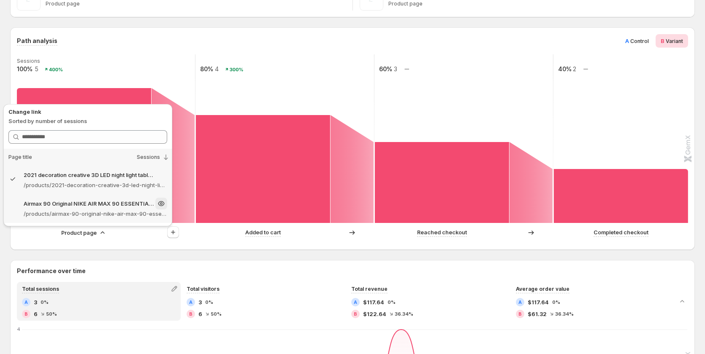
click at [99, 206] on p "Airmax 90 Original NIKE AIR MAX 90 ESSENTIAL men's Running Shoes Sport – Gemcom…" at bounding box center [89, 204] width 130 height 8
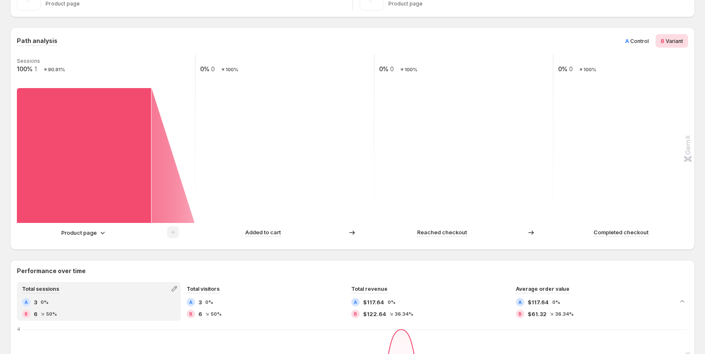
click at [97, 234] on div "Product page" at bounding box center [84, 233] width 46 height 8
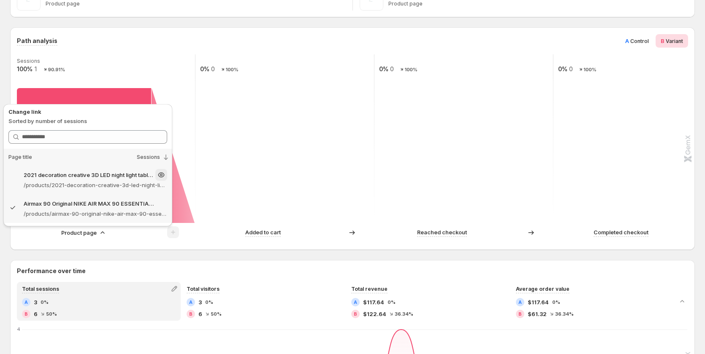
click at [111, 179] on p "2021 decoration creative 3D LED night light table lamp children bedroo – Gemcom…" at bounding box center [89, 175] width 130 height 8
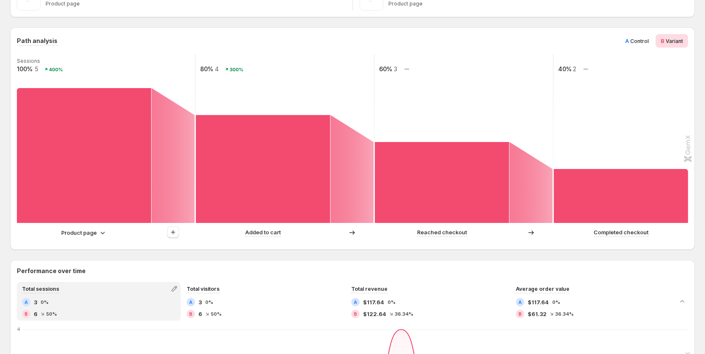
click at [89, 238] on div "Product page" at bounding box center [106, 233] width 178 height 12
click at [92, 233] on p "Product page" at bounding box center [78, 233] width 35 height 8
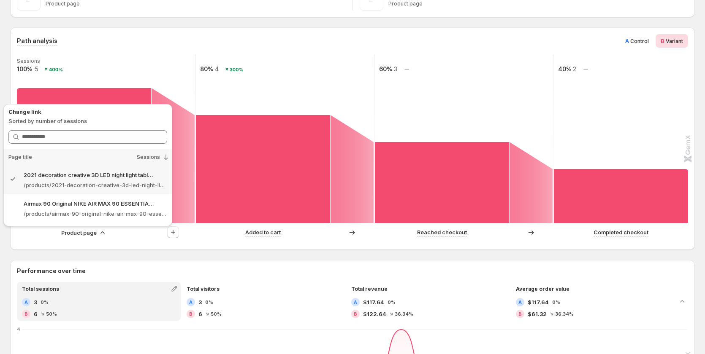
click at [92, 233] on p "Product page" at bounding box center [78, 233] width 35 height 8
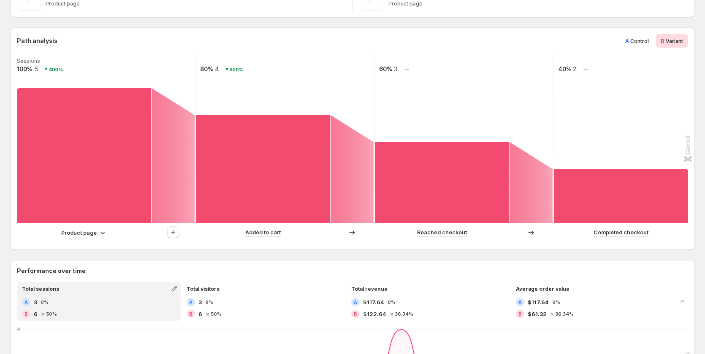
click at [642, 46] on div "A Control" at bounding box center [637, 41] width 34 height 14
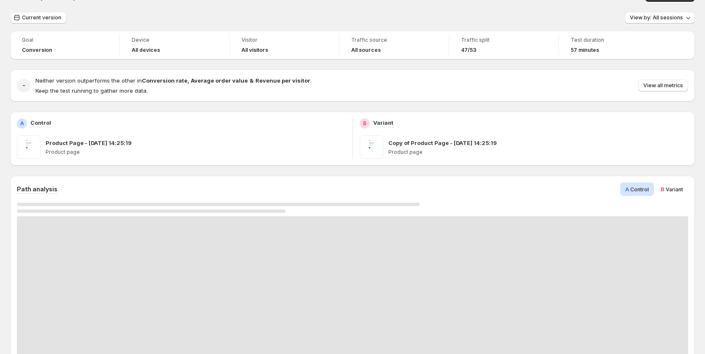
scroll to position [0, 0]
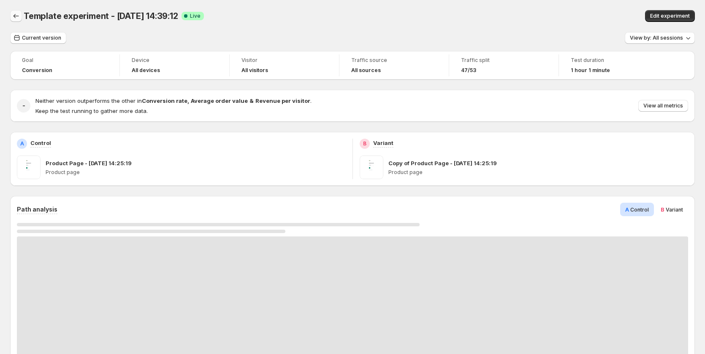
click at [16, 16] on icon "Back" at bounding box center [16, 16] width 8 height 8
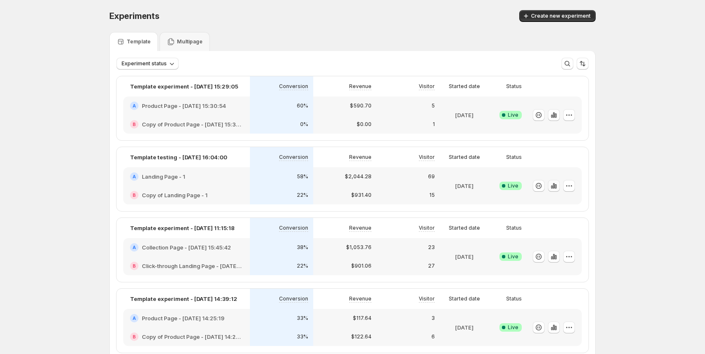
click at [558, 188] on icon "button" at bounding box center [553, 186] width 8 height 8
click at [555, 257] on icon "button" at bounding box center [554, 256] width 2 height 5
click at [558, 113] on icon "button" at bounding box center [553, 115] width 8 height 8
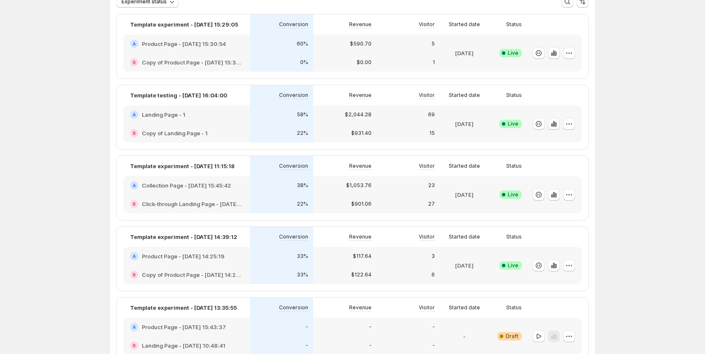
scroll to position [127, 0]
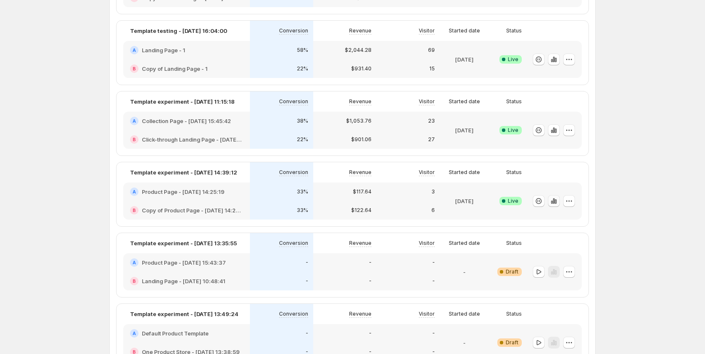
click at [556, 203] on icon "button" at bounding box center [556, 202] width 2 height 5
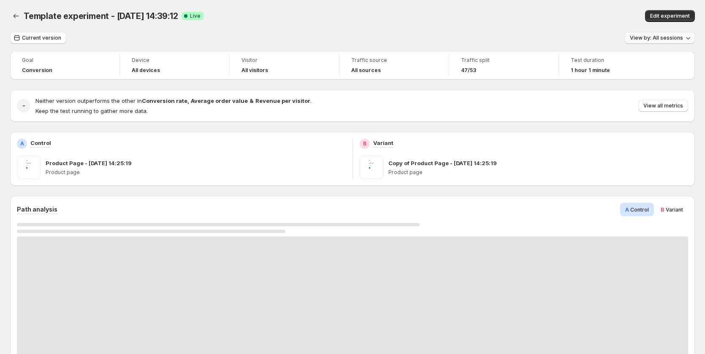
click at [667, 37] on span "View by: All sessions" at bounding box center [656, 38] width 53 height 7
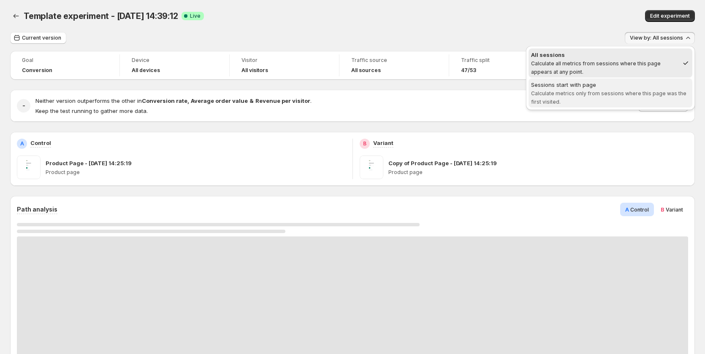
click at [602, 95] on span "Calculate metrics only from sessions where this page was the first visited." at bounding box center [608, 97] width 155 height 15
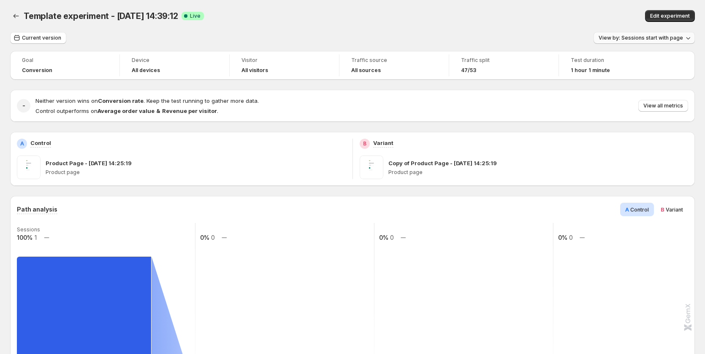
click at [645, 40] on div "View by: Sessions start with page" at bounding box center [643, 38] width 101 height 12
click at [646, 40] on span "View by: Sessions start with page" at bounding box center [640, 38] width 84 height 7
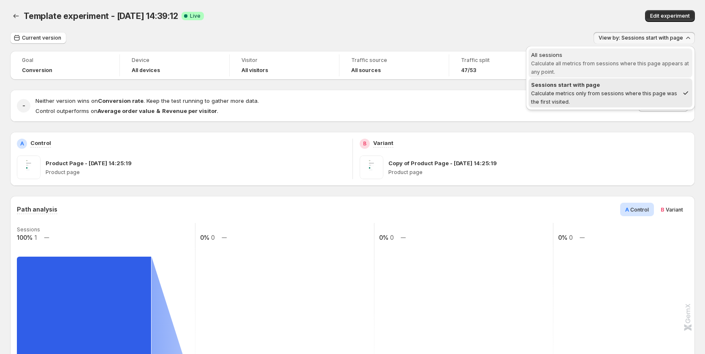
click at [606, 59] on div "All sessions" at bounding box center [610, 55] width 159 height 8
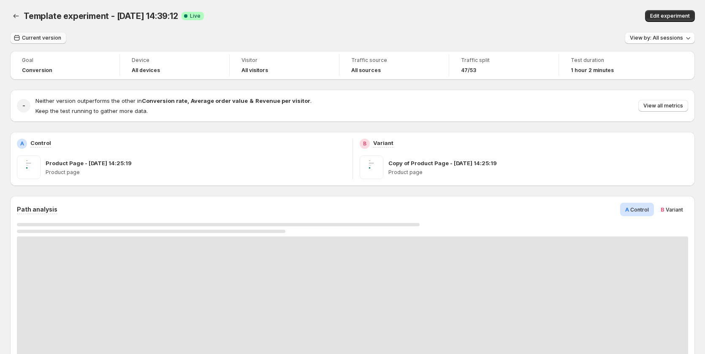
click at [45, 40] on span "Current version" at bounding box center [41, 38] width 39 height 7
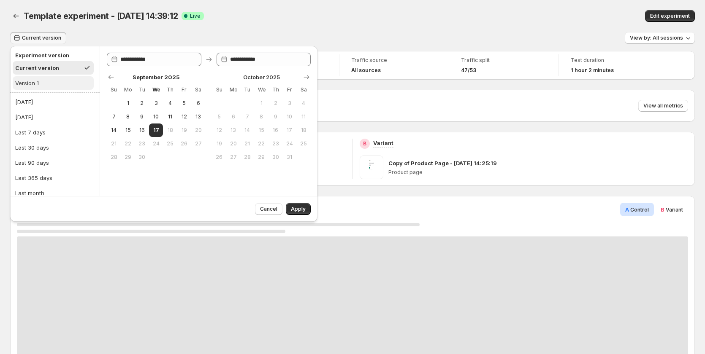
click at [57, 85] on button "Version 1" at bounding box center [53, 83] width 81 height 14
type input "**********"
click at [297, 206] on button "Apply" at bounding box center [298, 209] width 25 height 12
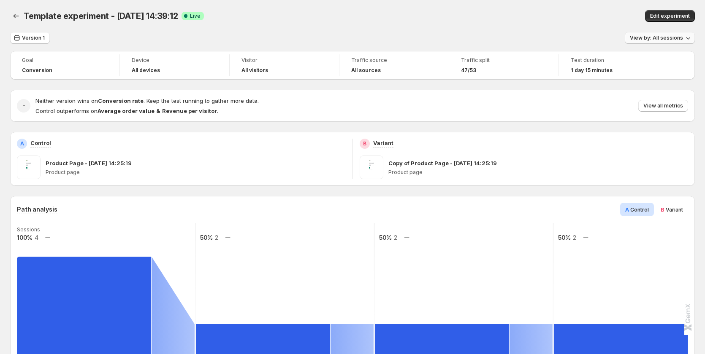
click at [679, 37] on span "View by: All sessions" at bounding box center [656, 38] width 53 height 7
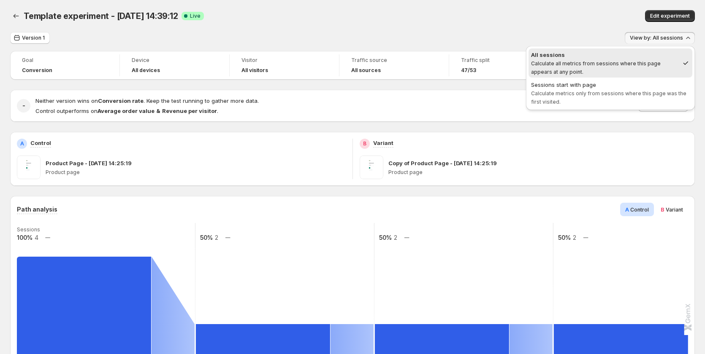
click at [679, 37] on span "View by: All sessions" at bounding box center [656, 38] width 53 height 7
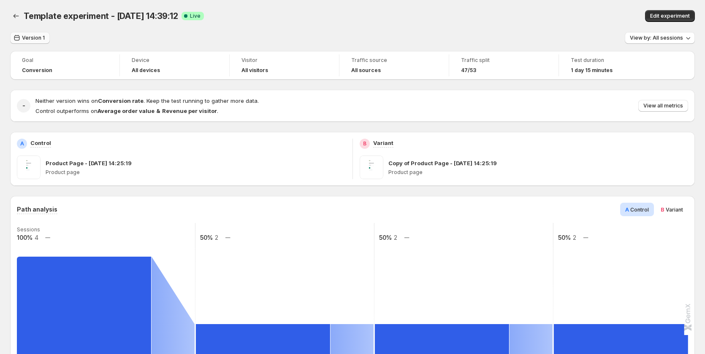
click at [37, 41] on span "Version 1" at bounding box center [33, 38] width 23 height 7
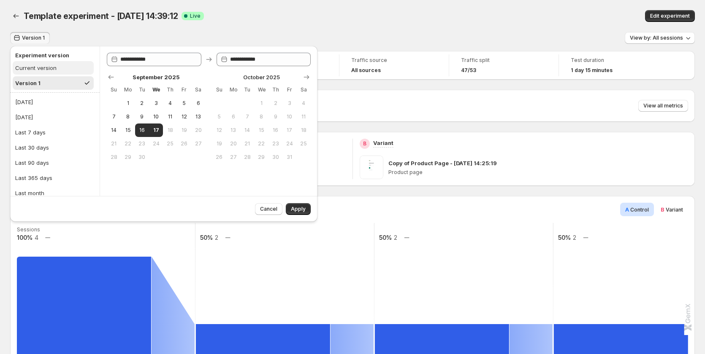
click at [56, 72] on button "Current version" at bounding box center [53, 68] width 81 height 14
type input "**********"
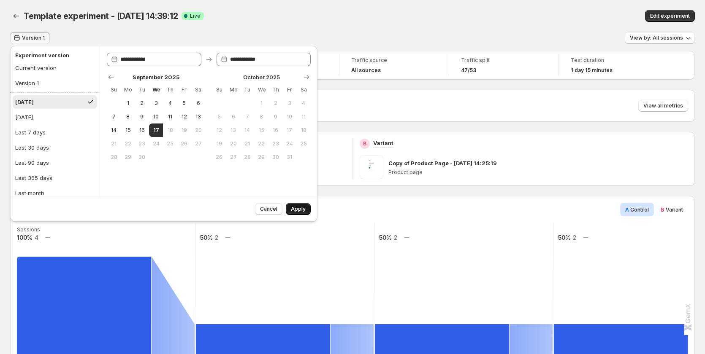
click at [306, 209] on button "Apply" at bounding box center [298, 209] width 25 height 12
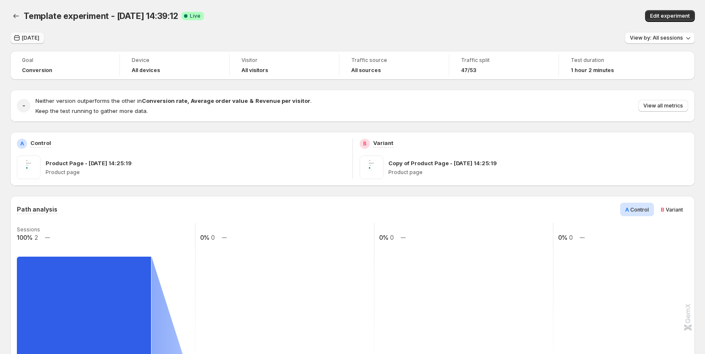
click at [35, 36] on span "[DATE]" at bounding box center [30, 38] width 17 height 7
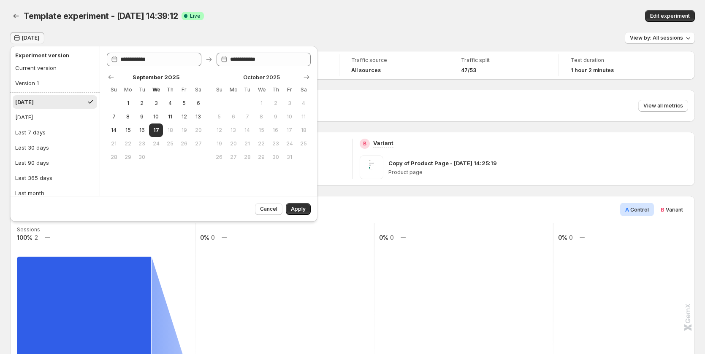
click at [436, 15] on div "Edit experiment" at bounding box center [560, 16] width 269 height 12
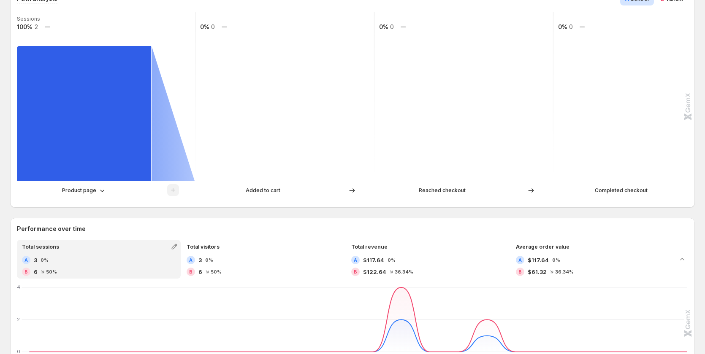
scroll to position [84, 0]
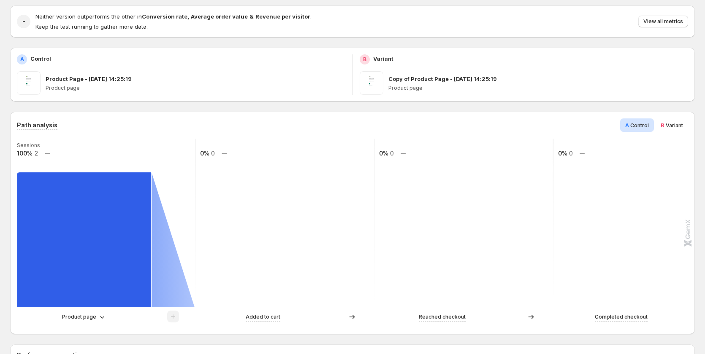
click at [663, 132] on div "Path analysis A Control B Variant Sessions 100% 2 0% 0 0% 0 0% 0 Product page A…" at bounding box center [352, 223] width 671 height 209
click at [664, 124] on span "B" at bounding box center [662, 125] width 4 height 7
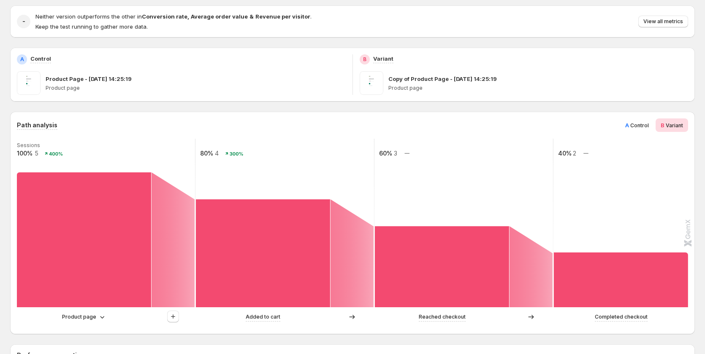
click at [619, 129] on div "Path analysis A Control B Variant" at bounding box center [352, 126] width 671 height 14
click at [629, 128] on span "A" at bounding box center [627, 125] width 4 height 7
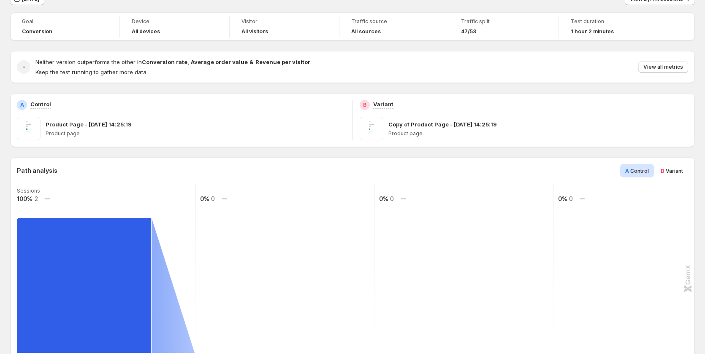
scroll to position [0, 0]
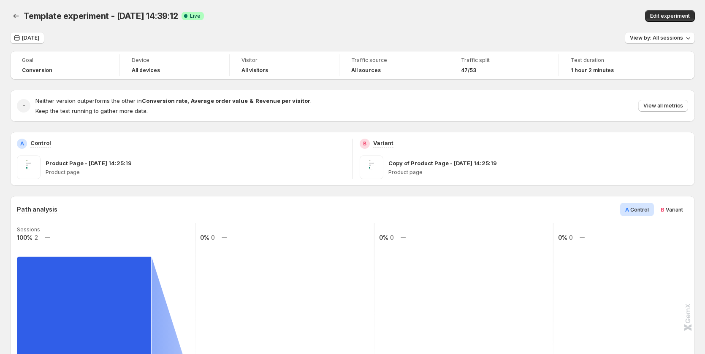
click at [70, 32] on div "Template experiment - [DATE] 14:39:12. This page is ready Template experiment -…" at bounding box center [352, 16] width 684 height 32
click at [26, 35] on span "[DATE]" at bounding box center [30, 38] width 17 height 7
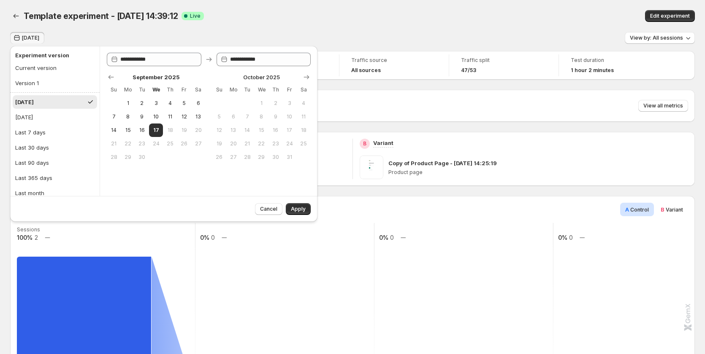
click at [105, 29] on div "Template experiment - [DATE] 14:39:12. This page is ready Template experiment -…" at bounding box center [352, 16] width 684 height 32
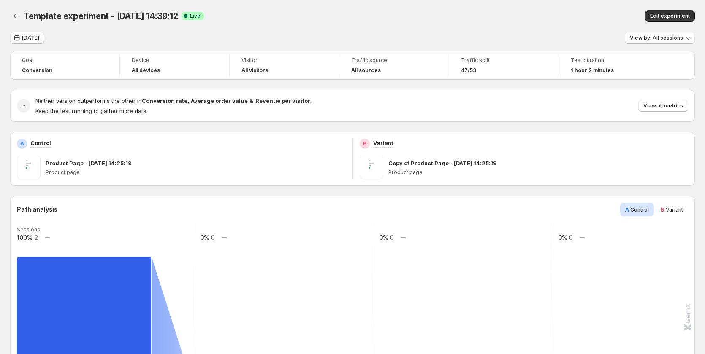
click at [32, 36] on span "[DATE]" at bounding box center [30, 38] width 17 height 7
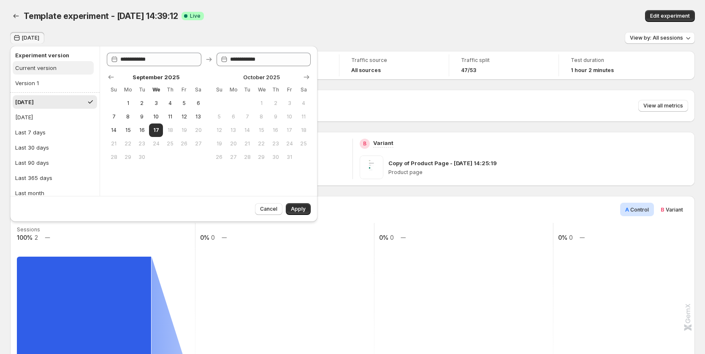
click at [57, 72] on button "Current version" at bounding box center [53, 68] width 81 height 14
click at [135, 28] on div "Template experiment - [DATE] 14:39:12. This page is ready Template experiment -…" at bounding box center [352, 16] width 684 height 32
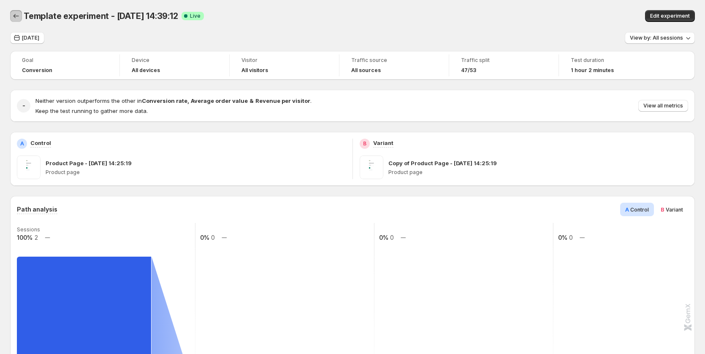
click at [19, 18] on icon "Back" at bounding box center [16, 16] width 8 height 8
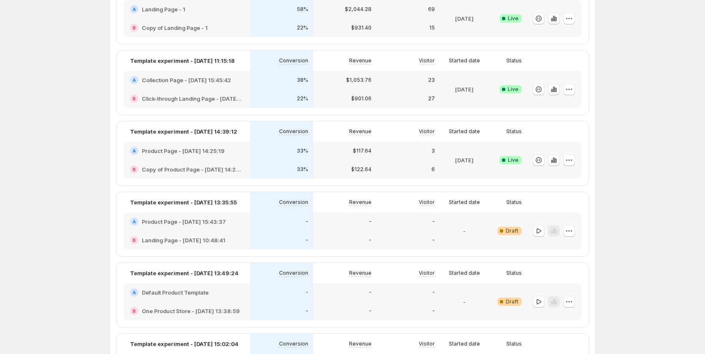
scroll to position [169, 0]
click at [553, 159] on icon "button" at bounding box center [553, 159] width 8 height 8
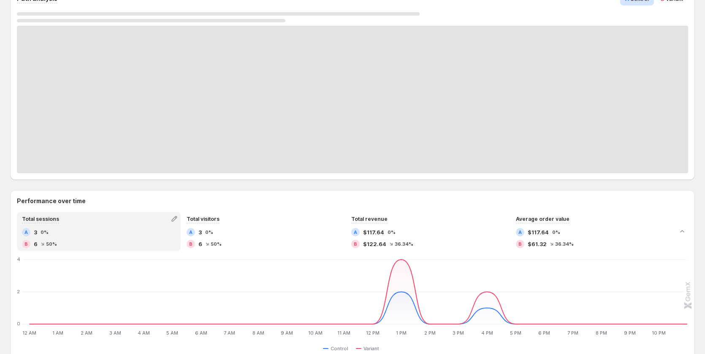
scroll to position [42, 0]
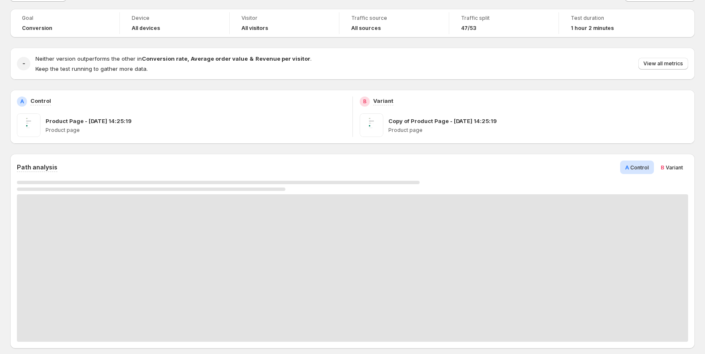
click at [670, 165] on span "Variant" at bounding box center [673, 168] width 17 height 6
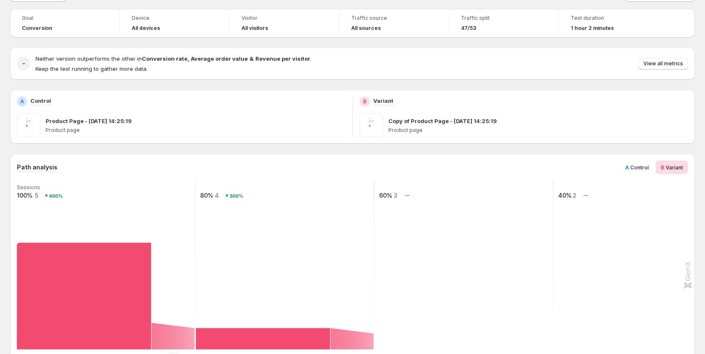
click at [638, 167] on span "Control" at bounding box center [639, 168] width 19 height 6
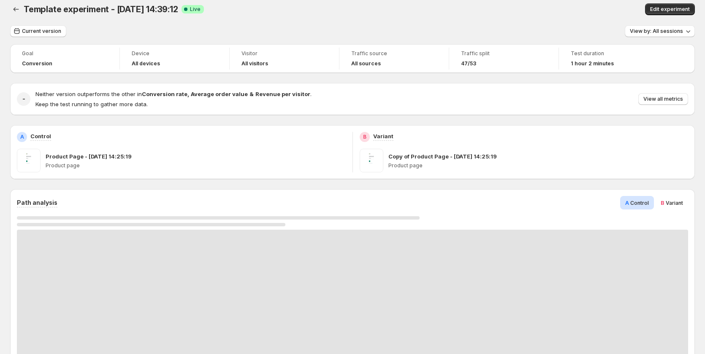
scroll to position [0, 0]
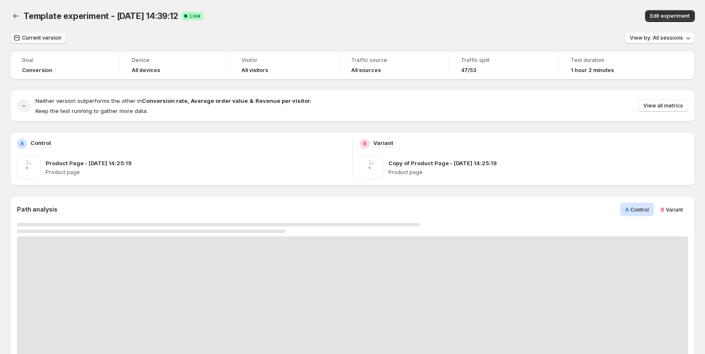
click at [44, 37] on span "Current version" at bounding box center [41, 38] width 39 height 7
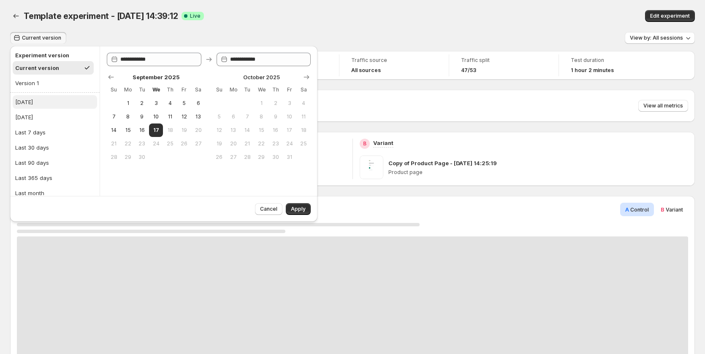
click at [45, 99] on button "[DATE]" at bounding box center [55, 102] width 84 height 14
click at [298, 211] on span "Apply" at bounding box center [298, 209] width 15 height 7
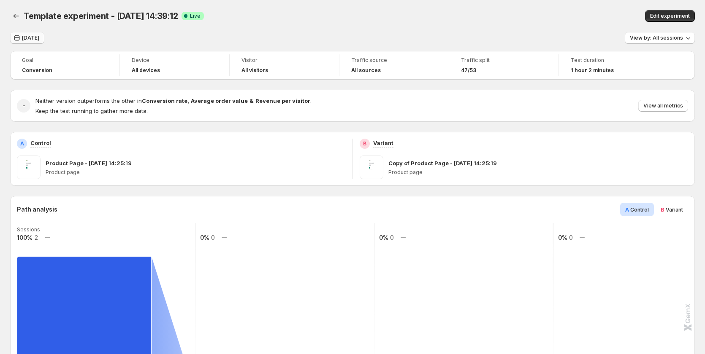
click at [35, 42] on button "[DATE]" at bounding box center [27, 38] width 34 height 12
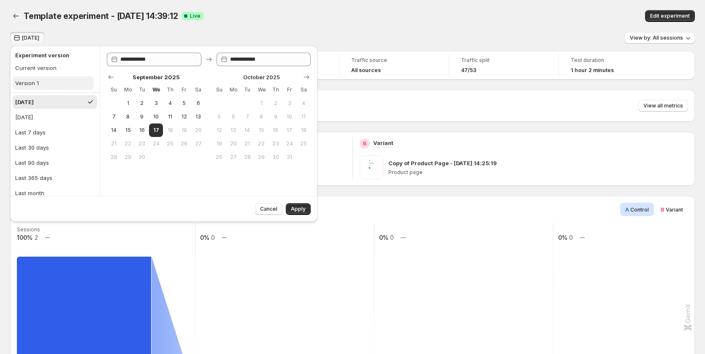
click at [46, 88] on button "Version 1" at bounding box center [53, 83] width 81 height 14
type input "**********"
drag, startPoint x: 300, startPoint y: 209, endPoint x: 298, endPoint y: 198, distance: 10.8
click at [301, 209] on span "Apply" at bounding box center [298, 209] width 15 height 7
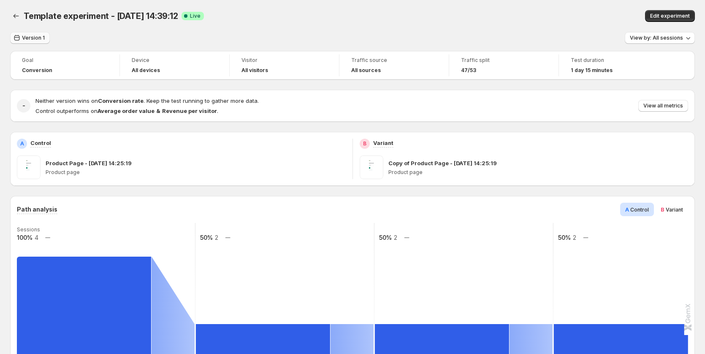
click at [42, 38] on span "Version 1" at bounding box center [33, 38] width 23 height 7
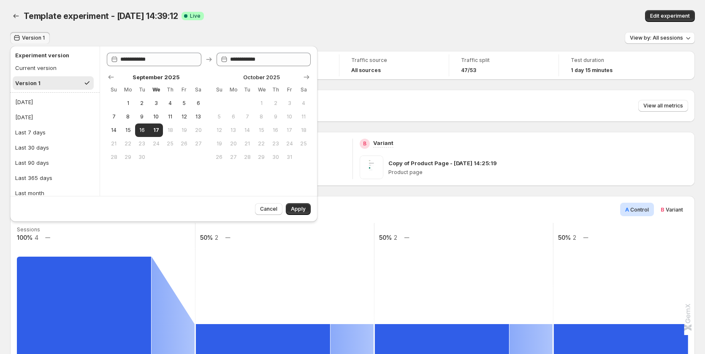
click at [56, 59] on h2 "Experiment version" at bounding box center [53, 55] width 76 height 8
click at [56, 62] on button "Current version" at bounding box center [53, 68] width 81 height 14
type input "**********"
click at [302, 211] on span "Apply" at bounding box center [298, 209] width 15 height 7
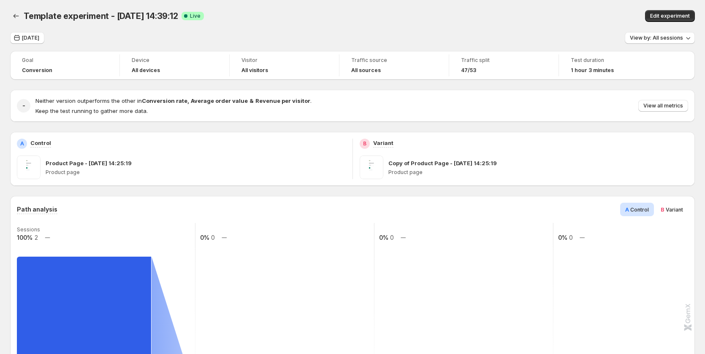
click at [664, 210] on span "B" at bounding box center [662, 209] width 4 height 7
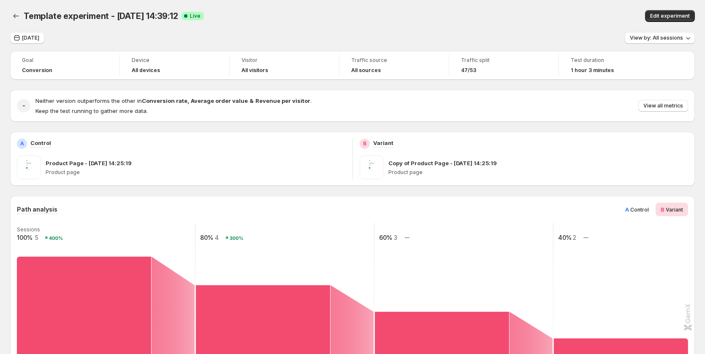
click at [643, 206] on span "A Control" at bounding box center [637, 210] width 24 height 8
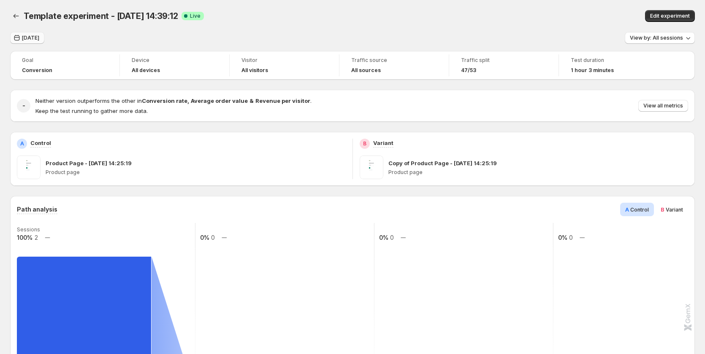
click at [34, 42] on button "[DATE]" at bounding box center [27, 38] width 34 height 12
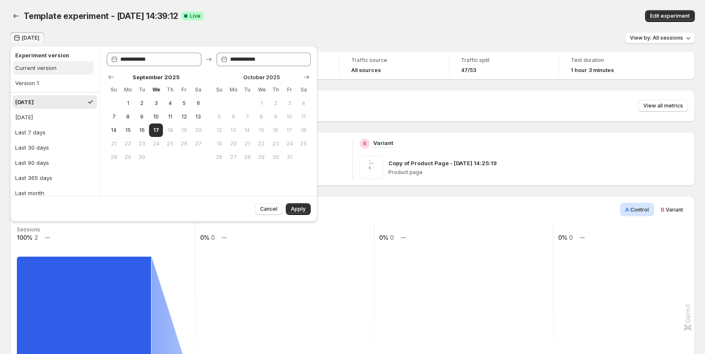
click at [63, 67] on button "Current version" at bounding box center [53, 68] width 81 height 14
click at [51, 85] on button "Version 1" at bounding box center [53, 83] width 81 height 14
click at [34, 100] on button "[DATE]" at bounding box center [55, 102] width 84 height 14
type input "**********"
click at [53, 75] on ul "Current version Version 1" at bounding box center [53, 75] width 81 height 29
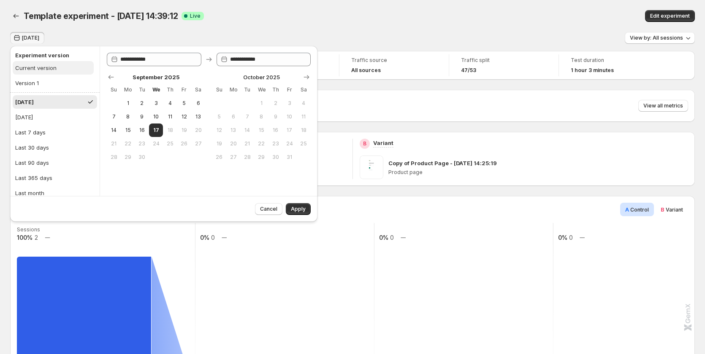
click at [52, 62] on button "Current version" at bounding box center [53, 68] width 81 height 14
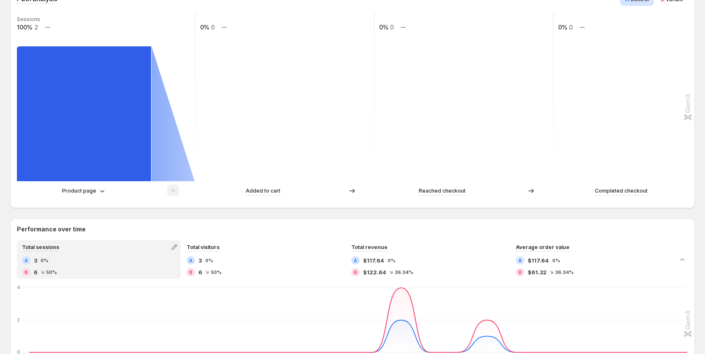
scroll to position [211, 0]
click at [96, 189] on div "Product page" at bounding box center [84, 191] width 44 height 8
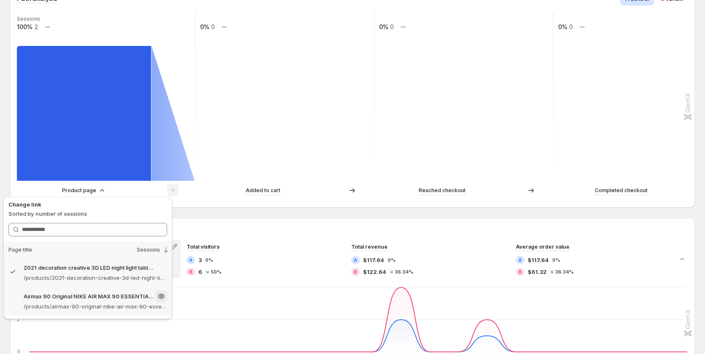
click at [92, 298] on p "Airmax 90 Original NIKE AIR MAX 90 ESSENTIAL men's Running Shoes Sport – Gemcom…" at bounding box center [89, 296] width 130 height 8
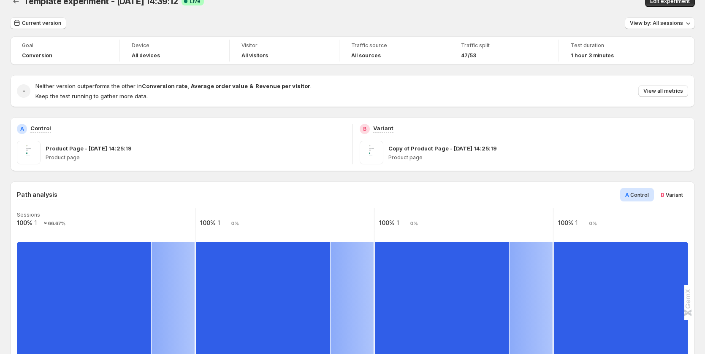
scroll to position [0, 0]
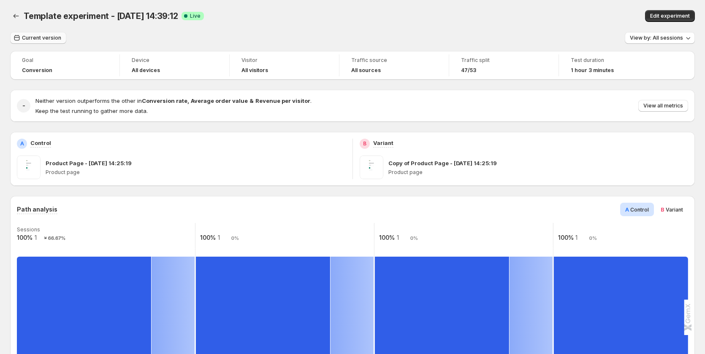
click at [31, 39] on span "Current version" at bounding box center [41, 38] width 39 height 7
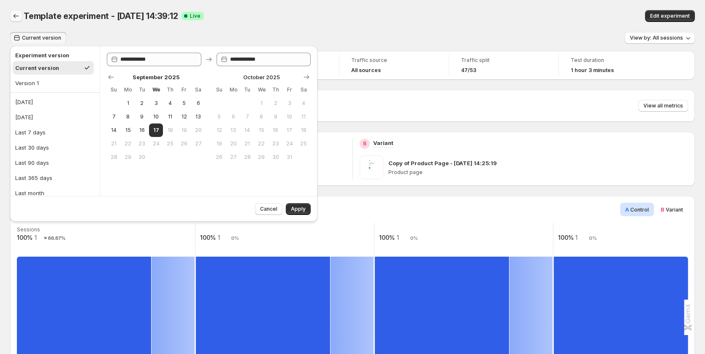
click at [12, 14] on icon "Back" at bounding box center [16, 16] width 8 height 8
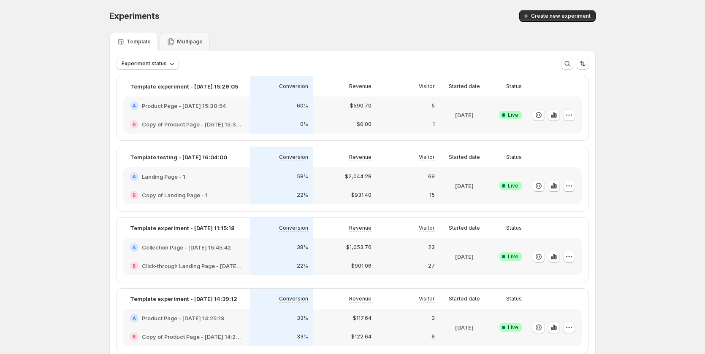
scroll to position [169, 0]
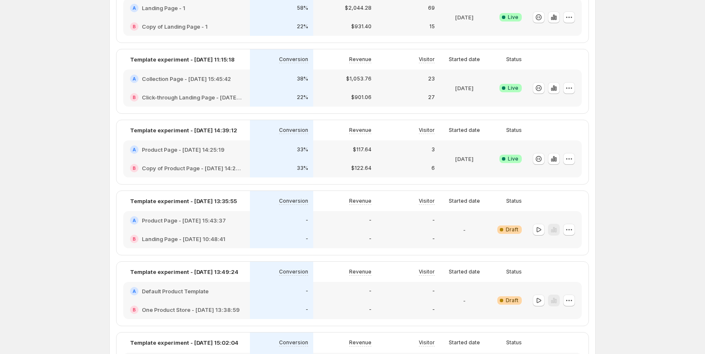
click at [276, 154] on div "33%" at bounding box center [281, 150] width 53 height 8
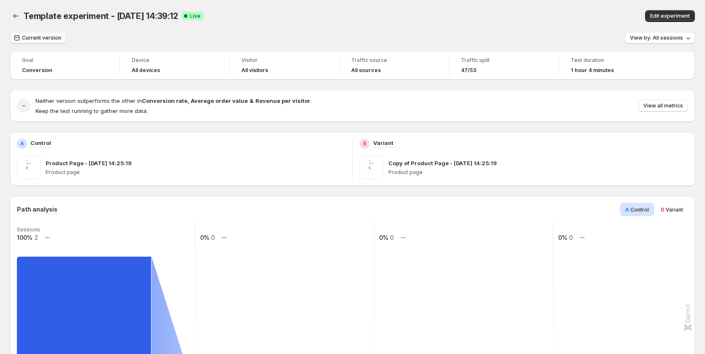
click at [33, 38] on span "Current version" at bounding box center [41, 38] width 39 height 7
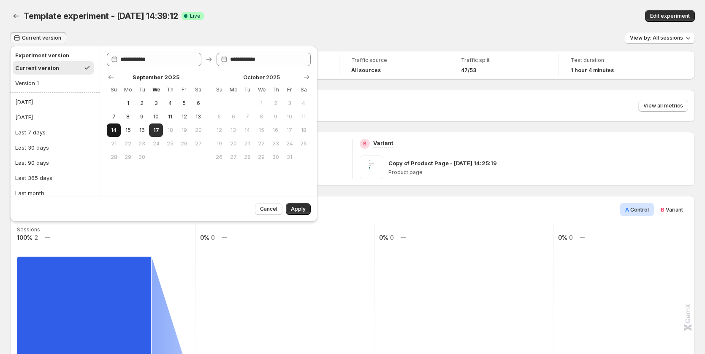
click at [111, 131] on span "14" at bounding box center [113, 130] width 7 height 7
type input "**********"
click at [156, 129] on span "17" at bounding box center [155, 130] width 7 height 7
type input "**********"
click at [294, 211] on span "Apply" at bounding box center [298, 209] width 15 height 7
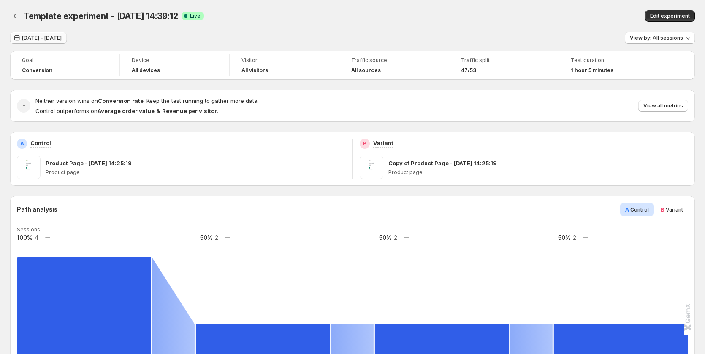
click at [62, 38] on span "Sep 14, 2025 - Sep 17, 2025" at bounding box center [42, 38] width 40 height 7
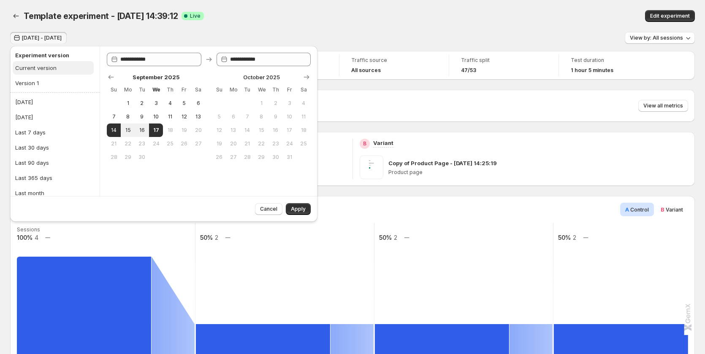
click at [60, 69] on button "Current version" at bounding box center [53, 68] width 81 height 14
type input "**********"
click at [308, 208] on button "Apply" at bounding box center [298, 209] width 25 height 12
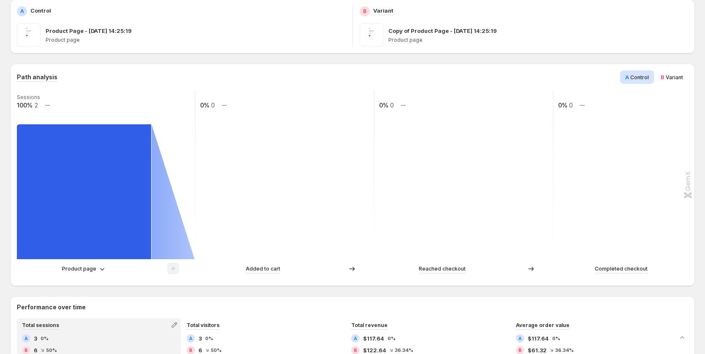
scroll to position [127, 0]
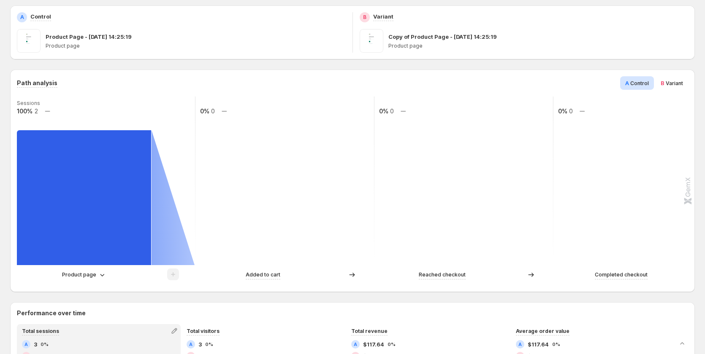
click at [669, 86] on span "B Variant" at bounding box center [671, 83] width 22 height 8
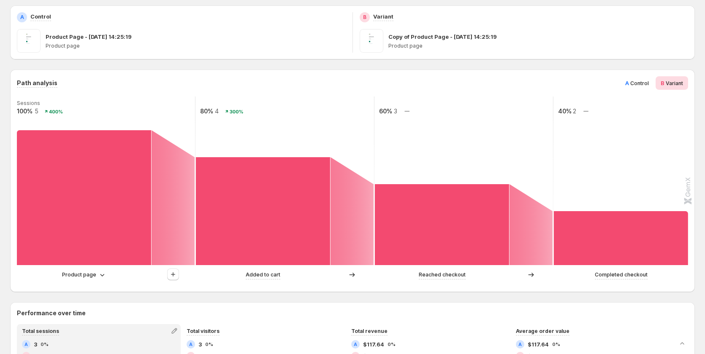
click at [635, 86] on span "Control" at bounding box center [639, 83] width 19 height 6
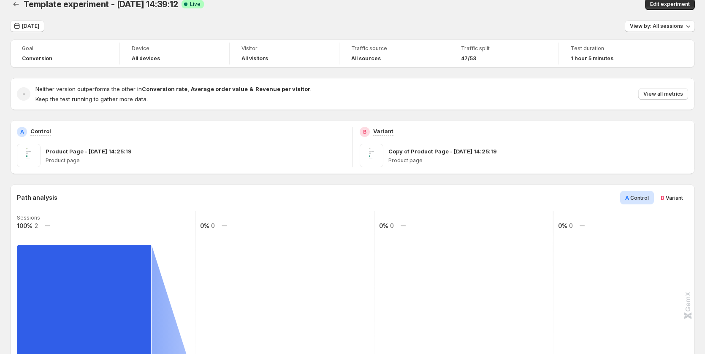
scroll to position [0, 0]
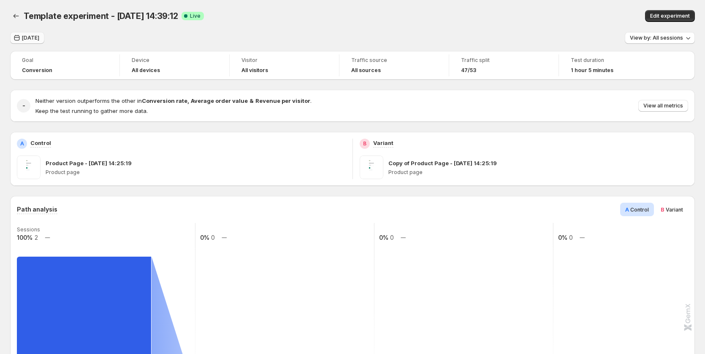
click at [35, 38] on span "[DATE]" at bounding box center [30, 38] width 17 height 7
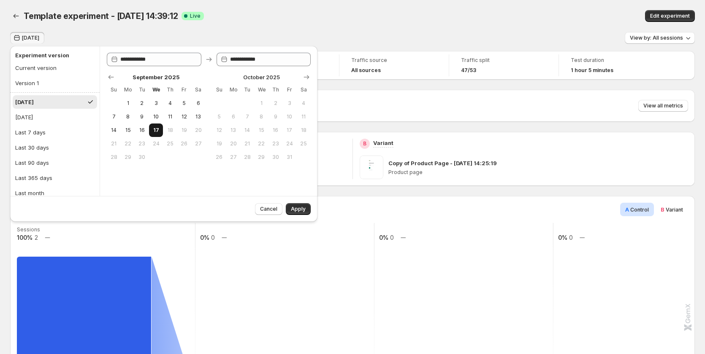
drag, startPoint x: 136, startPoint y: 131, endPoint x: 153, endPoint y: 129, distance: 17.0
click at [140, 130] on button "16" at bounding box center [142, 131] width 14 height 14
type input "**********"
click at [154, 129] on span "17" at bounding box center [155, 130] width 7 height 7
type input "**********"
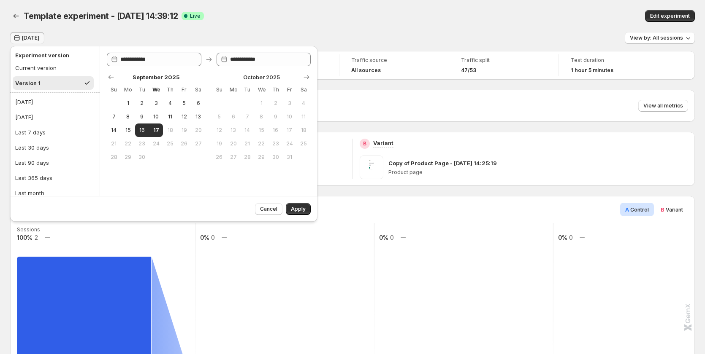
click at [311, 207] on div "Cancel Apply" at bounding box center [163, 209] width 307 height 26
click at [303, 206] on span "Apply" at bounding box center [298, 209] width 15 height 7
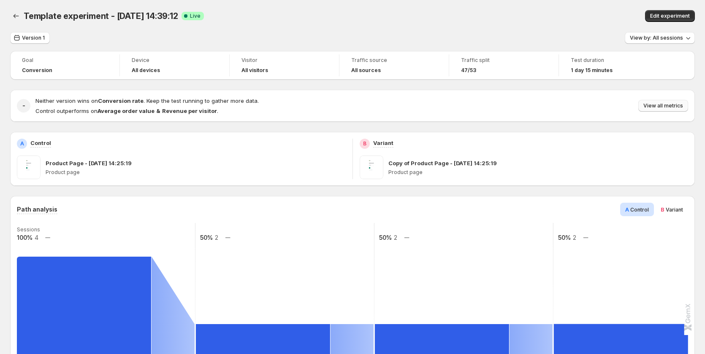
click at [665, 104] on span "View all metrics" at bounding box center [663, 106] width 40 height 7
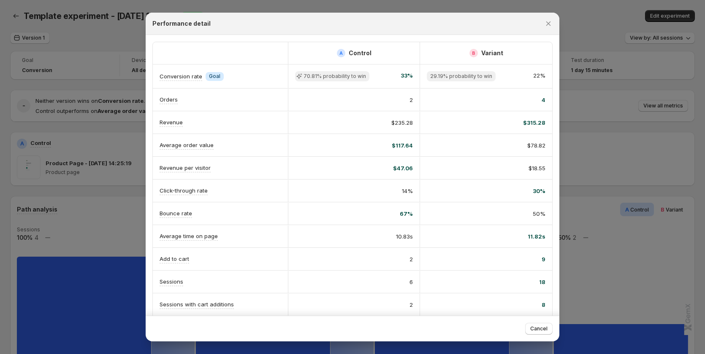
drag, startPoint x: 108, startPoint y: 170, endPoint x: 70, endPoint y: 84, distance: 94.3
click at [108, 170] on div at bounding box center [352, 177] width 705 height 354
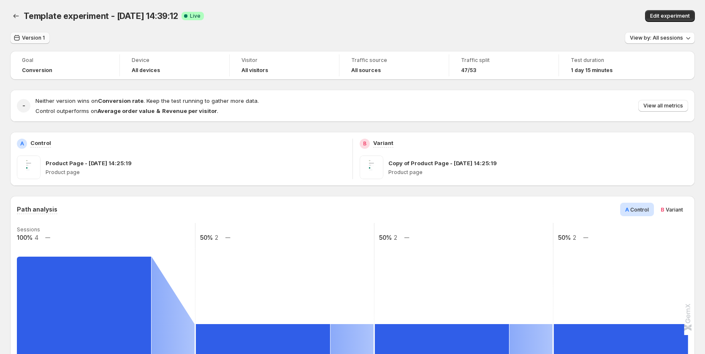
click at [27, 40] on span "Version 1" at bounding box center [33, 38] width 23 height 7
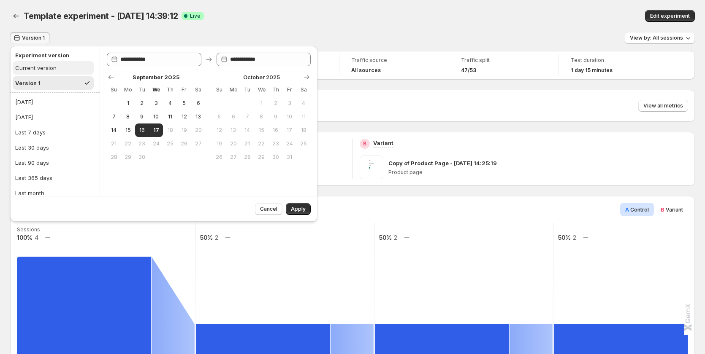
click at [49, 68] on div "Current version" at bounding box center [35, 68] width 41 height 8
type input "**********"
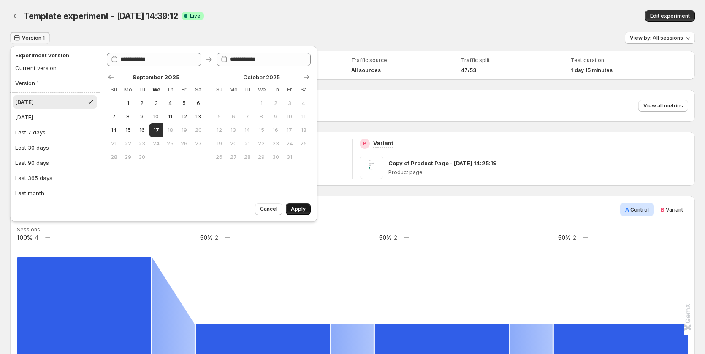
click at [295, 208] on span "Apply" at bounding box center [298, 209] width 15 height 7
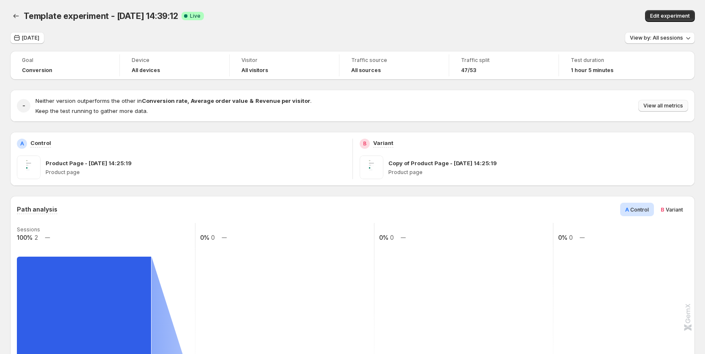
click at [665, 105] on span "View all metrics" at bounding box center [663, 106] width 40 height 7
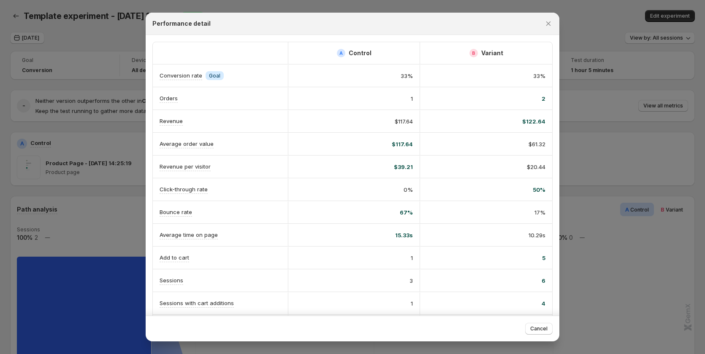
click at [68, 41] on div at bounding box center [352, 177] width 705 height 354
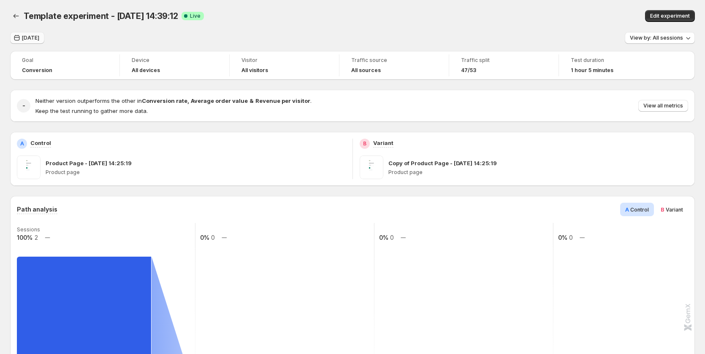
click at [27, 35] on button "[DATE]" at bounding box center [27, 38] width 34 height 12
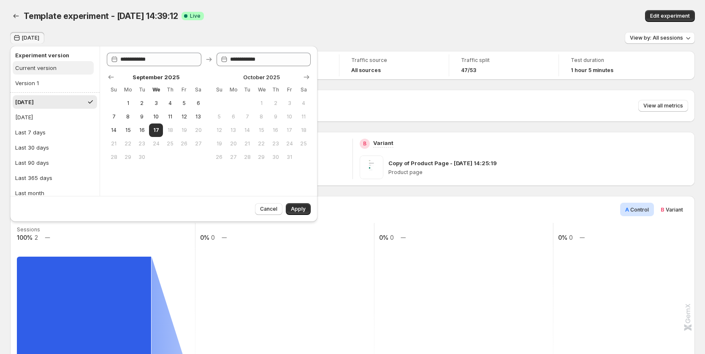
click at [47, 69] on div "Current version" at bounding box center [35, 68] width 41 height 8
click at [642, 104] on div "Neither version outperforms the other in Conversion rate , Average order value …" at bounding box center [361, 106] width 652 height 19
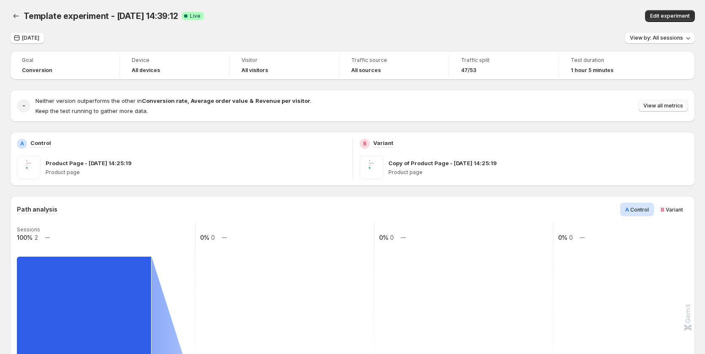
click at [652, 107] on span "View all metrics" at bounding box center [663, 106] width 40 height 7
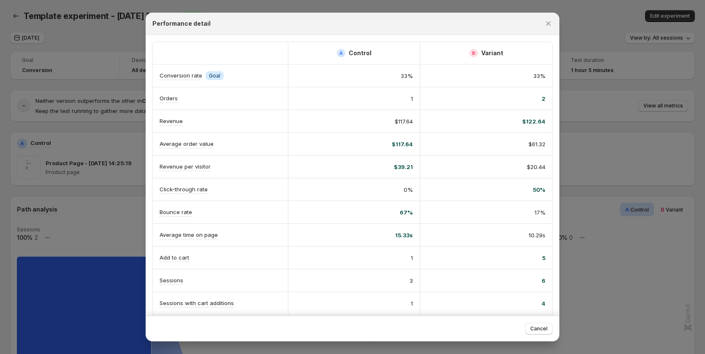
drag, startPoint x: 80, startPoint y: 173, endPoint x: 78, endPoint y: 163, distance: 9.4
click at [79, 173] on div at bounding box center [352, 177] width 705 height 354
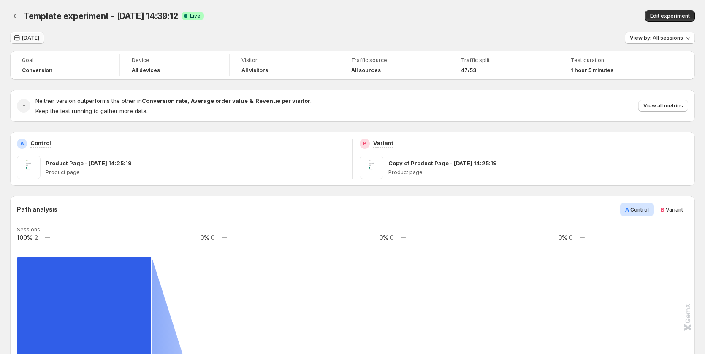
click at [26, 35] on span "[DATE]" at bounding box center [30, 38] width 17 height 7
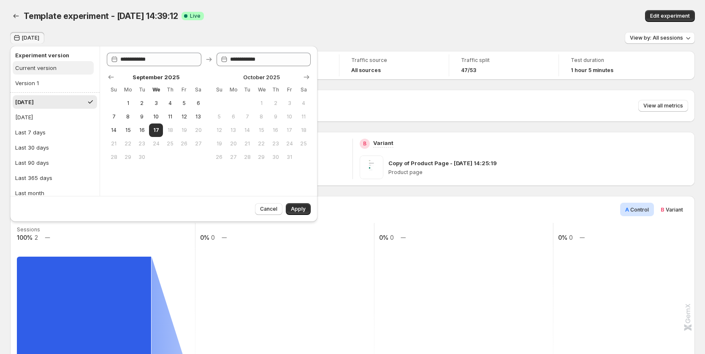
click at [49, 66] on div "Current version" at bounding box center [35, 68] width 41 height 8
click at [49, 71] on div "Current version" at bounding box center [35, 68] width 41 height 8
click at [53, 131] on button "Last 7 days" at bounding box center [55, 133] width 84 height 14
click at [45, 68] on div "Current version" at bounding box center [35, 68] width 41 height 8
click at [29, 87] on div "Version 1" at bounding box center [27, 83] width 24 height 8
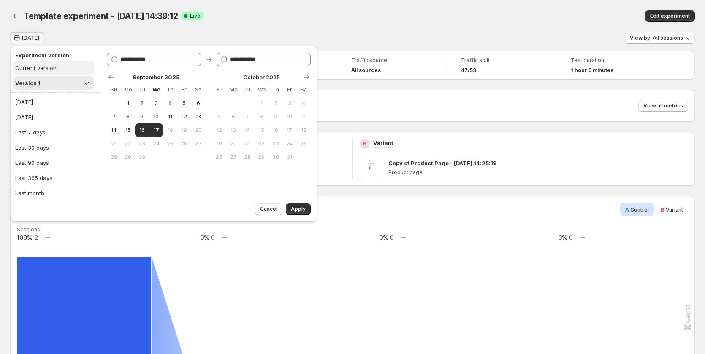
click at [41, 68] on div "Current version" at bounding box center [35, 68] width 41 height 8
type input "**********"
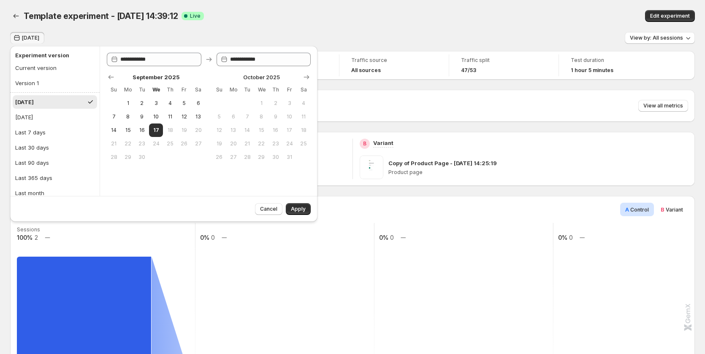
click at [87, 34] on div "Today View by: All sessions" at bounding box center [352, 38] width 684 height 12
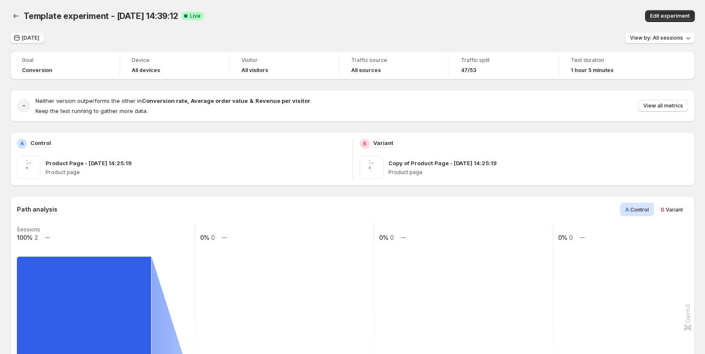
click at [27, 36] on span "[DATE]" at bounding box center [30, 38] width 17 height 7
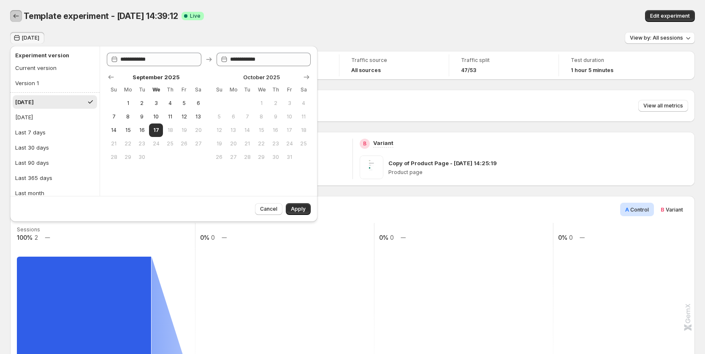
drag, startPoint x: 17, startPoint y: 17, endPoint x: 17, endPoint y: 12, distance: 5.1
click at [17, 12] on icon "Back" at bounding box center [16, 16] width 8 height 8
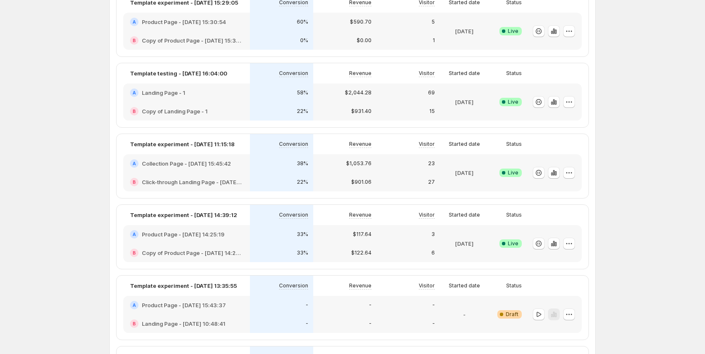
scroll to position [84, 0]
click at [261, 247] on div "33%" at bounding box center [281, 252] width 63 height 19
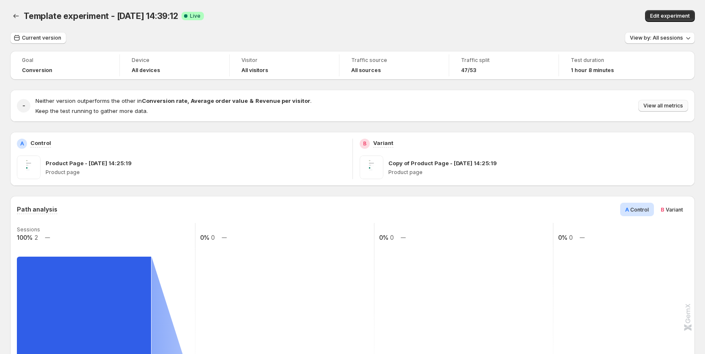
click at [668, 108] on span "View all metrics" at bounding box center [663, 106] width 40 height 7
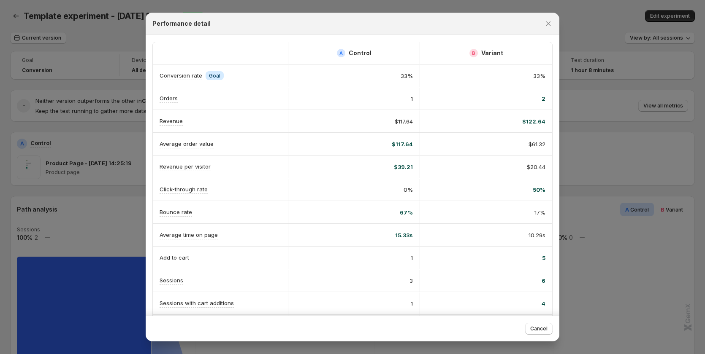
click at [68, 206] on div at bounding box center [352, 177] width 705 height 354
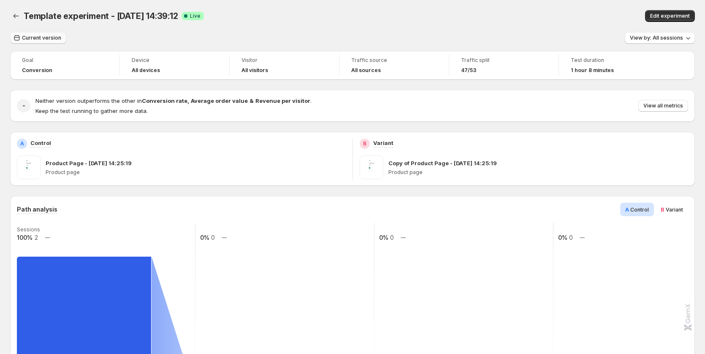
click at [38, 39] on span "Current version" at bounding box center [41, 38] width 39 height 7
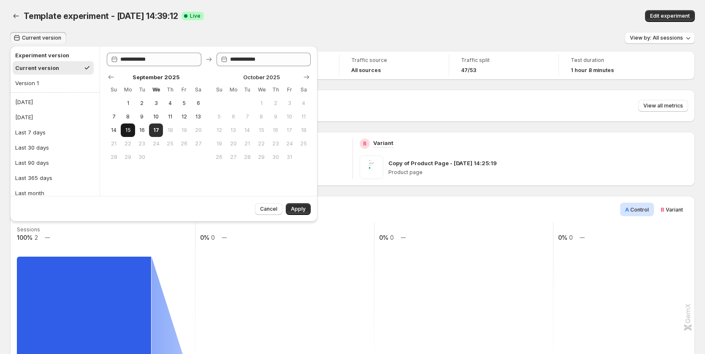
click at [128, 132] on span "15" at bounding box center [127, 130] width 7 height 7
type input "**********"
click at [142, 131] on span "16" at bounding box center [141, 130] width 7 height 7
type input "**********"
click at [154, 119] on span "10" at bounding box center [155, 117] width 7 height 7
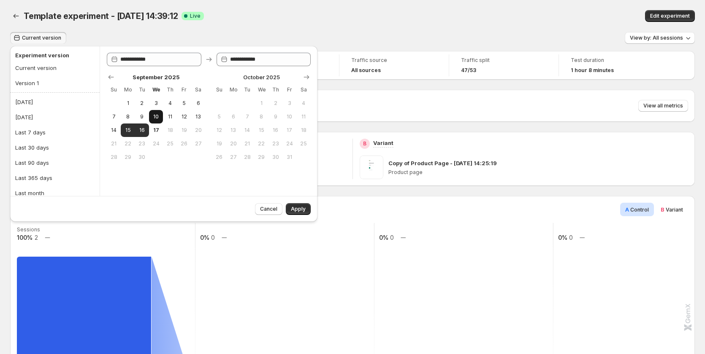
type input "**********"
click at [154, 128] on span "17" at bounding box center [155, 130] width 7 height 7
type input "**********"
click at [297, 208] on span "Apply" at bounding box center [298, 209] width 15 height 7
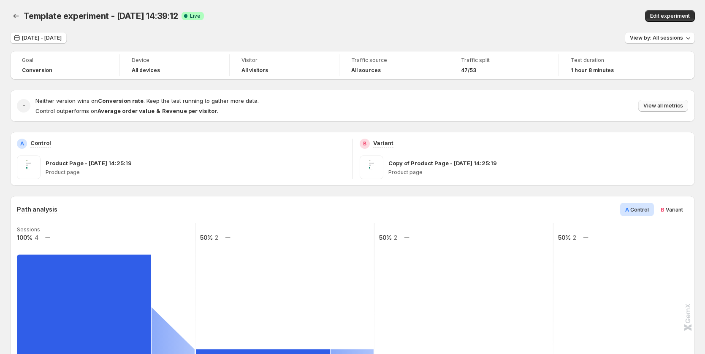
click at [678, 104] on span "View all metrics" at bounding box center [663, 106] width 40 height 7
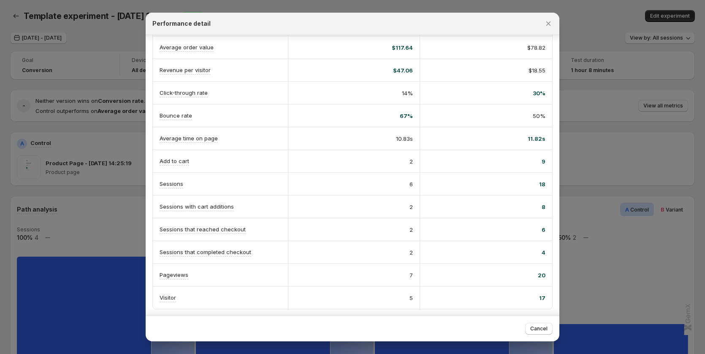
scroll to position [98, 0]
drag, startPoint x: 43, startPoint y: 198, endPoint x: 46, endPoint y: 91, distance: 107.2
click at [43, 197] on div at bounding box center [352, 177] width 705 height 354
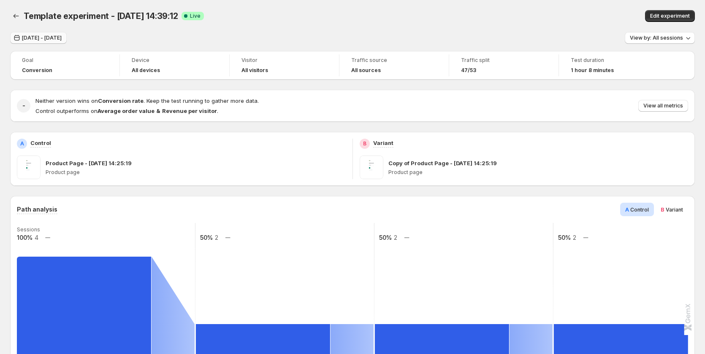
click at [57, 39] on span "Sep 10, 2025 - Sep 17, 2025" at bounding box center [42, 38] width 40 height 7
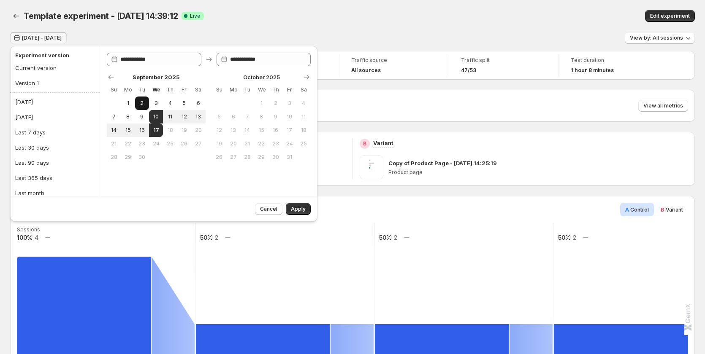
click at [135, 101] on button "2" at bounding box center [142, 104] width 14 height 14
type input "**********"
click at [154, 132] on span "17" at bounding box center [155, 130] width 7 height 7
type input "**********"
click at [295, 205] on button "Apply" at bounding box center [298, 209] width 25 height 12
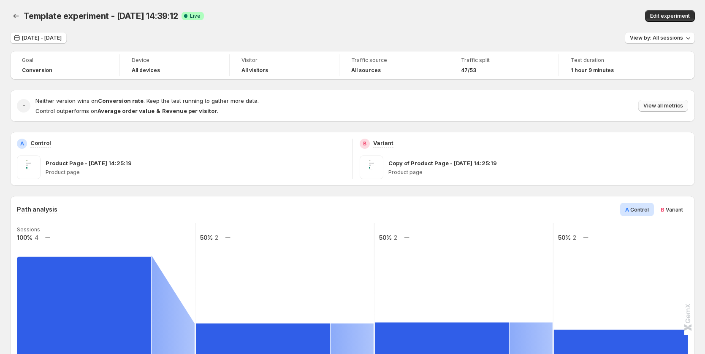
click at [669, 106] on span "View all metrics" at bounding box center [663, 106] width 40 height 7
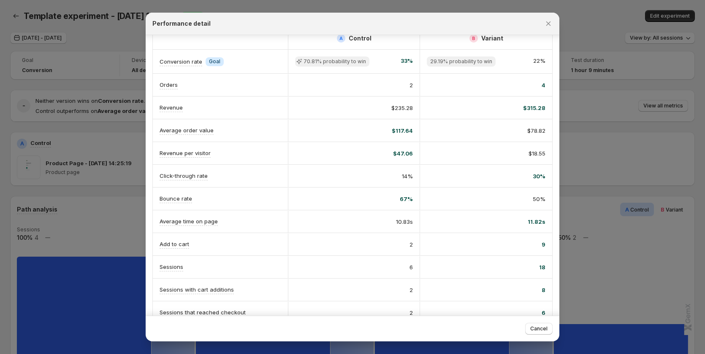
scroll to position [0, 0]
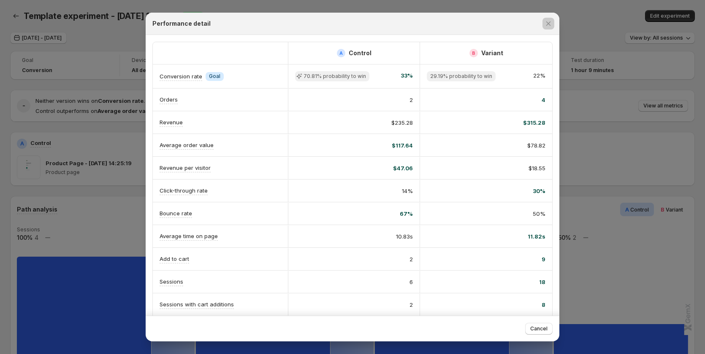
click at [648, 145] on div at bounding box center [352, 177] width 705 height 354
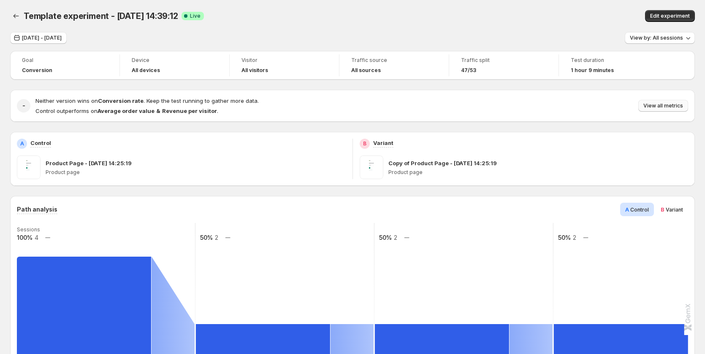
click at [665, 105] on span "View all metrics" at bounding box center [663, 106] width 40 height 7
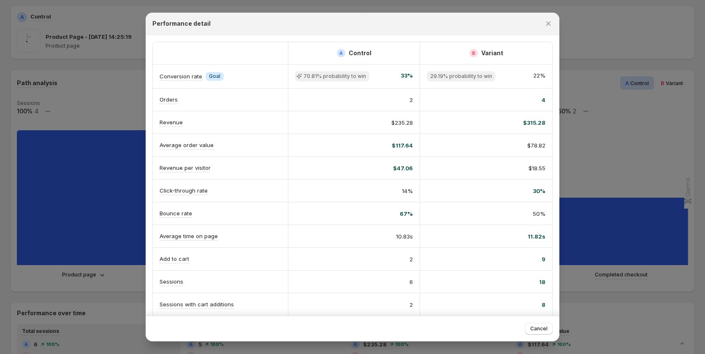
click at [615, 152] on div at bounding box center [352, 177] width 705 height 354
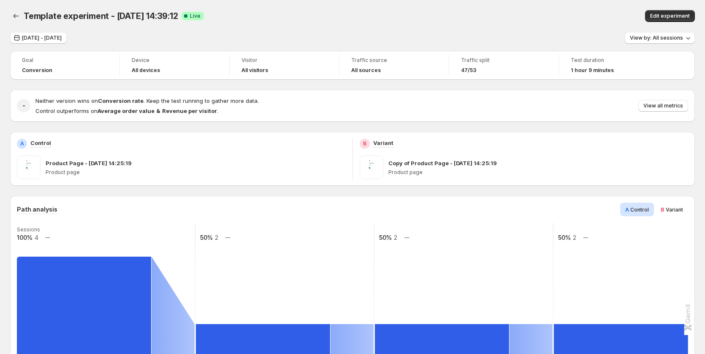
click at [681, 216] on div "B Variant" at bounding box center [671, 210] width 32 height 14
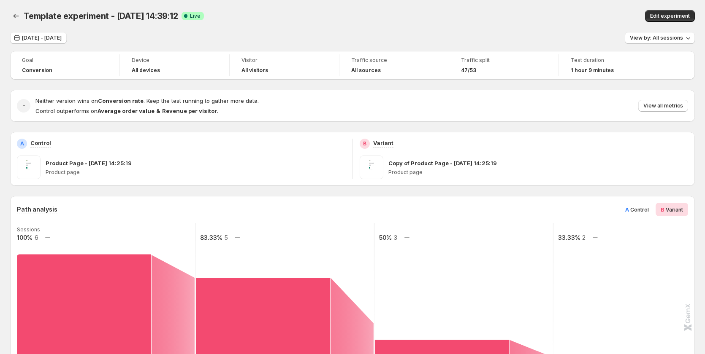
click at [641, 211] on span "Control" at bounding box center [639, 210] width 19 height 6
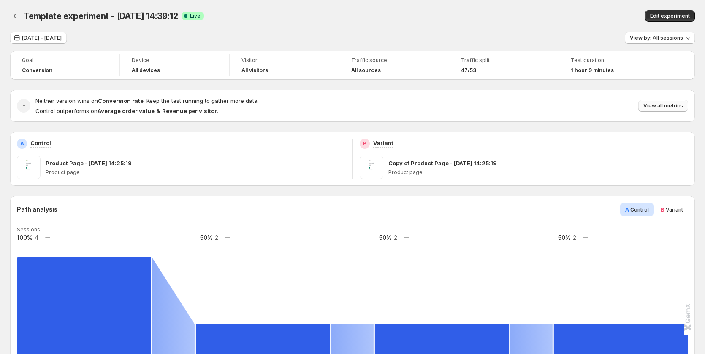
click at [663, 107] on span "View all metrics" at bounding box center [663, 106] width 40 height 7
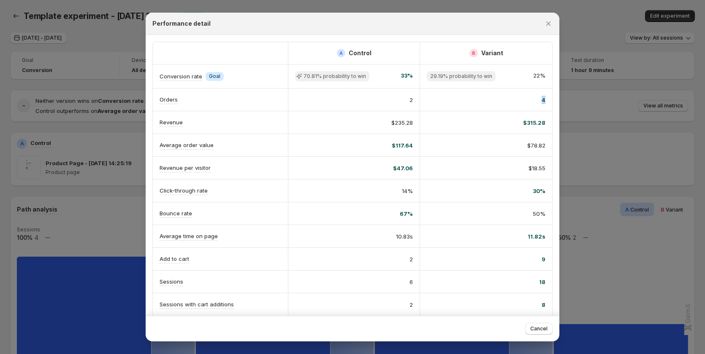
scroll to position [0, 4]
drag, startPoint x: 540, startPoint y: 99, endPoint x: 545, endPoint y: 99, distance: 5.1
click at [545, 99] on div "4" at bounding box center [486, 100] width 132 height 22
click at [529, 101] on div "4" at bounding box center [486, 100] width 119 height 8
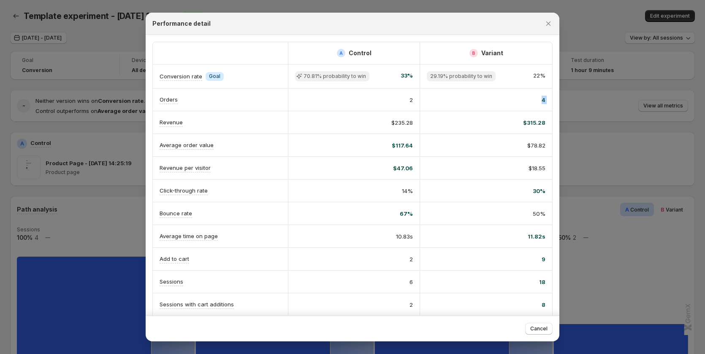
click at [529, 101] on div "4" at bounding box center [486, 100] width 119 height 8
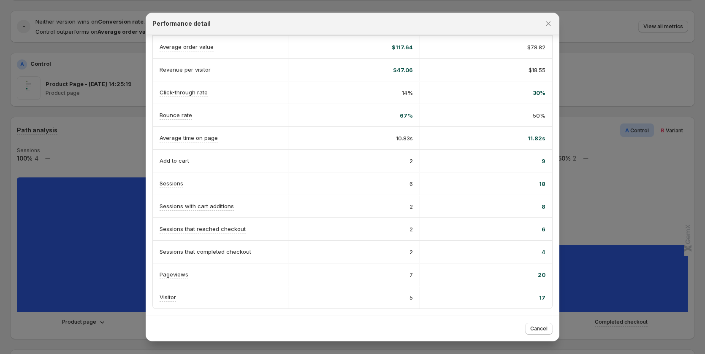
scroll to position [127, 0]
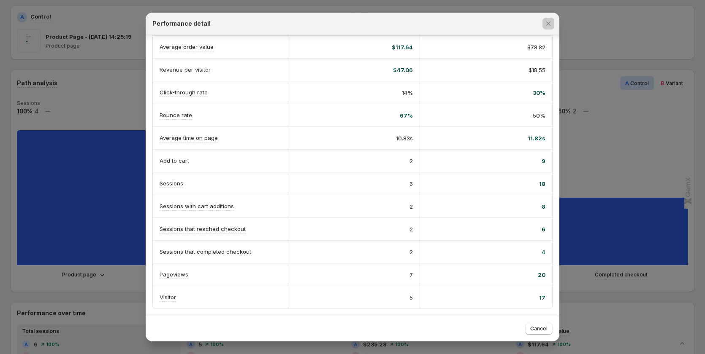
click at [87, 60] on div at bounding box center [352, 177] width 705 height 354
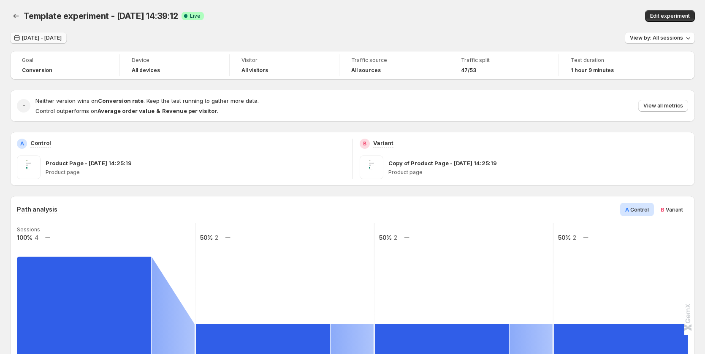
click at [62, 38] on span "Sep 02, 2025 - Sep 17, 2025" at bounding box center [42, 38] width 40 height 7
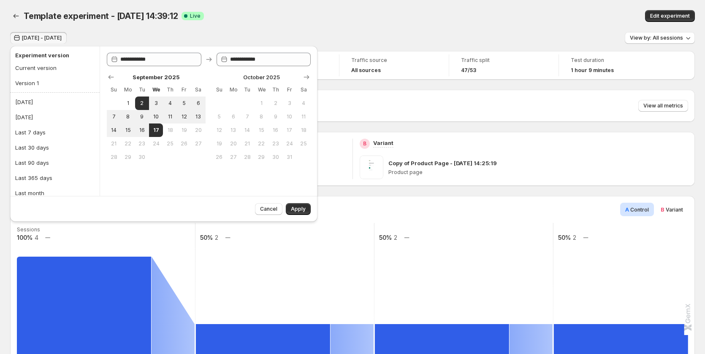
drag, startPoint x: 344, startPoint y: 20, endPoint x: 264, endPoint y: 35, distance: 81.6
click at [344, 20] on div "Template experiment - Sep 16, 14:39:12 Success Complete Live" at bounding box center [221, 16] width 395 height 12
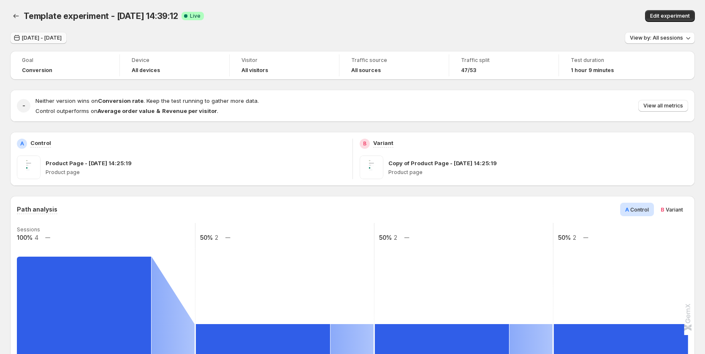
click at [59, 41] on span "Sep 02, 2025 - Sep 17, 2025" at bounding box center [42, 38] width 40 height 7
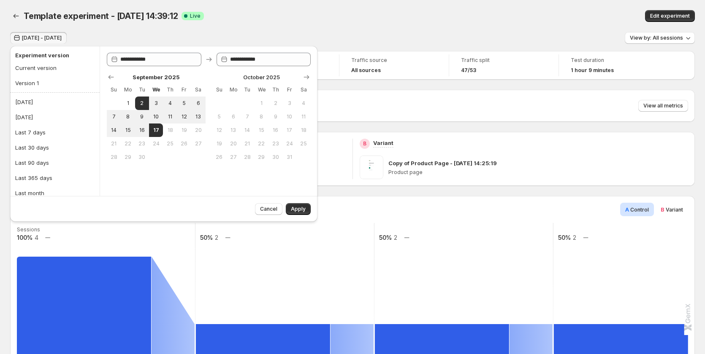
click at [171, 27] on div "Template experiment - [DATE] 14:39:12. This page is ready Template experiment -…" at bounding box center [352, 16] width 684 height 32
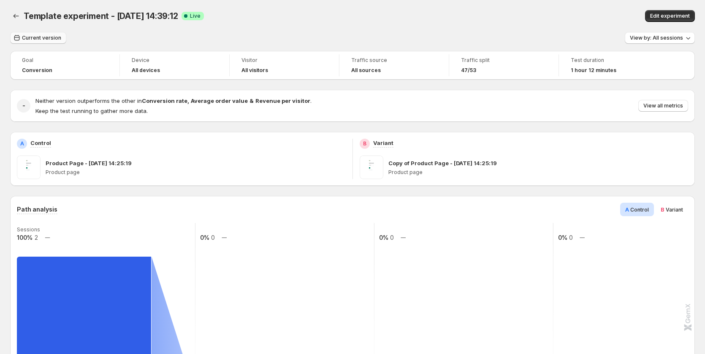
click at [51, 42] on button "Current version" at bounding box center [38, 38] width 56 height 12
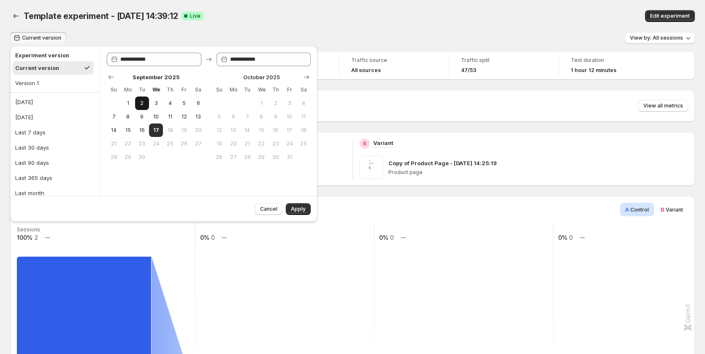
click at [141, 105] on span "2" at bounding box center [141, 103] width 7 height 7
type input "**********"
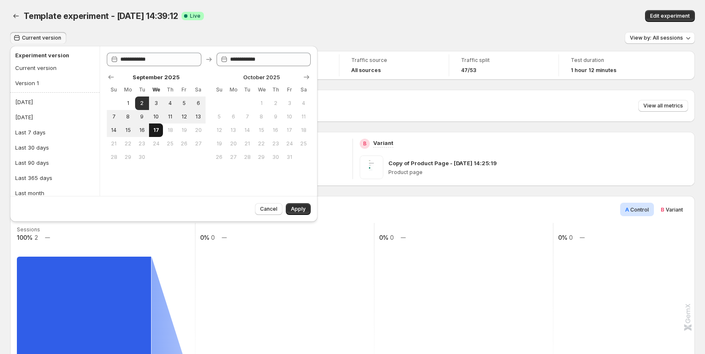
click at [157, 128] on span "17" at bounding box center [155, 130] width 7 height 7
type input "**********"
click at [297, 206] on span "Apply" at bounding box center [298, 209] width 15 height 7
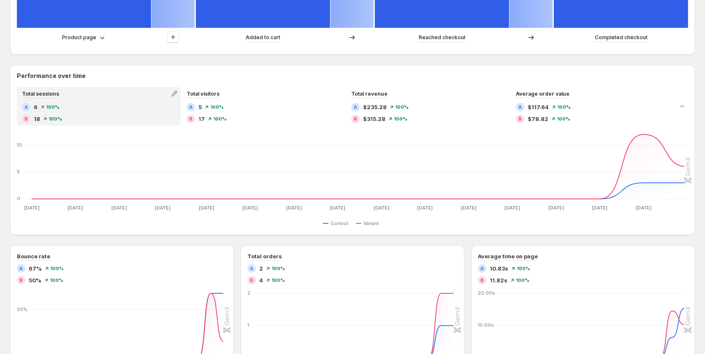
scroll to position [380, 0]
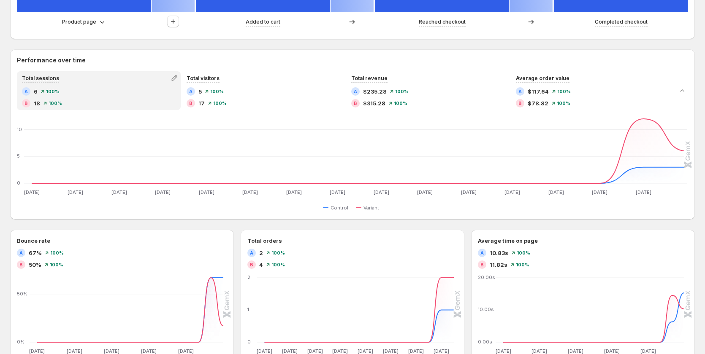
drag, startPoint x: 578, startPoint y: 220, endPoint x: 563, endPoint y: 222, distance: 15.8
click at [576, 220] on div "Path analysis A Control B Variant Sessions 100% 4 50% 2 50% 2 50% 2 Product pag…" at bounding box center [352, 185] width 684 height 738
click at [499, 255] on span "10.83s" at bounding box center [499, 253] width 19 height 8
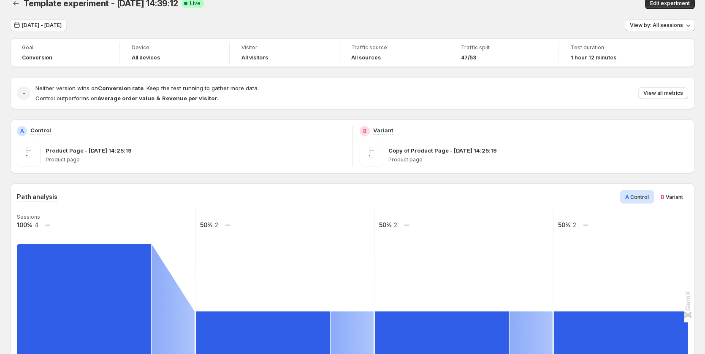
scroll to position [0, 0]
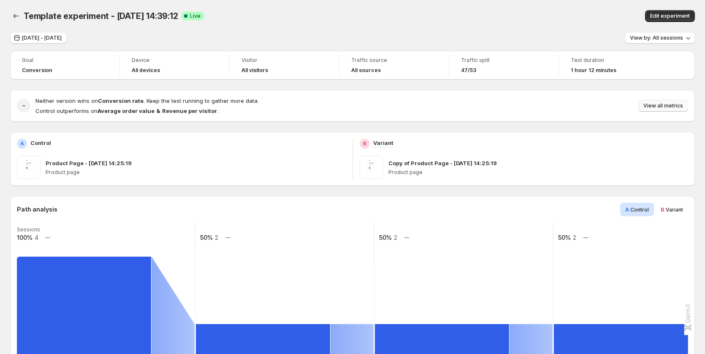
click span "View all metrics"
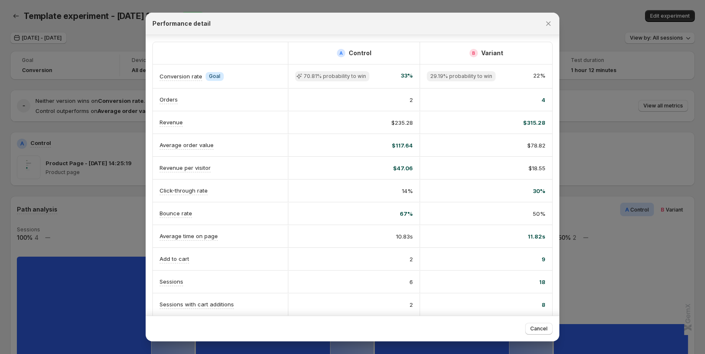
scroll to position [42, 0]
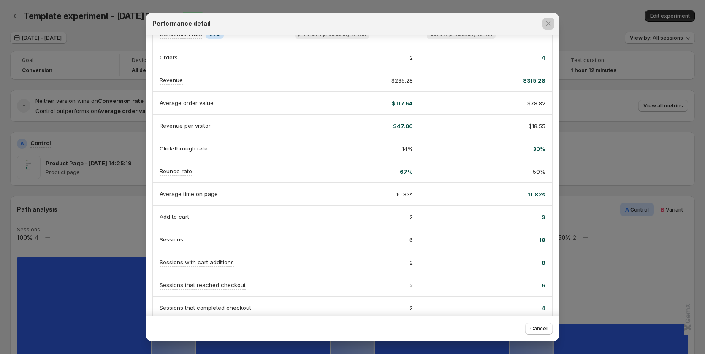
click div
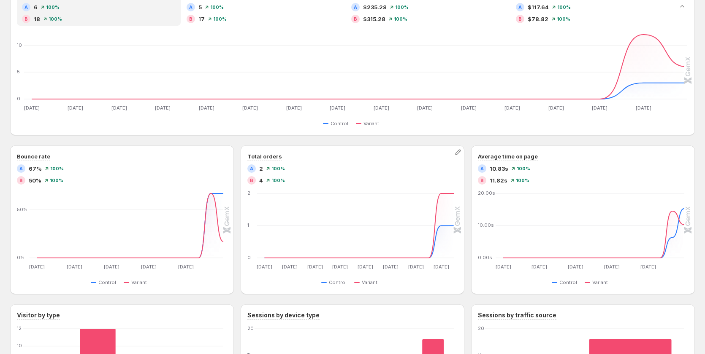
scroll to position [506, 0]
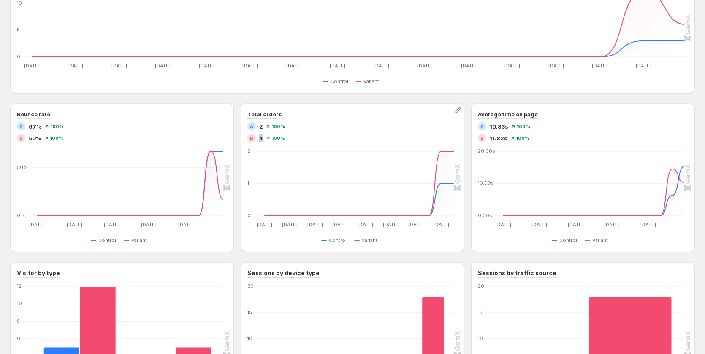
click div "B 4 100%"
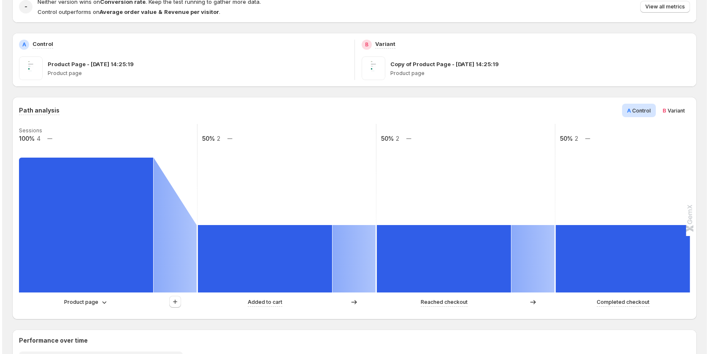
scroll to position [0, 0]
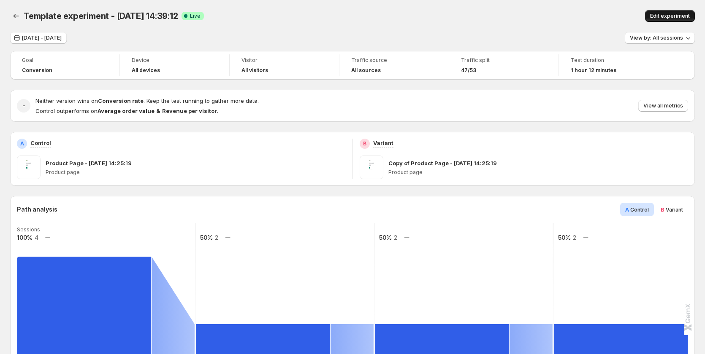
click span "Edit experiment"
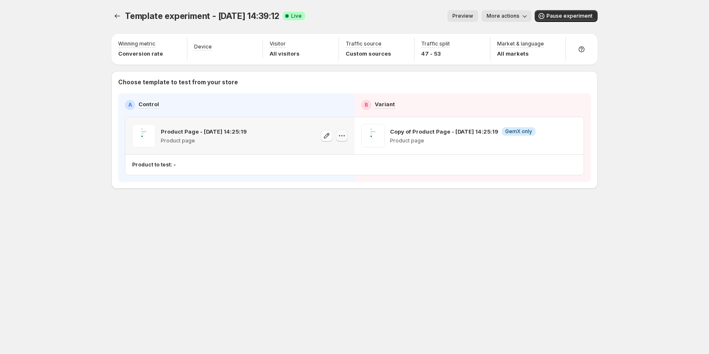
click icon "button"
click span "584650331149829047"
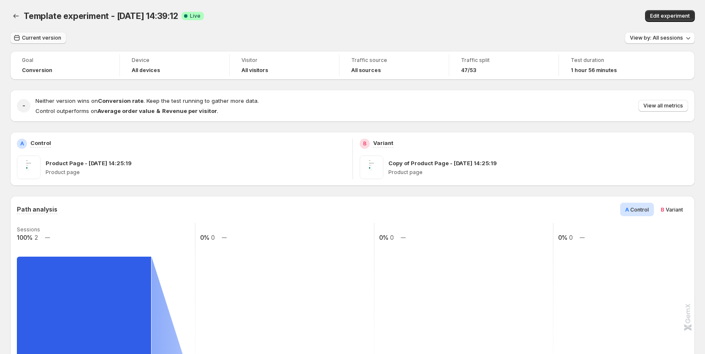
click at [37, 38] on span "Current version" at bounding box center [41, 38] width 39 height 7
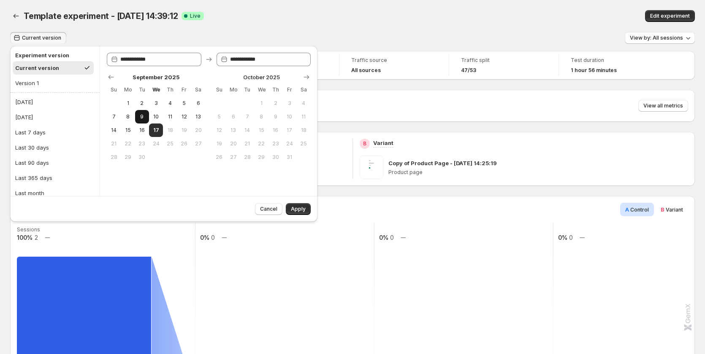
click at [140, 118] on span "9" at bounding box center [141, 117] width 7 height 7
type input "**********"
click at [147, 127] on button "16" at bounding box center [142, 131] width 14 height 14
type input "**********"
drag, startPoint x: 156, startPoint y: 132, endPoint x: 195, endPoint y: 144, distance: 41.1
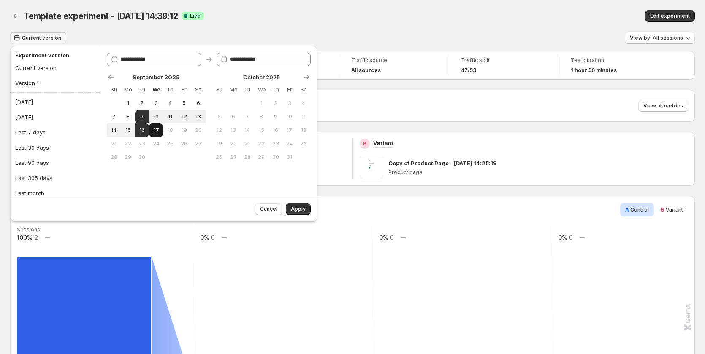
click at [156, 132] on span "17" at bounding box center [155, 130] width 7 height 7
type input "**********"
click at [145, 119] on span "9" at bounding box center [141, 117] width 7 height 7
type input "**********"
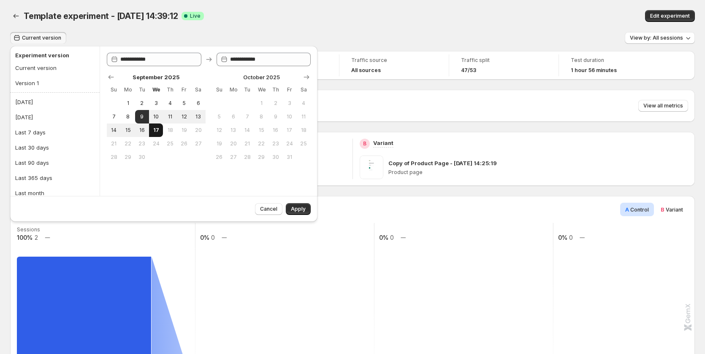
click at [161, 132] on button "17" at bounding box center [156, 131] width 14 height 14
type input "**********"
click at [292, 208] on span "Apply" at bounding box center [298, 209] width 15 height 7
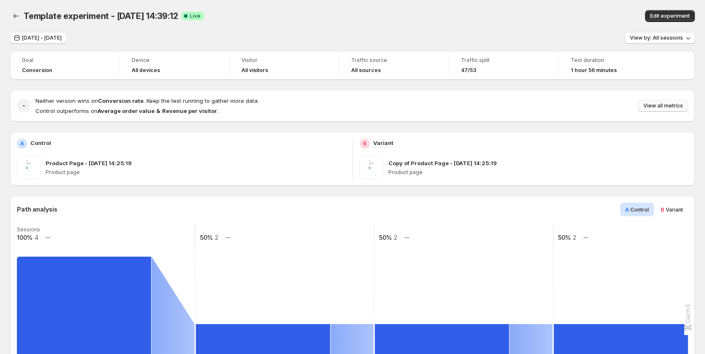
click at [666, 108] on span "View all metrics" at bounding box center [663, 106] width 40 height 7
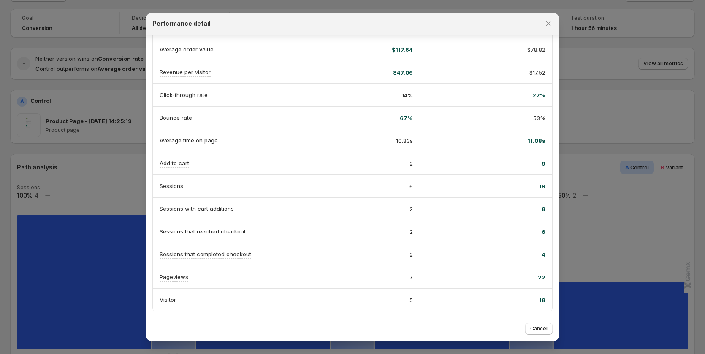
scroll to position [98, 0]
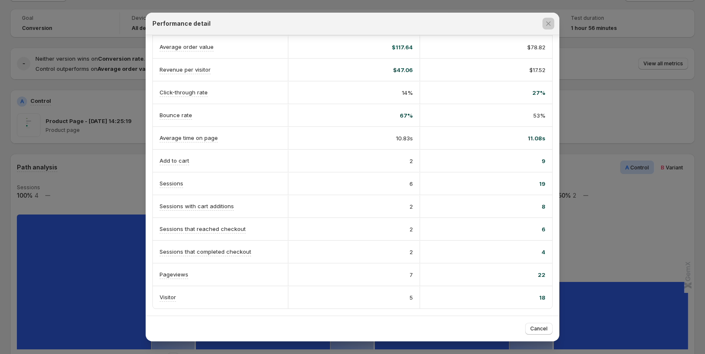
click at [94, 218] on div at bounding box center [352, 177] width 705 height 354
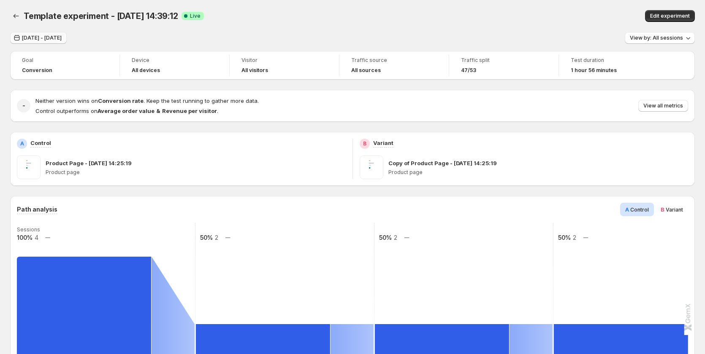
click at [41, 37] on span "[DATE] - [DATE]" at bounding box center [42, 38] width 40 height 7
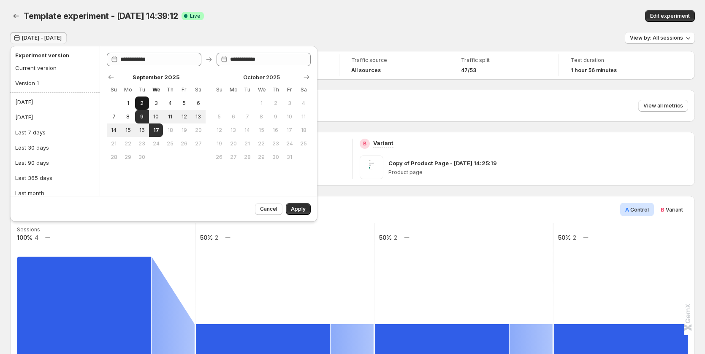
click at [138, 107] on button "2" at bounding box center [142, 104] width 14 height 14
type input "**********"
click at [164, 106] on button "4" at bounding box center [170, 104] width 14 height 14
type input "**********"
click at [157, 131] on span "17" at bounding box center [155, 130] width 7 height 7
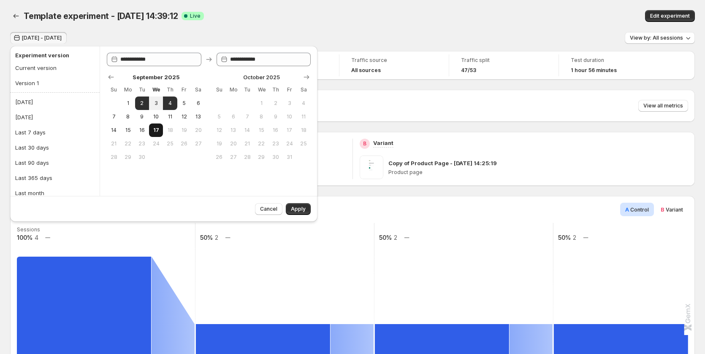
type input "**********"
click at [296, 210] on span "Apply" at bounding box center [298, 209] width 15 height 7
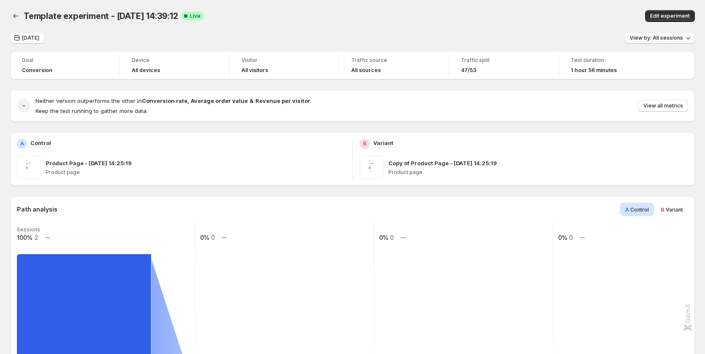
click at [652, 41] on span "View by: All sessions" at bounding box center [656, 38] width 53 height 7
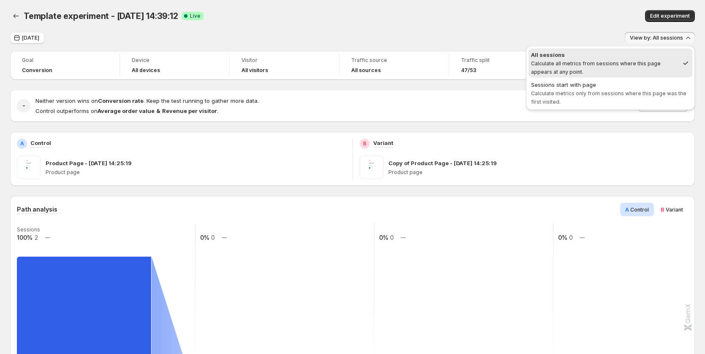
click at [592, 27] on div "Template experiment - [DATE] 14:39:12. This page is ready Template experiment -…" at bounding box center [352, 16] width 684 height 32
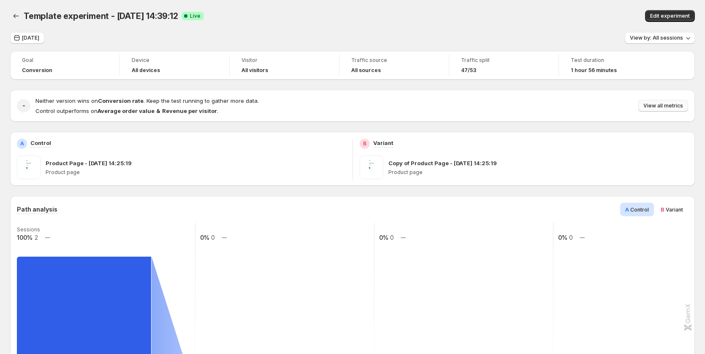
click at [665, 111] on button "View all metrics" at bounding box center [663, 106] width 50 height 12
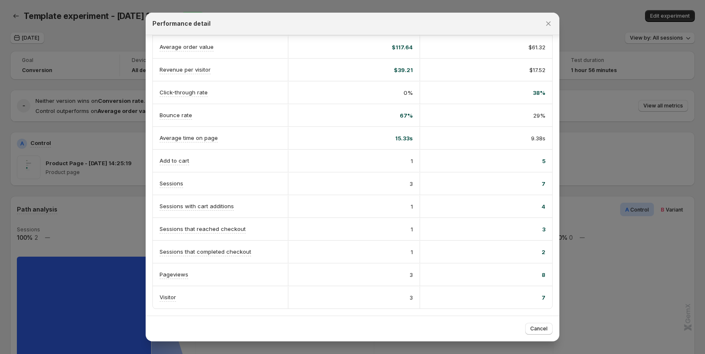
click at [607, 196] on div at bounding box center [352, 177] width 705 height 354
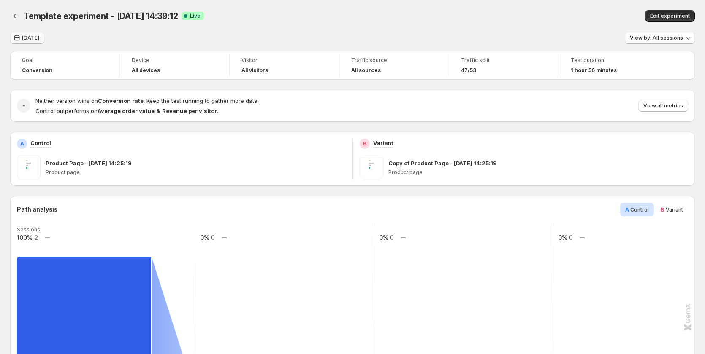
click at [32, 39] on span "[DATE]" at bounding box center [30, 38] width 17 height 7
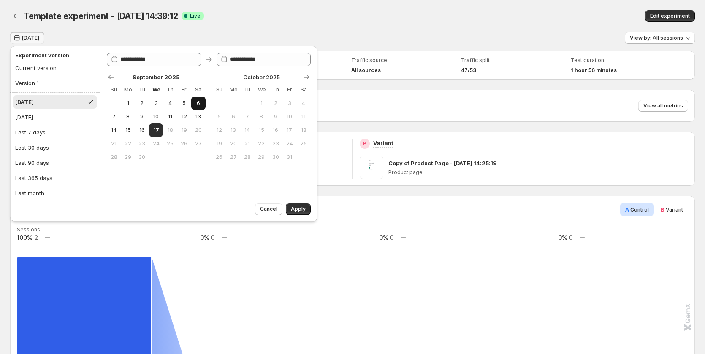
click at [193, 107] on button "6" at bounding box center [198, 104] width 14 height 14
type input "**********"
click at [164, 130] on button "18" at bounding box center [170, 131] width 14 height 14
click at [157, 128] on span "17" at bounding box center [155, 130] width 7 height 7
type input "**********"
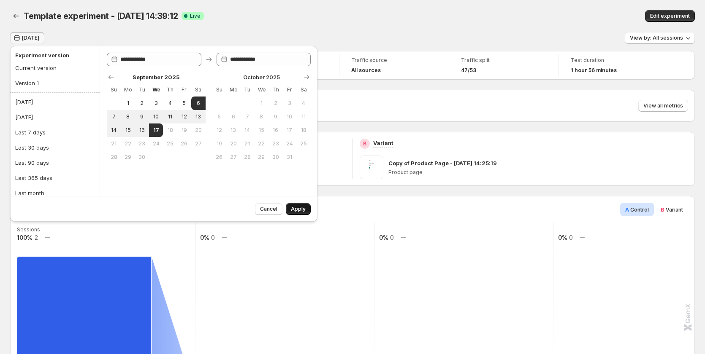
click at [291, 210] on button "Apply" at bounding box center [298, 209] width 25 height 12
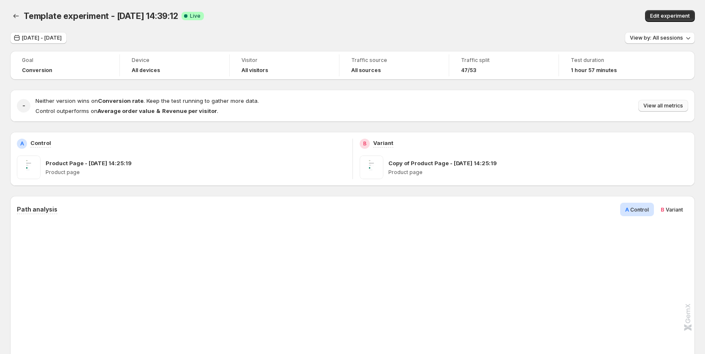
click at [657, 107] on span "View all metrics" at bounding box center [663, 106] width 40 height 7
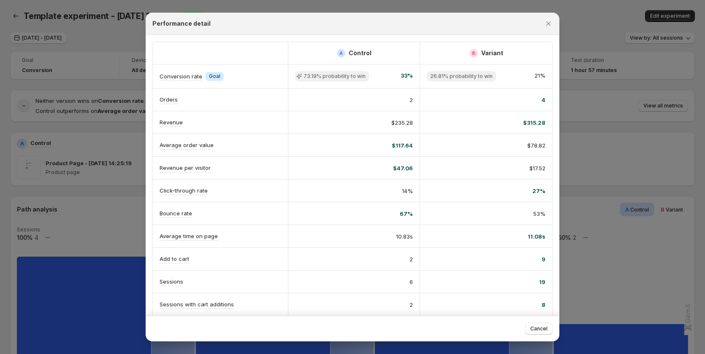
click at [535, 189] on span "27%" at bounding box center [538, 191] width 13 height 8
click at [407, 188] on span "14%" at bounding box center [407, 191] width 11 height 8
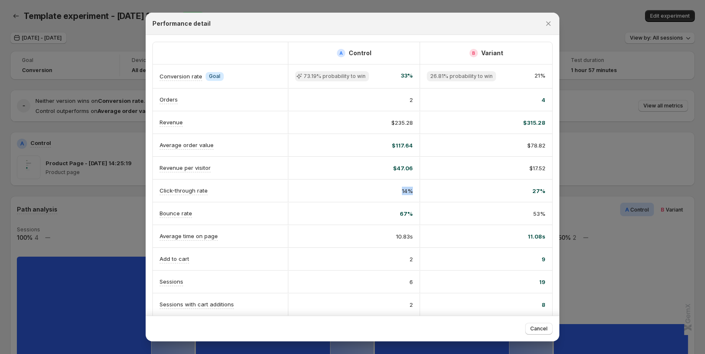
click at [407, 188] on span "14%" at bounding box center [407, 191] width 11 height 8
click at [539, 190] on span "27%" at bounding box center [538, 191] width 13 height 8
click at [405, 191] on span "14%" at bounding box center [407, 191] width 11 height 8
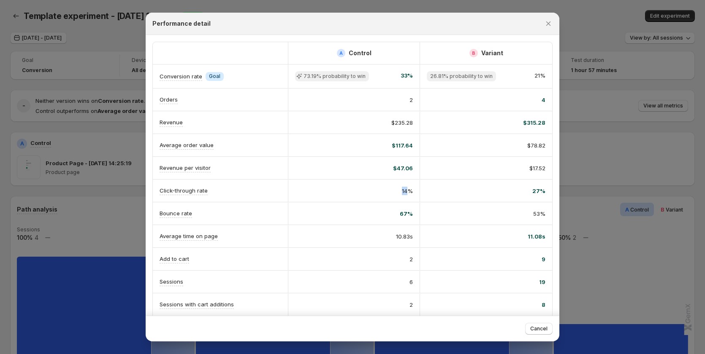
click at [405, 191] on span "14%" at bounding box center [407, 191] width 11 height 8
click at [428, 192] on div "27%" at bounding box center [486, 191] width 119 height 8
click at [96, 228] on div at bounding box center [352, 177] width 705 height 354
